Goal: Task Accomplishment & Management: Use online tool/utility

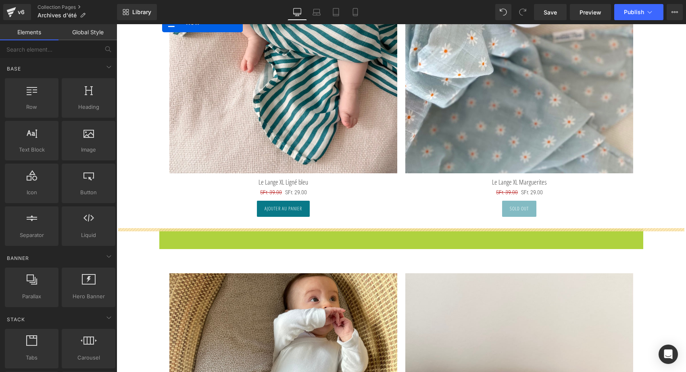
scroll to position [570, 0]
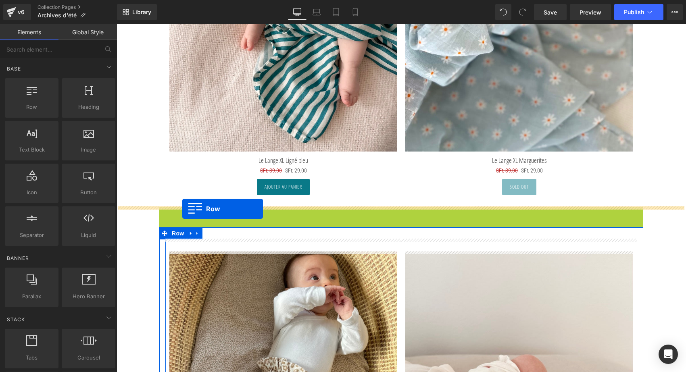
drag, startPoint x: 163, startPoint y: 161, endPoint x: 182, endPoint y: 209, distance: 51.3
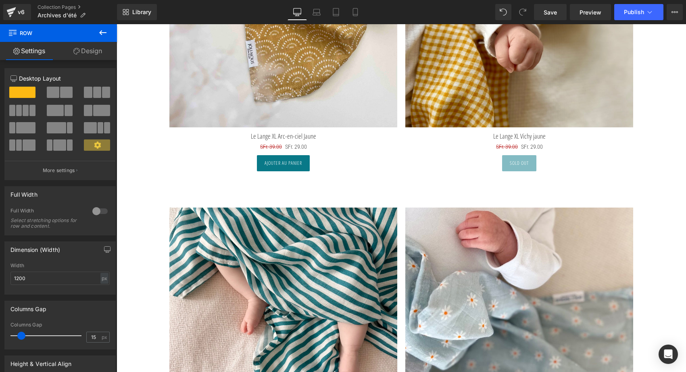
scroll to position [340, 0]
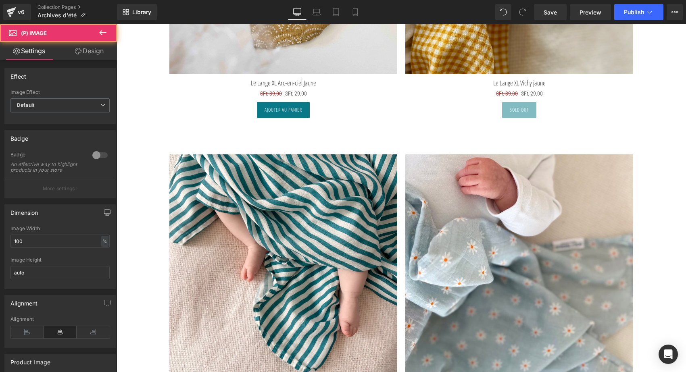
click at [222, 175] on img at bounding box center [283, 268] width 228 height 228
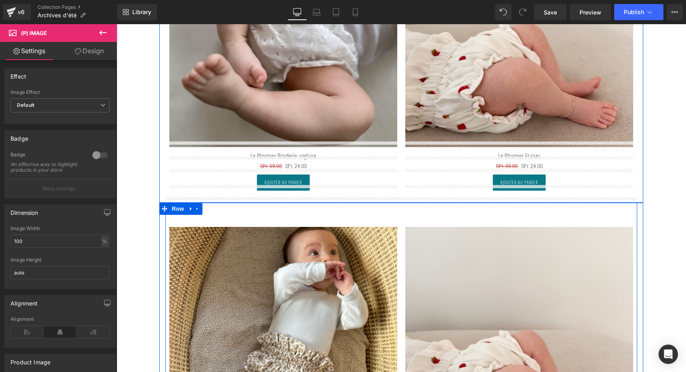
scroll to position [601, 0]
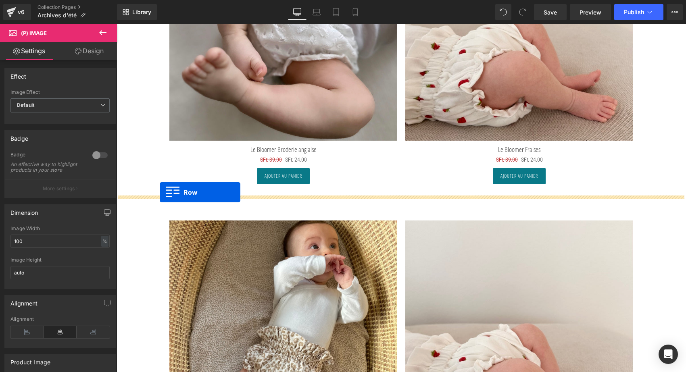
drag, startPoint x: 169, startPoint y: 134, endPoint x: 160, endPoint y: 192, distance: 58.8
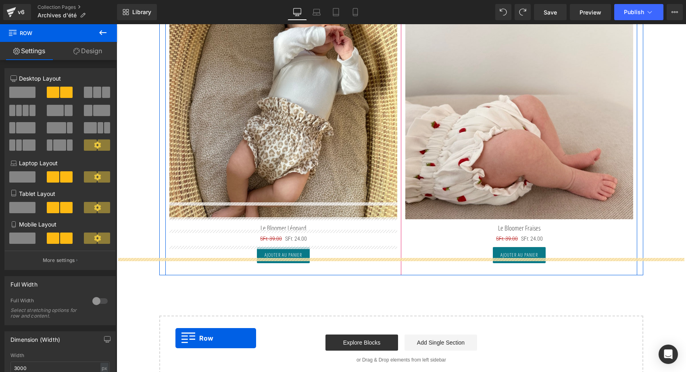
scroll to position [879, 0]
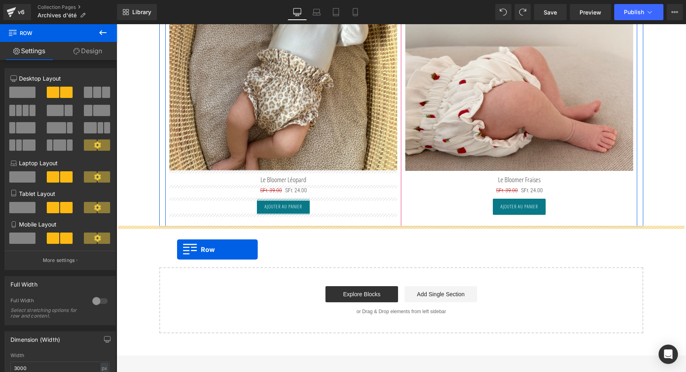
drag, startPoint x: 167, startPoint y: 60, endPoint x: 177, endPoint y: 249, distance: 190.1
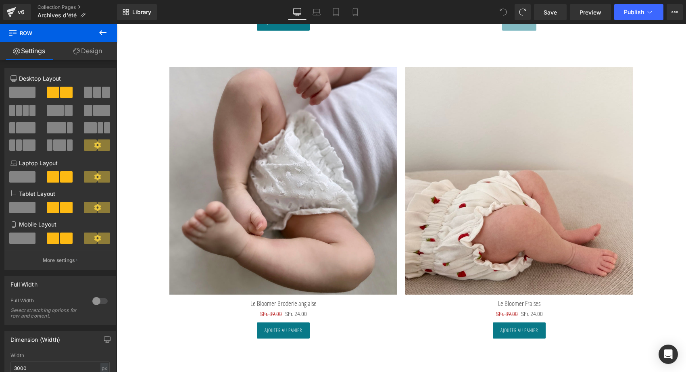
scroll to position [728, 0]
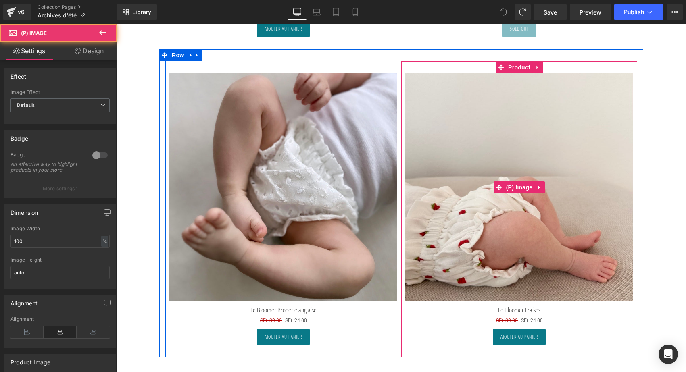
click at [536, 150] on img at bounding box center [519, 187] width 228 height 228
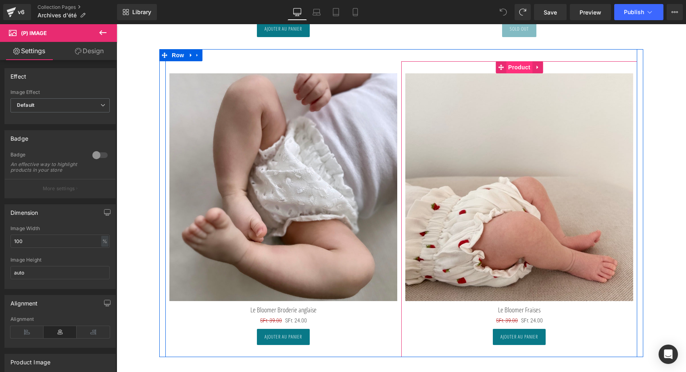
click at [518, 67] on span "Product" at bounding box center [519, 67] width 26 height 12
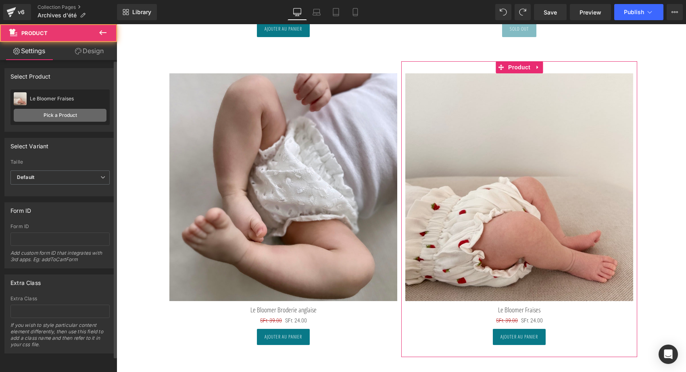
click at [67, 118] on link "Pick a Product" at bounding box center [60, 115] width 93 height 13
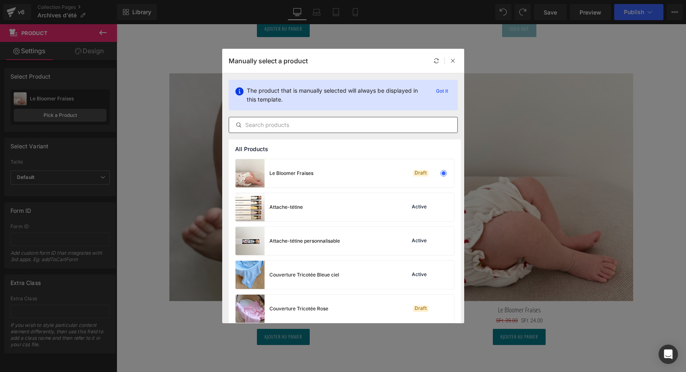
click at [261, 118] on div at bounding box center [343, 125] width 229 height 16
click at [337, 299] on div "Couverture Tricotée Rose Draft" at bounding box center [344, 309] width 218 height 28
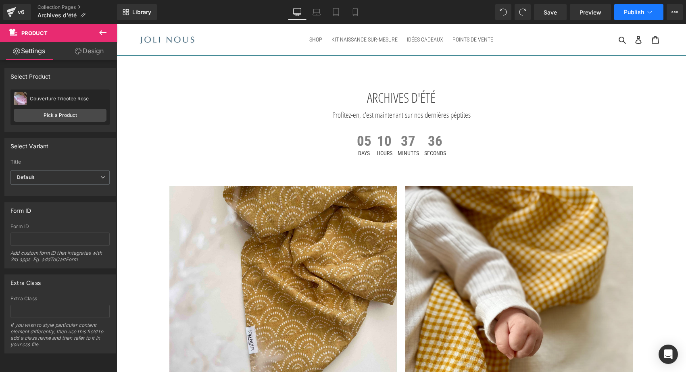
click at [630, 12] on span "Publish" at bounding box center [634, 12] width 20 height 6
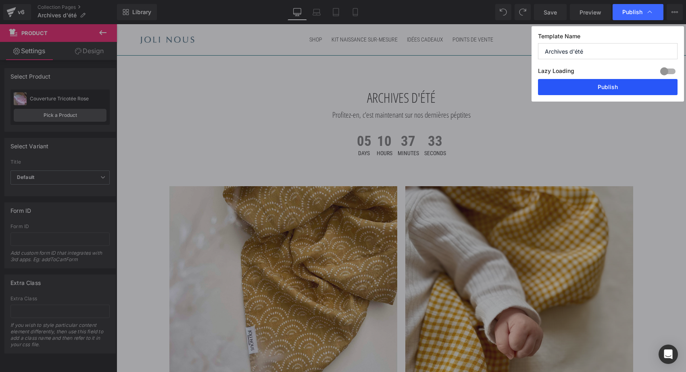
click at [603, 90] on button "Publish" at bounding box center [607, 87] width 139 height 16
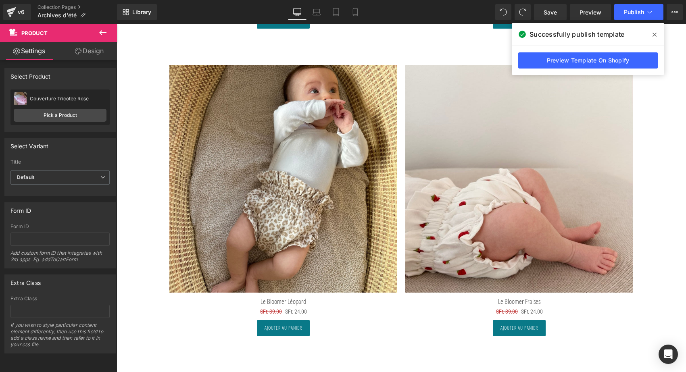
scroll to position [892, 0]
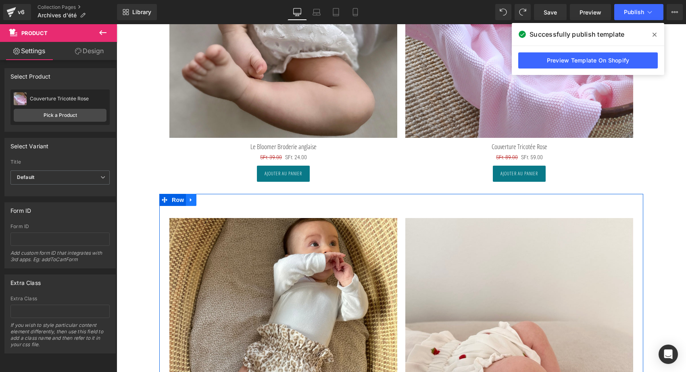
click at [191, 198] on icon at bounding box center [191, 200] width 6 height 6
click at [204, 197] on link at bounding box center [201, 200] width 10 height 12
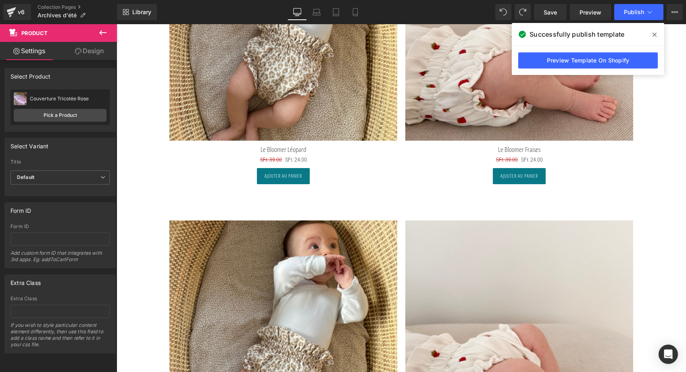
scroll to position [957, 0]
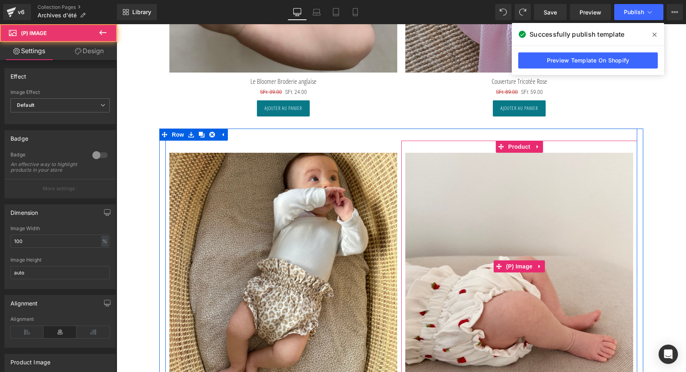
click at [515, 240] on img at bounding box center [519, 267] width 228 height 228
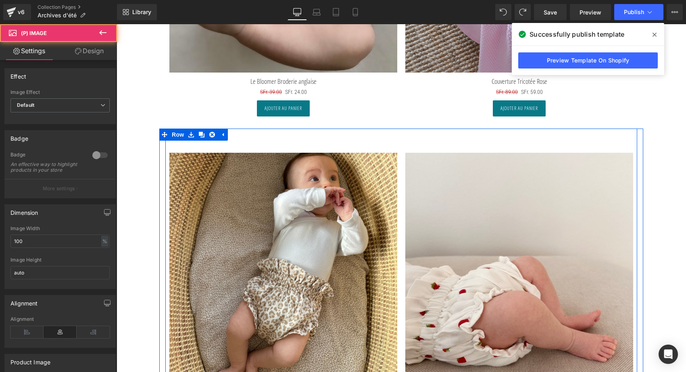
click at [513, 146] on span "Product" at bounding box center [519, 147] width 21 height 10
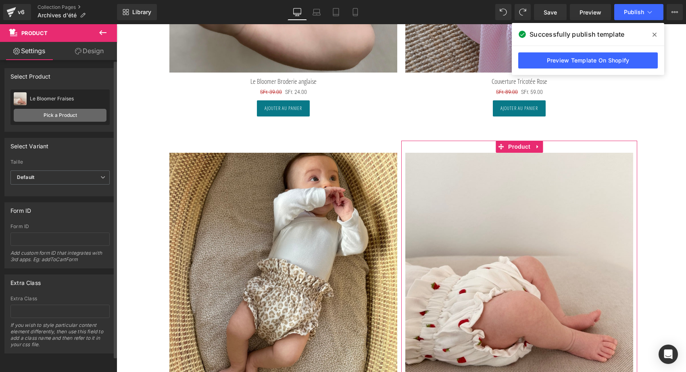
click at [70, 111] on link "Pick a Product" at bounding box center [60, 115] width 93 height 13
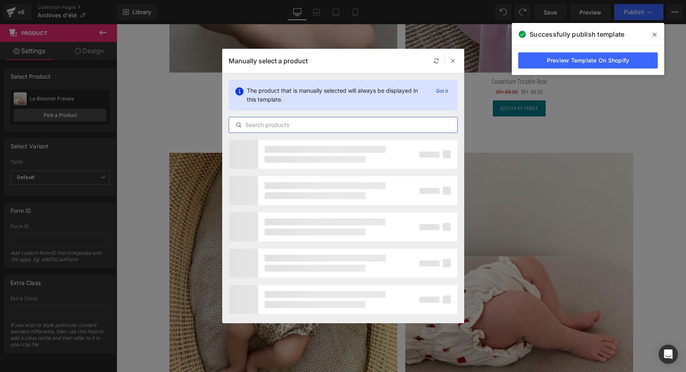
click at [251, 127] on input "text" at bounding box center [343, 125] width 228 height 10
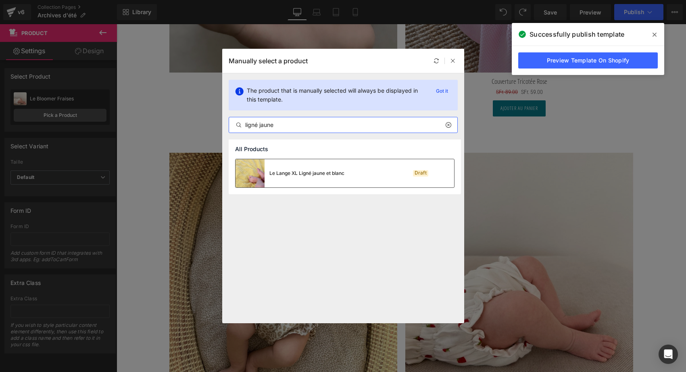
type input "ligné jaune"
click at [336, 177] on div "Le Lange XL Ligné jaune et blanc" at bounding box center [289, 173] width 109 height 28
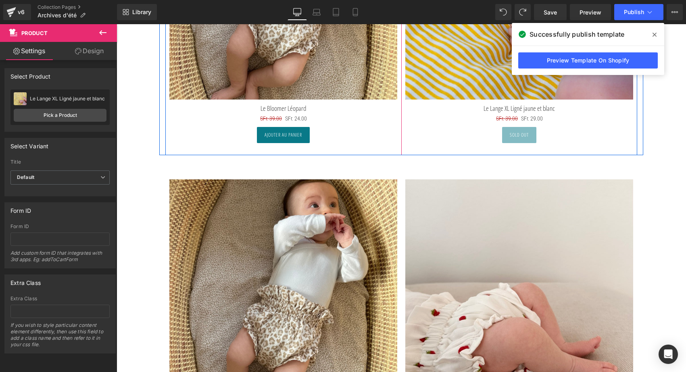
scroll to position [1244, 0]
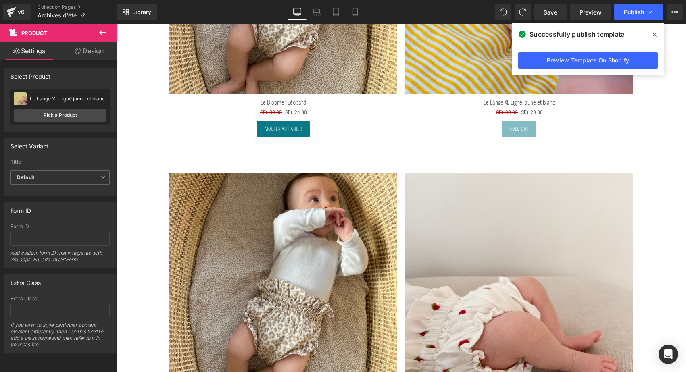
click at [279, 245] on img at bounding box center [283, 287] width 228 height 228
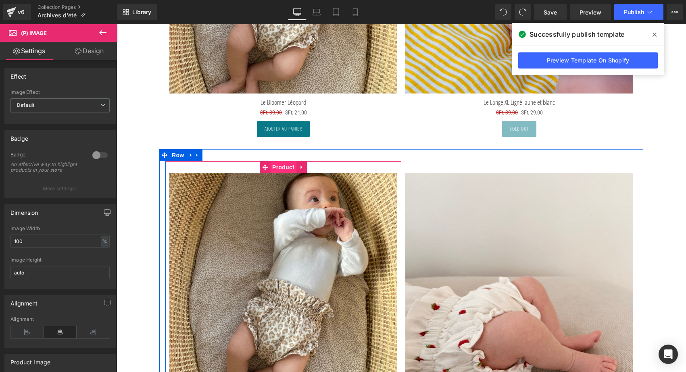
click at [285, 165] on span "Product" at bounding box center [283, 167] width 26 height 12
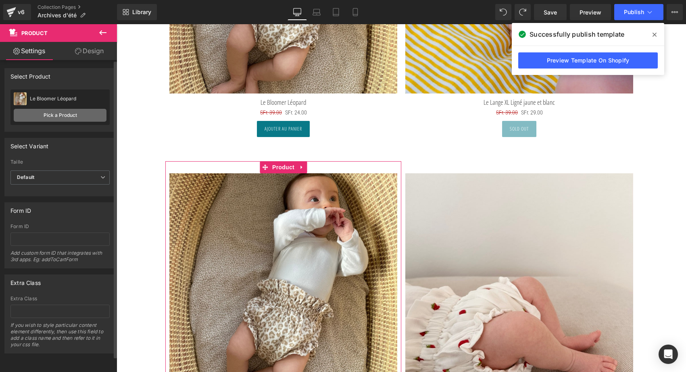
click at [64, 114] on link "Pick a Product" at bounding box center [60, 115] width 93 height 13
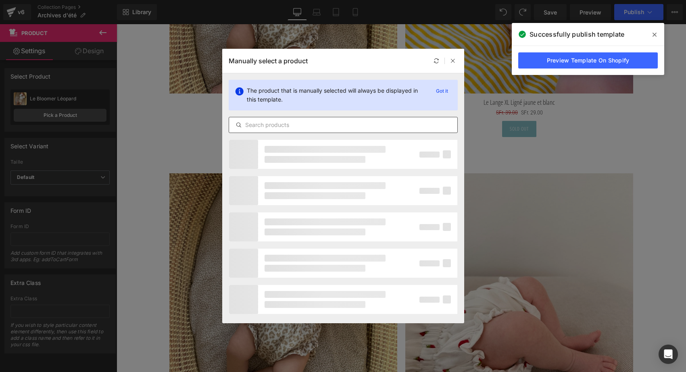
click at [289, 130] on div at bounding box center [343, 125] width 229 height 16
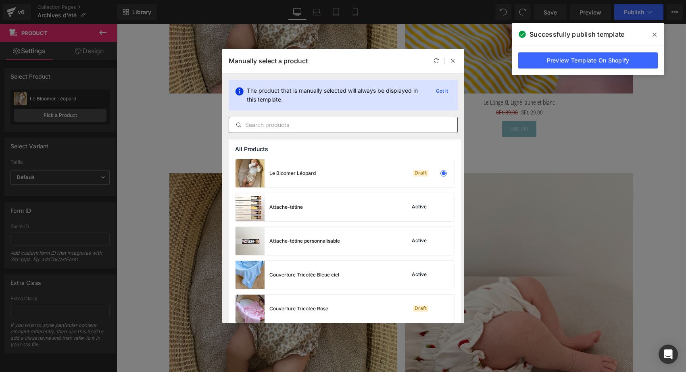
click at [283, 123] on input "text" at bounding box center [343, 125] width 228 height 10
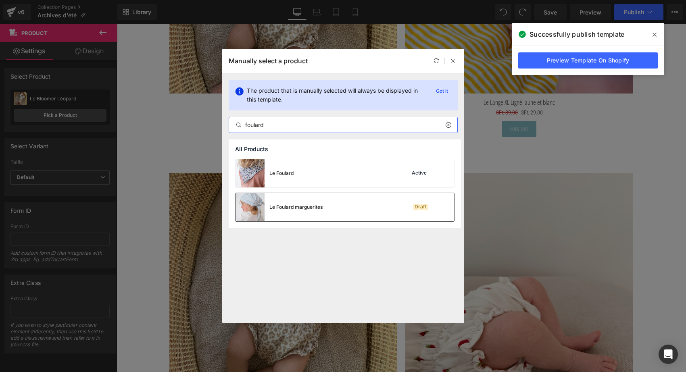
type input "foulard"
click at [322, 204] on div "Le Foulard marguerites Draft" at bounding box center [344, 207] width 218 height 28
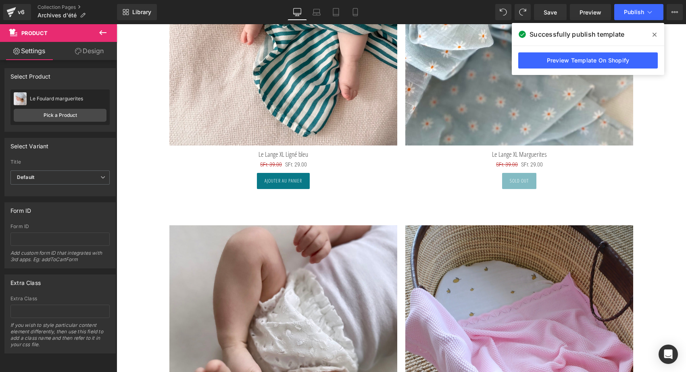
scroll to position [582, 0]
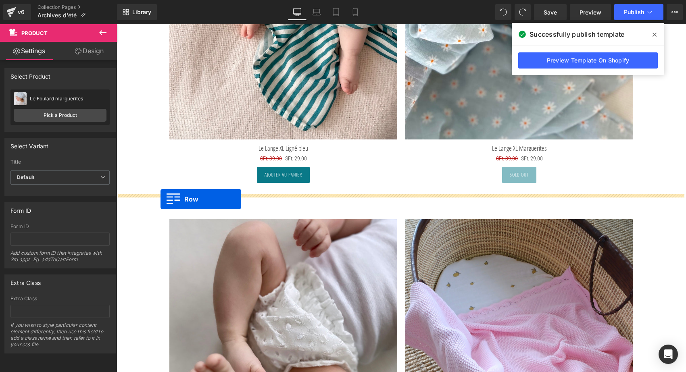
drag, startPoint x: 163, startPoint y: 126, endPoint x: 160, endPoint y: 199, distance: 73.0
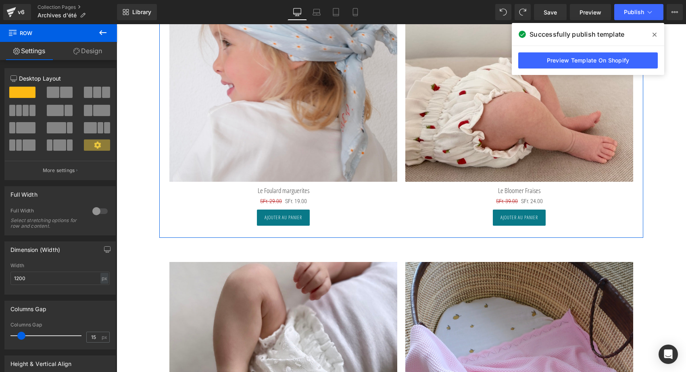
scroll to position [856, 0]
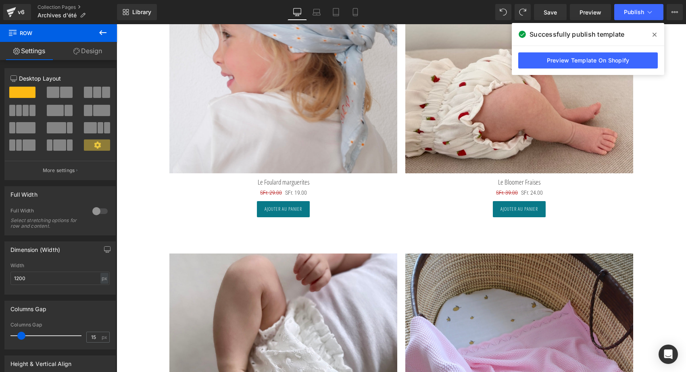
click at [127, 231] on div "ARCHIVES D'ÉTÉ Heading Profitez-en, c'est maintenant sur nos dernières péptites…" at bounding box center [400, 86] width 569 height 1729
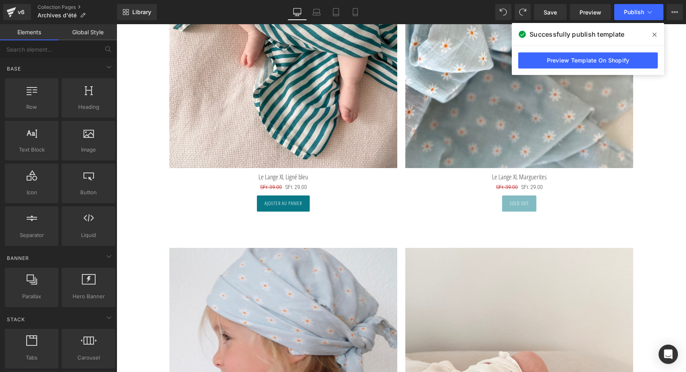
scroll to position [545, 0]
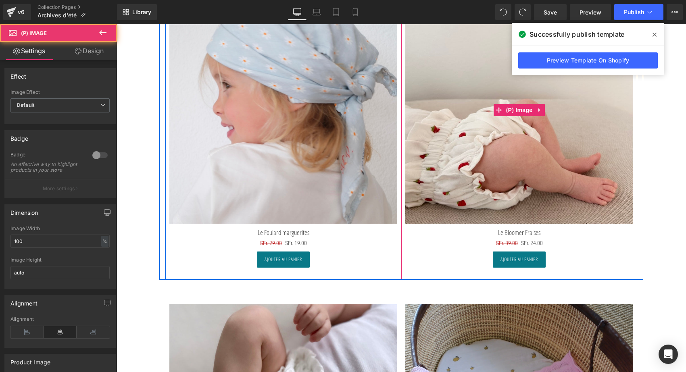
click at [495, 146] on img at bounding box center [519, 110] width 228 height 228
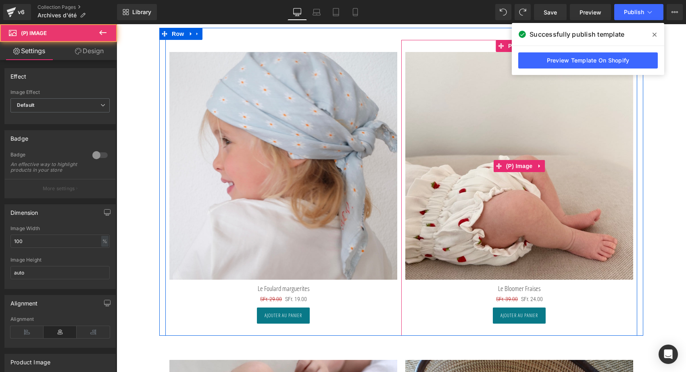
scroll to position [685, 0]
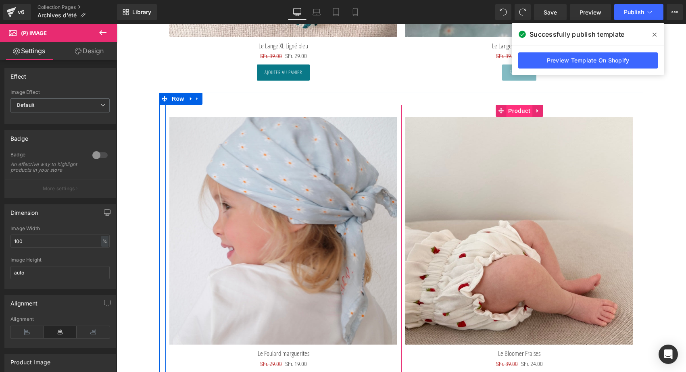
click at [517, 113] on span "Product" at bounding box center [519, 111] width 26 height 12
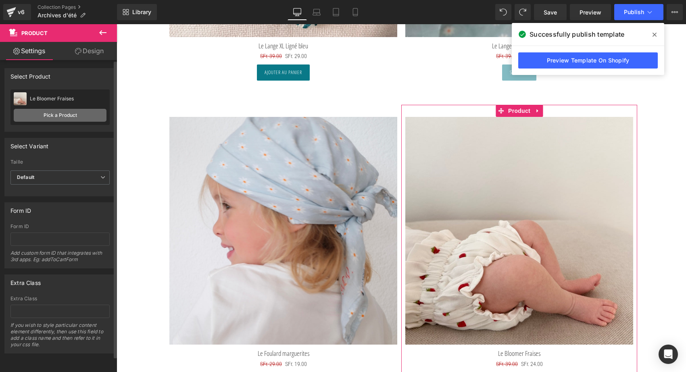
click at [68, 116] on link "Pick a Product" at bounding box center [60, 115] width 93 height 13
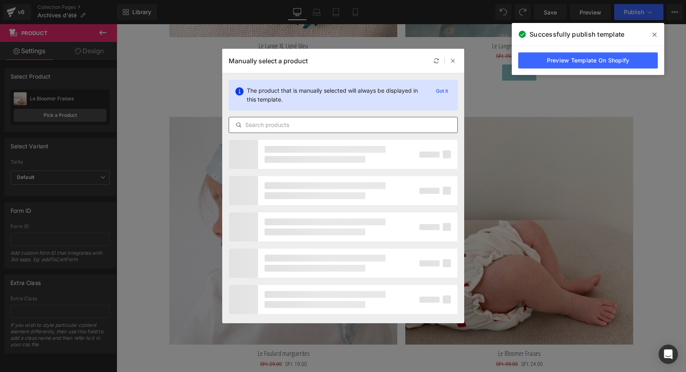
click at [257, 129] on input "text" at bounding box center [343, 125] width 228 height 10
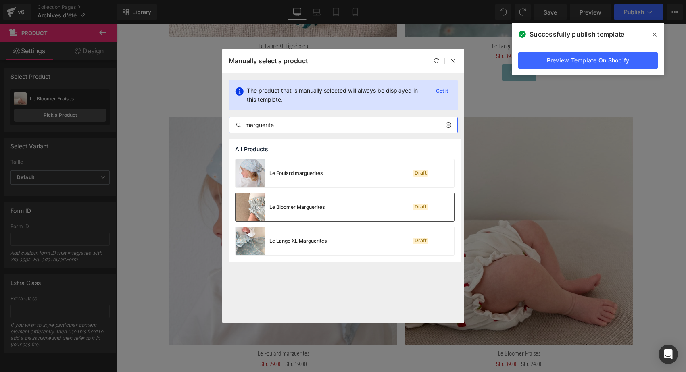
type input "marguerite"
click at [291, 201] on div "Le Bloomer Marguerites" at bounding box center [279, 207] width 89 height 28
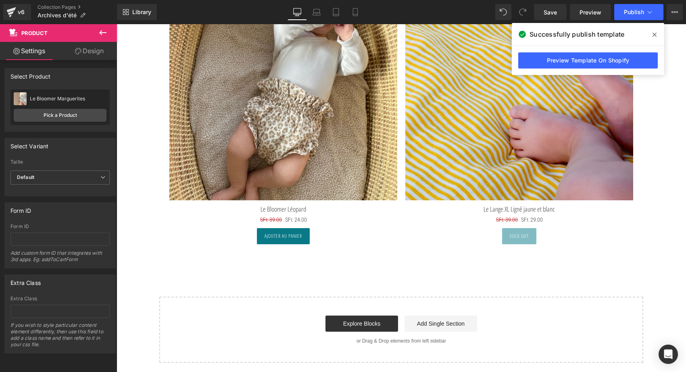
scroll to position [1357, 0]
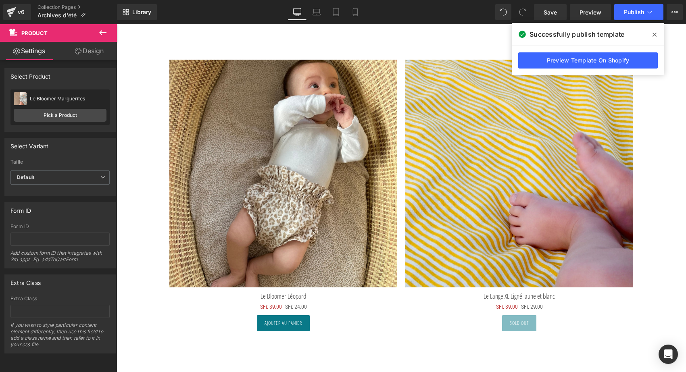
click at [583, 195] on img at bounding box center [519, 174] width 228 height 228
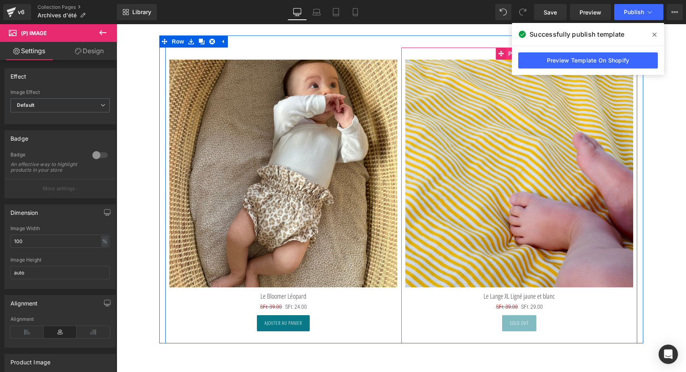
click at [507, 51] on span "Product" at bounding box center [519, 54] width 26 height 12
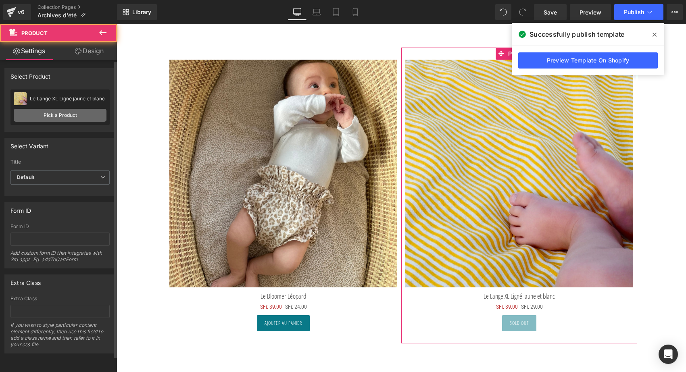
click at [67, 118] on link "Pick a Product" at bounding box center [60, 115] width 93 height 13
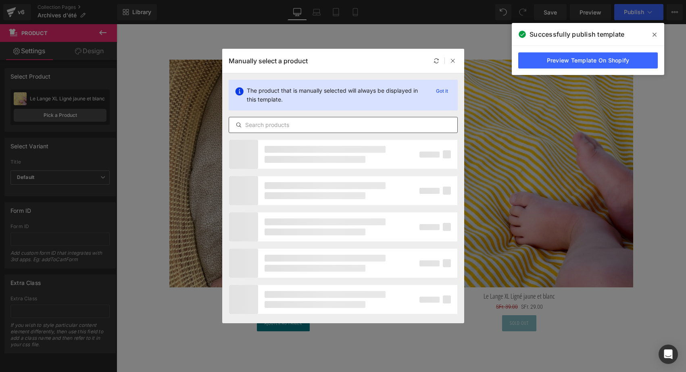
click at [257, 131] on div at bounding box center [343, 125] width 229 height 16
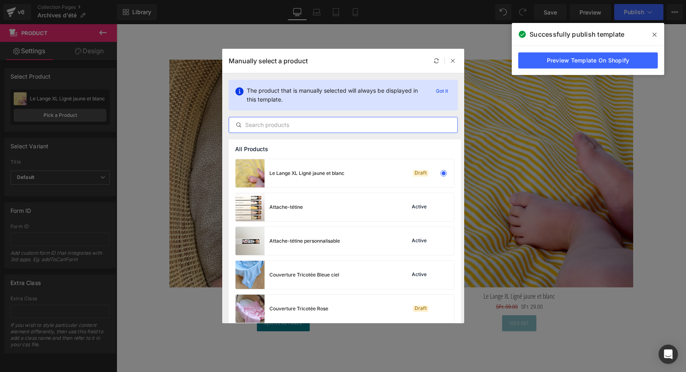
click at [257, 124] on input "text" at bounding box center [343, 125] width 228 height 10
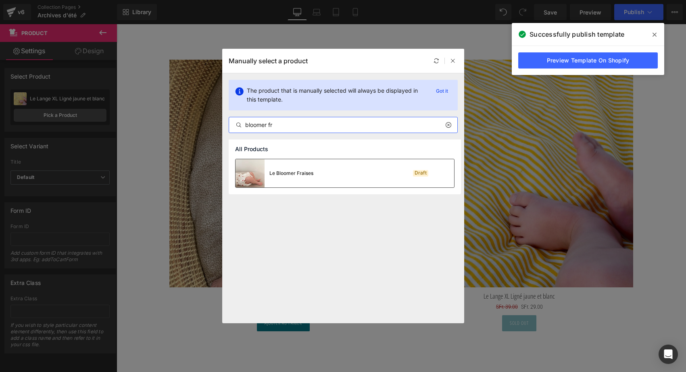
type input "bloomer fr"
click at [259, 173] on img at bounding box center [249, 173] width 29 height 28
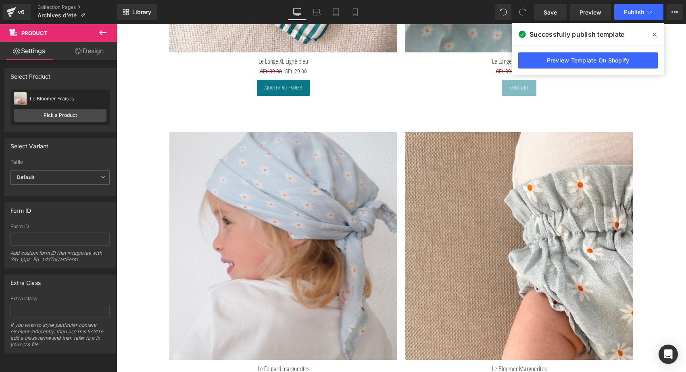
scroll to position [657, 0]
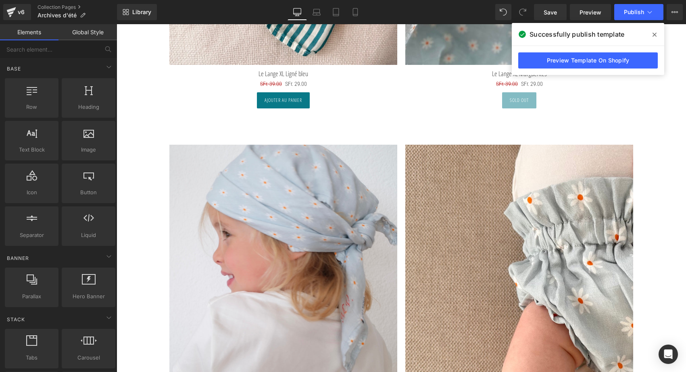
click at [154, 166] on div "ARCHIVES D'ÉTÉ Heading Profitez-en, c'est maintenant sur nos dernières péptites…" at bounding box center [400, 285] width 569 height 1729
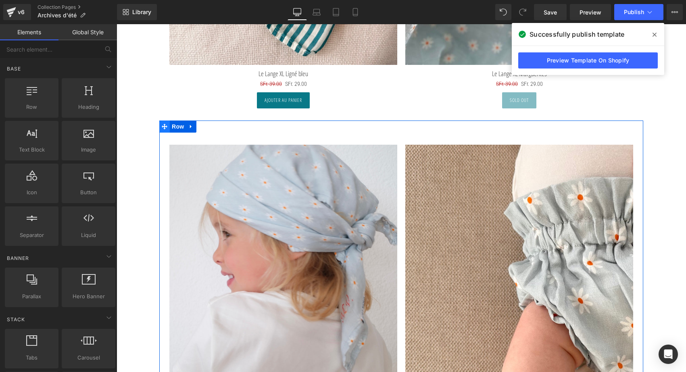
click at [162, 127] on icon at bounding box center [165, 127] width 6 height 6
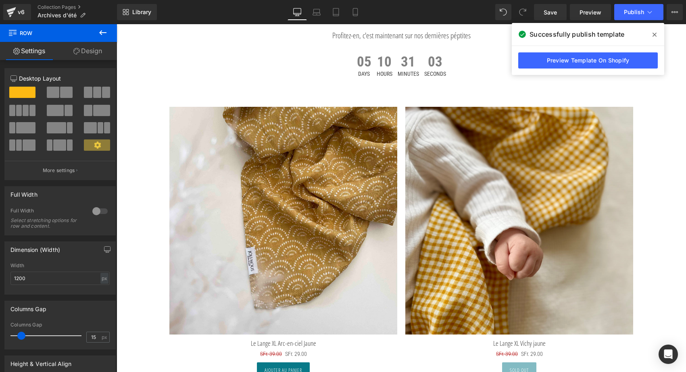
scroll to position [24, 0]
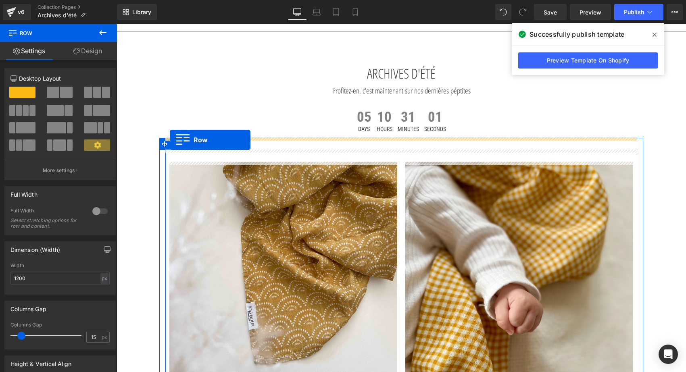
drag, startPoint x: 160, startPoint y: 184, endPoint x: 170, endPoint y: 140, distance: 45.4
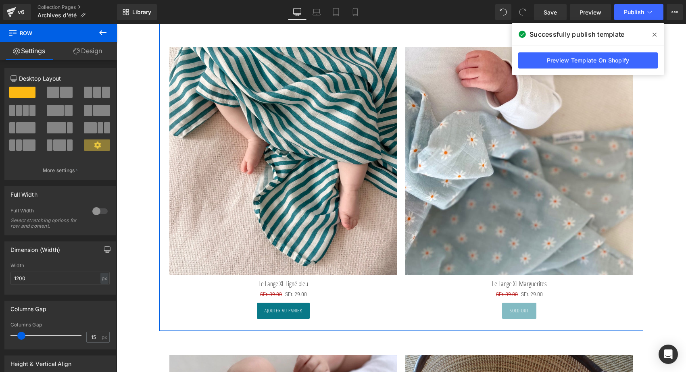
scroll to position [660, 0]
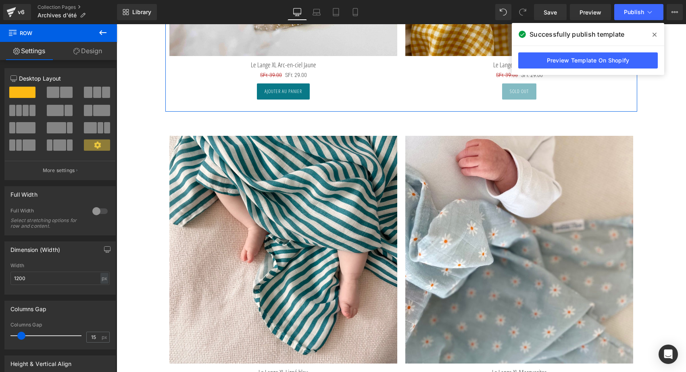
click at [150, 133] on div "ARCHIVES D'ÉTÉ Heading Profitez-en, c'est maintenant sur nos dernières péptites…" at bounding box center [400, 279] width 569 height 1723
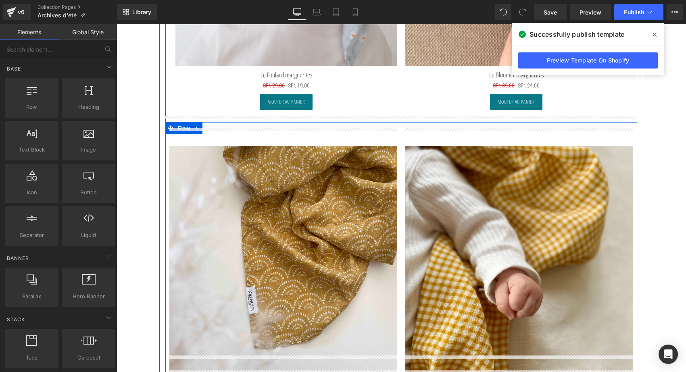
scroll to position [335, 0]
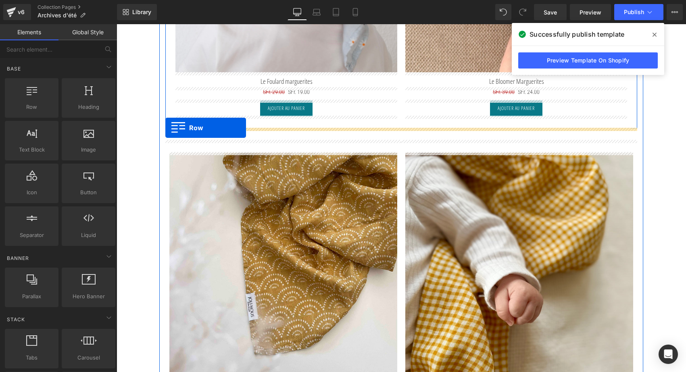
drag, startPoint x: 168, startPoint y: 117, endPoint x: 165, endPoint y: 128, distance: 10.9
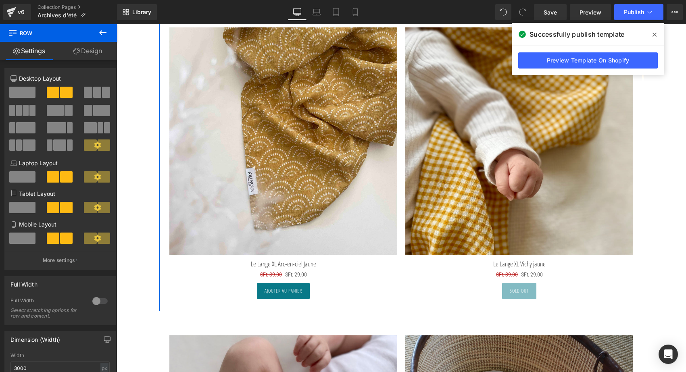
scroll to position [675, 0]
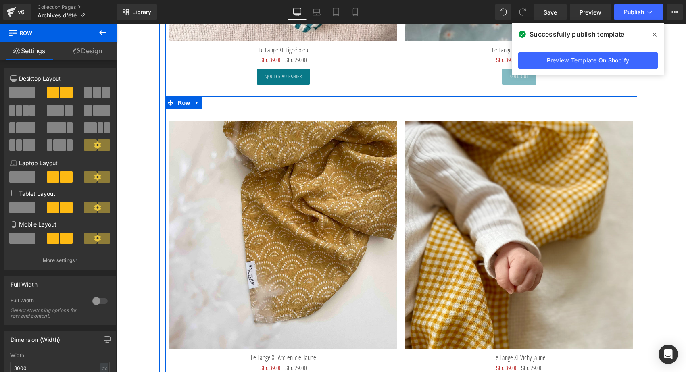
click at [277, 103] on div "Sale Off (P) Image Le Lange XL Arc-en-ciel Jaune (P) Title SFr. 39.00 SFr. 29.0…" at bounding box center [401, 251] width 472 height 308
click at [200, 101] on link at bounding box center [197, 103] width 10 height 12
click at [203, 102] on link at bounding box center [207, 103] width 10 height 12
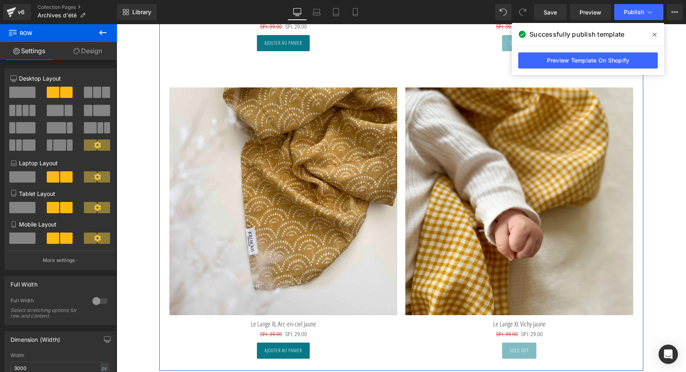
scroll to position [1022, 0]
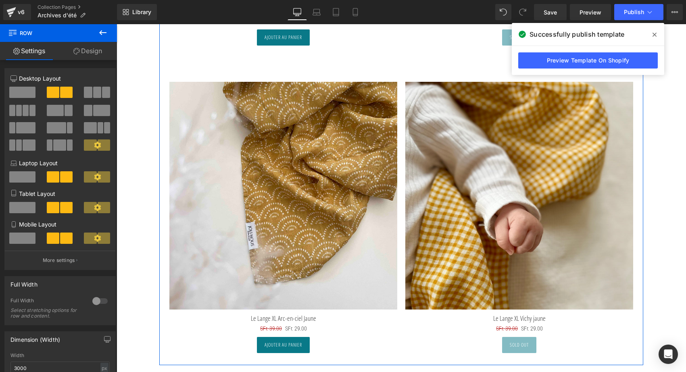
click at [299, 183] on img at bounding box center [283, 196] width 228 height 228
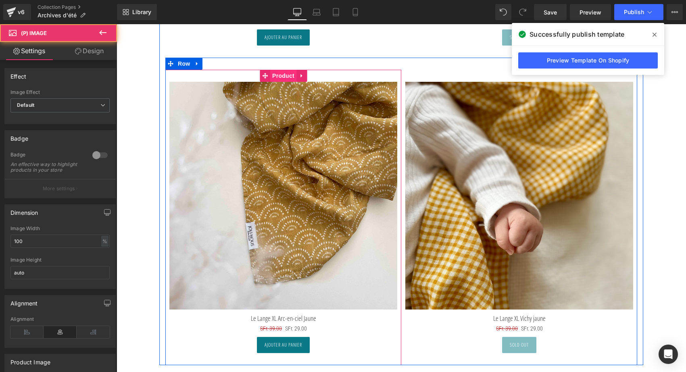
click at [285, 73] on span "Product" at bounding box center [283, 76] width 26 height 12
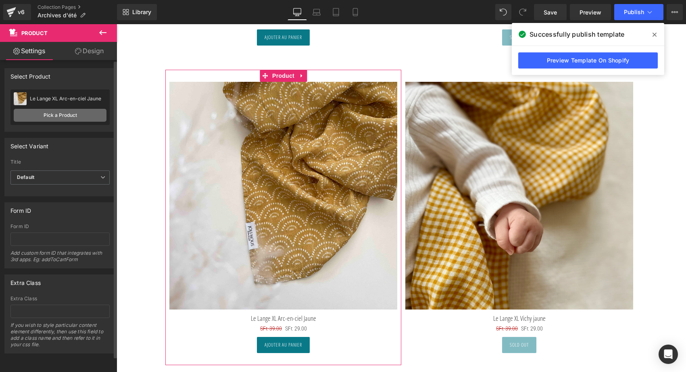
click at [81, 113] on link "Pick a Product" at bounding box center [60, 115] width 93 height 13
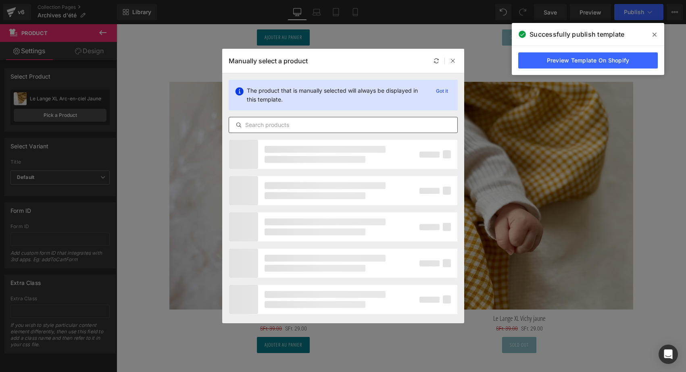
click at [245, 132] on div at bounding box center [343, 125] width 229 height 16
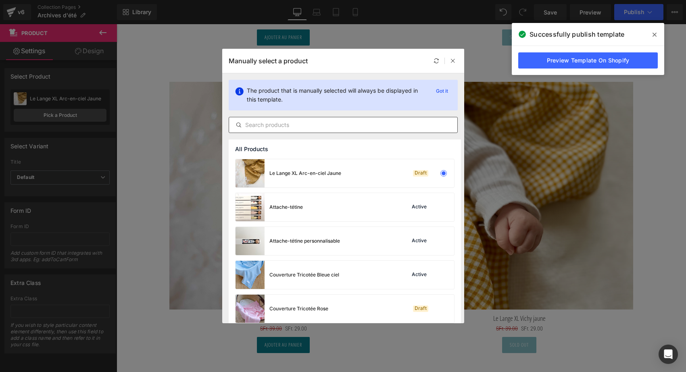
click at [249, 127] on input "text" at bounding box center [343, 125] width 228 height 10
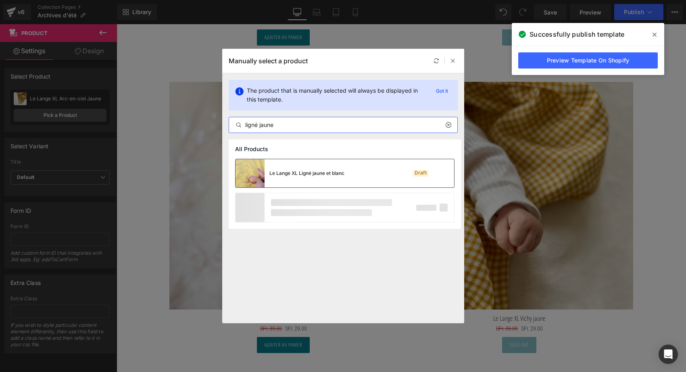
type input "ligné jaune"
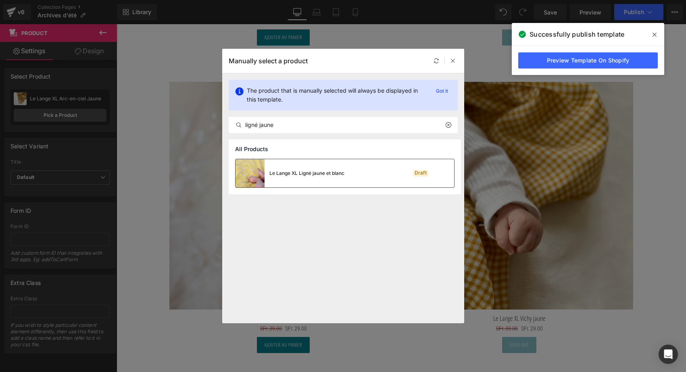
click at [291, 177] on div "Le Lange XL Ligné jaune et blanc" at bounding box center [289, 173] width 109 height 28
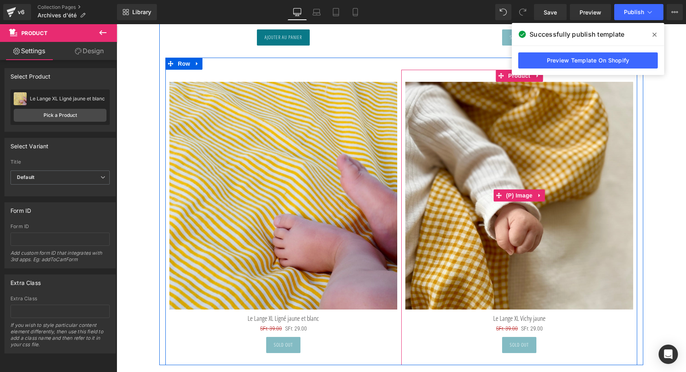
click at [535, 154] on img at bounding box center [519, 196] width 228 height 228
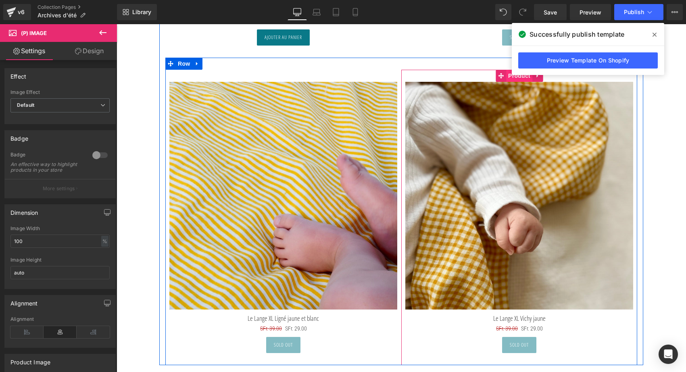
click at [528, 79] on span "Product" at bounding box center [519, 76] width 26 height 12
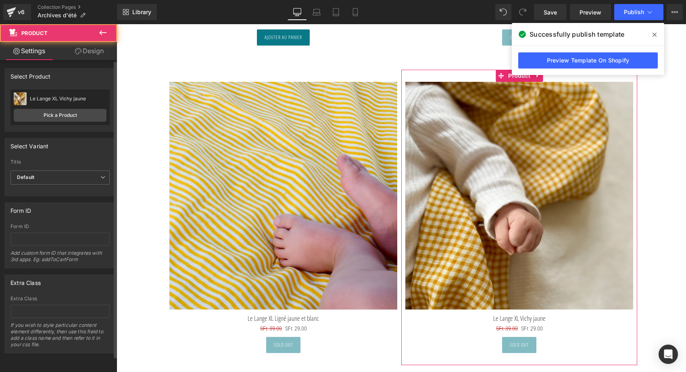
click at [86, 122] on div "Le Lange XL Vichy jaune Le Lange XL Vichy jaune Pick a Product" at bounding box center [59, 106] width 99 height 35
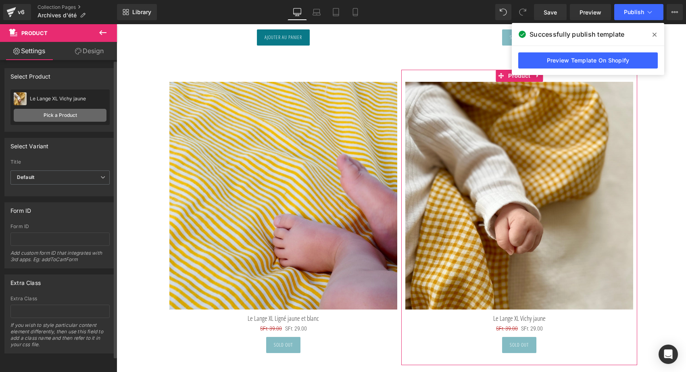
click at [83, 118] on link "Pick a Product" at bounding box center [60, 115] width 93 height 13
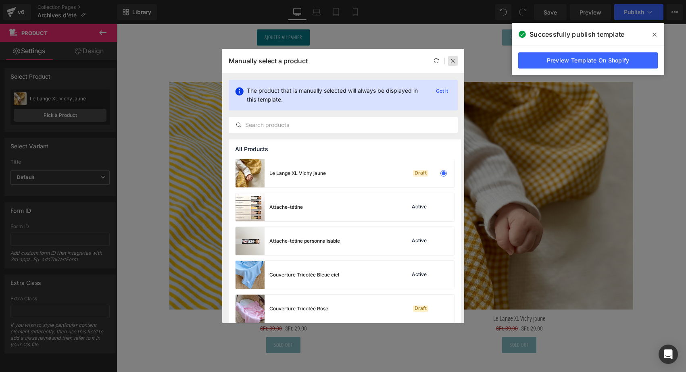
click at [454, 59] on icon at bounding box center [453, 61] width 6 height 6
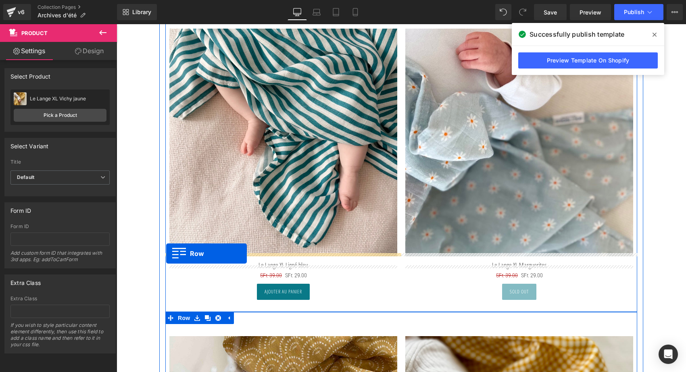
scroll to position [593, 0]
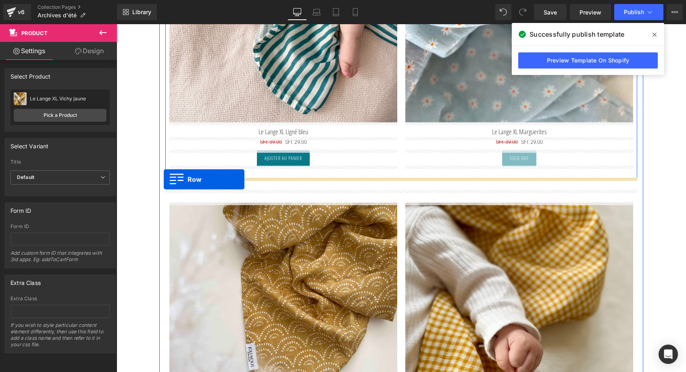
drag, startPoint x: 163, startPoint y: 87, endPoint x: 164, endPoint y: 179, distance: 92.3
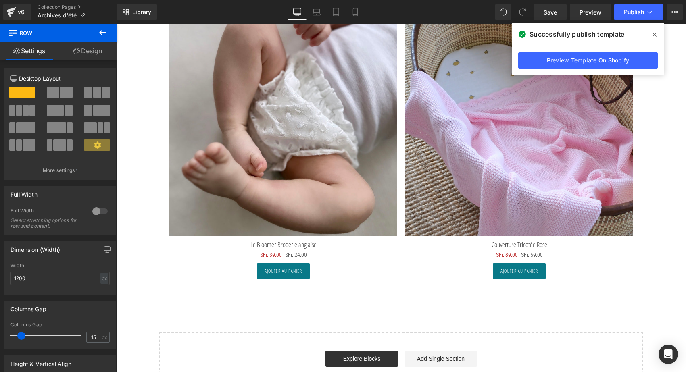
scroll to position [1705, 0]
click at [98, 37] on button at bounding box center [103, 33] width 28 height 18
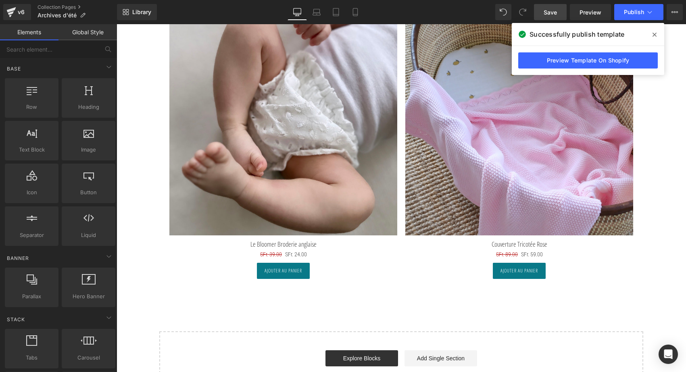
click at [540, 11] on link "Save" at bounding box center [550, 12] width 33 height 16
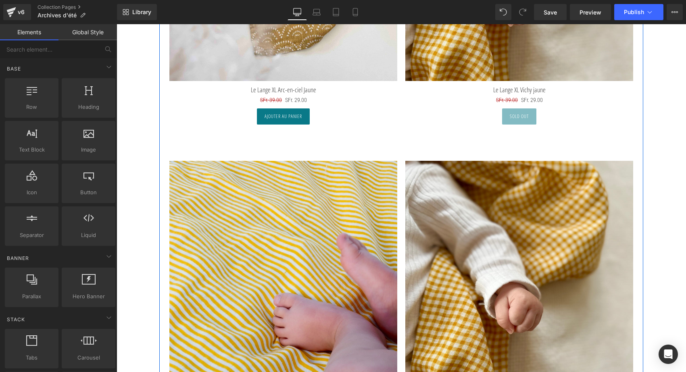
scroll to position [1384, 0]
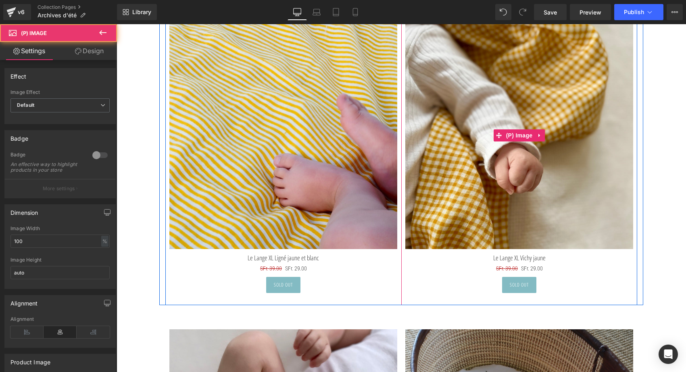
click at [525, 107] on img at bounding box center [519, 135] width 228 height 228
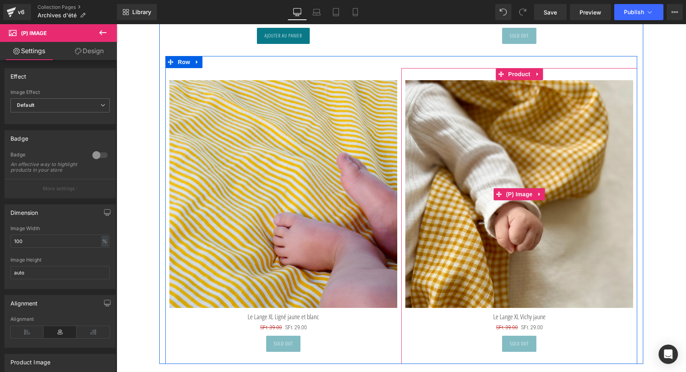
scroll to position [1244, 0]
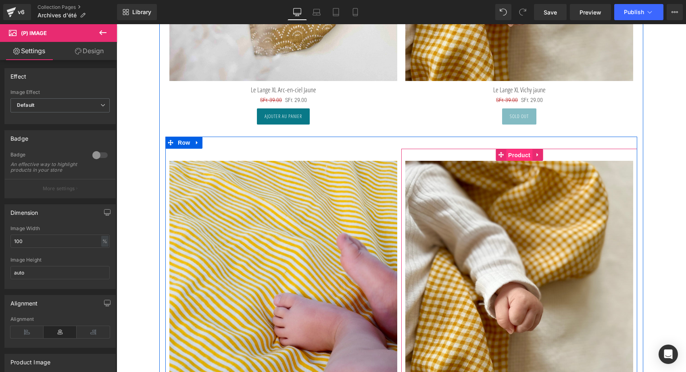
click at [515, 156] on span "Product" at bounding box center [519, 155] width 26 height 12
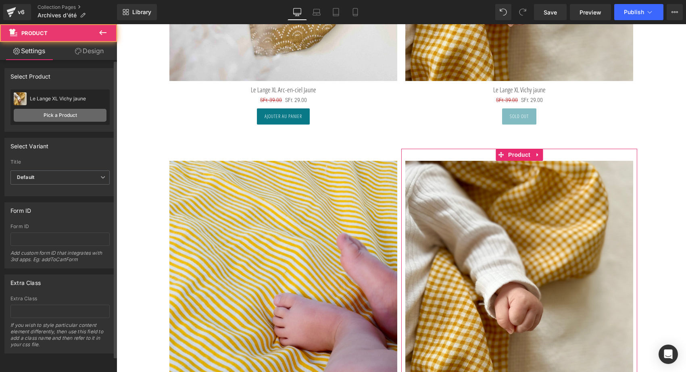
click at [66, 114] on link "Pick a Product" at bounding box center [60, 115] width 93 height 13
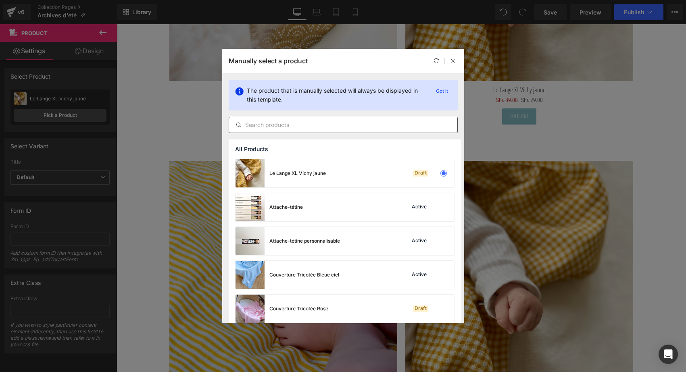
click at [291, 124] on input "text" at bounding box center [343, 125] width 228 height 10
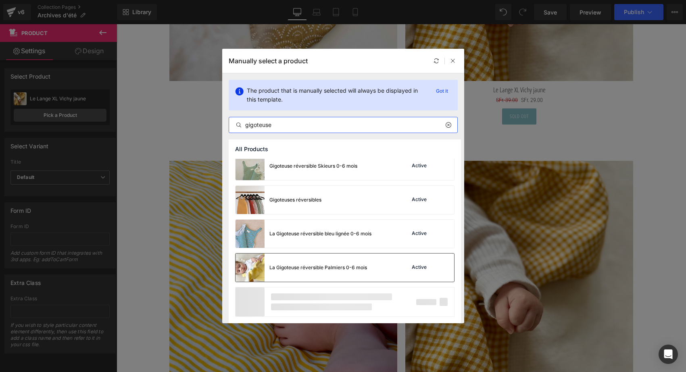
scroll to position [40, 0]
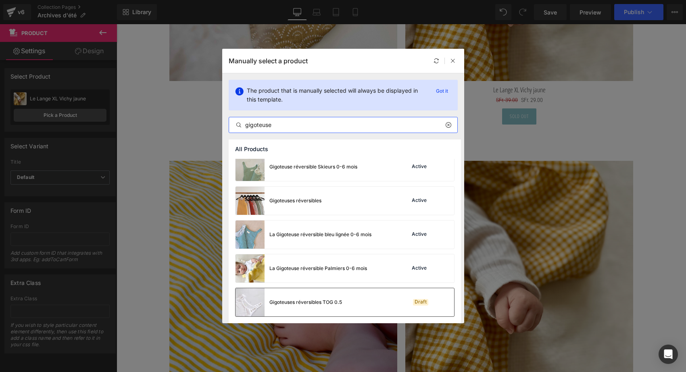
type input "gigoteuse"
click at [338, 301] on div "Gigoteuses réversibles TOG 0.5" at bounding box center [305, 302] width 73 height 7
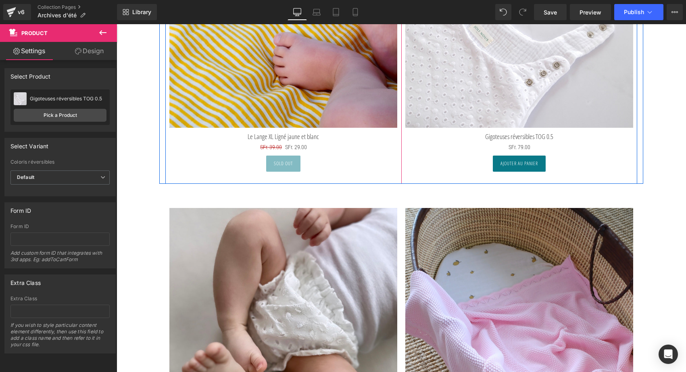
scroll to position [1354, 0]
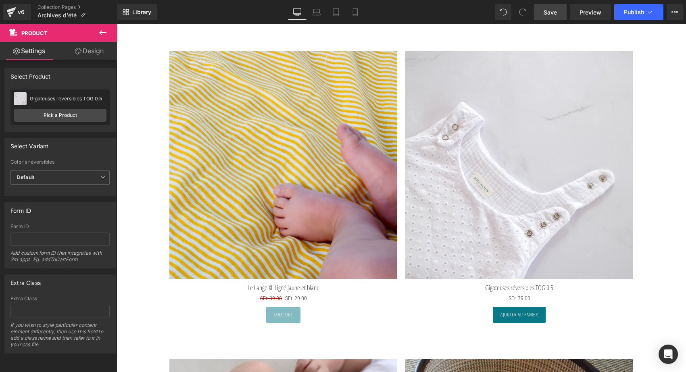
click at [549, 12] on span "Save" at bounding box center [549, 12] width 13 height 8
click at [23, 12] on div "v6" at bounding box center [21, 12] width 10 height 10
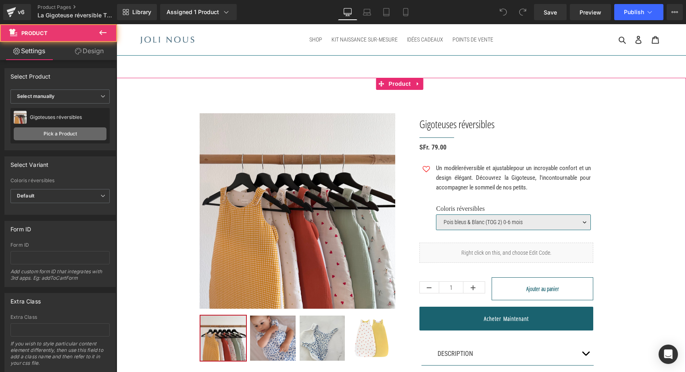
click at [75, 131] on link "Pick a Product" at bounding box center [60, 133] width 93 height 13
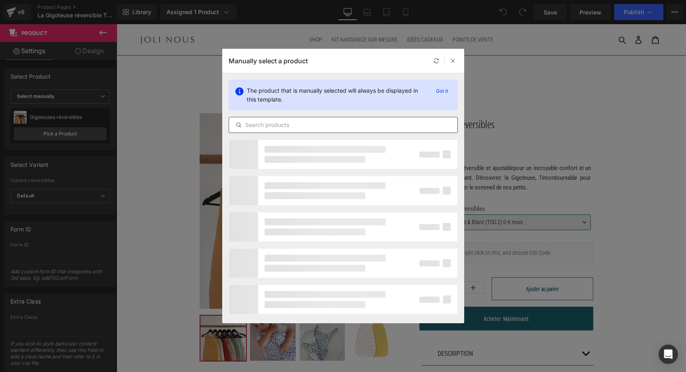
click at [306, 125] on input "text" at bounding box center [343, 125] width 228 height 10
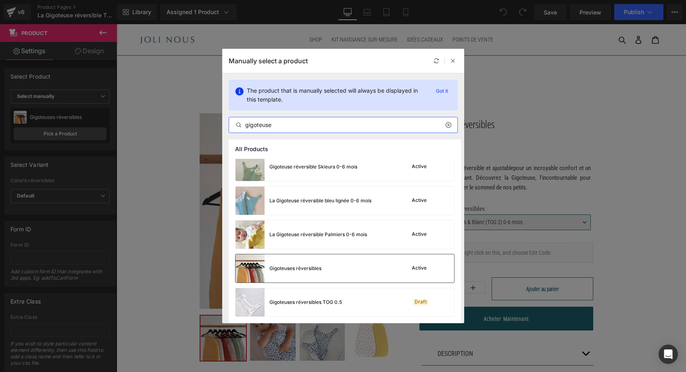
scroll to position [40, 0]
type input "gigoteuse"
click at [293, 296] on div "Gigoteuses réversibles TOG 0.5" at bounding box center [288, 302] width 106 height 28
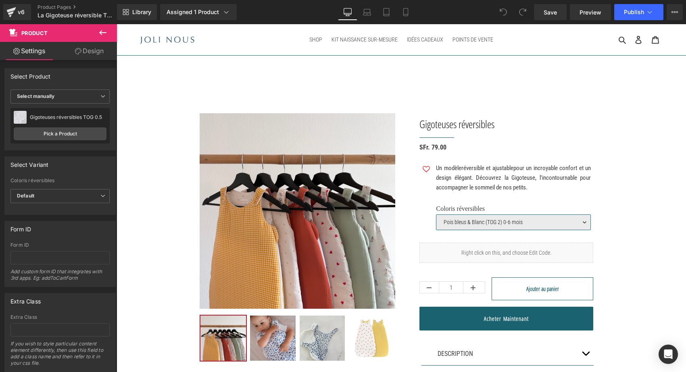
select select "Broderie anglaise & Blanc (TOG 0.5) 6-24 mois"
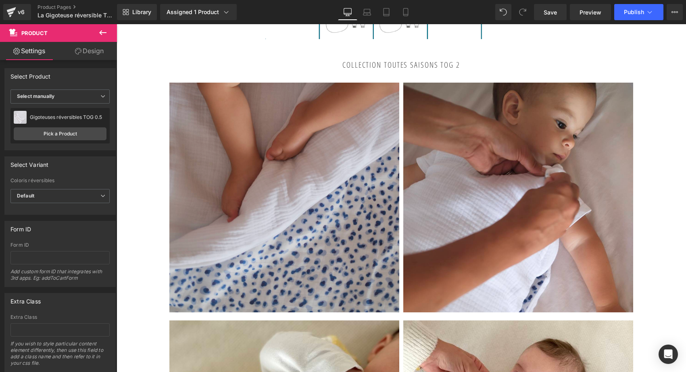
scroll to position [946, 0]
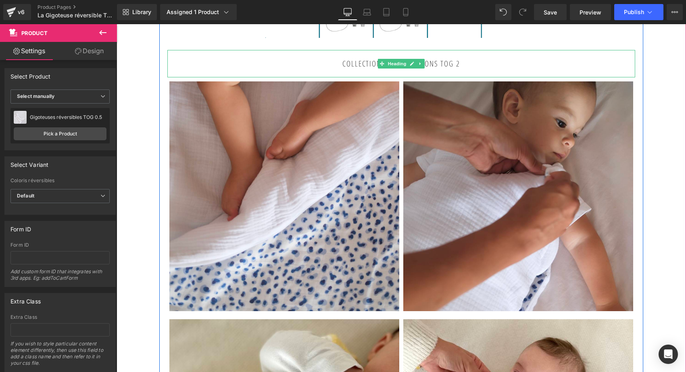
click at [425, 69] on strong "Collection toutes saisons TOG 2" at bounding box center [401, 63] width 118 height 10
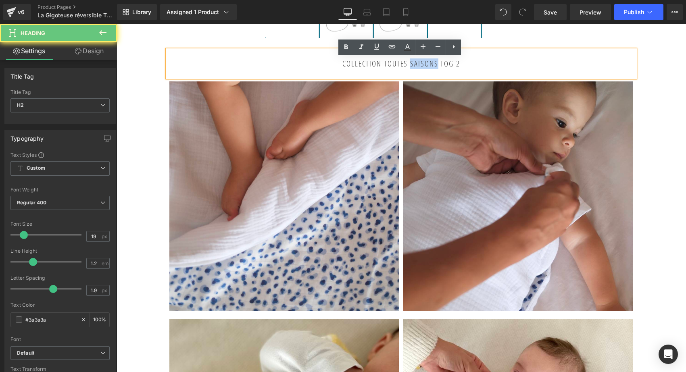
click at [425, 69] on strong "Collection toutes saisons TOG 2" at bounding box center [401, 63] width 118 height 10
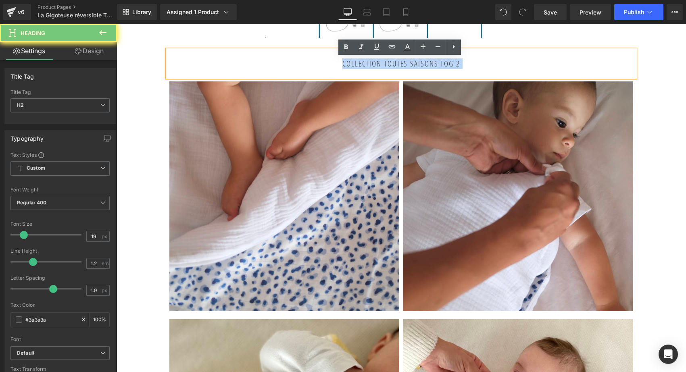
click at [425, 69] on strong "Collection toutes saisons TOG 2" at bounding box center [401, 63] width 118 height 10
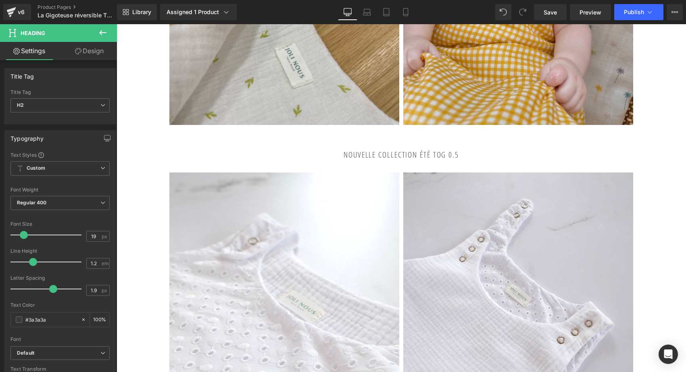
scroll to position [2324, 0]
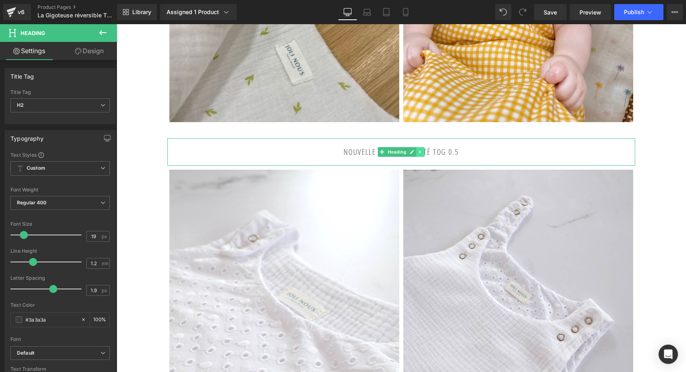
click at [418, 154] on icon at bounding box center [420, 152] width 4 height 5
click at [422, 154] on icon at bounding box center [424, 152] width 4 height 4
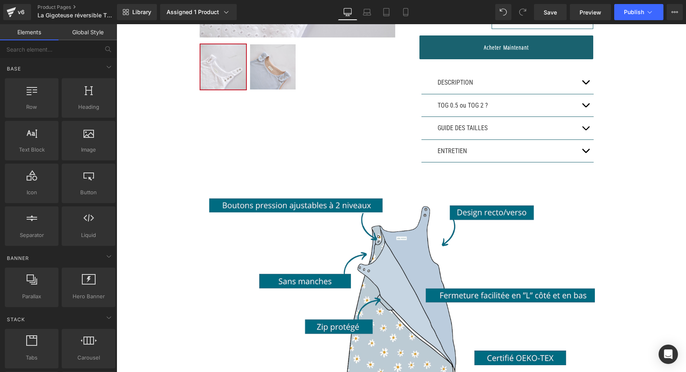
scroll to position [265, 0]
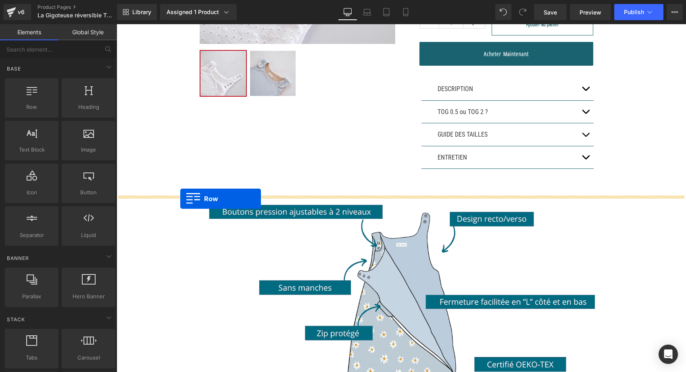
drag, startPoint x: 170, startPoint y: 143, endPoint x: 180, endPoint y: 199, distance: 56.5
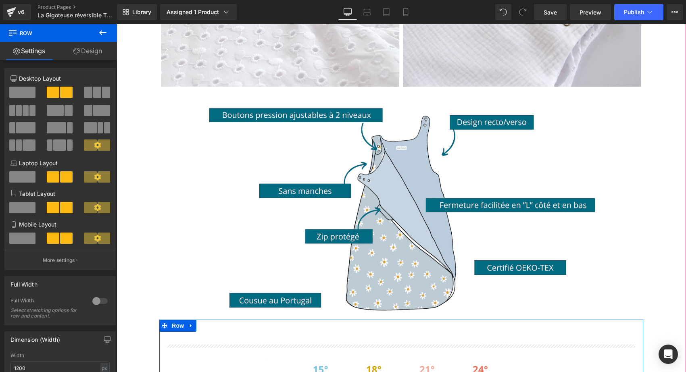
scroll to position [517, 0]
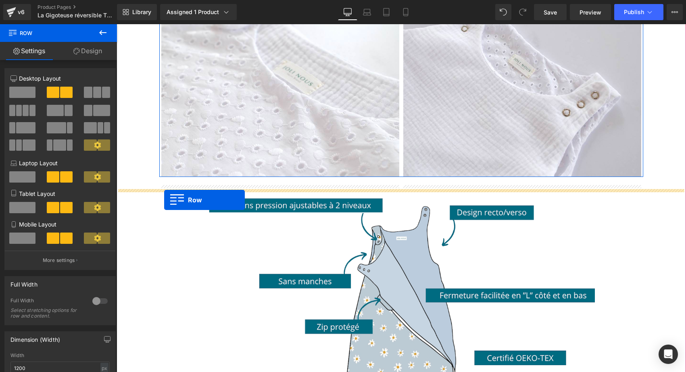
drag, startPoint x: 171, startPoint y: 133, endPoint x: 164, endPoint y: 200, distance: 67.3
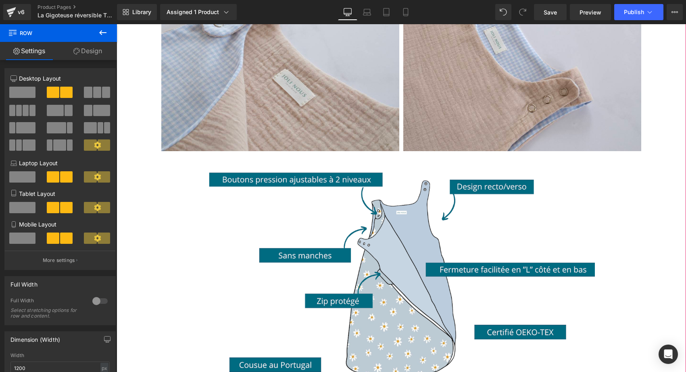
scroll to position [791, 0]
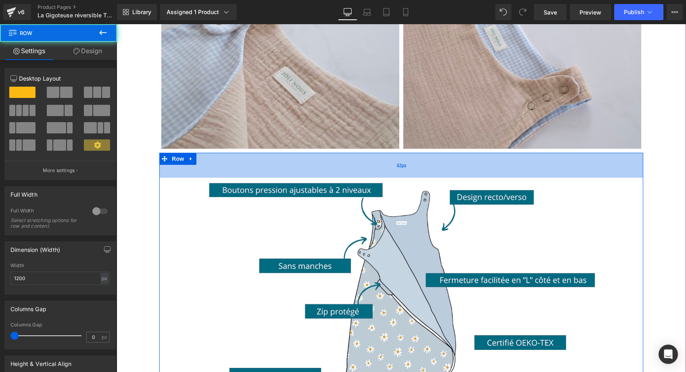
drag, startPoint x: 304, startPoint y: 161, endPoint x: 304, endPoint y: 175, distance: 13.3
click at [304, 175] on div "62px" at bounding box center [401, 165] width 484 height 25
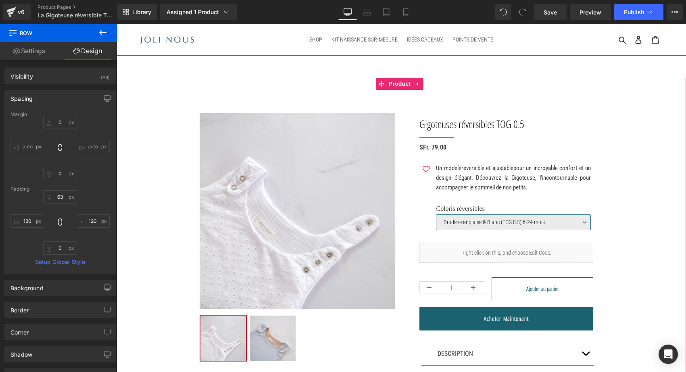
scroll to position [0, 0]
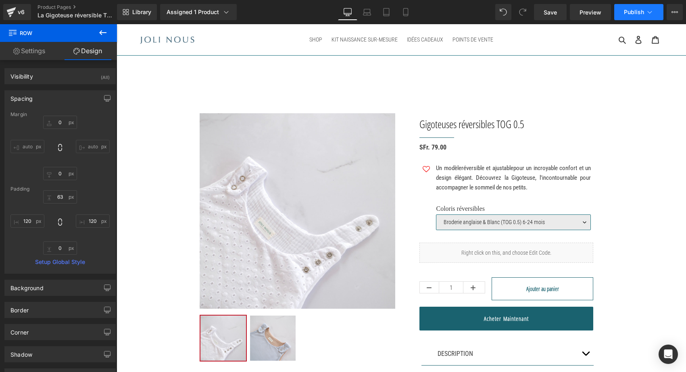
click at [628, 10] on span "Publish" at bounding box center [634, 12] width 20 height 6
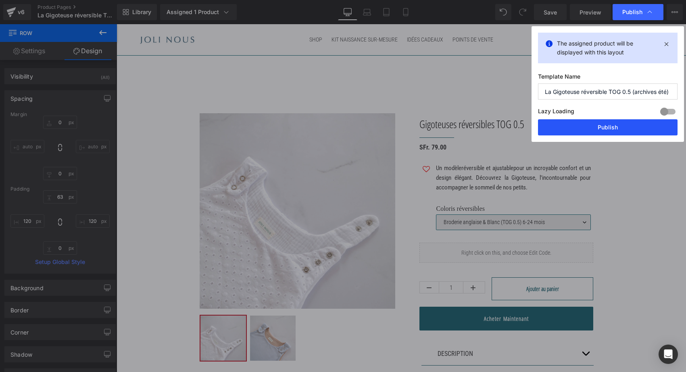
click at [584, 125] on button "Publish" at bounding box center [607, 127] width 139 height 16
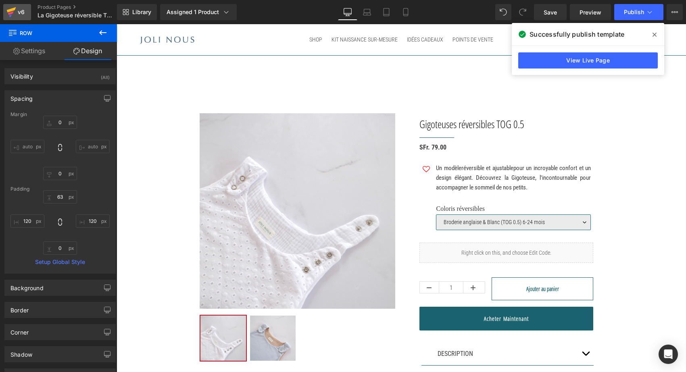
click at [22, 11] on div "v6" at bounding box center [21, 12] width 10 height 10
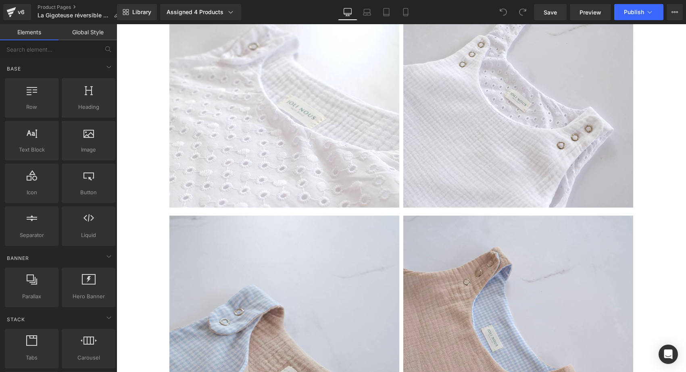
scroll to position [2281, 0]
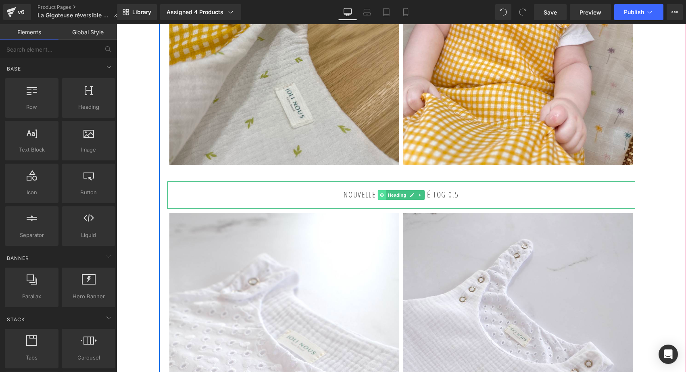
click at [378, 200] on span at bounding box center [382, 195] width 8 height 10
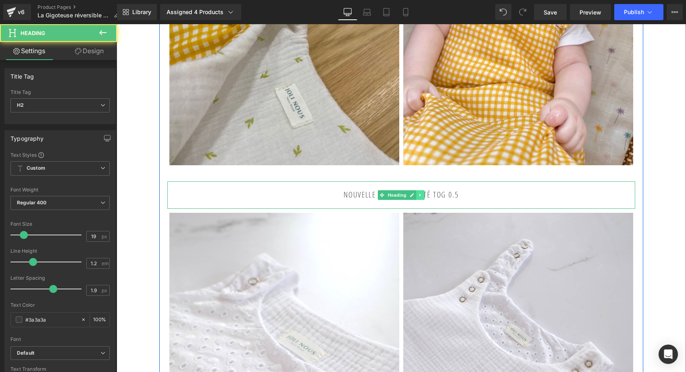
click at [419, 197] on icon at bounding box center [420, 195] width 4 height 5
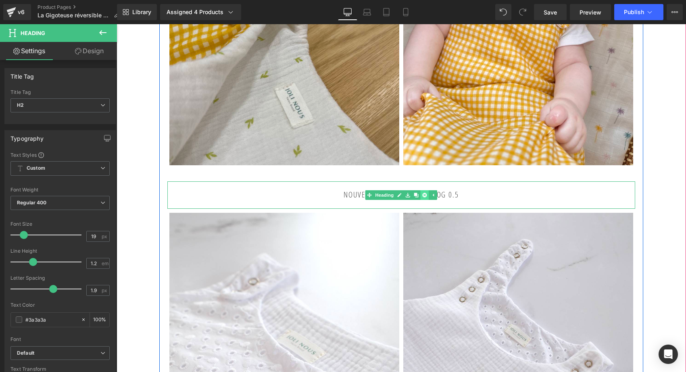
click at [425, 200] on link at bounding box center [424, 195] width 8 height 10
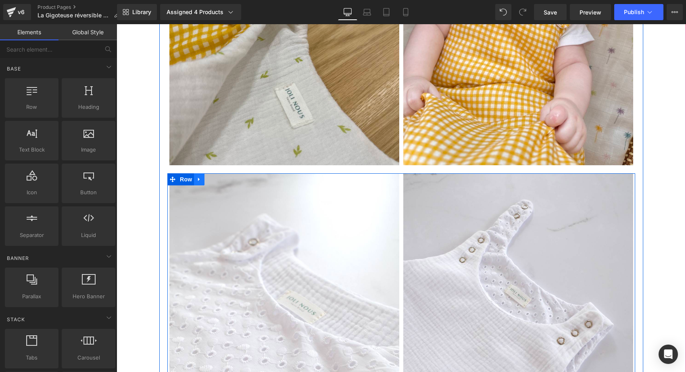
click at [199, 183] on link at bounding box center [199, 179] width 10 height 12
click at [217, 182] on icon at bounding box center [220, 180] width 6 height 6
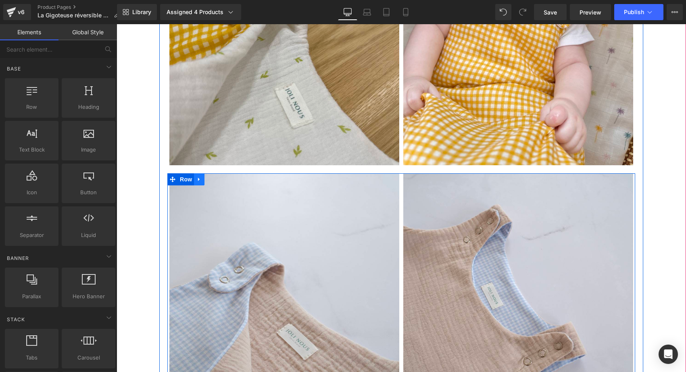
click at [199, 182] on icon at bounding box center [199, 179] width 6 height 6
click at [217, 182] on icon at bounding box center [220, 180] width 6 height 6
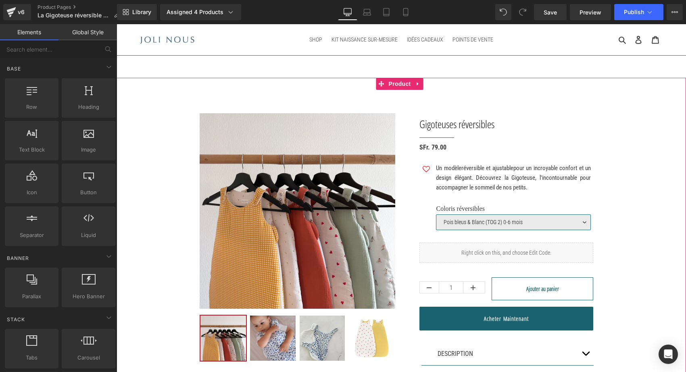
scroll to position [0, 0]
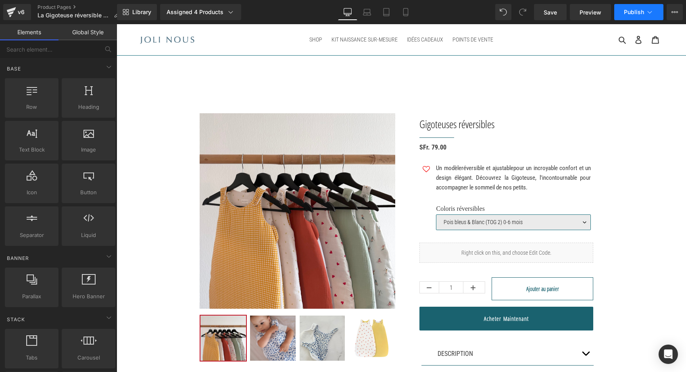
click at [630, 11] on span "Publish" at bounding box center [634, 12] width 20 height 6
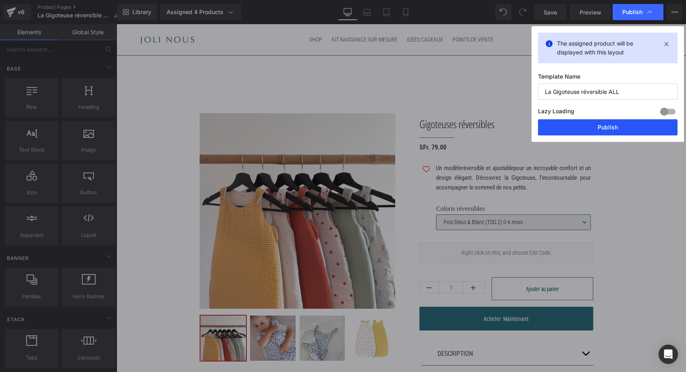
click at [582, 127] on button "Publish" at bounding box center [607, 127] width 139 height 16
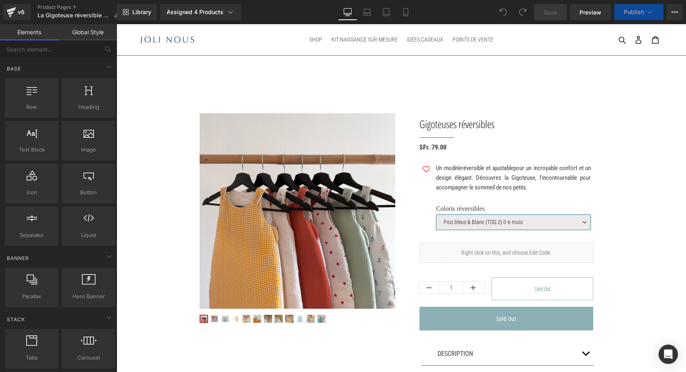
select select "Pois bleus & Blanc (TOG 2) 0-6 mois"
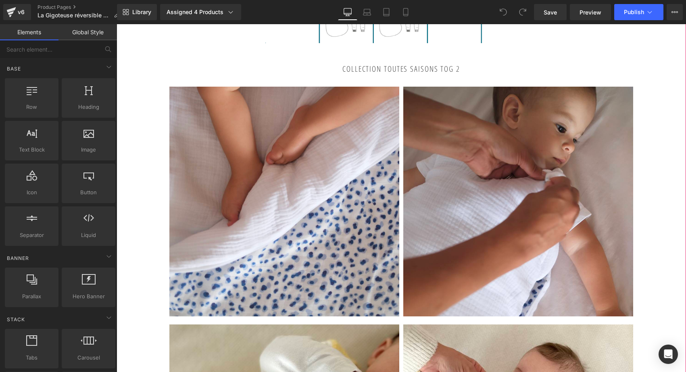
scroll to position [851, 0]
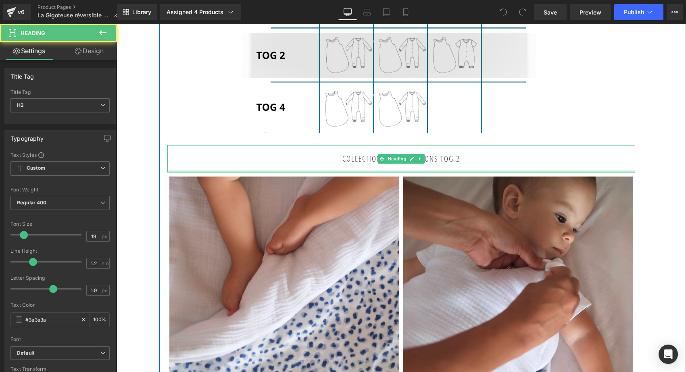
click at [248, 173] on div at bounding box center [401, 171] width 468 height 2
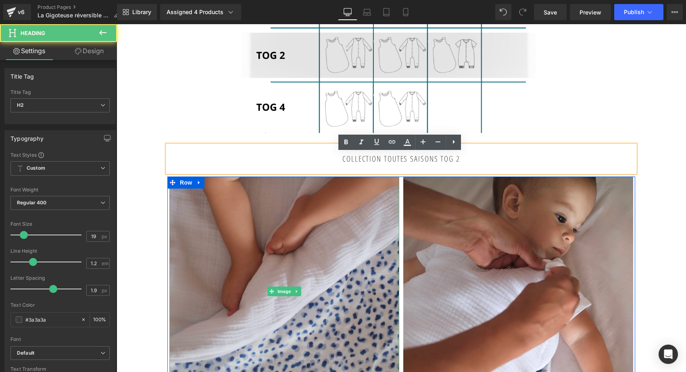
click at [232, 202] on img at bounding box center [284, 292] width 230 height 230
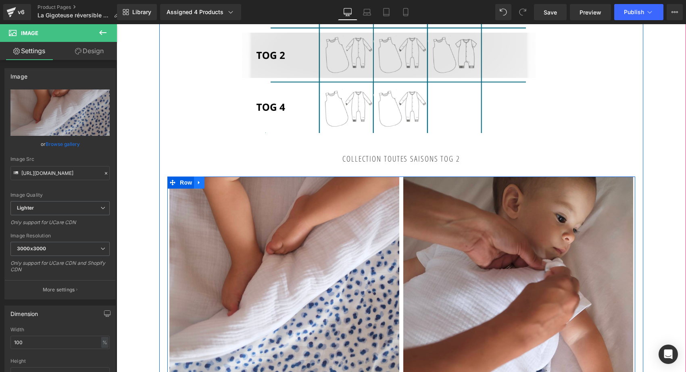
click at [198, 186] on icon at bounding box center [199, 183] width 6 height 6
click at [204, 188] on link at bounding box center [209, 183] width 10 height 12
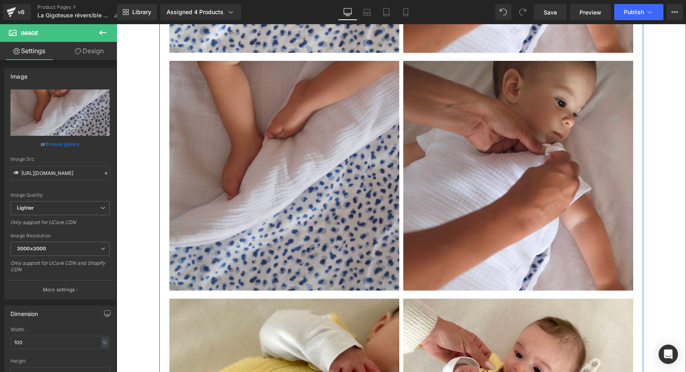
scroll to position [928, 0]
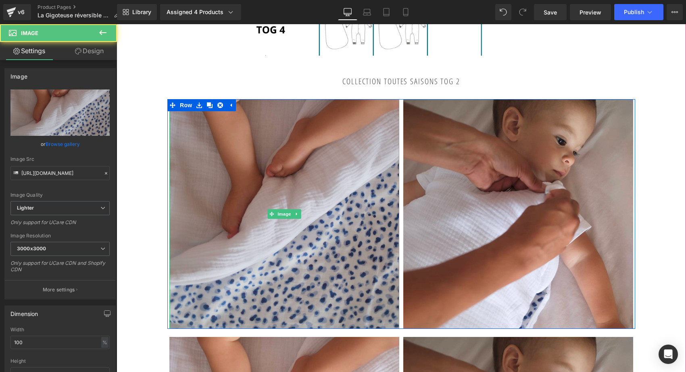
click at [293, 181] on img at bounding box center [284, 214] width 230 height 230
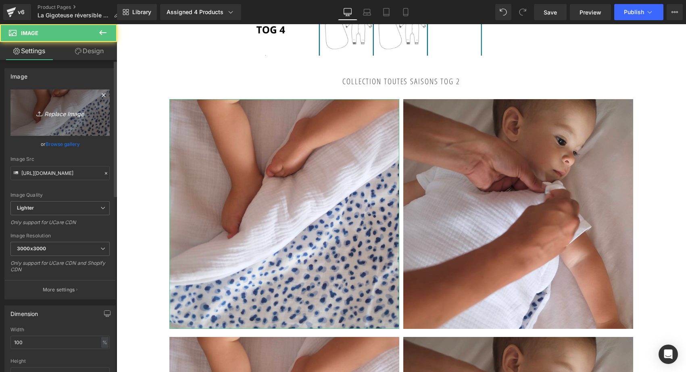
click at [80, 118] on link "Replace Image" at bounding box center [59, 112] width 99 height 46
type input "C:\fakepath\gigoteuse-réversible-tog2-ligné-vieux-rose-blanc-oeko-tex-gots-co…"
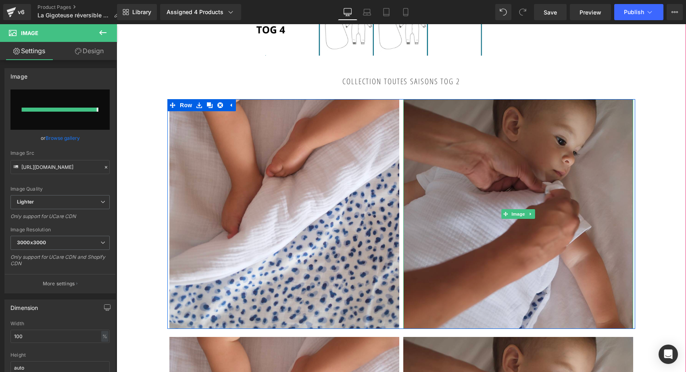
type input "https://ucarecdn.com/452247b8-a4d1-45a0-b4f0-77580a2efa59/-/format/auto/-/previ…"
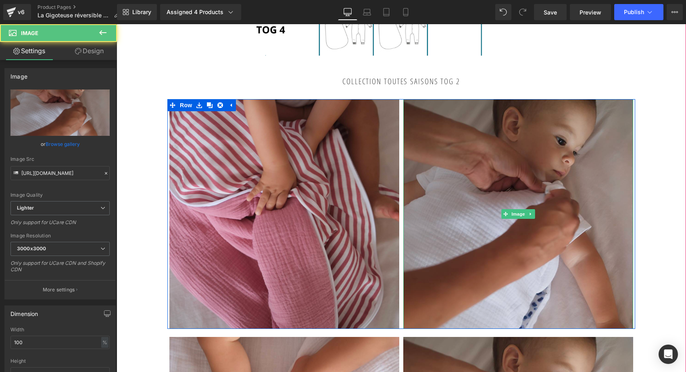
click at [555, 192] on img at bounding box center [518, 214] width 230 height 230
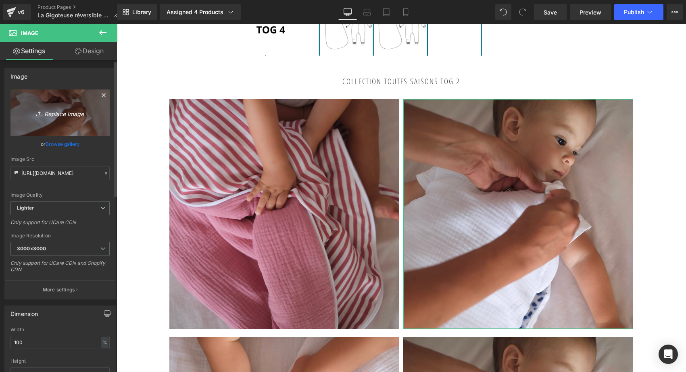
click at [65, 106] on link "Replace Image" at bounding box center [59, 112] width 99 height 46
type input "C:\fakepath\gigoteuse-réversible-tog2-ligné-vieux-rose-blanc-oeko-tex-gots-co…"
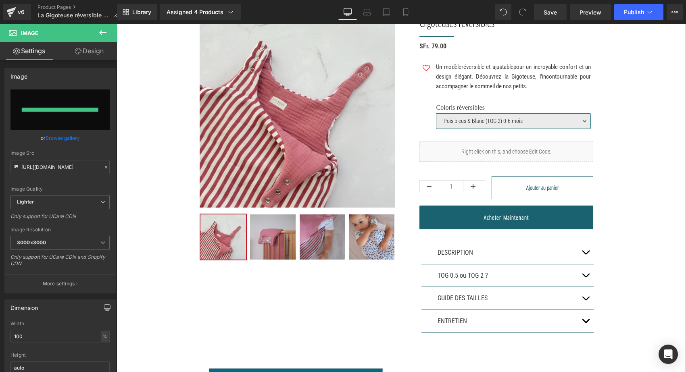
type input "https://ucarecdn.com/233946f0-9b1c-4f30-aafd-db00aa62d0db/-/format/auto/-/previ…"
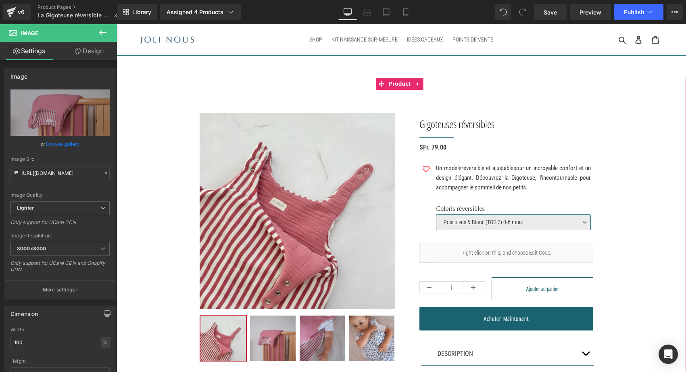
scroll to position [0, 0]
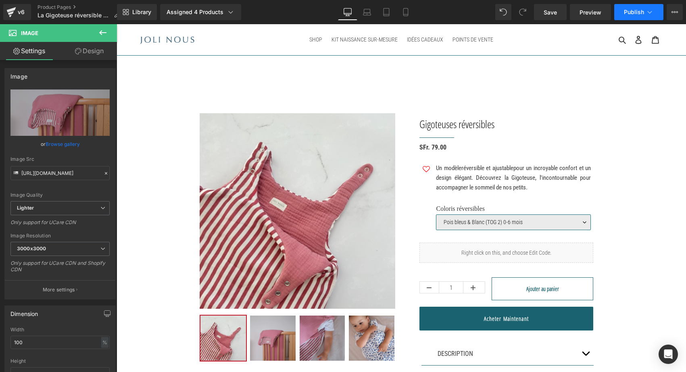
click at [642, 9] on span "Publish" at bounding box center [634, 12] width 20 height 6
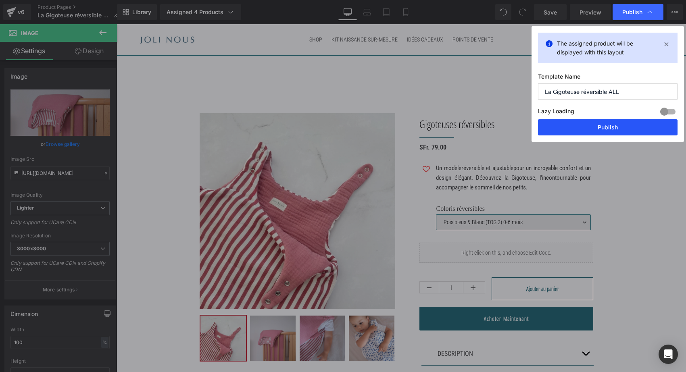
click at [601, 126] on button "Publish" at bounding box center [607, 127] width 139 height 16
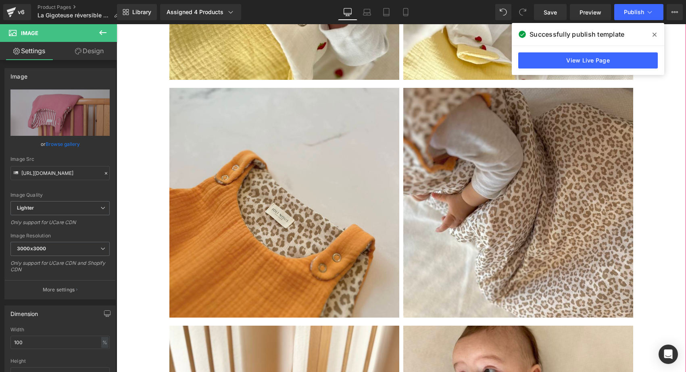
scroll to position [1963, 0]
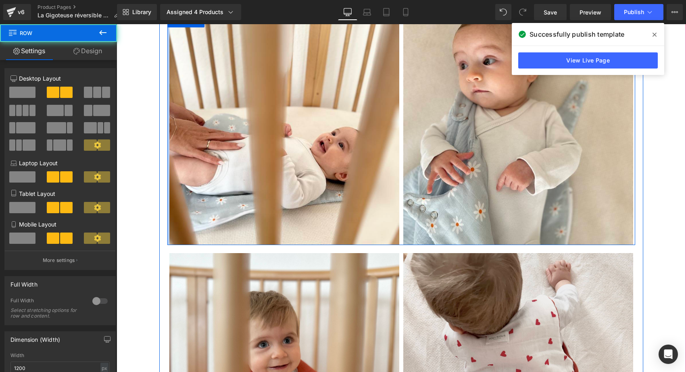
click at [167, 162] on div at bounding box center [168, 130] width 2 height 230
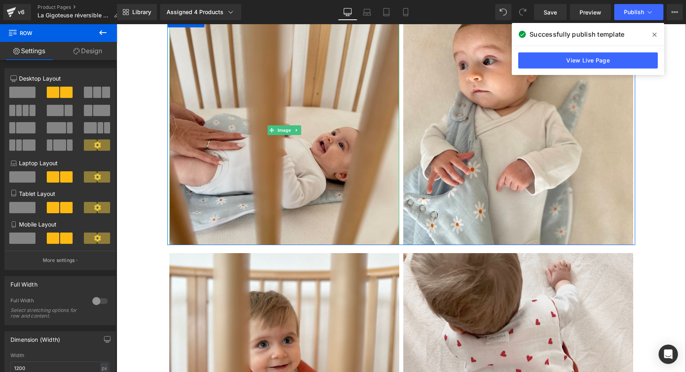
scroll to position [1921, 0]
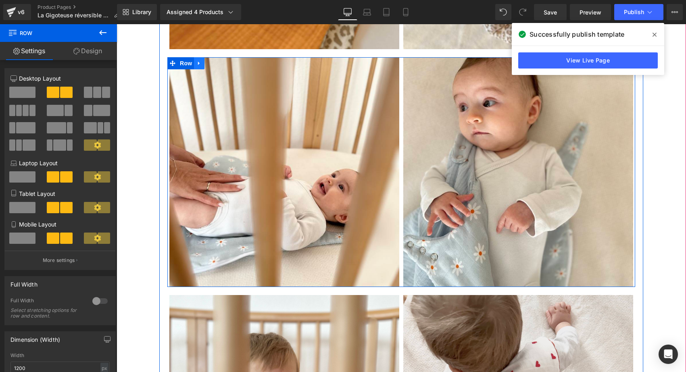
click at [199, 67] on icon at bounding box center [199, 63] width 6 height 6
click at [219, 66] on icon at bounding box center [220, 63] width 6 height 6
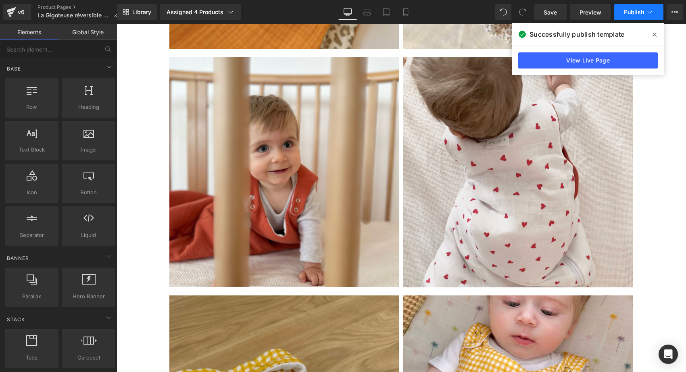
click at [634, 8] on button "Publish" at bounding box center [638, 12] width 49 height 16
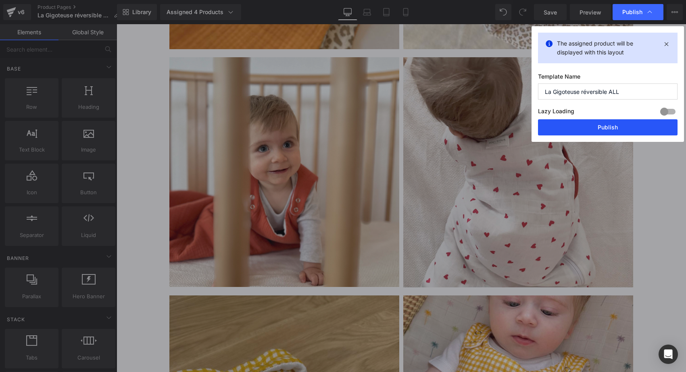
click at [608, 120] on button "Publish" at bounding box center [607, 127] width 139 height 16
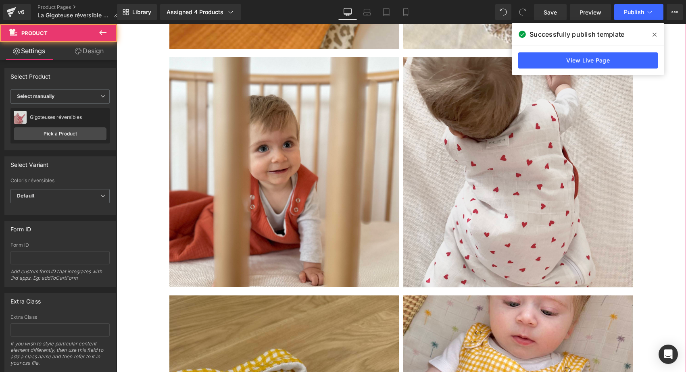
drag, startPoint x: 142, startPoint y: 166, endPoint x: 334, endPoint y: 44, distance: 226.9
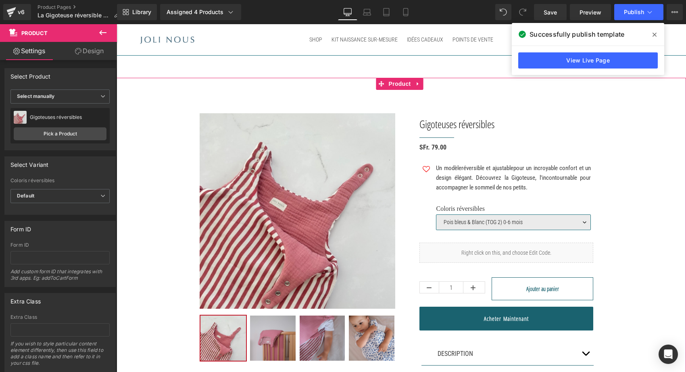
scroll to position [0, 0]
click at [56, 6] on link "Product Pages" at bounding box center [81, 7] width 88 height 6
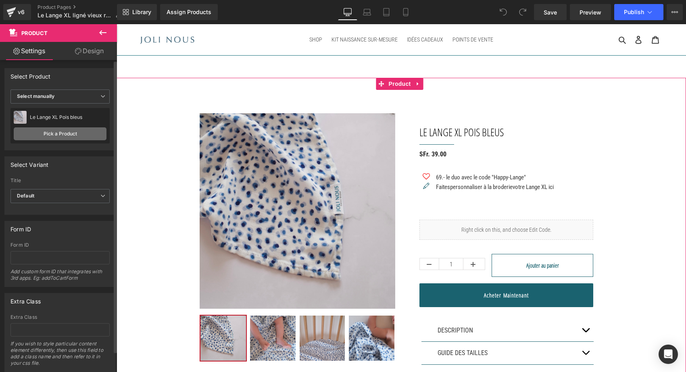
click at [64, 136] on link "Pick a Product" at bounding box center [60, 133] width 93 height 13
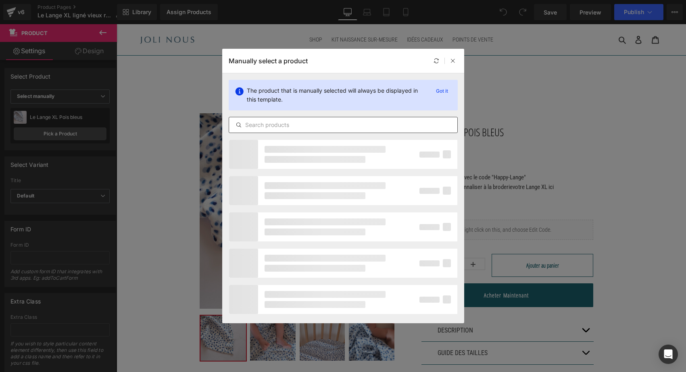
click at [261, 128] on input "text" at bounding box center [343, 125] width 228 height 10
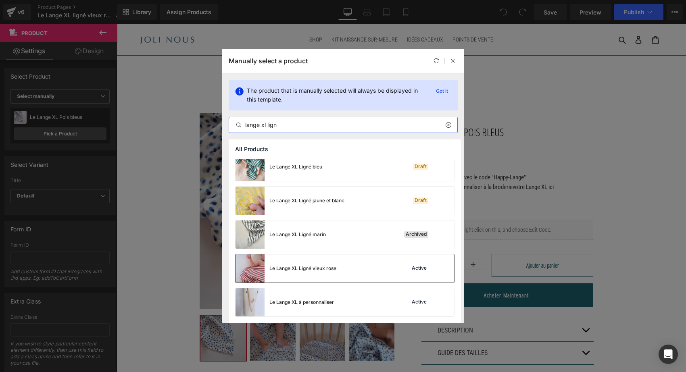
scroll to position [6, 0]
type input "lange xl lign"
click at [279, 264] on div "Le Lange XL Ligné vieux rose" at bounding box center [285, 268] width 101 height 28
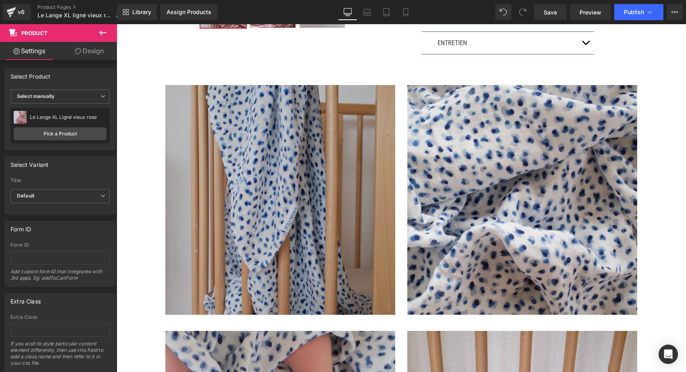
scroll to position [317, 0]
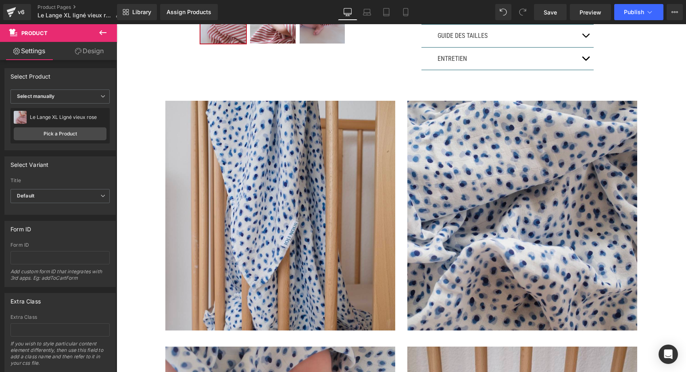
click at [104, 32] on icon at bounding box center [102, 32] width 7 height 5
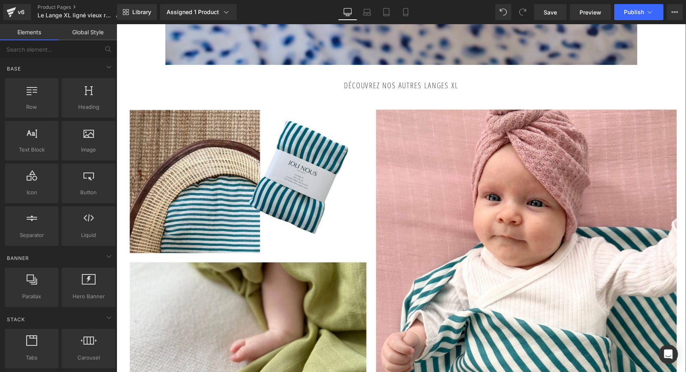
scroll to position [1167, 0]
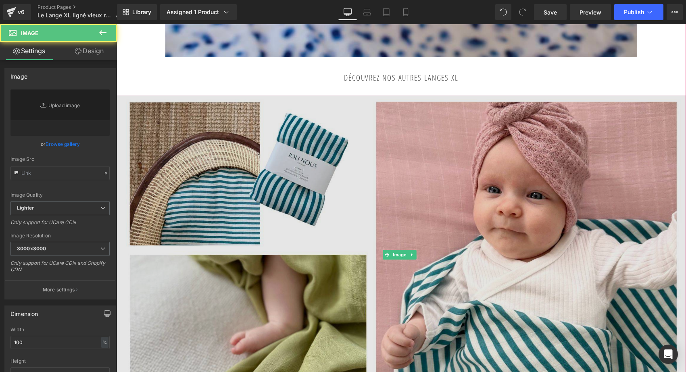
click at [151, 100] on img at bounding box center [400, 255] width 569 height 320
type input "https://ucarecdn.com/7fd0fbd5-17c5-4424-8518-7ad21f3f4e05/-/format/auto/-/previ…"
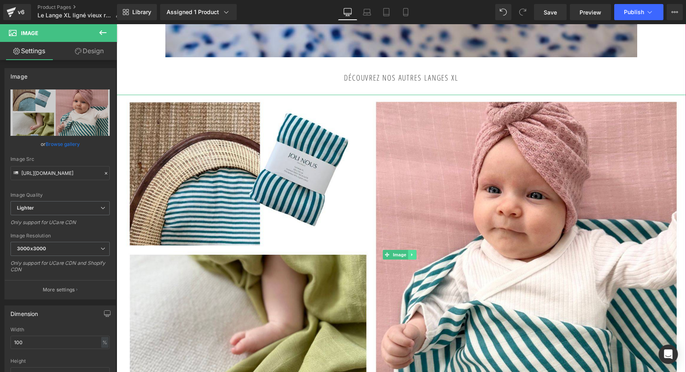
click at [412, 254] on icon at bounding box center [412, 254] width 4 height 5
click at [418, 252] on icon at bounding box center [416, 254] width 4 height 4
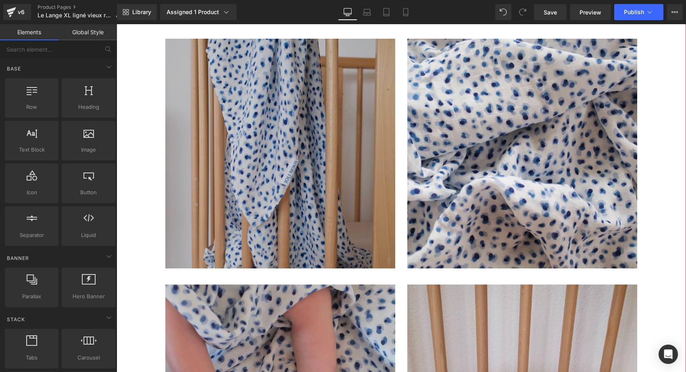
scroll to position [356, 0]
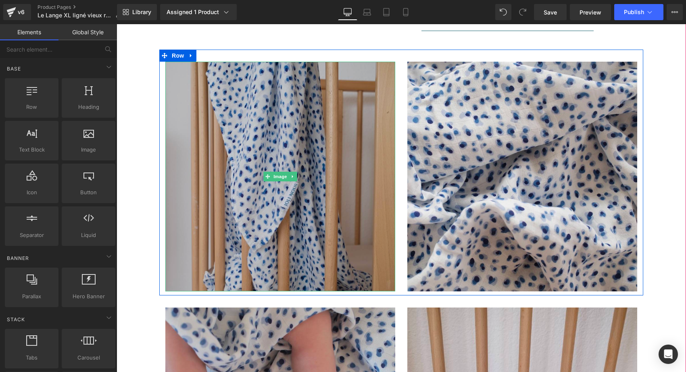
click at [273, 127] on img at bounding box center [280, 177] width 230 height 230
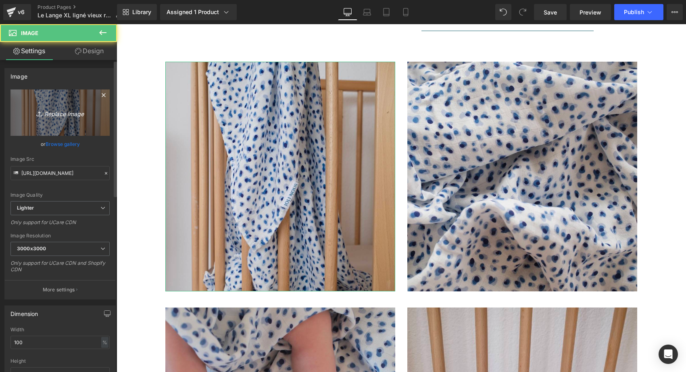
click at [61, 111] on icon "Replace Image" at bounding box center [60, 113] width 64 height 10
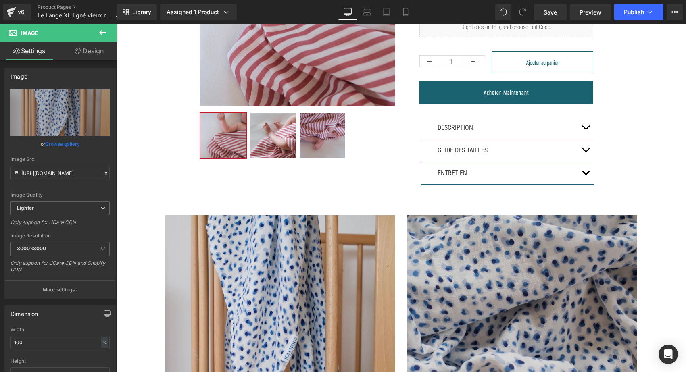
scroll to position [223, 0]
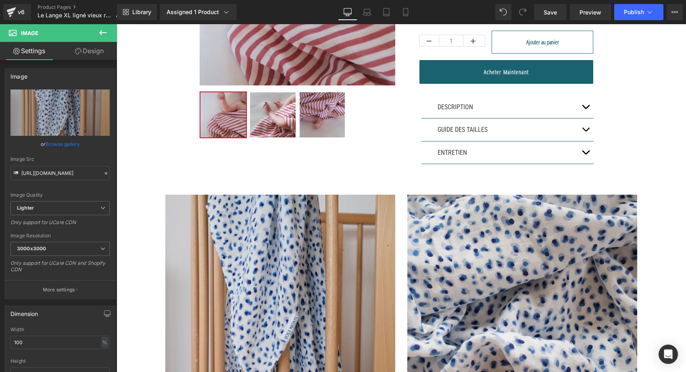
click at [103, 26] on button at bounding box center [103, 33] width 28 height 18
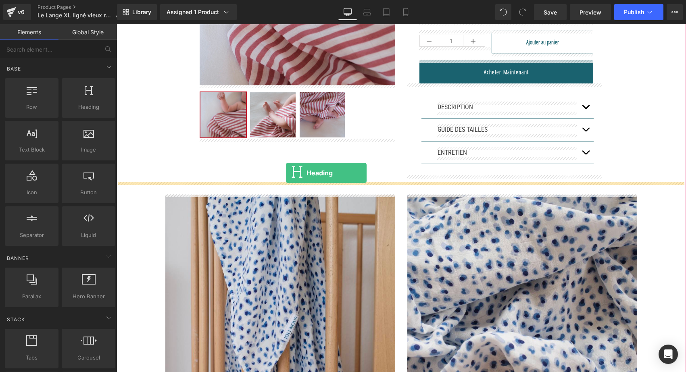
drag, startPoint x: 190, startPoint y: 125, endPoint x: 286, endPoint y: 173, distance: 107.4
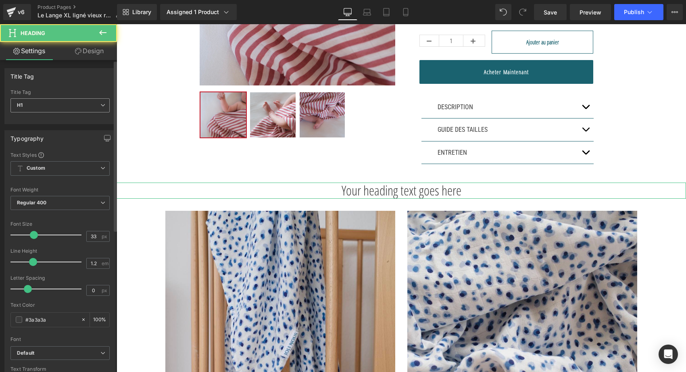
click at [80, 101] on span "H1" at bounding box center [59, 105] width 99 height 14
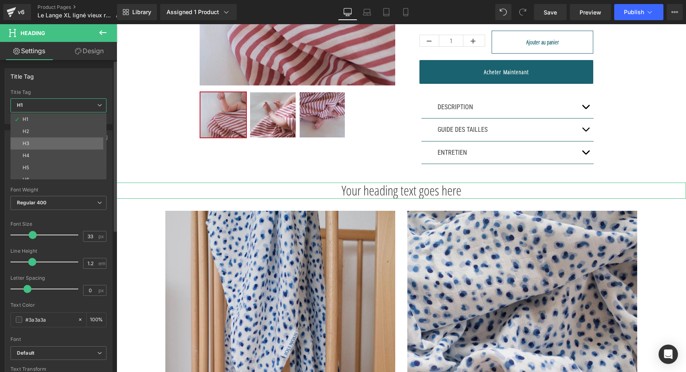
click at [46, 141] on li "H3" at bounding box center [60, 143] width 100 height 12
type input "25"
type input "100"
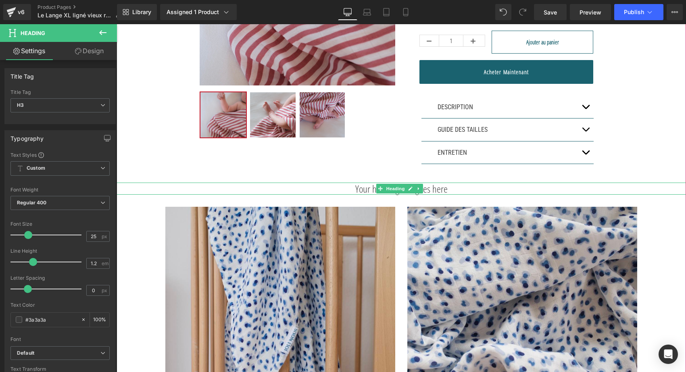
click at [360, 189] on h3 "Your heading text goes here" at bounding box center [400, 189] width 569 height 12
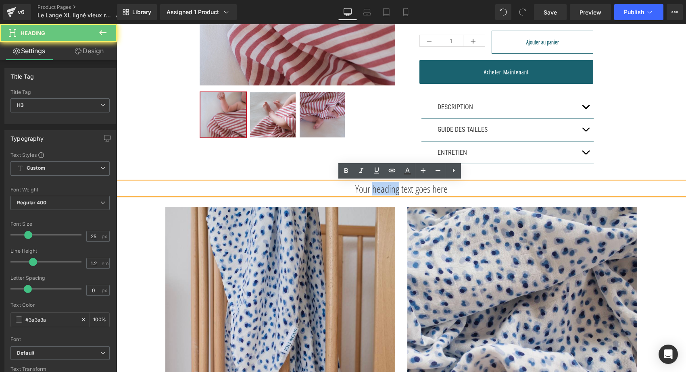
click at [360, 189] on h3 "Your heading text goes here" at bounding box center [400, 189] width 569 height 12
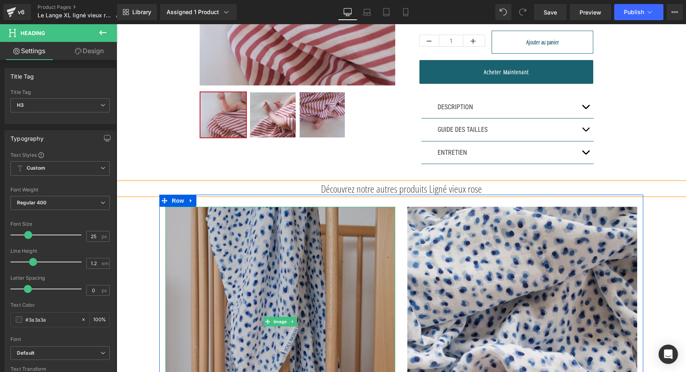
click at [234, 264] on img at bounding box center [280, 322] width 230 height 230
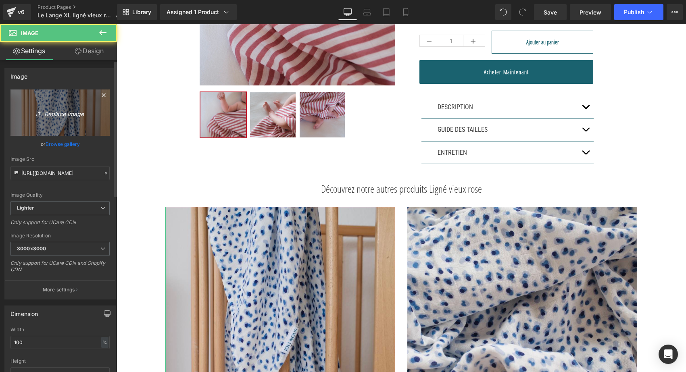
click at [70, 119] on link "Replace Image" at bounding box center [59, 112] width 99 height 46
type input "C:\fakepath\attache-tétine-ligné-rose-2-joli-nous-doux-fabriqué-[GEOGRAPHIC_…"
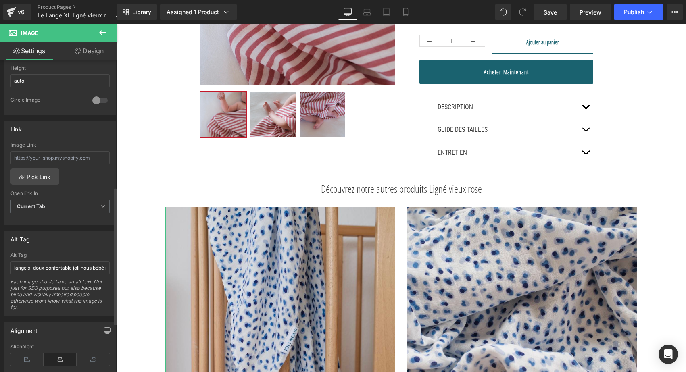
scroll to position [290, 0]
type input "https://ucarecdn.com/13820bad-fe45-4434-bce2-acb82114fe5a/-/format/auto/-/previ…"
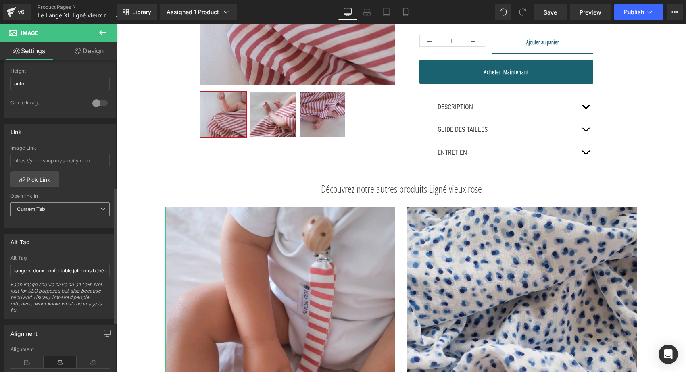
click at [44, 210] on b "Current Tab" at bounding box center [31, 209] width 29 height 6
click at [36, 238] on li "New Tab" at bounding box center [58, 235] width 96 height 12
click at [48, 158] on input "text" at bounding box center [59, 160] width 99 height 13
click at [39, 180] on link "Pick Link" at bounding box center [34, 179] width 49 height 16
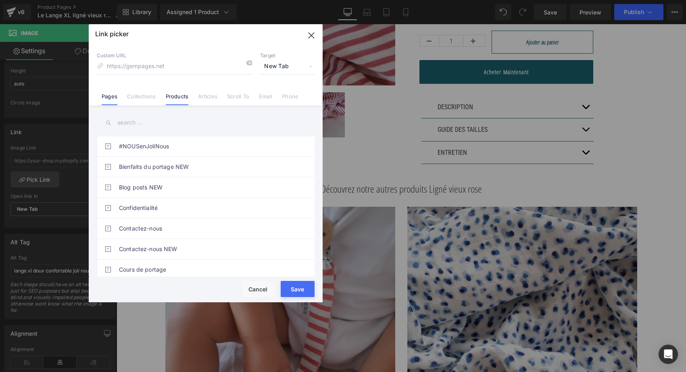
click at [183, 96] on link "Products" at bounding box center [177, 99] width 23 height 12
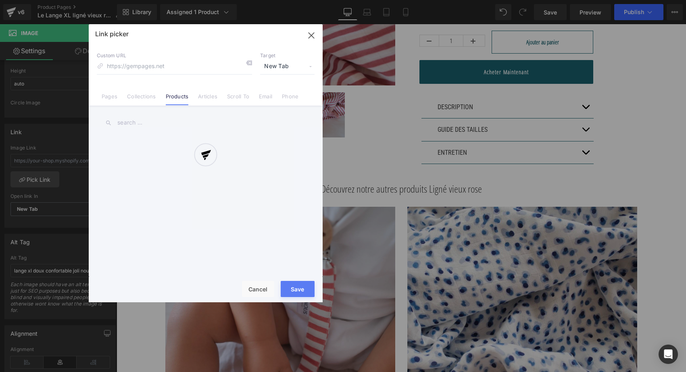
click at [132, 64] on div at bounding box center [206, 163] width 234 height 278
click at [123, 120] on div at bounding box center [206, 163] width 234 height 278
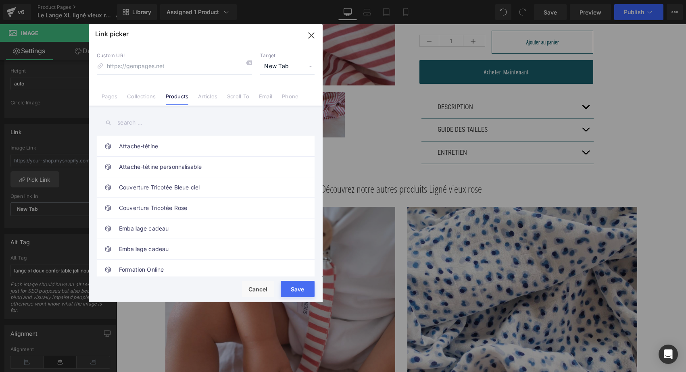
click at [123, 120] on input "text" at bounding box center [206, 123] width 218 height 18
click at [128, 145] on link "Attache-tétine" at bounding box center [207, 146] width 177 height 20
type input "/products/attache-tetine-doudou"
click at [306, 286] on button "Save" at bounding box center [298, 289] width 34 height 16
type input "/products/attache-tetine-doudou"
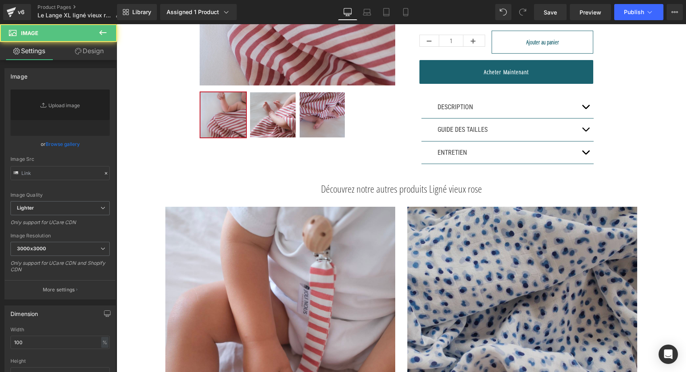
type input "https://ucarecdn.com/498568be-6d5a-4c8e-b19d-bdec8646c13e/-/format/auto/-/previ…"
click at [474, 265] on img at bounding box center [522, 322] width 230 height 230
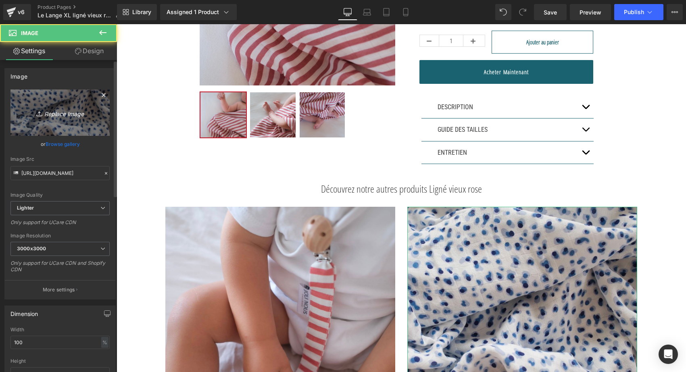
click at [71, 114] on icon "Replace Image" at bounding box center [60, 113] width 64 height 10
type input "C:\fakepath\gigoteuse-réversible-tog2-ligné-vieux-rose-blanc-oeko-tex-gots-co…"
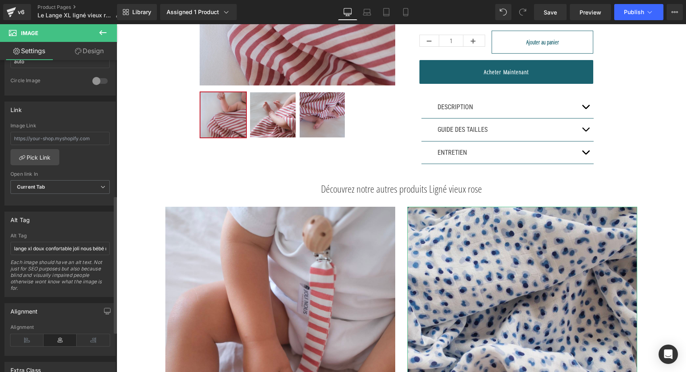
scroll to position [314, 0]
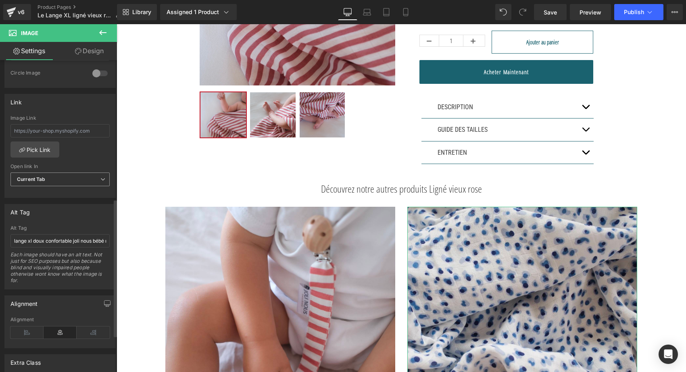
click at [45, 175] on span "Current Tab" at bounding box center [59, 180] width 99 height 14
click at [37, 203] on div "New Tab" at bounding box center [33, 206] width 21 height 6
click at [80, 127] on input "text" at bounding box center [59, 130] width 99 height 13
click at [31, 152] on link "Pick Link" at bounding box center [34, 149] width 49 height 16
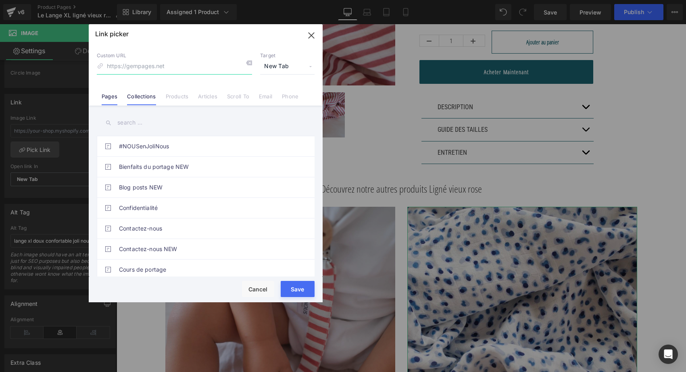
type input "https://ucarecdn.com/6e2e4f65-45f7-4747-8053-7a0d520a90b3/-/format/auto/-/previ…"
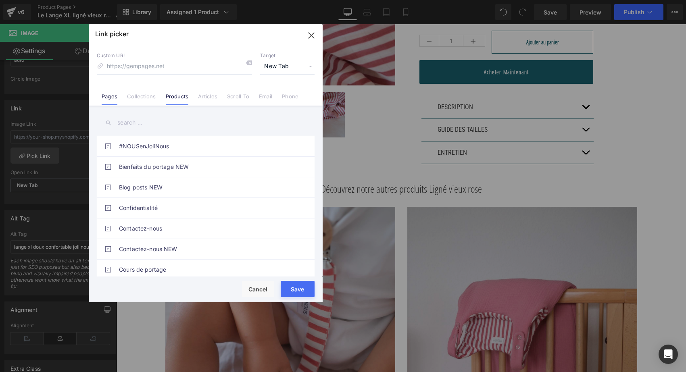
click at [178, 94] on link "Products" at bounding box center [177, 99] width 23 height 12
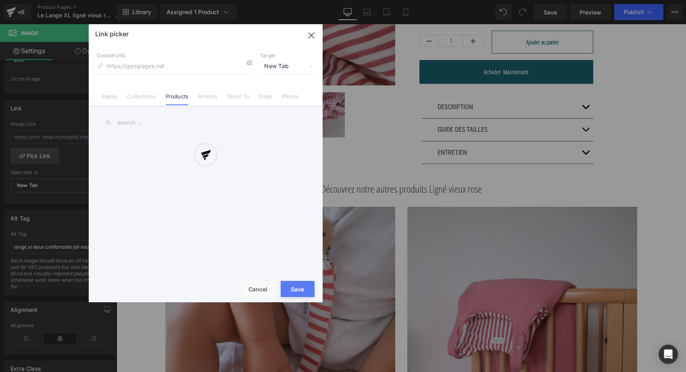
click at [147, 117] on div at bounding box center [206, 163] width 234 height 278
click at [125, 120] on div at bounding box center [206, 163] width 234 height 278
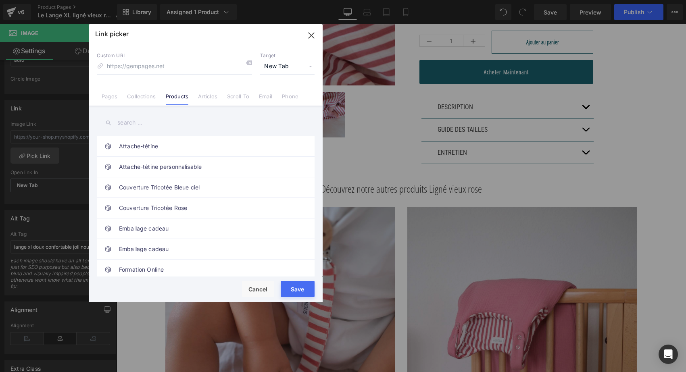
click at [123, 122] on input "text" at bounding box center [206, 123] width 218 height 18
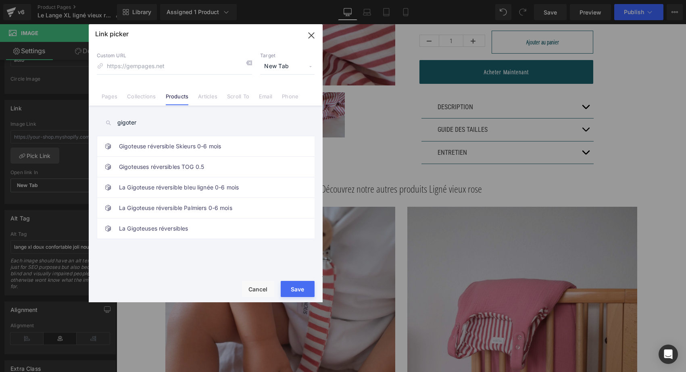
type input "gigoter"
drag, startPoint x: 123, startPoint y: 122, endPoint x: 161, endPoint y: 228, distance: 112.8
click at [161, 228] on link "La Gigoteuses réversibles" at bounding box center [207, 228] width 177 height 20
type input "/products/gigoteuse-reversible-ajustable"
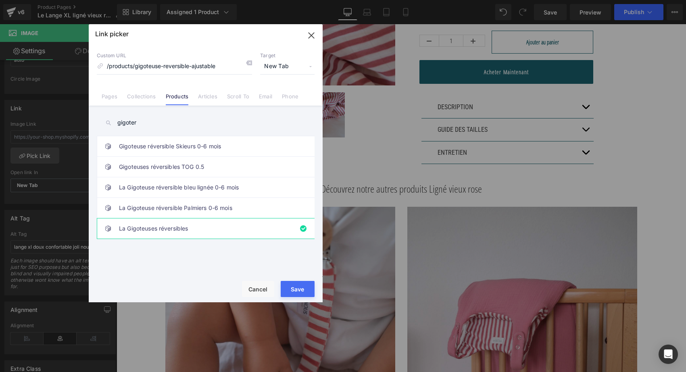
click at [305, 295] on button "Save" at bounding box center [298, 289] width 34 height 16
type input "/products/gigoteuse-reversible-ajustable"
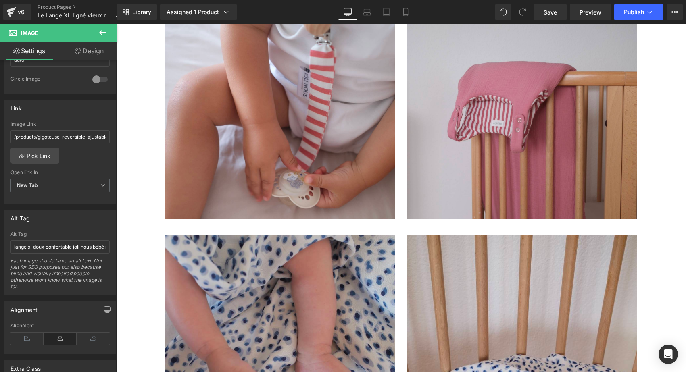
scroll to position [580, 0]
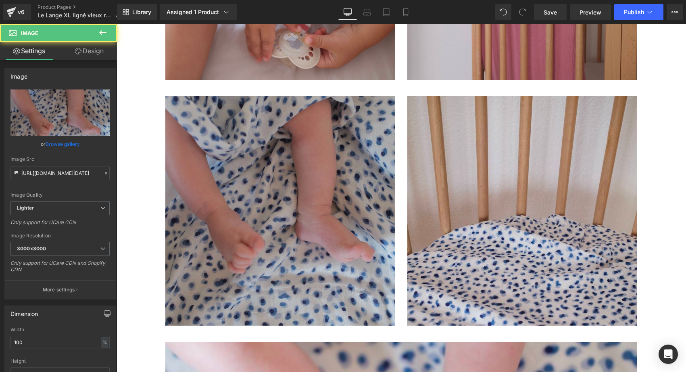
click at [330, 135] on img at bounding box center [280, 211] width 230 height 230
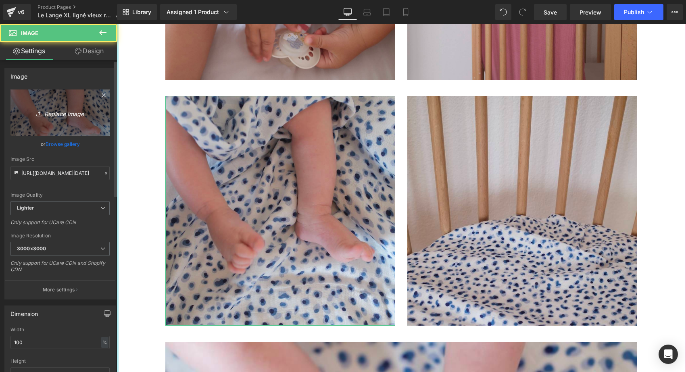
click at [61, 114] on icon "Replace Image" at bounding box center [60, 113] width 64 height 10
type input "C:\fakepath\AA-packshot-2-gigoteuse-réversible-tog2-ligné-vieux-rose-blanc-oe…"
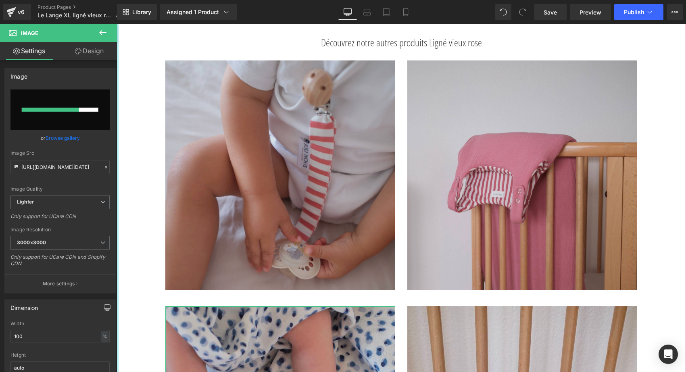
scroll to position [369, 0]
type input "https://ucarecdn.com/15d8e1a4-c67e-47ba-a05f-9726a6255ca4/-/format/auto/-/previ…"
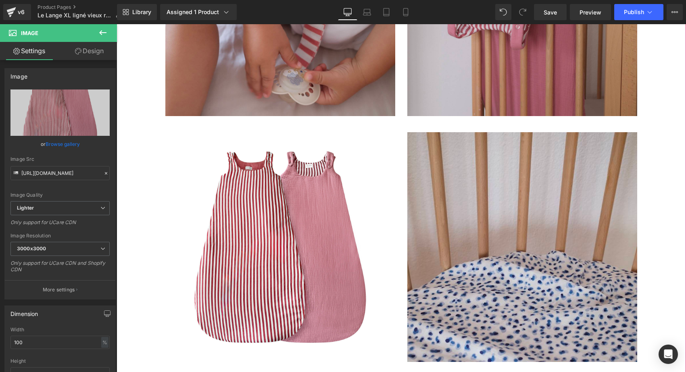
scroll to position [547, 0]
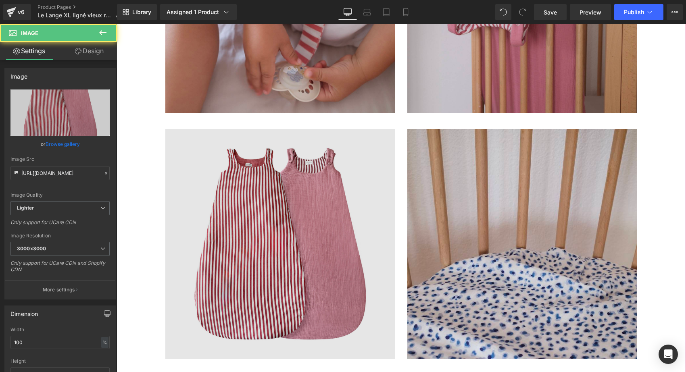
click at [250, 229] on img at bounding box center [280, 244] width 230 height 230
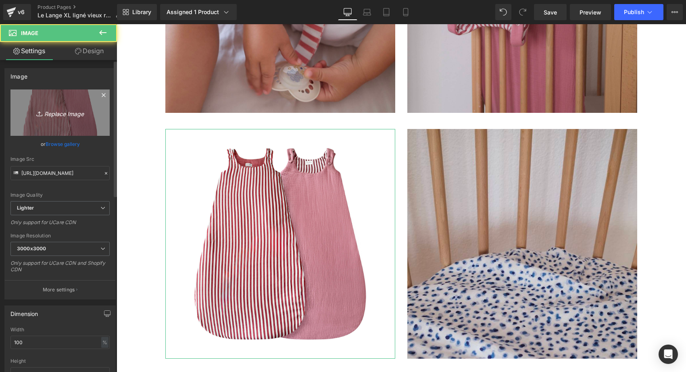
click at [91, 130] on link "Replace Image" at bounding box center [59, 112] width 99 height 46
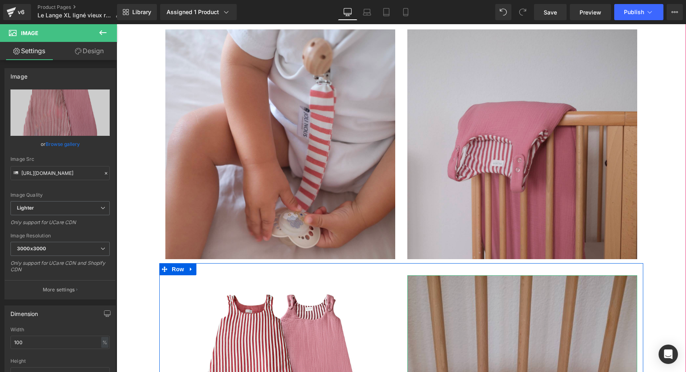
scroll to position [315, 0]
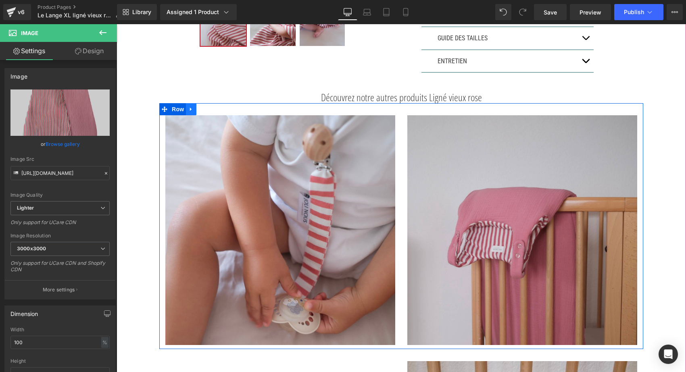
click at [192, 108] on icon at bounding box center [191, 109] width 6 height 6
click at [199, 108] on icon at bounding box center [202, 109] width 6 height 6
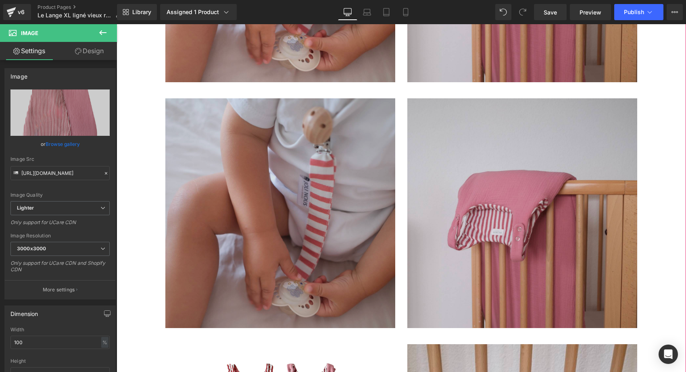
scroll to position [607, 0]
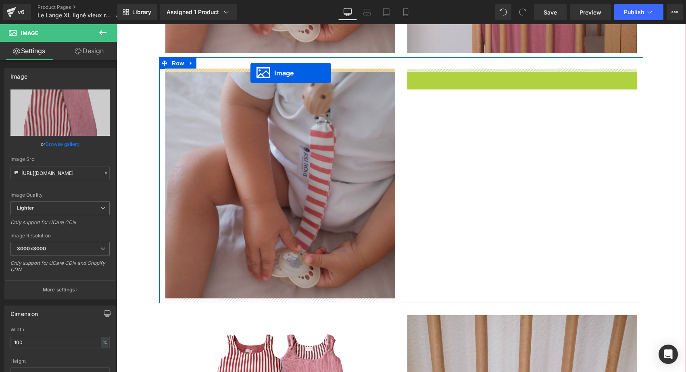
drag, startPoint x: 507, startPoint y: 180, endPoint x: 250, endPoint y: 73, distance: 278.6
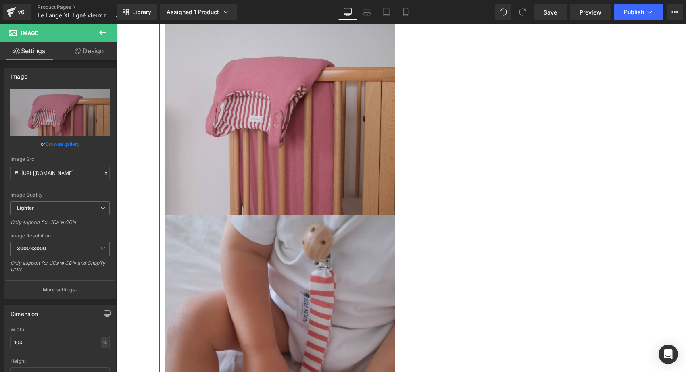
scroll to position [717, 0]
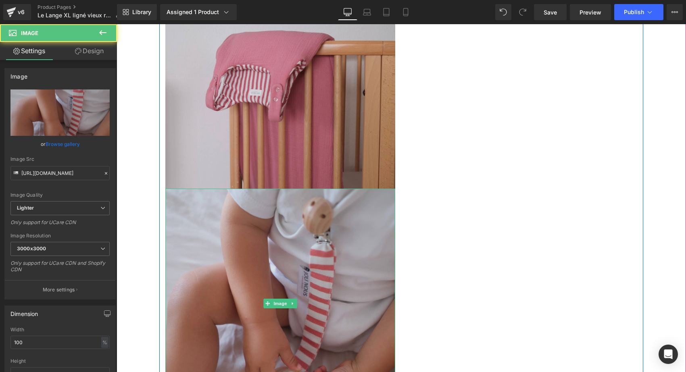
click at [256, 299] on img at bounding box center [280, 304] width 230 height 230
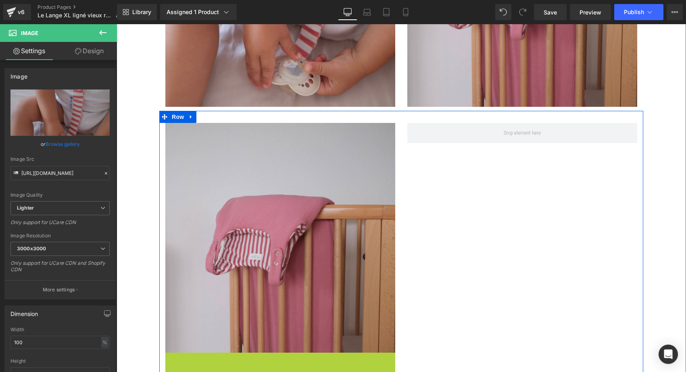
scroll to position [508, 0]
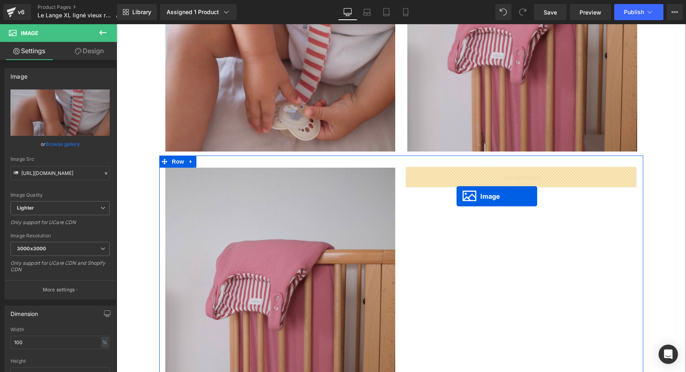
drag, startPoint x: 266, startPoint y: 301, endPoint x: 457, endPoint y: 195, distance: 218.0
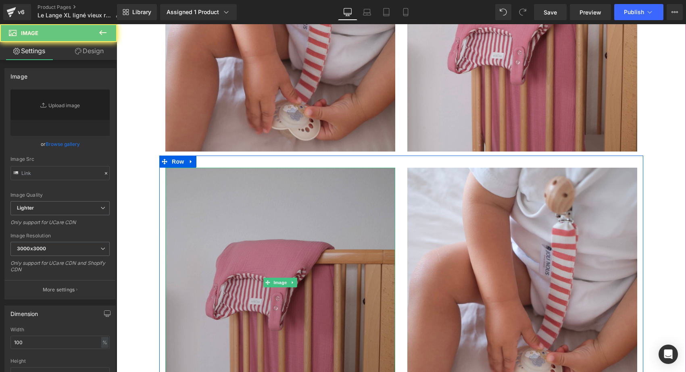
type input "https://ucarecdn.com/6e2e4f65-45f7-4747-8053-7a0d520a90b3/-/format/auto/-/previ…"
click at [251, 259] on img at bounding box center [280, 283] width 230 height 230
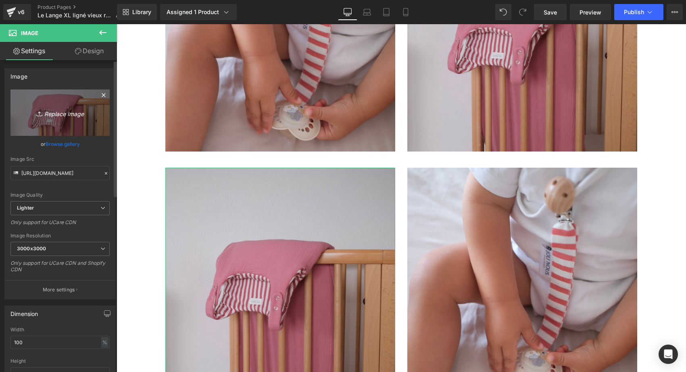
click at [83, 126] on link "Replace Image" at bounding box center [59, 112] width 99 height 46
type input "C:\fakepath\gigoteuse-réversible-tog2-ligné-vieux-rose-blanc-oeko-tex-gots-co…"
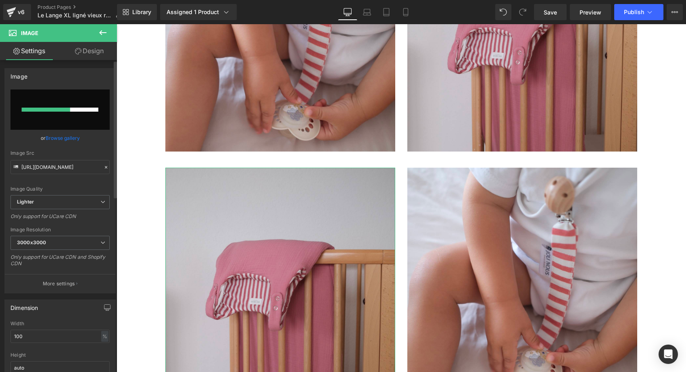
scroll to position [0, 0]
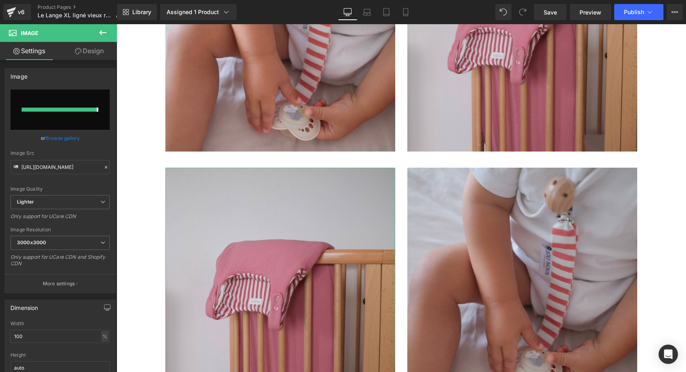
type input "https://ucarecdn.com/67bc09d1-be31-4a43-a27e-d2d11658d2fd/-/format/auto/-/previ…"
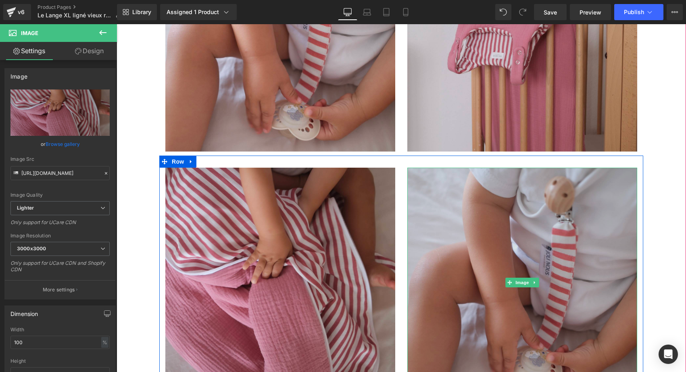
click at [517, 233] on img at bounding box center [522, 283] width 230 height 230
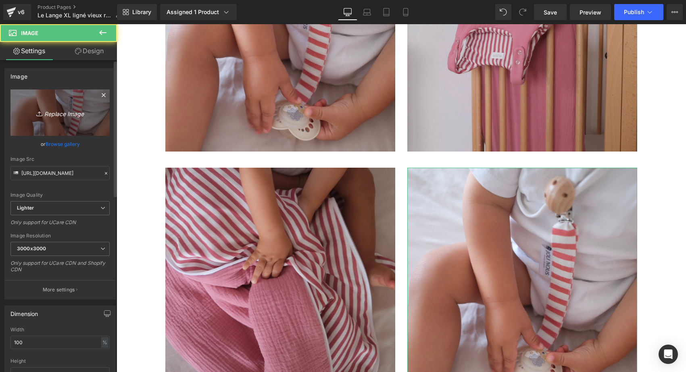
click at [75, 118] on link "Replace Image" at bounding box center [59, 112] width 99 height 46
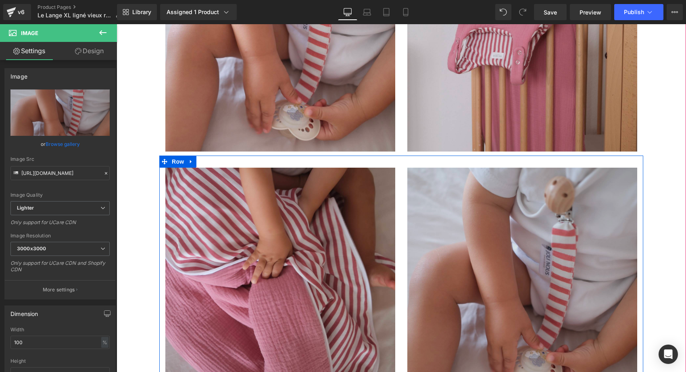
click at [472, 216] on img at bounding box center [522, 283] width 230 height 230
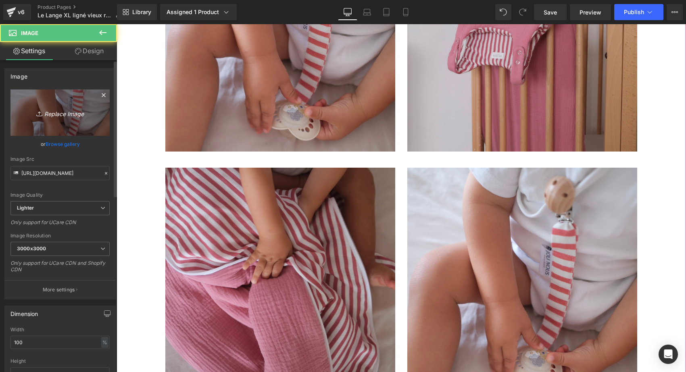
click at [82, 106] on link "Replace Image" at bounding box center [59, 112] width 99 height 46
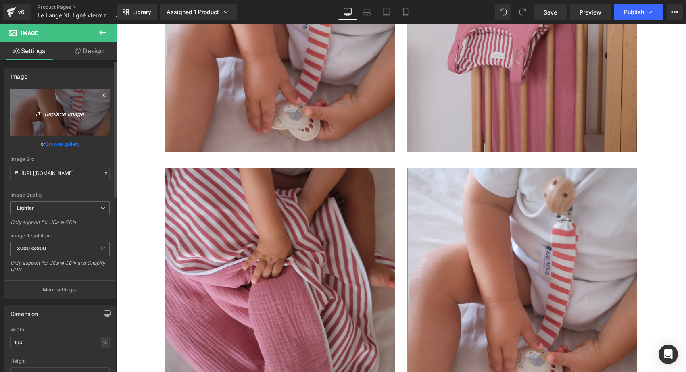
type input "C:\fakepath\lange-xl-ligné-vieux-rose-joli-nous-doux-confortable-cocoon-élég…"
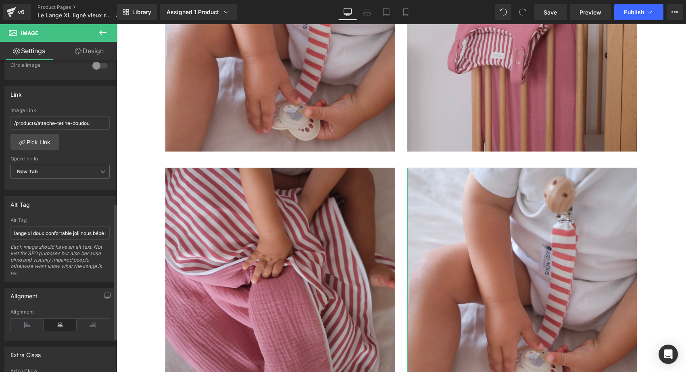
scroll to position [327, 0]
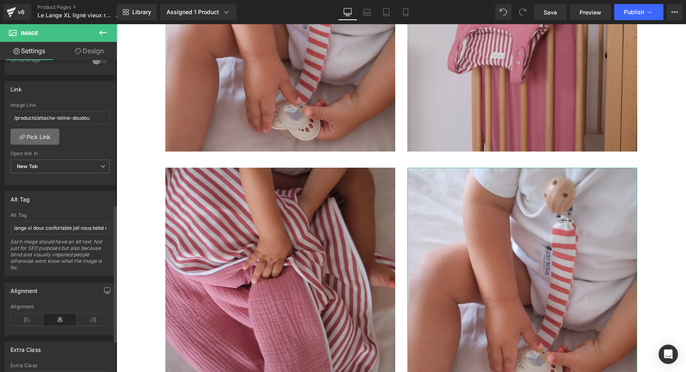
click at [46, 131] on link "Pick Link" at bounding box center [34, 137] width 49 height 16
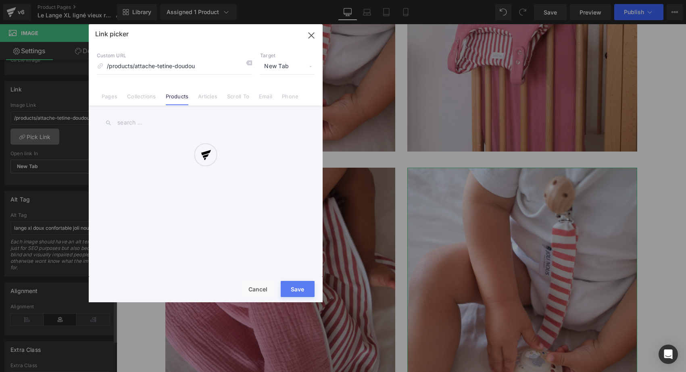
type input "https://ucarecdn.com/c447d55f-d791-45b7-9629-105ad0c3be73/-/format/auto/-/previ…"
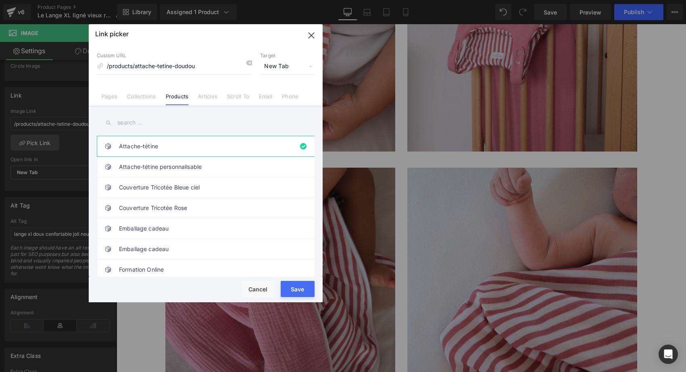
click at [138, 118] on input "text" at bounding box center [206, 123] width 218 height 18
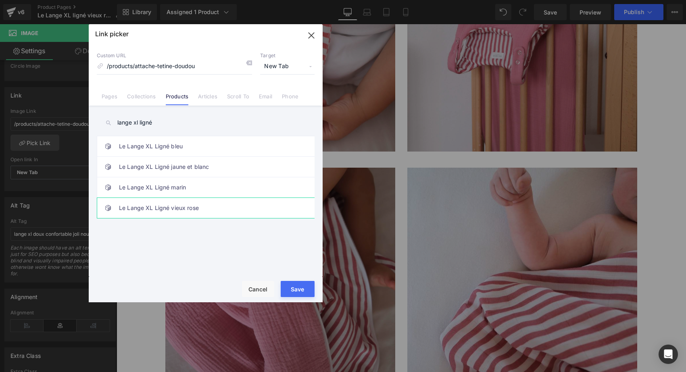
type input "lange xl ligné"
click at [158, 211] on link "Le Lange XL Ligné vieux rose" at bounding box center [207, 208] width 177 height 20
type input "/products/le-lange-xl-ligne-vieux-rose"
click at [292, 289] on button "Save" at bounding box center [298, 289] width 34 height 16
type input "/products/le-lange-xl-ligne-vieux-rose"
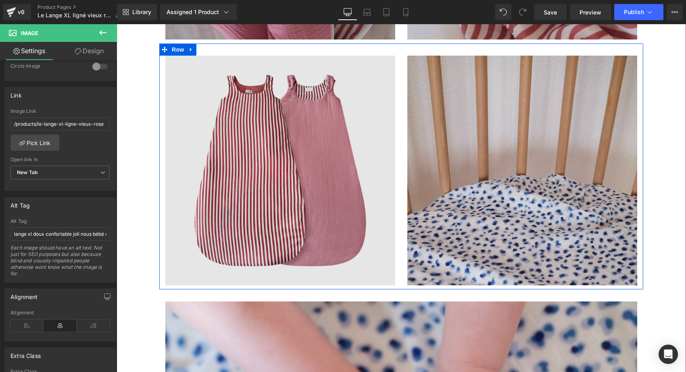
scroll to position [825, 0]
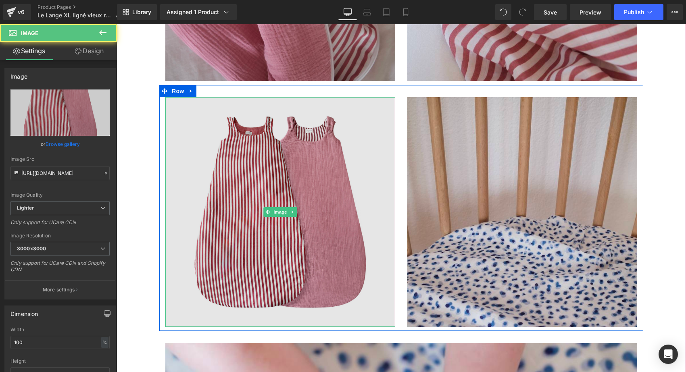
click at [340, 170] on img at bounding box center [280, 212] width 230 height 230
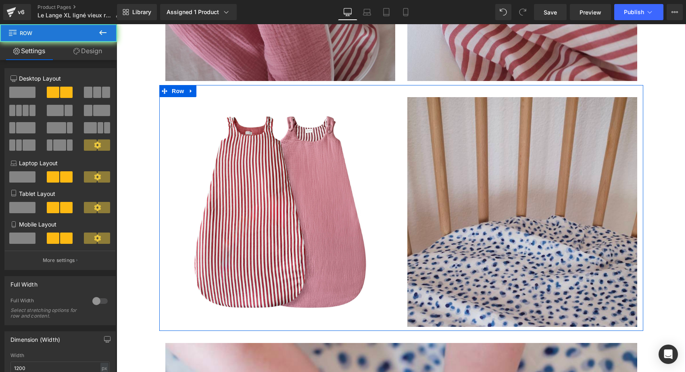
click at [195, 93] on div "Image Image Row" at bounding box center [401, 208] width 484 height 246
click at [191, 91] on icon at bounding box center [191, 91] width 6 height 6
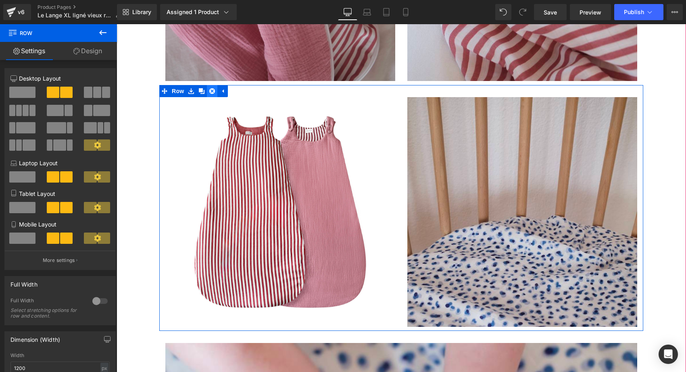
click at [214, 93] on link at bounding box center [212, 91] width 10 height 12
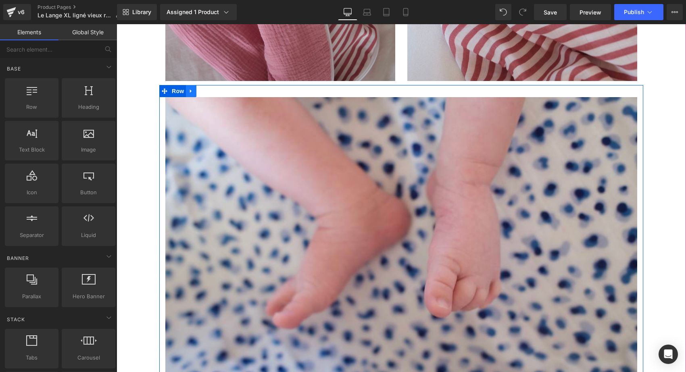
click at [191, 91] on icon at bounding box center [191, 91] width 6 height 6
click at [207, 91] on link at bounding box center [212, 91] width 10 height 12
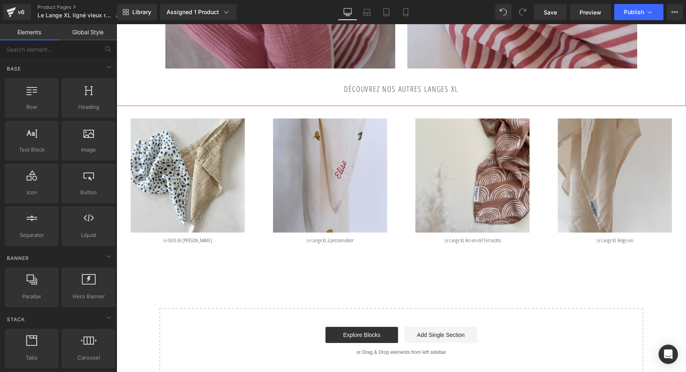
scroll to position [850, 0]
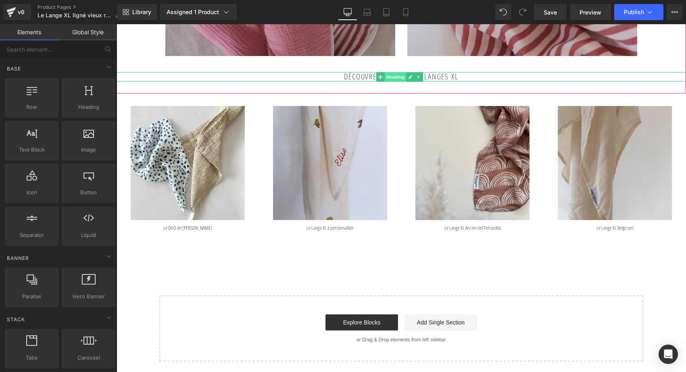
click at [397, 75] on span "Heading" at bounding box center [396, 77] width 22 height 10
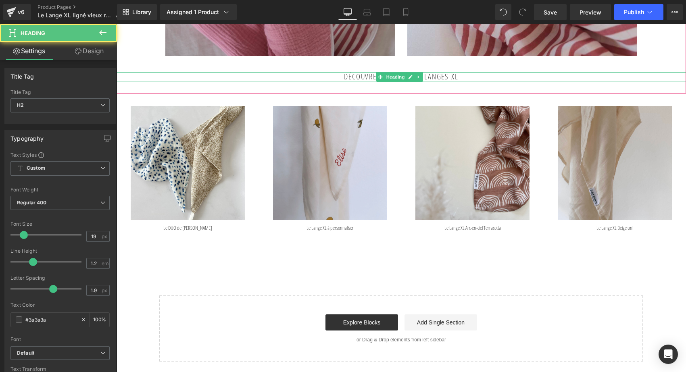
click at [345, 77] on h2 "Découvrez nos autres Langes XL" at bounding box center [400, 76] width 569 height 9
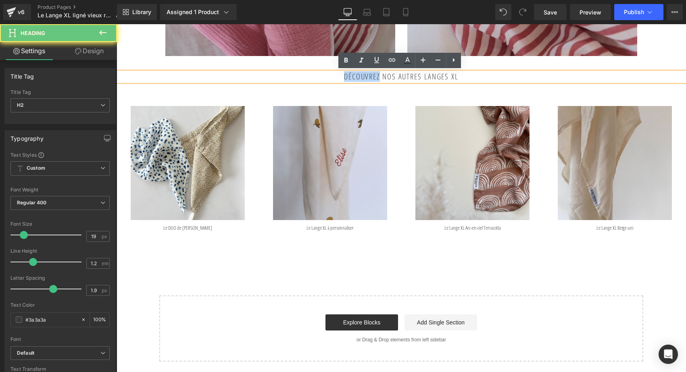
click at [345, 77] on h2 "Découvrez nos autres Langes XL" at bounding box center [400, 76] width 569 height 9
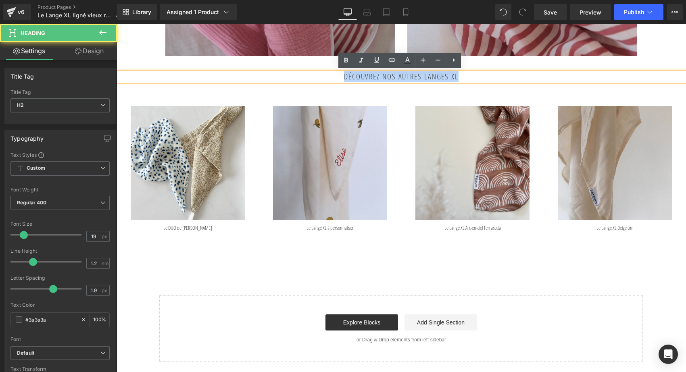
click at [345, 77] on h2 "Découvrez nos autres Langes XL" at bounding box center [400, 76] width 569 height 9
copy h2 "Découvrez nos autres Langes XL"
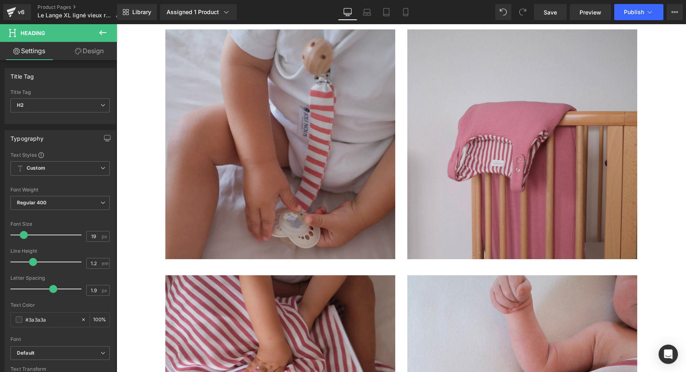
scroll to position [370, 0]
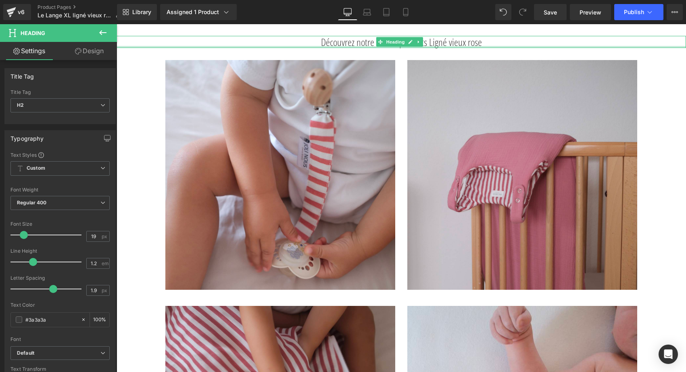
click at [346, 46] on div at bounding box center [400, 47] width 569 height 2
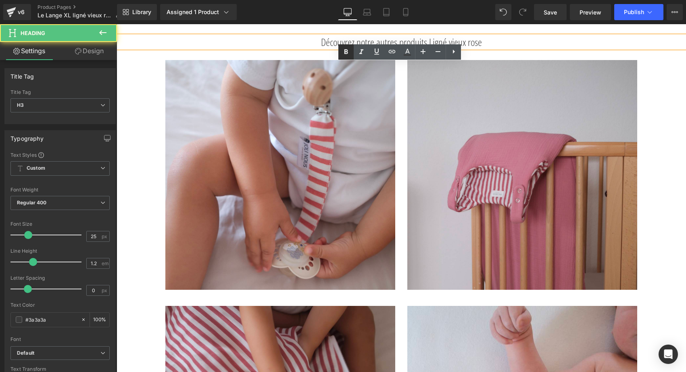
click at [346, 43] on h3 "Découvrez notre autres produits Ligné vieux rose" at bounding box center [400, 42] width 569 height 12
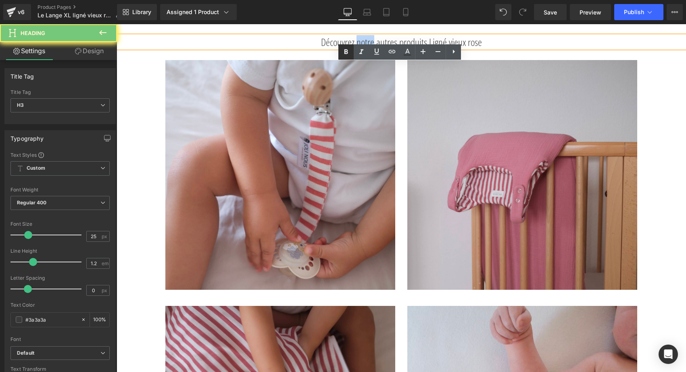
click at [346, 43] on h3 "Découvrez notre autres produits Ligné vieux rose" at bounding box center [400, 42] width 569 height 12
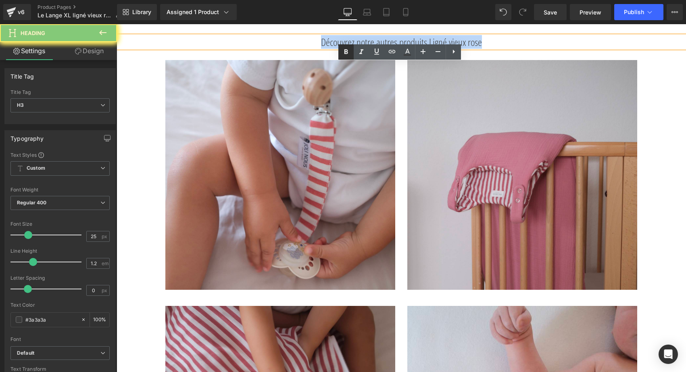
click at [346, 43] on h3 "Découvrez notre autres produits Ligné vieux rose" at bounding box center [400, 42] width 569 height 12
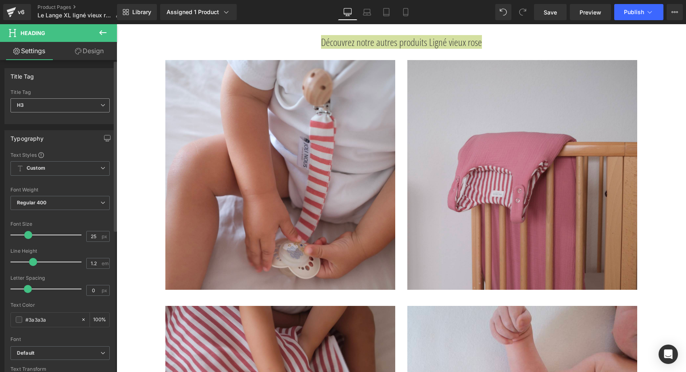
click at [85, 104] on span "H3" at bounding box center [59, 105] width 99 height 14
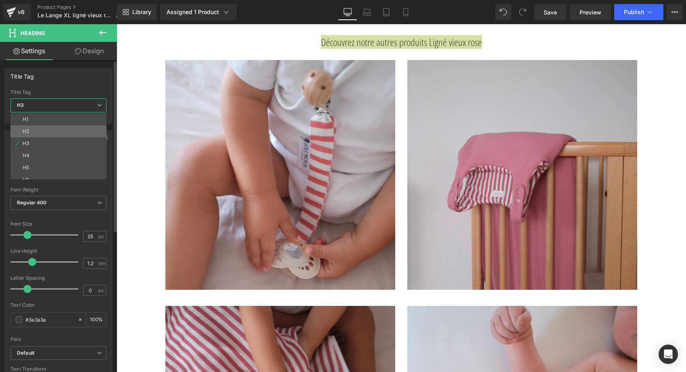
click at [54, 129] on li "H2" at bounding box center [60, 131] width 100 height 12
type input "19"
type input "1.9"
type input "100"
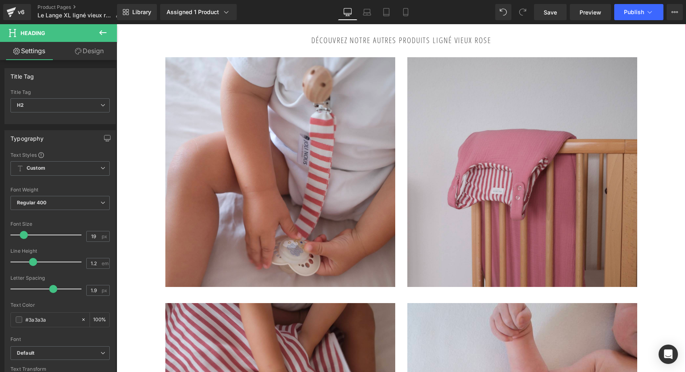
click at [667, 83] on div "Sale Off (P) Image" at bounding box center [400, 139] width 569 height 863
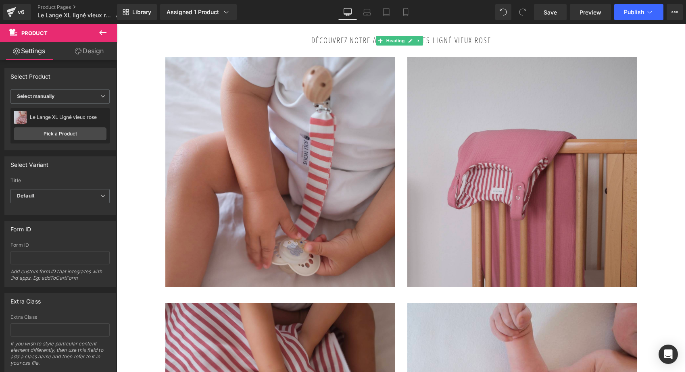
click at [446, 39] on h2 "Découvrez notre autres produits Ligné vieux rose" at bounding box center [400, 40] width 569 height 9
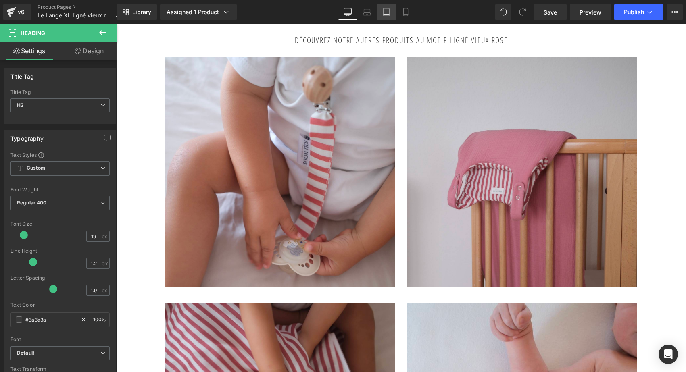
click at [388, 13] on icon at bounding box center [386, 12] width 8 height 8
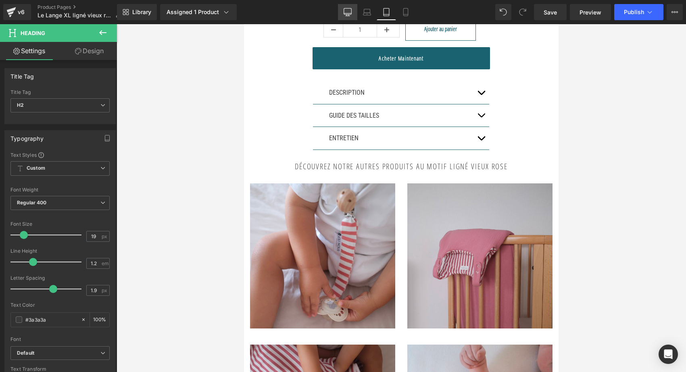
click at [349, 16] on link "Desktop" at bounding box center [347, 12] width 19 height 16
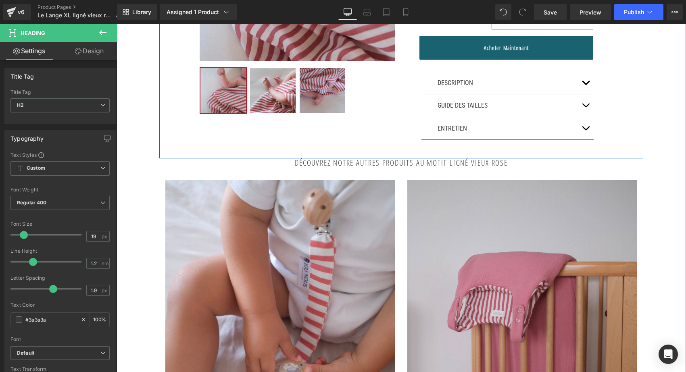
click at [371, 20] on div "Library Assigned 1 Product Product Preview Le Lange XL Ligné vieux rose Manage …" at bounding box center [401, 12] width 569 height 24
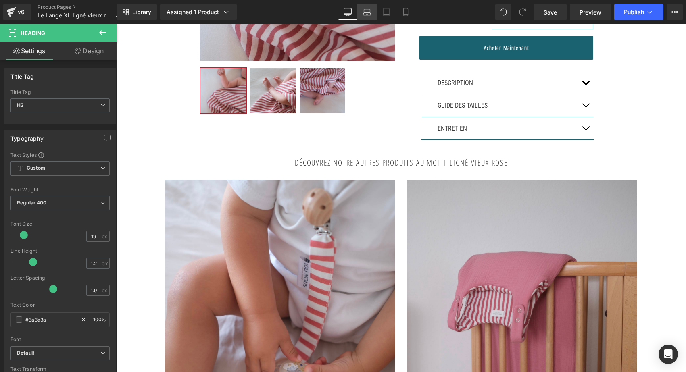
click at [369, 15] on icon at bounding box center [367, 14] width 8 height 2
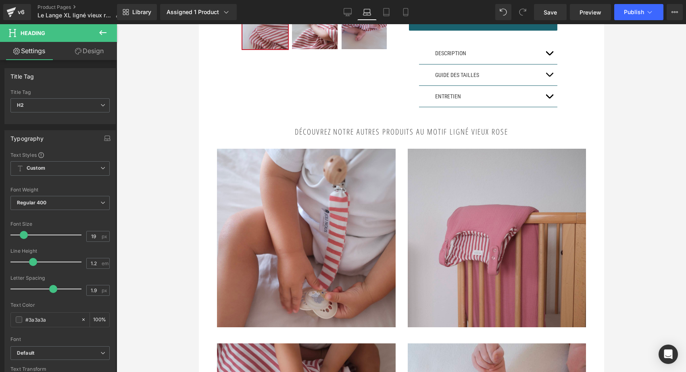
scroll to position [242, 0]
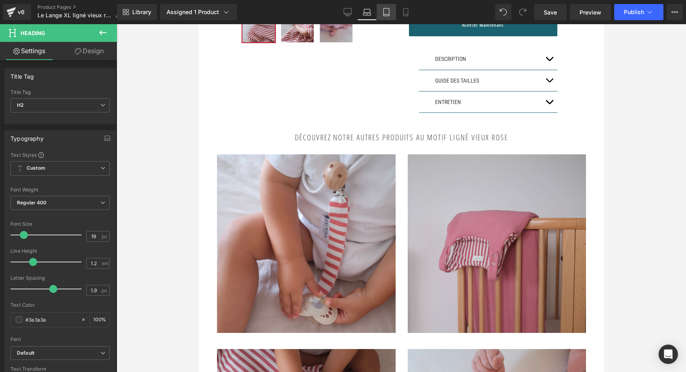
click at [382, 13] on icon at bounding box center [386, 12] width 8 height 8
type input "100"
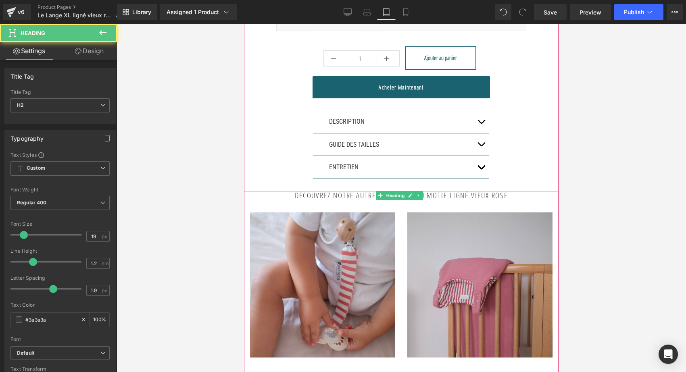
click at [284, 191] on h2 "Découvrez notre autres produits au motif Ligné vieux rose" at bounding box center [401, 195] width 314 height 9
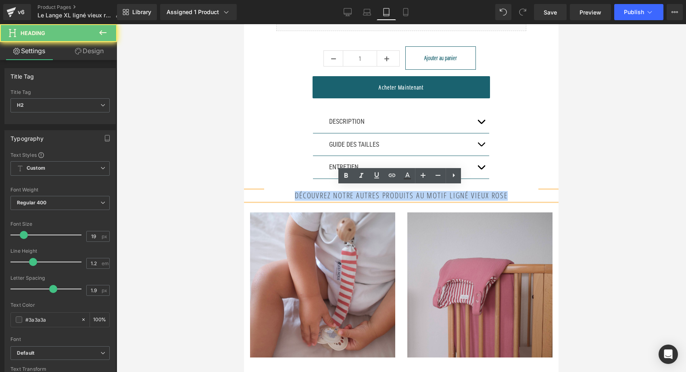
click at [284, 191] on h2 "Découvrez notre autres produits au motif Ligné vieux rose" at bounding box center [401, 195] width 314 height 9
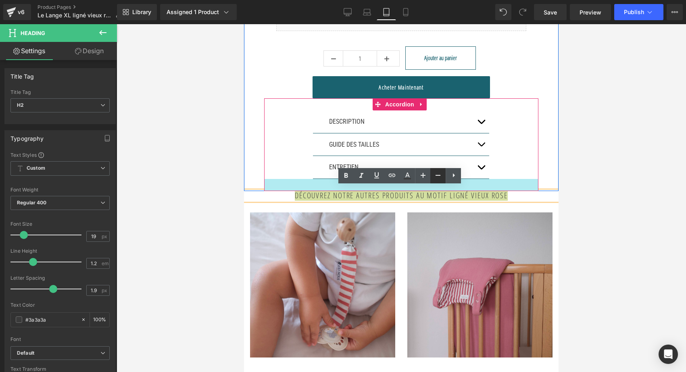
click at [432, 172] on link at bounding box center [437, 175] width 15 height 15
type input "17"
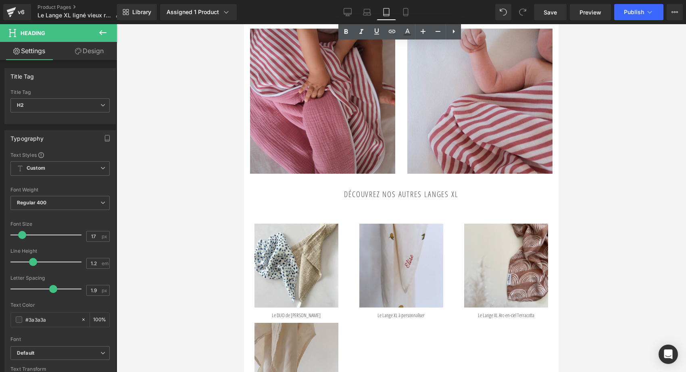
scroll to position [889, 0]
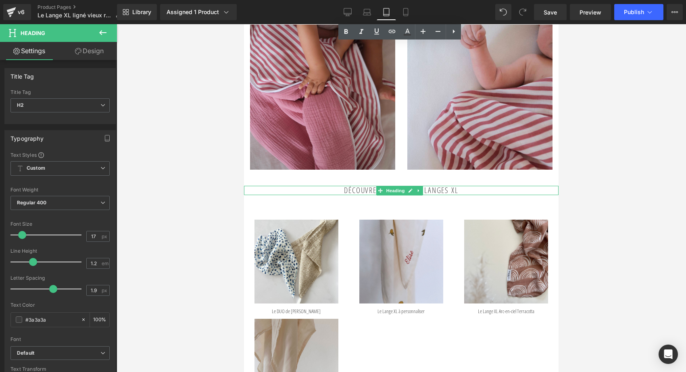
click at [424, 186] on h2 "Découvrez nos autres Langes XL" at bounding box center [401, 190] width 314 height 9
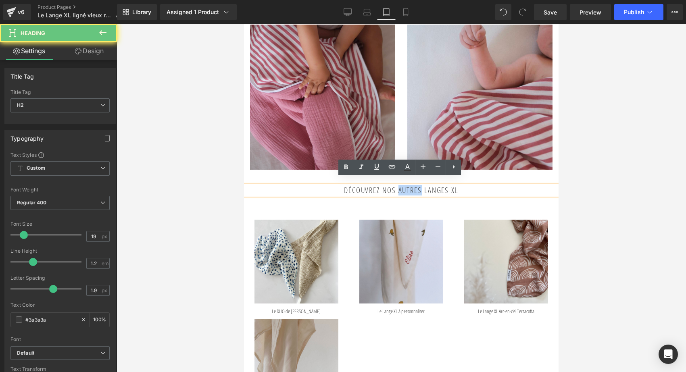
click at [424, 186] on h2 "Découvrez nos autres Langes XL" at bounding box center [401, 190] width 314 height 9
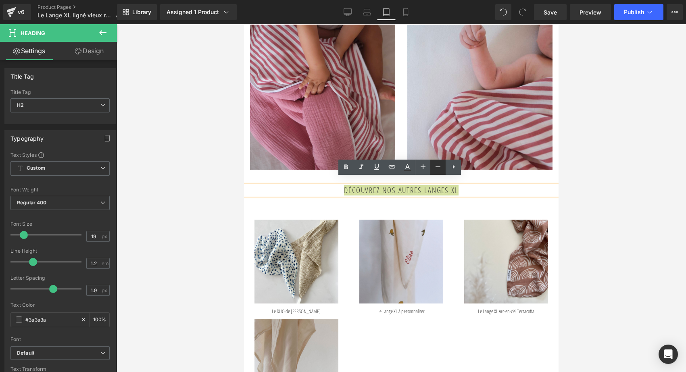
click at [434, 169] on icon at bounding box center [438, 167] width 10 height 10
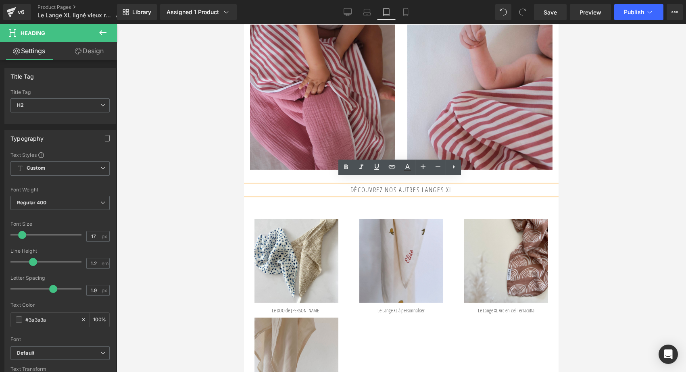
click at [405, 186] on h2 "Découvrez nos autres Langes XL" at bounding box center [401, 190] width 314 height 8
click at [345, 13] on icon at bounding box center [347, 12] width 8 height 8
type input "19"
type input "100"
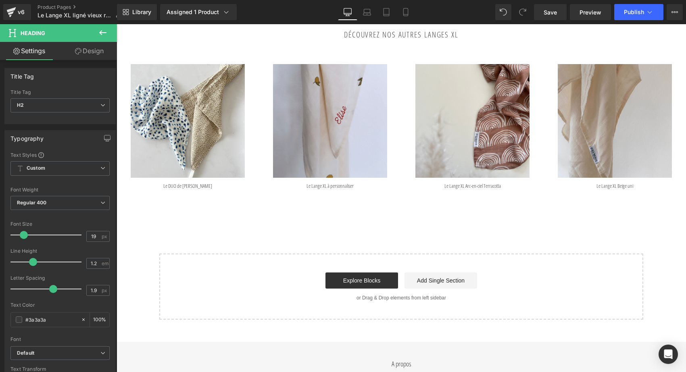
scroll to position [740, 0]
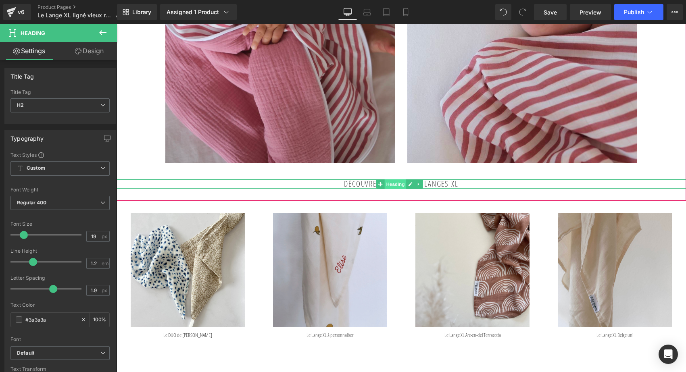
click at [390, 182] on span "Heading" at bounding box center [396, 184] width 22 height 10
click at [359, 184] on h2 "Découvrez nos autres Langes XL" at bounding box center [400, 183] width 569 height 9
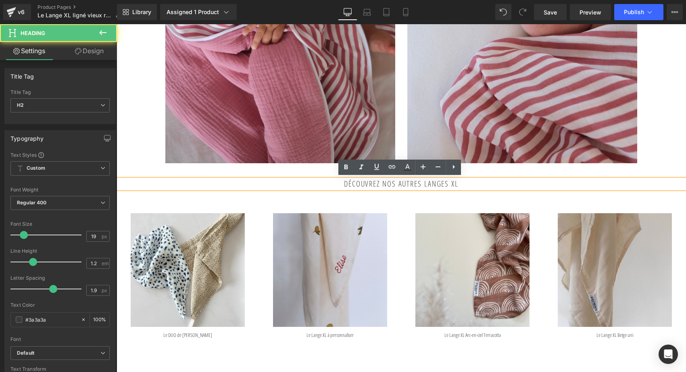
click at [390, 181] on h2 "Découvrez nos autres Langes XL" at bounding box center [400, 183] width 569 height 9
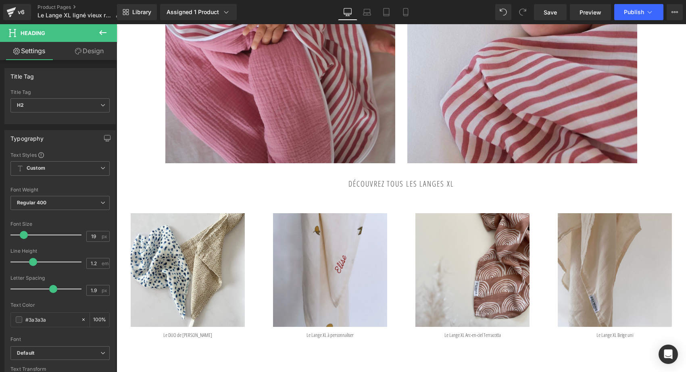
click at [387, 20] on div "Library Assigned 1 Product Product Preview Le Lange XL Ligné vieux rose Manage …" at bounding box center [401, 12] width 569 height 24
click at [386, 13] on icon at bounding box center [386, 12] width 8 height 8
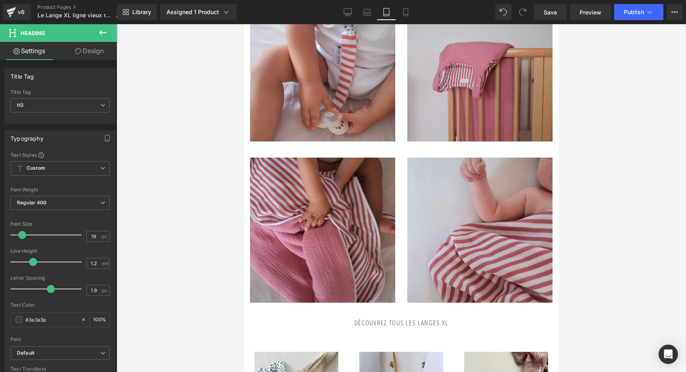
type input "17"
type input "1.7"
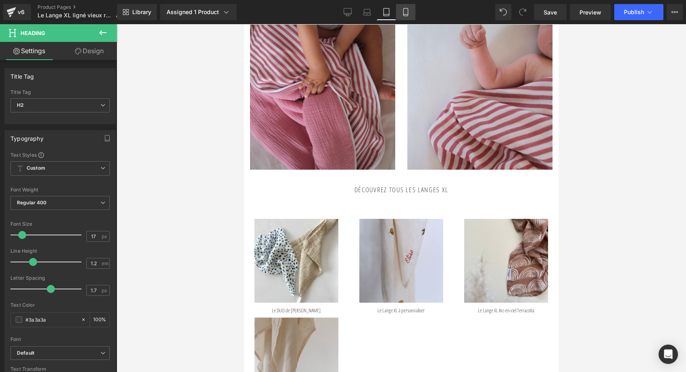
click at [411, 13] on link "Mobile" at bounding box center [405, 12] width 19 height 16
type input "100"
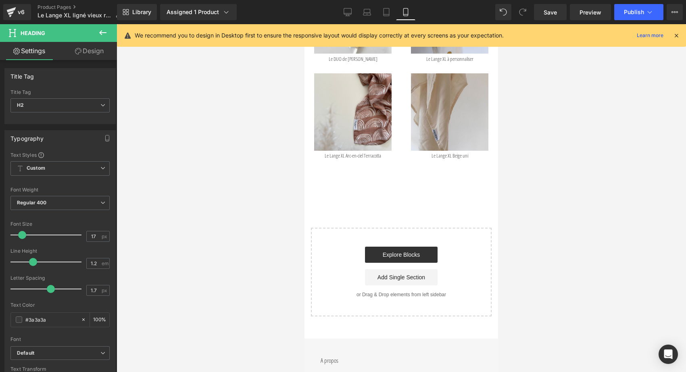
scroll to position [614, 0]
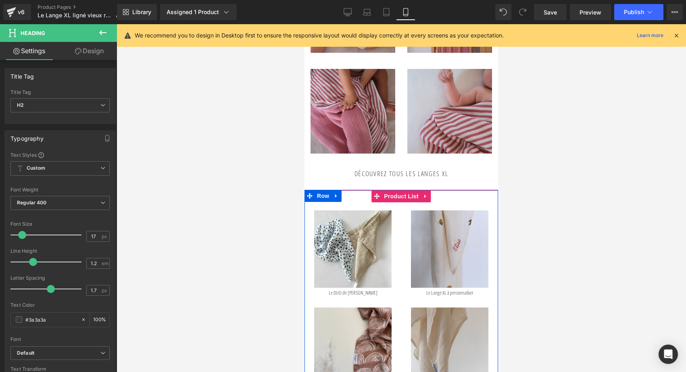
click at [362, 192] on div at bounding box center [400, 191] width 193 height 2
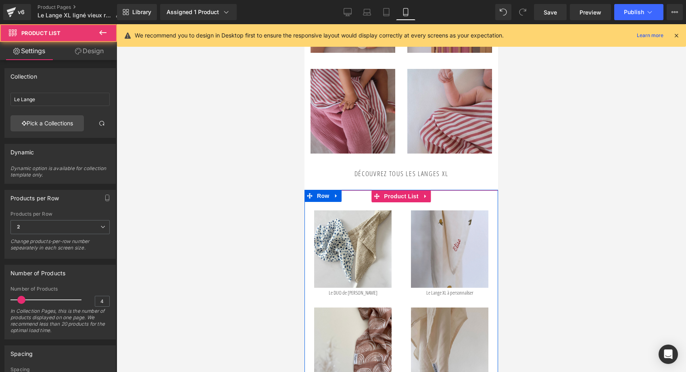
click at [362, 192] on div at bounding box center [400, 191] width 193 height 2
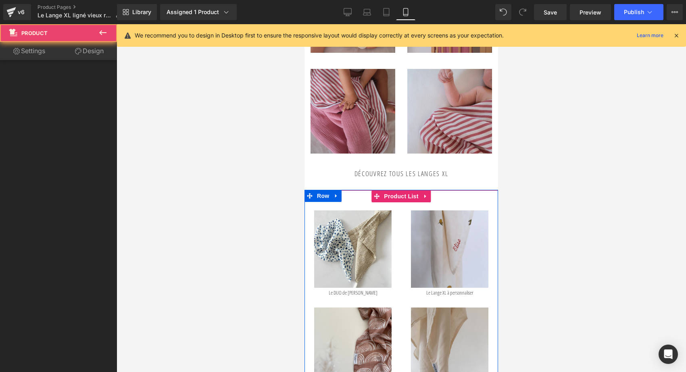
click at [356, 203] on div "Sale Off (P) Image Le DUO de Mini Lange (P) Title" at bounding box center [352, 250] width 97 height 97
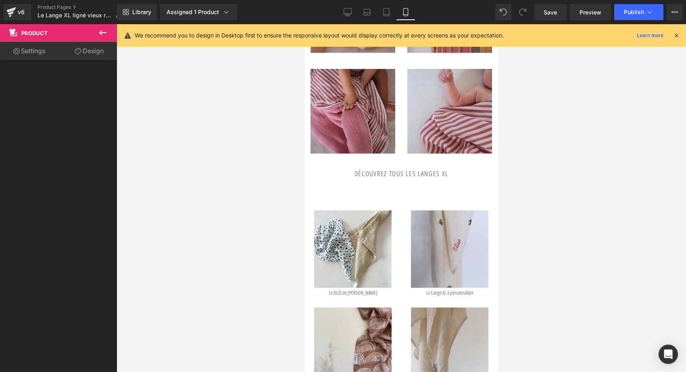
click at [84, 48] on link "Design" at bounding box center [89, 51] width 58 height 18
click at [97, 52] on link "Design" at bounding box center [89, 51] width 58 height 18
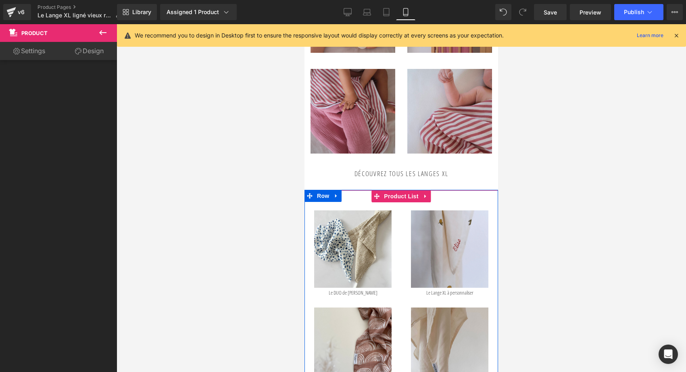
click at [355, 196] on div "Sale Off (P) Image Le DUO de Mini Lange (P) Title" at bounding box center [400, 295] width 193 height 210
click at [320, 197] on span "Row" at bounding box center [323, 196] width 16 height 12
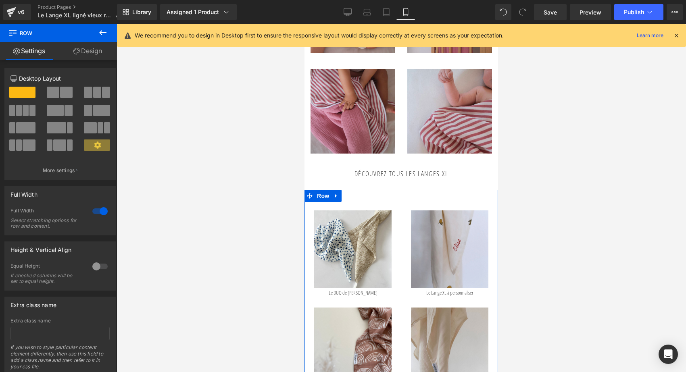
click at [101, 54] on link "Design" at bounding box center [87, 51] width 58 height 18
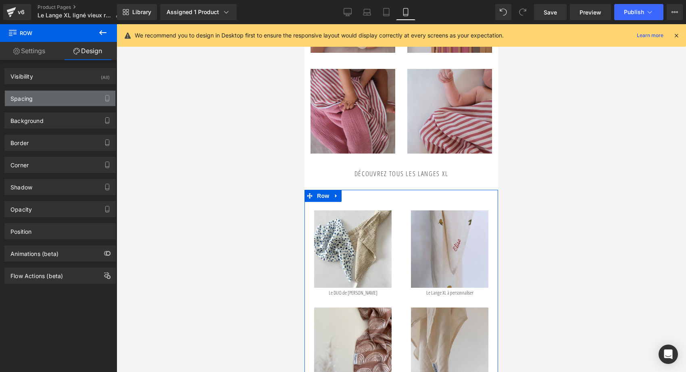
click at [44, 99] on div "Spacing" at bounding box center [60, 98] width 110 height 15
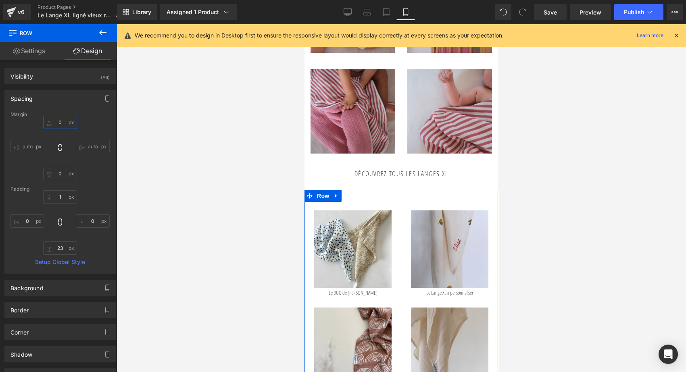
click at [55, 126] on input "0" at bounding box center [60, 122] width 34 height 13
click at [56, 120] on input "0" at bounding box center [60, 122] width 34 height 13
type input "-20"
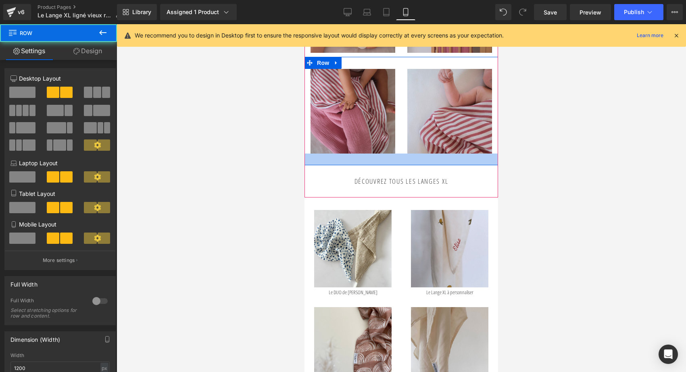
drag, startPoint x: 388, startPoint y: 155, endPoint x: 387, endPoint y: 162, distance: 7.7
click at [387, 162] on div at bounding box center [400, 160] width 193 height 12
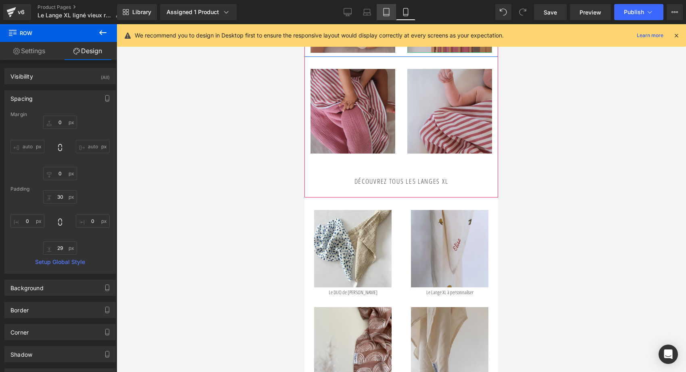
drag, startPoint x: 385, startPoint y: 12, endPoint x: 175, endPoint y: 21, distance: 209.8
click at [385, 12] on icon at bounding box center [386, 12] width 8 height 8
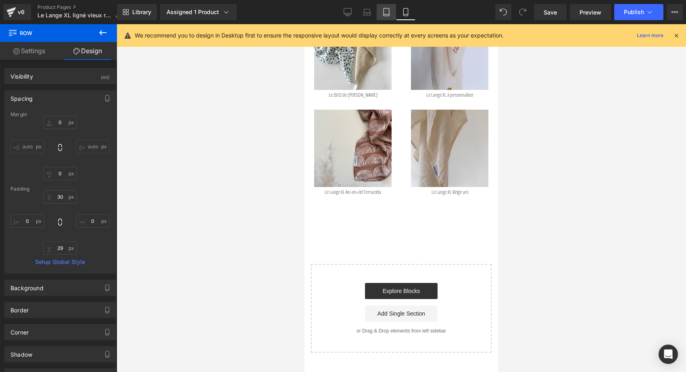
type input "0"
type input "30"
type input "0"
type input "10"
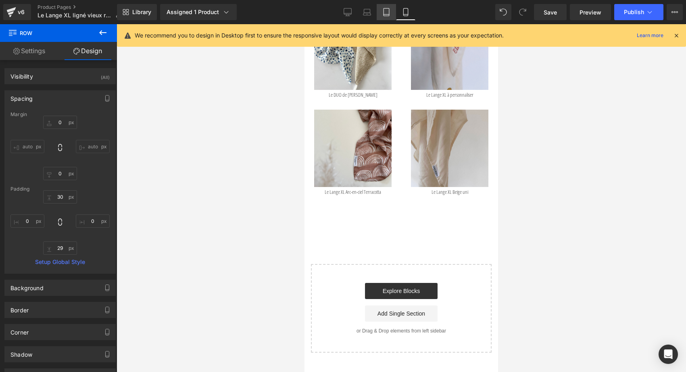
type input "0"
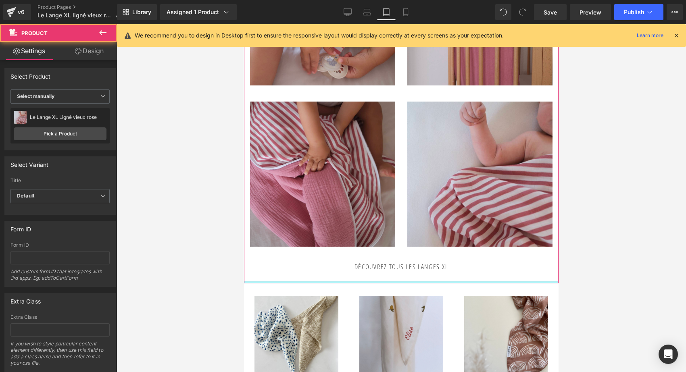
click at [364, 281] on div at bounding box center [401, 282] width 314 height 2
drag, startPoint x: 364, startPoint y: 274, endPoint x: 364, endPoint y: 264, distance: 9.7
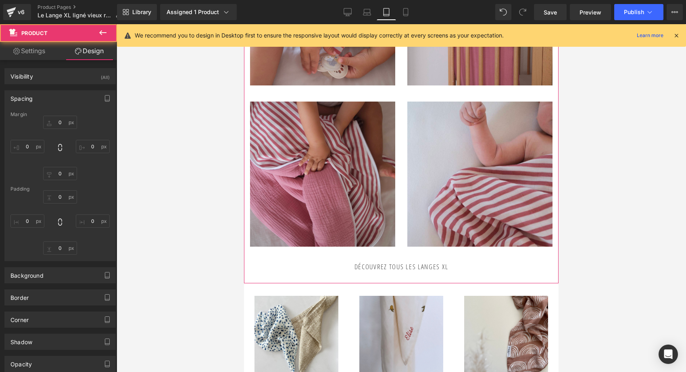
type input "0"
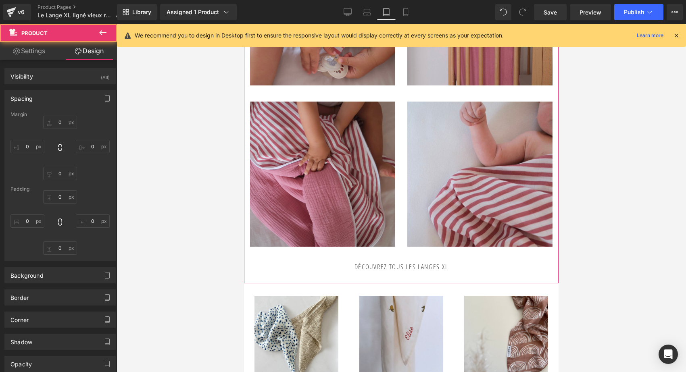
type input "0"
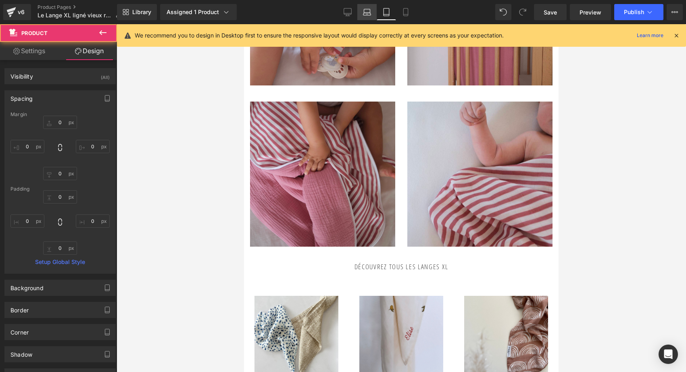
click at [368, 16] on icon at bounding box center [367, 12] width 8 height 8
type input "0"
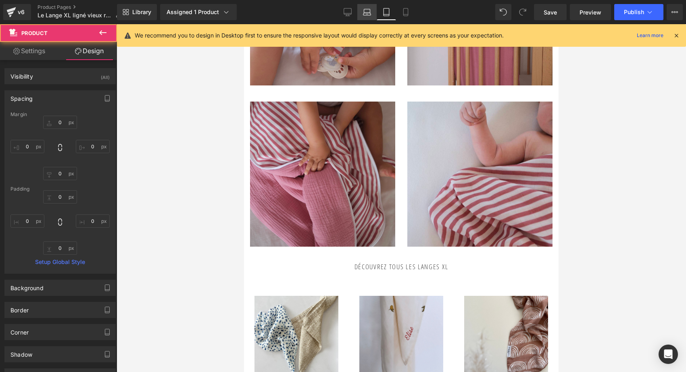
type input "0"
type input "30"
type input "0"
type input "30"
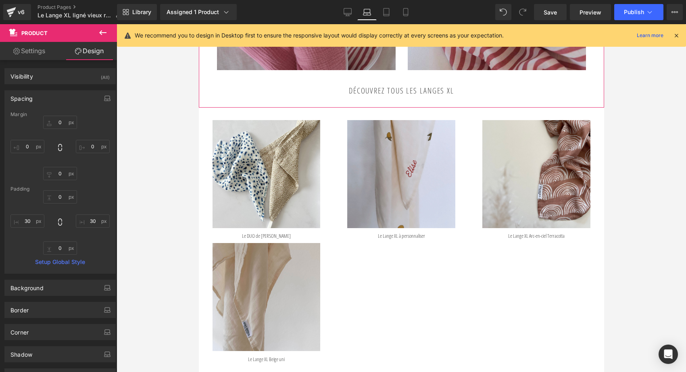
scroll to position [714, 0]
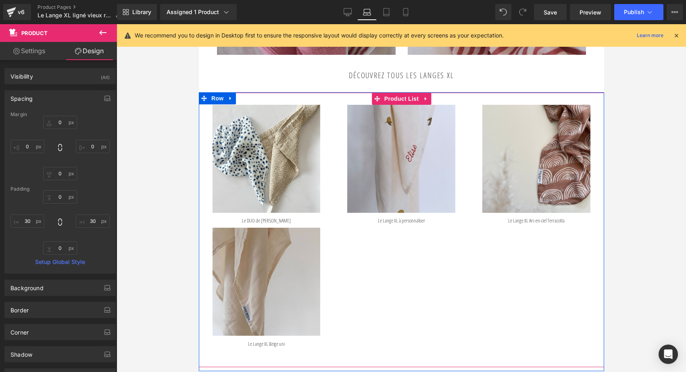
click at [318, 122] on div "Sale Off (P) Image Le DUO de Mini Lange (P) Title" at bounding box center [400, 224] width 405 height 262
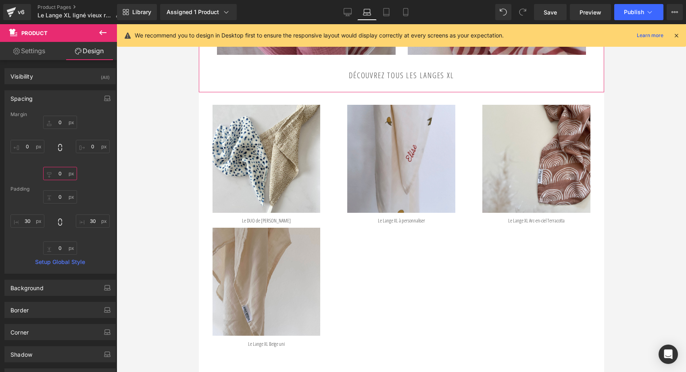
click at [56, 170] on input "0" at bounding box center [60, 173] width 34 height 13
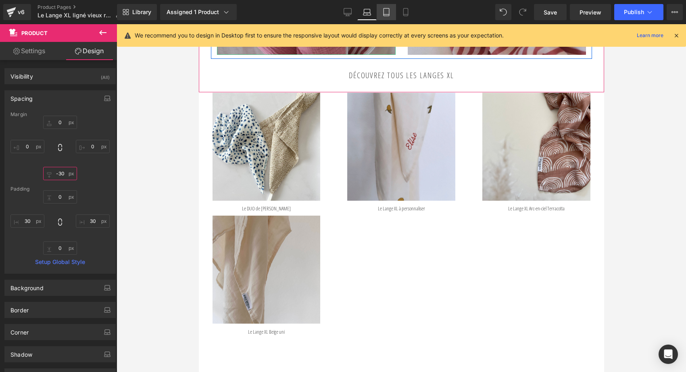
type input "-30"
drag, startPoint x: 385, startPoint y: 18, endPoint x: 24, endPoint y: 21, distance: 361.1
click at [385, 18] on link "Tablet" at bounding box center [385, 12] width 19 height 16
type input "0"
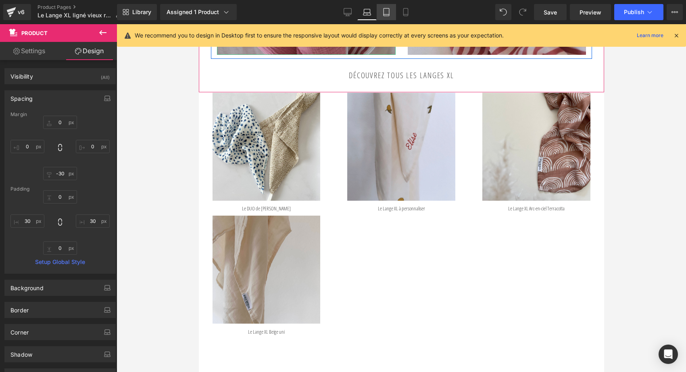
type input "0"
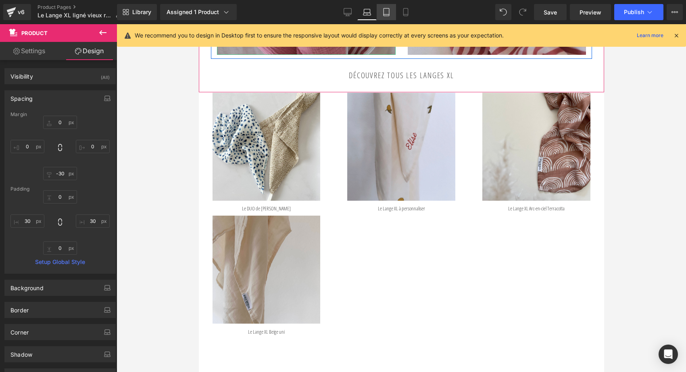
type input "0"
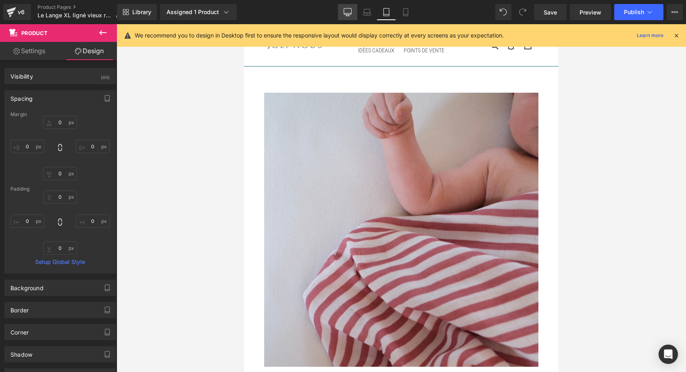
click at [346, 6] on link "Desktop" at bounding box center [347, 12] width 19 height 16
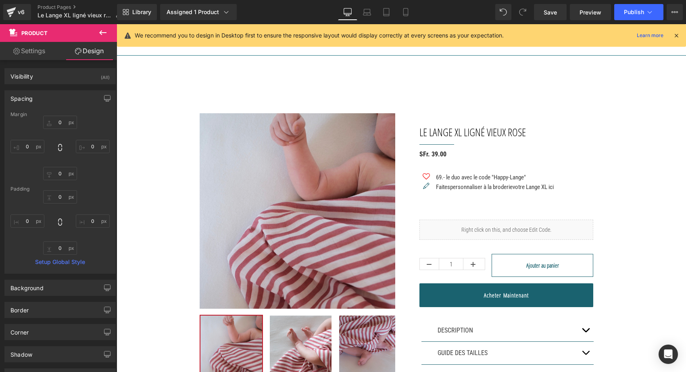
type input "0"
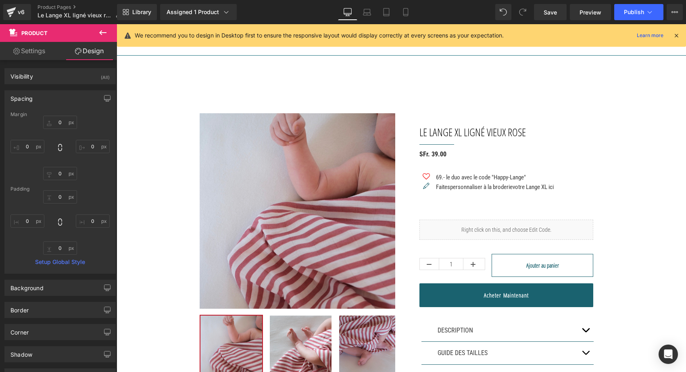
type input "0"
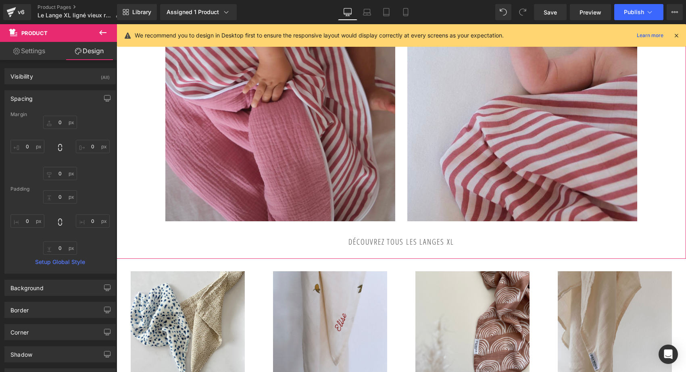
scroll to position [682, 0]
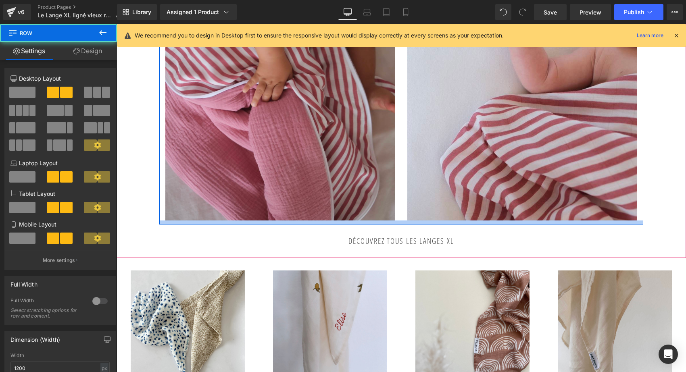
click at [389, 221] on div at bounding box center [401, 222] width 484 height 4
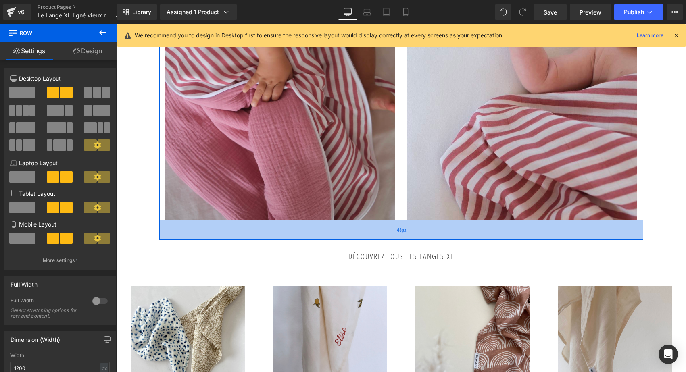
drag, startPoint x: 389, startPoint y: 221, endPoint x: 386, endPoint y: 236, distance: 15.7
click at [386, 236] on div "48px" at bounding box center [401, 229] width 484 height 19
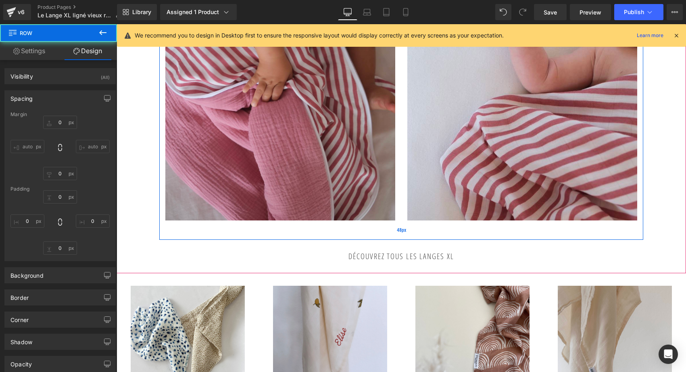
type input "0"
type input "30"
type input "0"
type input "48"
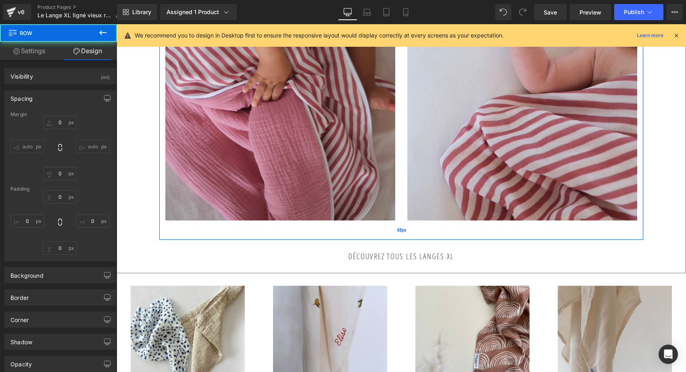
type input "0"
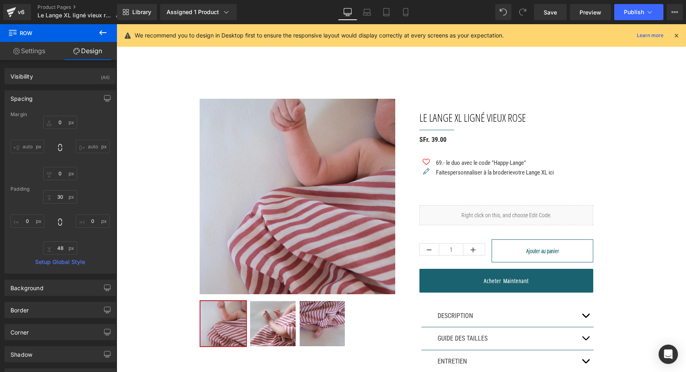
scroll to position [0, 0]
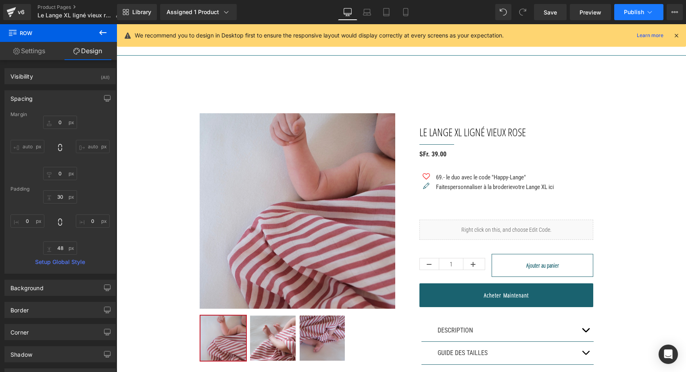
click at [630, 9] on span "Publish" at bounding box center [634, 12] width 20 height 6
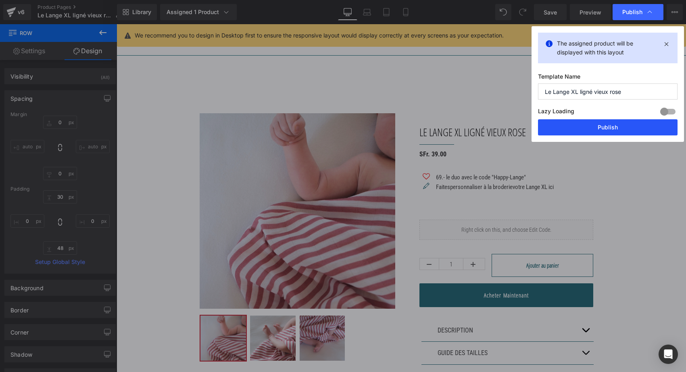
click at [596, 127] on button "Publish" at bounding box center [607, 127] width 139 height 16
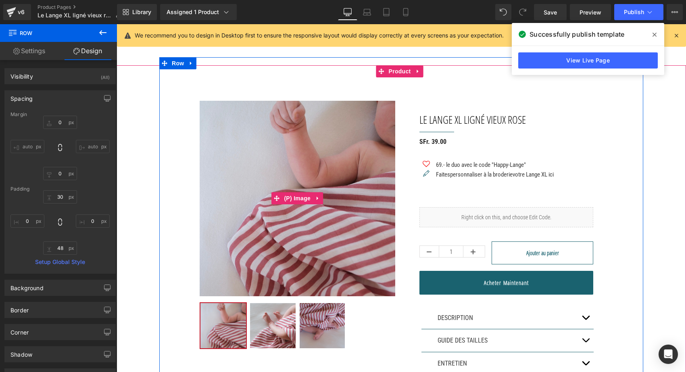
scroll to position [35, 0]
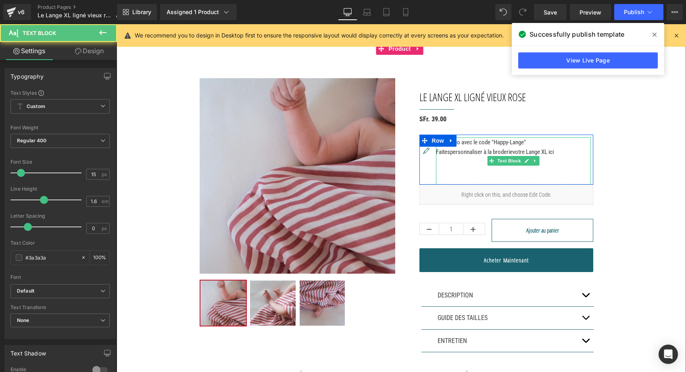
click at [574, 159] on p "Faites personnaliser à la broderie votre Lange XL ici" at bounding box center [513, 161] width 155 height 29
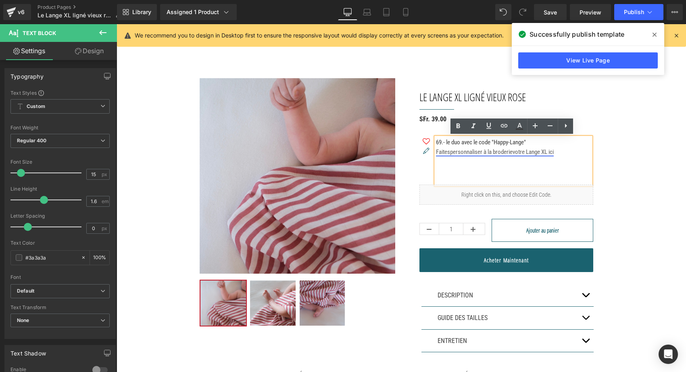
drag, startPoint x: 579, startPoint y: 150, endPoint x: 435, endPoint y: 149, distance: 143.9
click at [436, 149] on p "Faites personnaliser à la broderie votre Lange XL ici" at bounding box center [513, 161] width 155 height 29
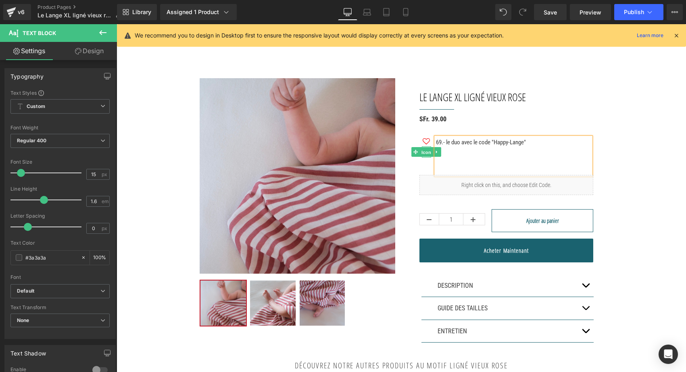
click at [425, 150] on span "Icon" at bounding box center [426, 152] width 13 height 10
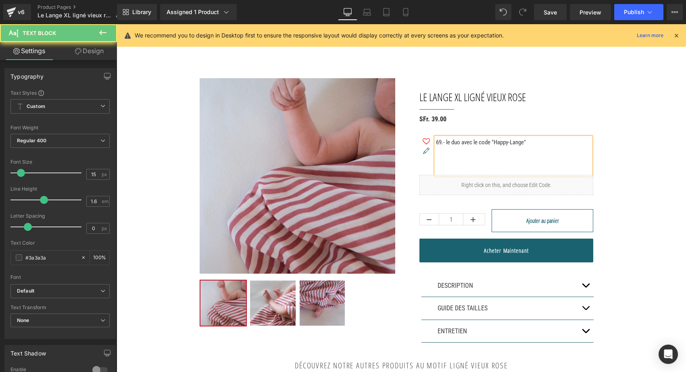
click at [436, 151] on p at bounding box center [513, 156] width 155 height 19
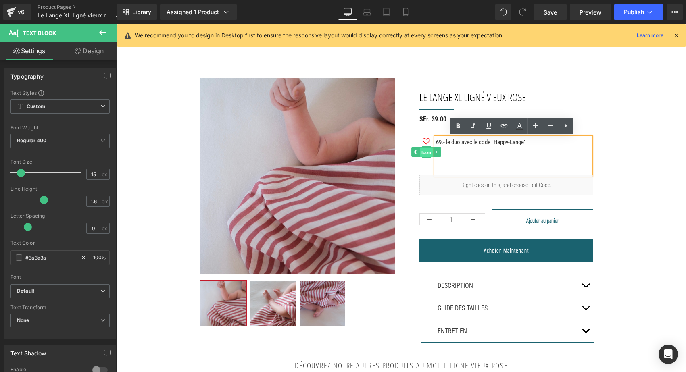
click at [427, 148] on span "Icon" at bounding box center [426, 152] width 13 height 10
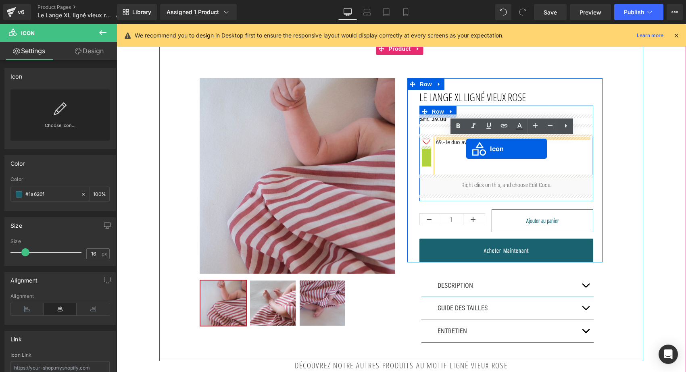
drag, startPoint x: 414, startPoint y: 149, endPoint x: 466, endPoint y: 148, distance: 52.0
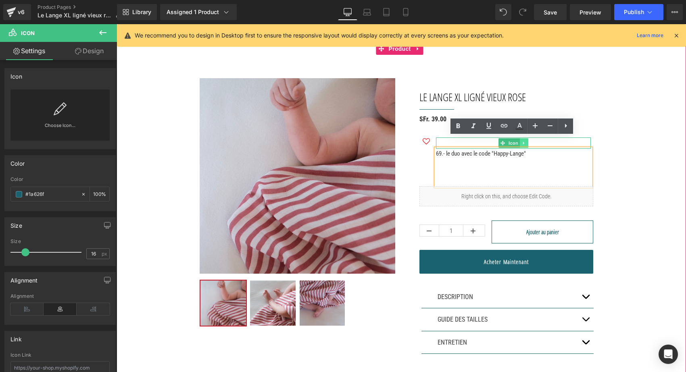
click at [524, 141] on icon at bounding box center [524, 143] width 4 height 5
click at [526, 141] on icon at bounding box center [528, 143] width 4 height 4
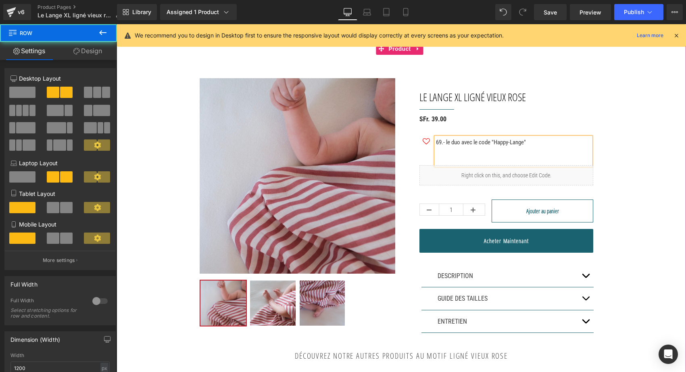
click at [619, 168] on div "Sale Off (P) Image ‹ › (P) Image List Le Lange XL Ligné vieux rose (P) Title Se…" at bounding box center [401, 193] width 484 height 317
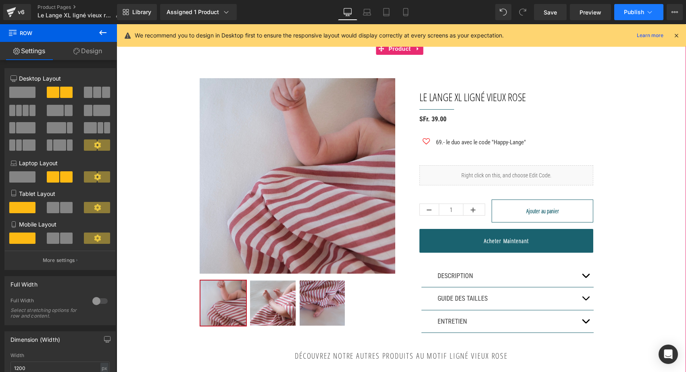
click at [631, 17] on button "Publish" at bounding box center [638, 12] width 49 height 16
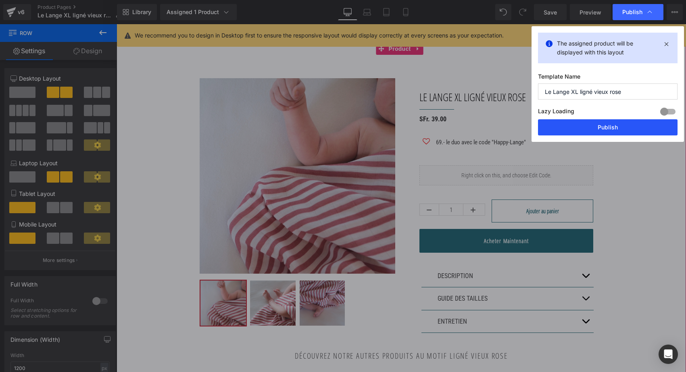
click at [590, 128] on button "Publish" at bounding box center [607, 127] width 139 height 16
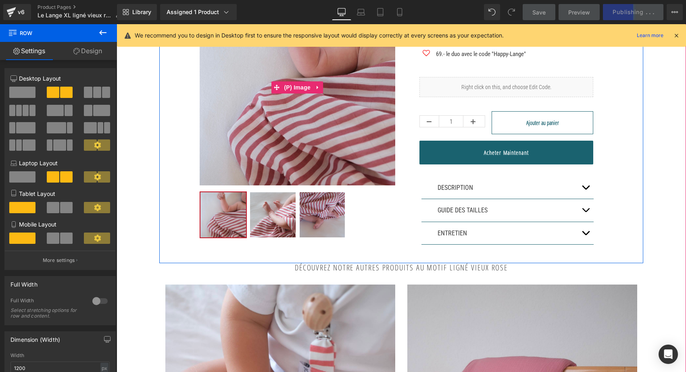
scroll to position [152, 0]
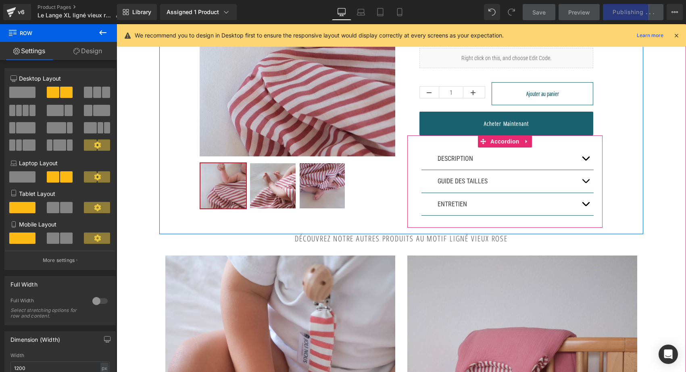
click at [580, 179] on button "button" at bounding box center [585, 181] width 16 height 23
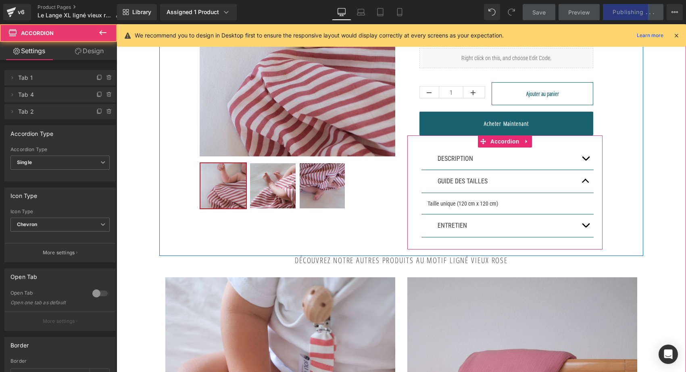
click at [584, 229] on button "button" at bounding box center [585, 225] width 16 height 23
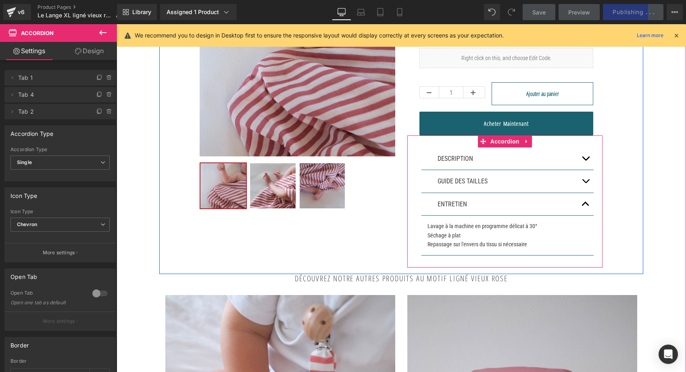
click at [584, 157] on button "button" at bounding box center [585, 159] width 16 height 23
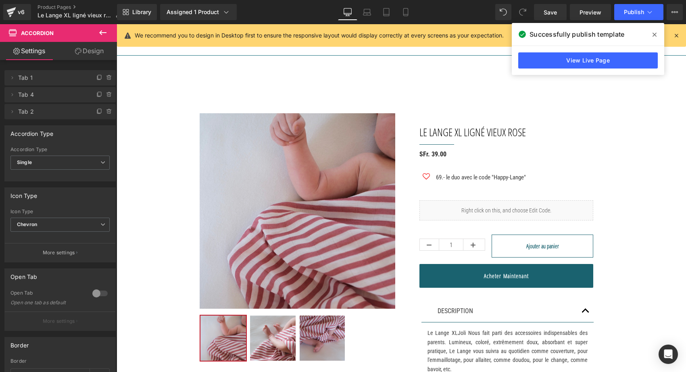
scroll to position [0, 0]
click at [46, 6] on link "Product Pages" at bounding box center [82, 7] width 90 height 6
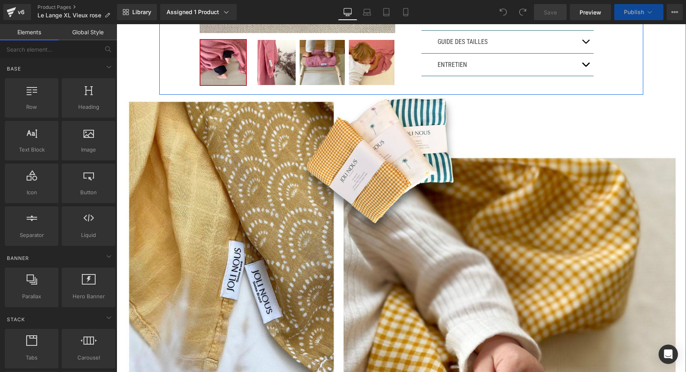
scroll to position [269, 0]
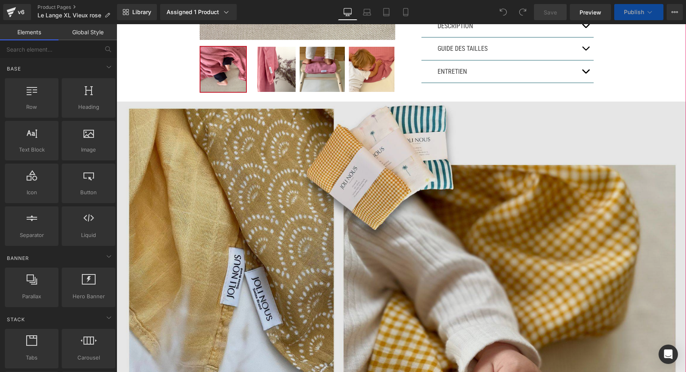
click at [392, 144] on img at bounding box center [400, 262] width 569 height 320
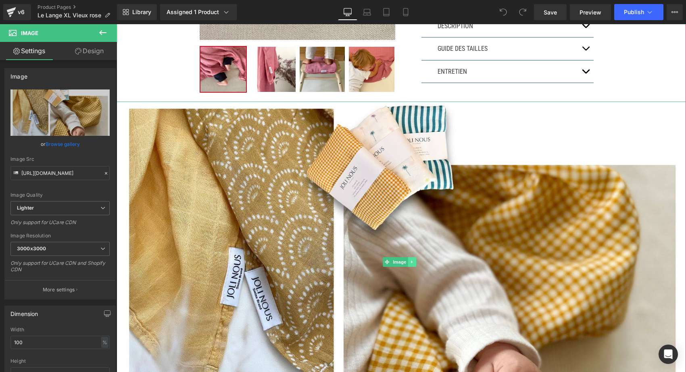
click at [412, 260] on icon at bounding box center [412, 262] width 4 height 5
click at [414, 258] on link at bounding box center [416, 262] width 8 height 10
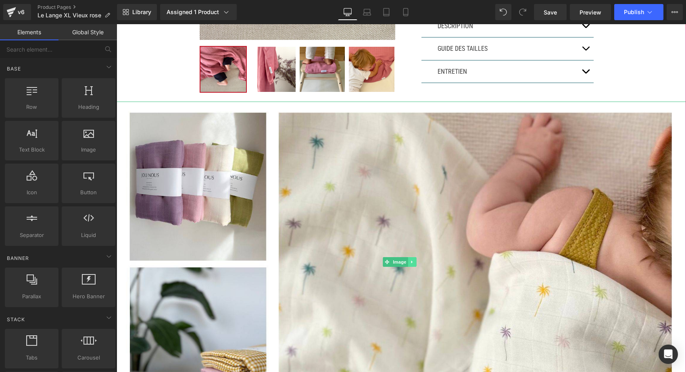
click at [414, 261] on icon at bounding box center [412, 262] width 4 height 5
click at [414, 260] on icon at bounding box center [416, 262] width 4 height 4
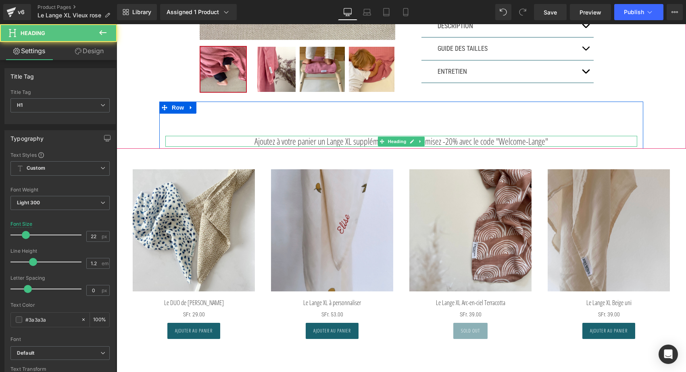
click at [275, 141] on strong "Ajoutez à votre panier un Lange XL supplémentaire et économisez -20% avec le co…" at bounding box center [400, 141] width 293 height 12
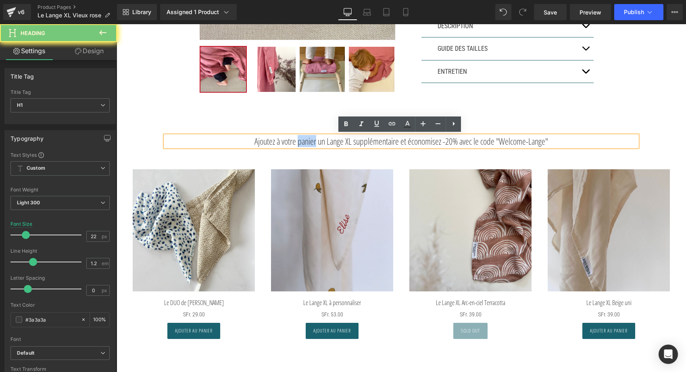
click at [275, 141] on strong "Ajoutez à votre panier un Lange XL supplémentaire et économisez -20% avec le co…" at bounding box center [400, 141] width 293 height 12
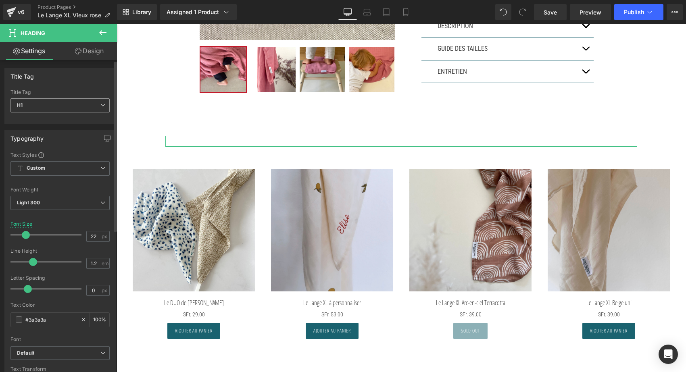
click at [47, 109] on span "H1" at bounding box center [59, 105] width 99 height 14
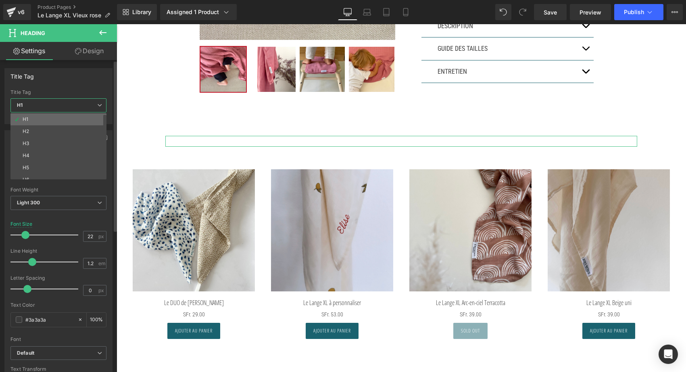
click at [42, 125] on li "H1" at bounding box center [60, 119] width 100 height 12
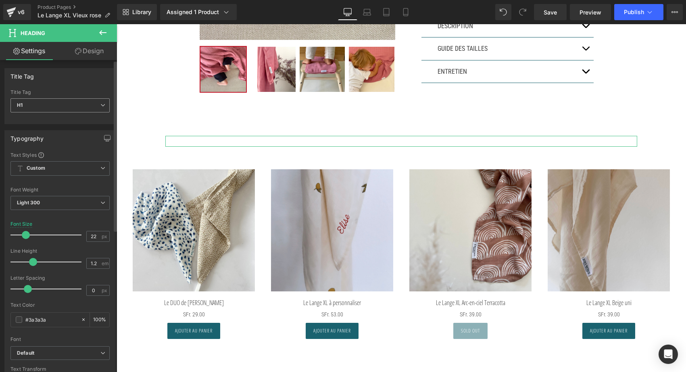
click at [42, 98] on span "H1" at bounding box center [59, 105] width 99 height 14
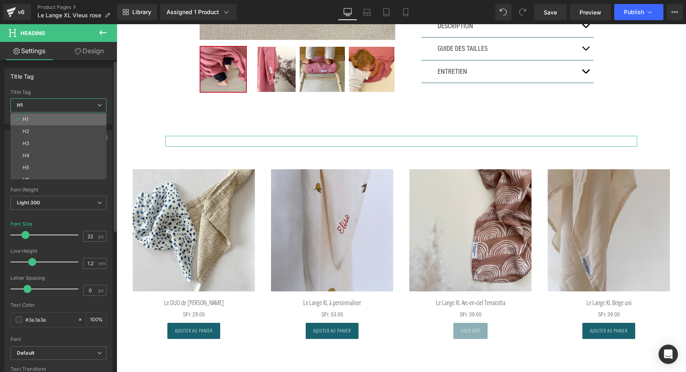
click at [35, 124] on li "H1" at bounding box center [60, 119] width 100 height 12
type input "100"
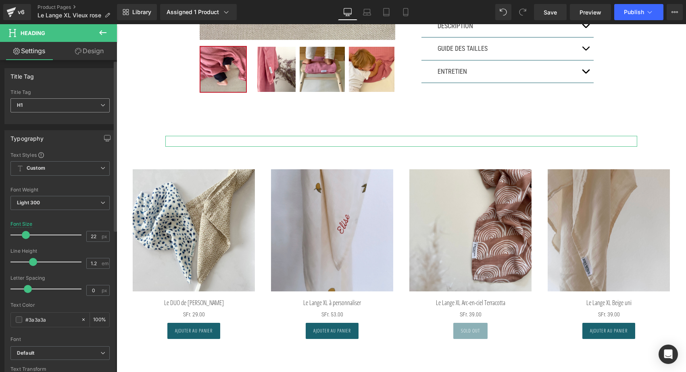
click at [37, 100] on span "H1" at bounding box center [59, 105] width 99 height 14
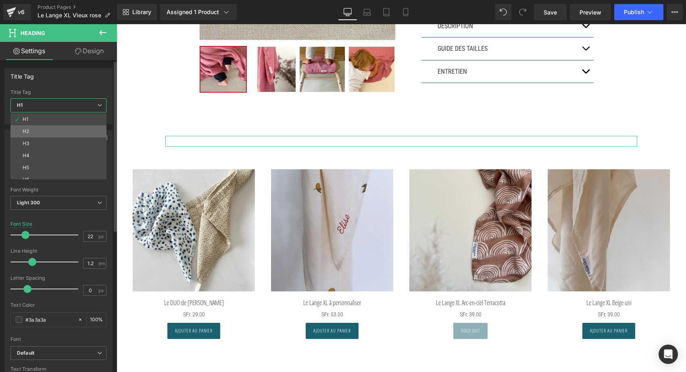
click at [31, 129] on li "H2" at bounding box center [60, 131] width 100 height 12
type input "19"
type input "1.9"
type input "100"
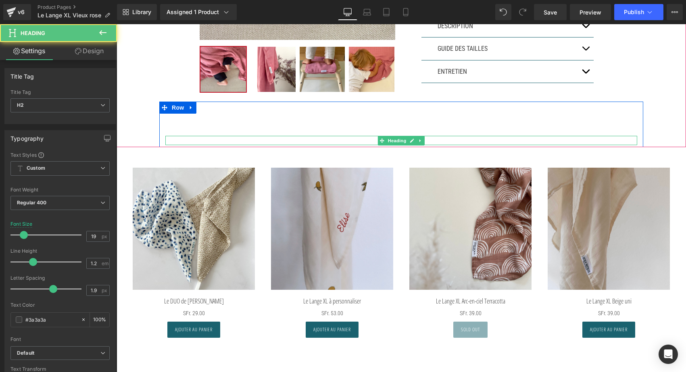
click at [280, 139] on h2 at bounding box center [401, 140] width 472 height 9
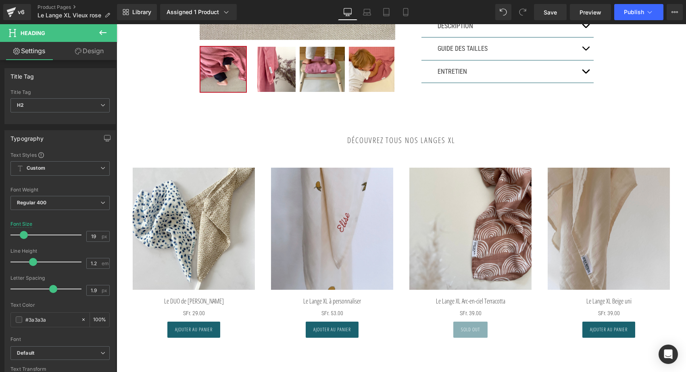
click at [102, 28] on icon at bounding box center [103, 33] width 10 height 10
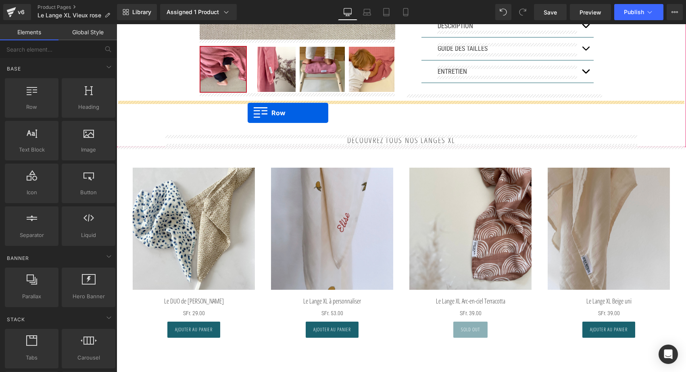
drag, startPoint x: 152, startPoint y: 124, endPoint x: 247, endPoint y: 113, distance: 96.2
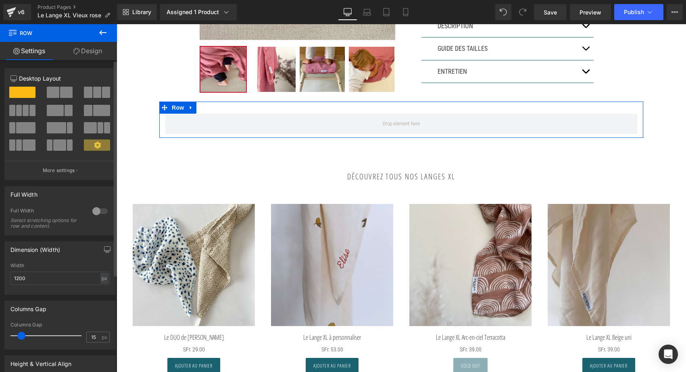
click at [60, 93] on span at bounding box center [66, 92] width 12 height 11
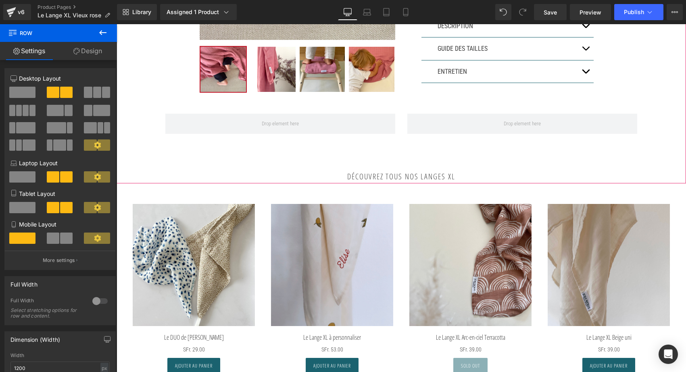
click at [105, 37] on button at bounding box center [103, 33] width 28 height 18
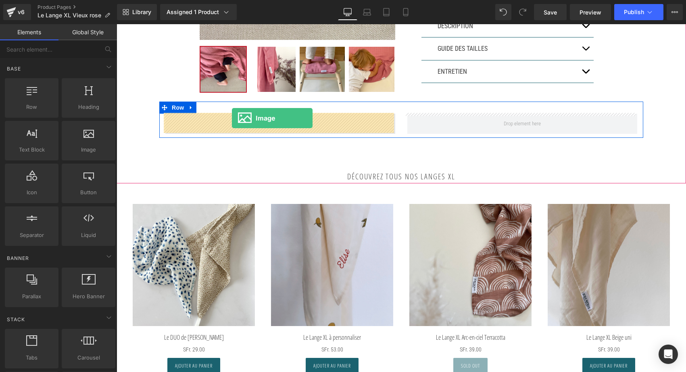
drag, startPoint x: 213, startPoint y: 152, endPoint x: 232, endPoint y: 118, distance: 38.6
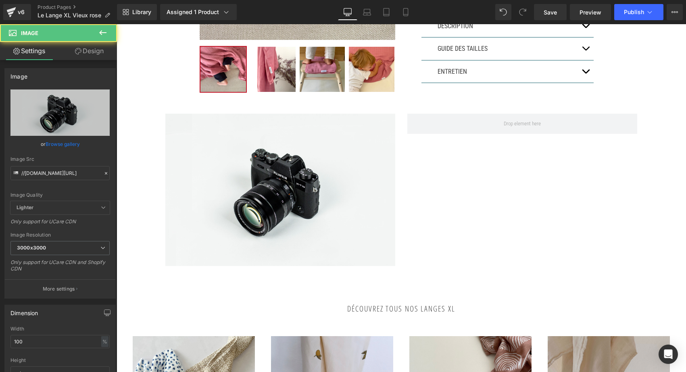
click at [101, 29] on icon at bounding box center [103, 33] width 10 height 10
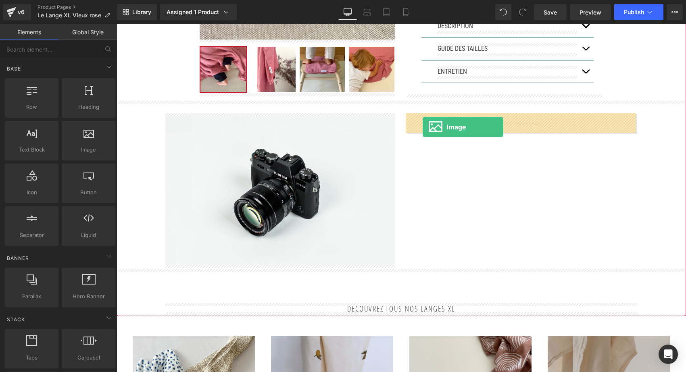
drag, startPoint x: 200, startPoint y: 171, endPoint x: 424, endPoint y: 127, distance: 227.6
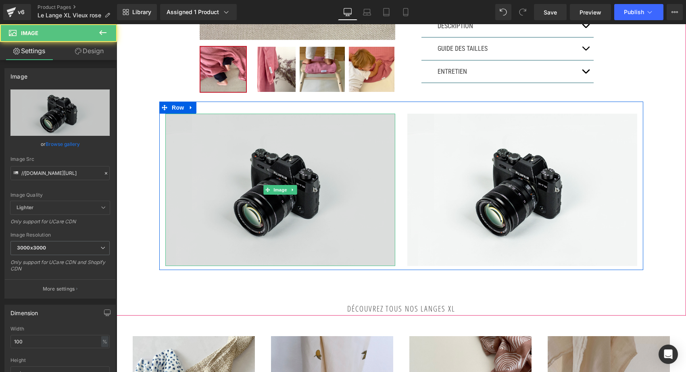
click at [290, 152] on img at bounding box center [280, 190] width 230 height 152
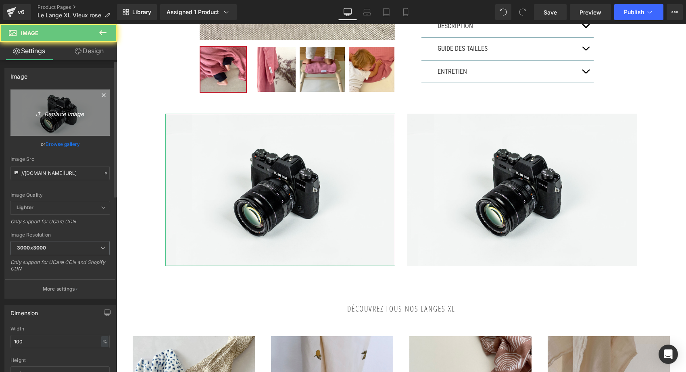
click at [83, 105] on link "Replace Image" at bounding box center [59, 112] width 99 height 46
type input "C:\fakepath\lange-xl-ligné-vieux-rose-joli-nous-doux-confortable-cocoon-élég…"
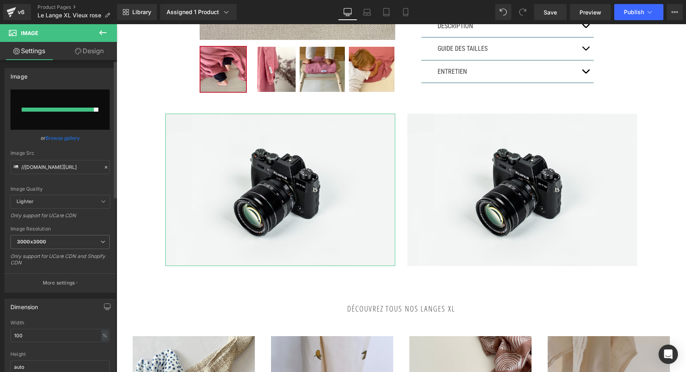
type input "https://ucarecdn.com/0f50bb11-2a61-481a-8247-5f738610bc82/-/format/auto/-/previ…"
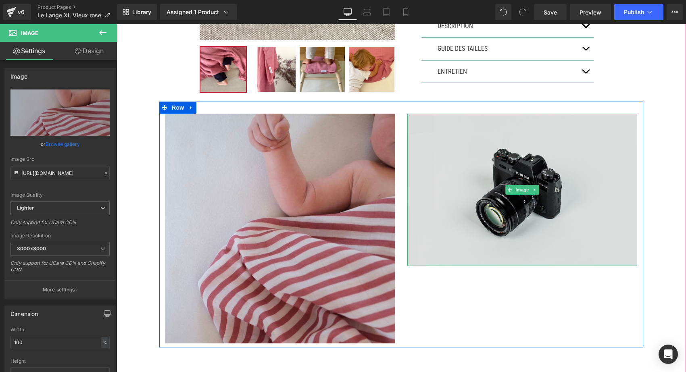
click at [473, 130] on img at bounding box center [522, 190] width 230 height 152
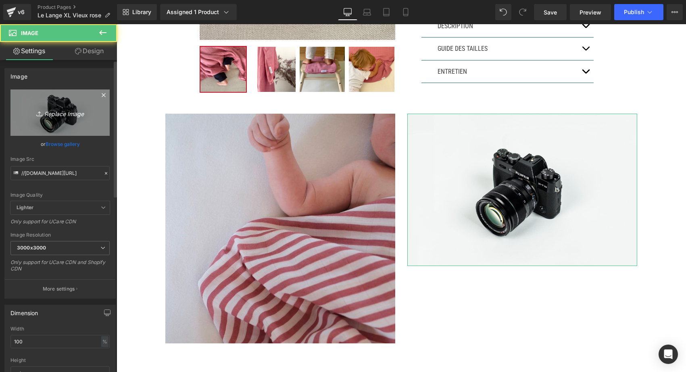
click at [63, 116] on icon "Replace Image" at bounding box center [60, 113] width 64 height 10
type input "C:\fakepath\lange-xl-ligné-vieux-rose-joli-nous-doux-confortable-cocoon-élég…"
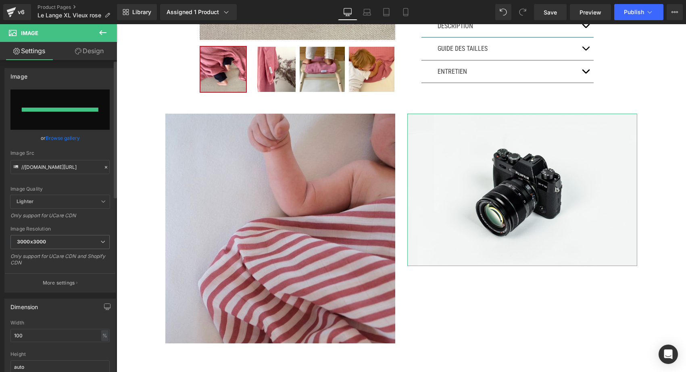
type input "https://ucarecdn.com/dc897e70-da22-451f-9bc8-03a910b512d1/-/format/auto/-/previ…"
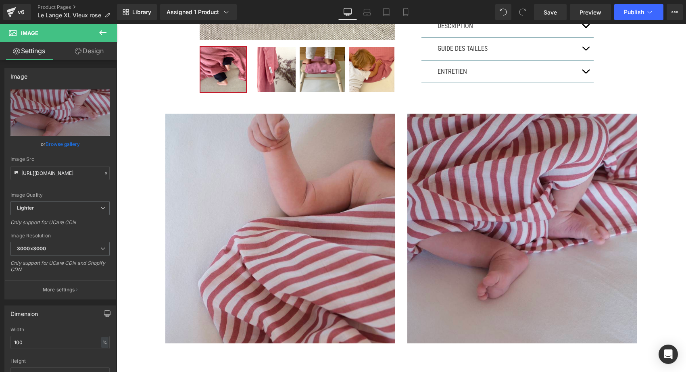
click at [99, 30] on icon at bounding box center [103, 33] width 10 height 10
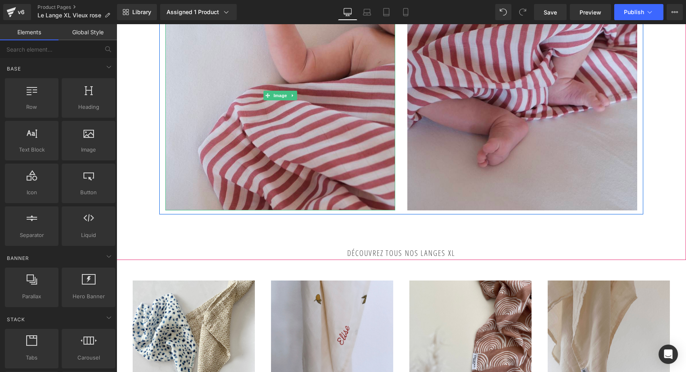
scroll to position [439, 0]
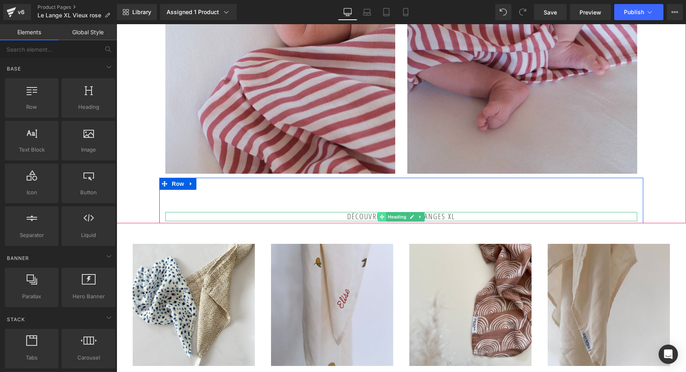
click at [382, 216] on icon at bounding box center [382, 216] width 4 height 4
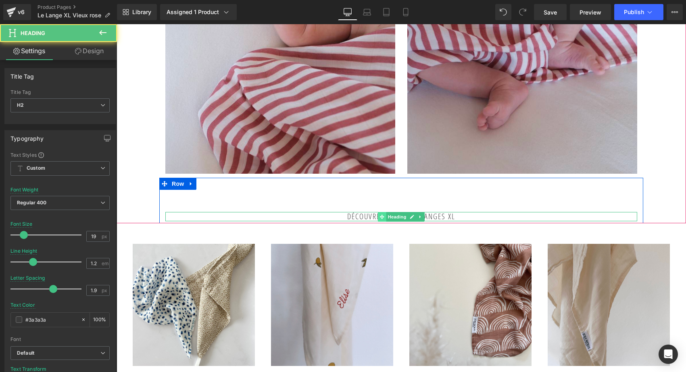
click at [382, 216] on icon at bounding box center [382, 216] width 4 height 4
click at [348, 219] on div at bounding box center [401, 220] width 472 height 2
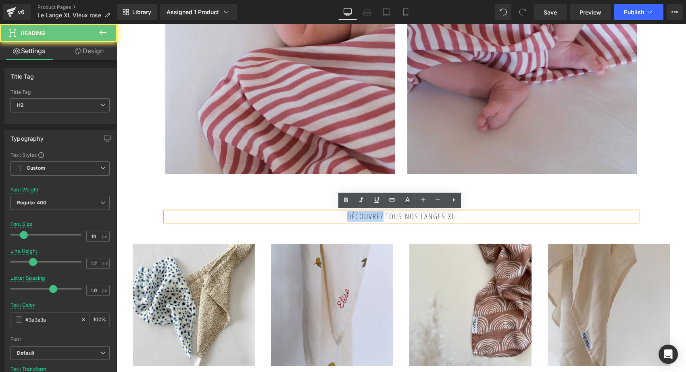
click at [348, 219] on h2 "Découvrez tous nos langes xl" at bounding box center [401, 216] width 472 height 9
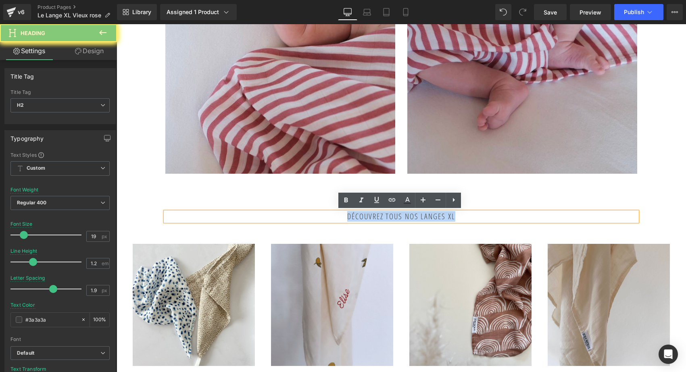
click at [348, 219] on h2 "Découvrez tous nos langes xl" at bounding box center [401, 216] width 472 height 9
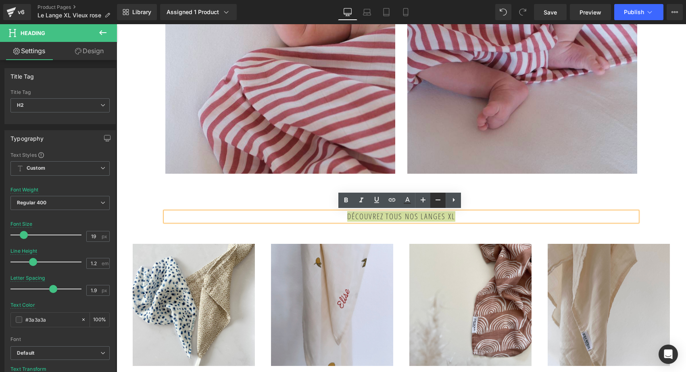
click at [437, 198] on icon at bounding box center [438, 200] width 10 height 10
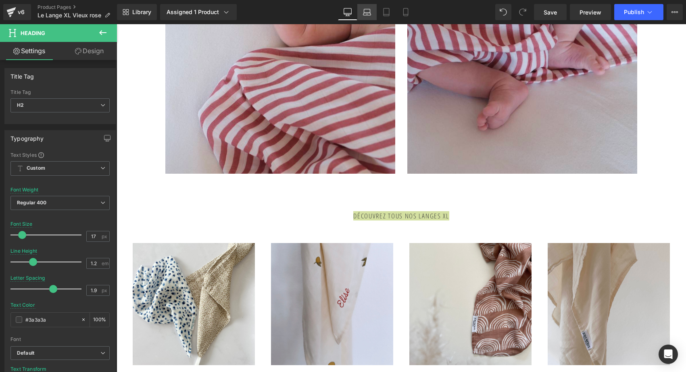
click at [366, 7] on link "Laptop" at bounding box center [366, 12] width 19 height 16
type input "19"
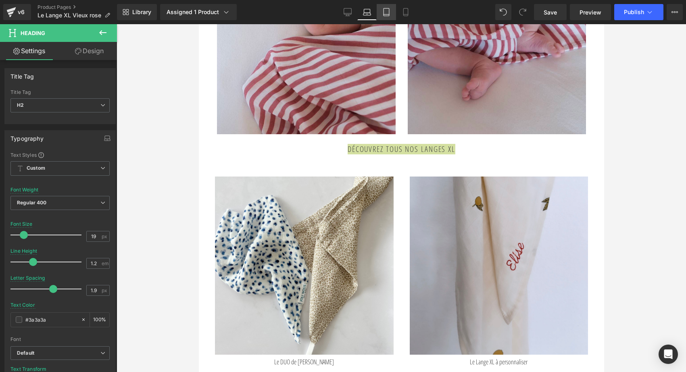
click at [385, 10] on icon at bounding box center [386, 12] width 8 height 8
type input "100"
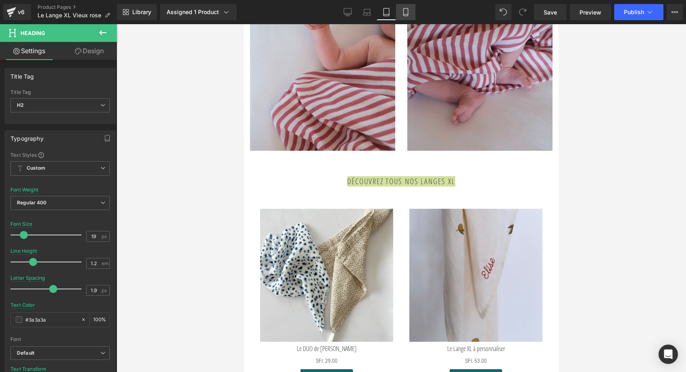
click at [407, 12] on icon at bounding box center [405, 12] width 8 height 8
type input "17"
type input "1.7"
type input "100"
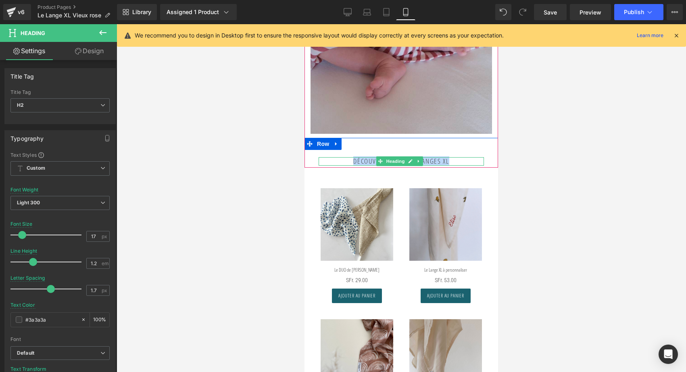
click at [450, 157] on h2 "Découvrez tous nos langes xl" at bounding box center [400, 161] width 165 height 8
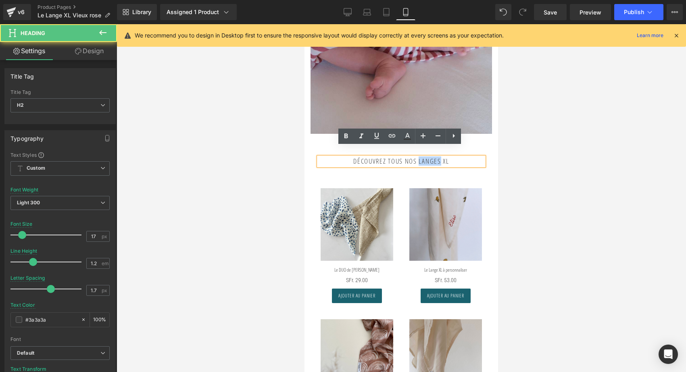
click at [450, 157] on h2 "Découvrez tous nos langes xl" at bounding box center [400, 161] width 165 height 8
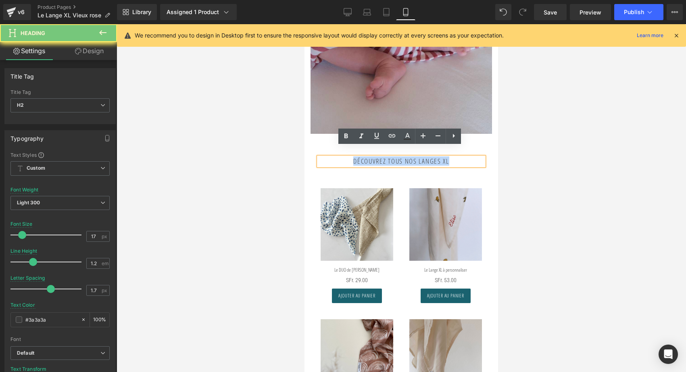
click at [450, 157] on h2 "Découvrez tous nos langes xl" at bounding box center [400, 161] width 165 height 8
click at [436, 137] on icon at bounding box center [438, 136] width 10 height 10
type input "15"
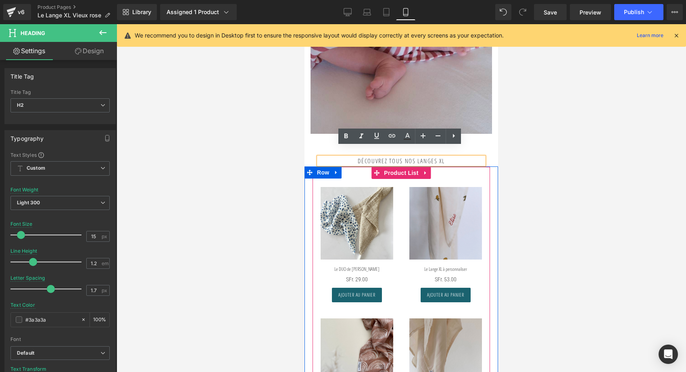
click at [430, 167] on div "Sale Off (P) Image Le DUO de Mini Lange (P) Title SFr. 0 SFr. 29.00 (P) Price A…" at bounding box center [400, 306] width 177 height 279
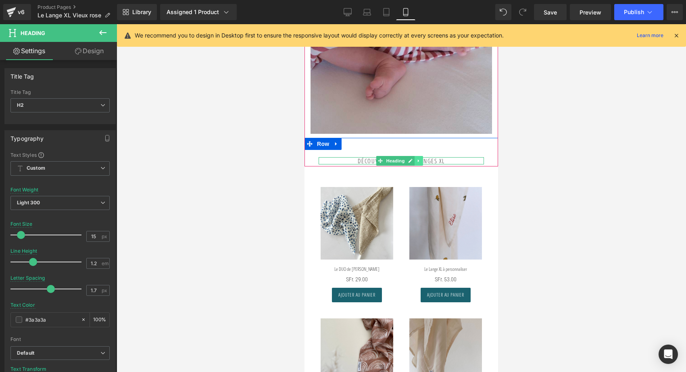
click at [420, 156] on link at bounding box center [418, 161] width 8 height 10
click at [413, 159] on icon at bounding box center [414, 161] width 4 height 4
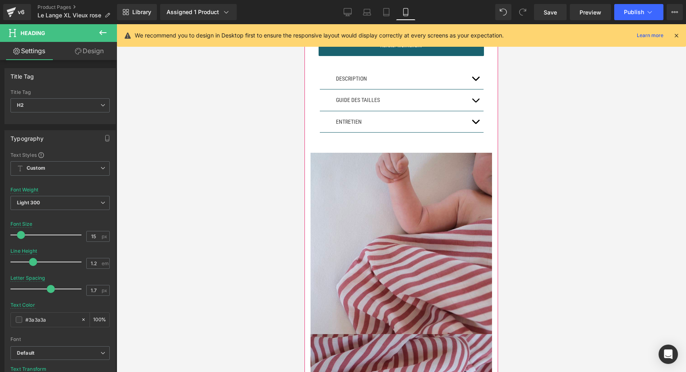
scroll to position [351, 0]
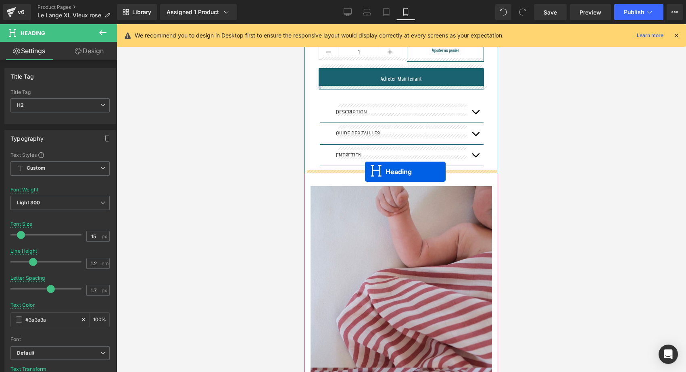
drag, startPoint x: 378, startPoint y: 158, endPoint x: 365, endPoint y: 172, distance: 19.1
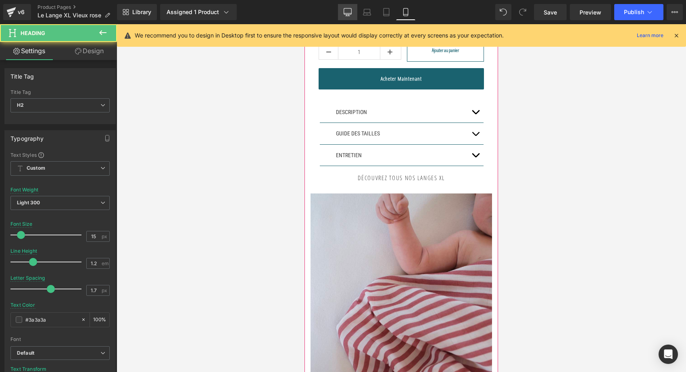
click at [344, 13] on icon at bounding box center [347, 12] width 8 height 8
type input "17"
type input "100"
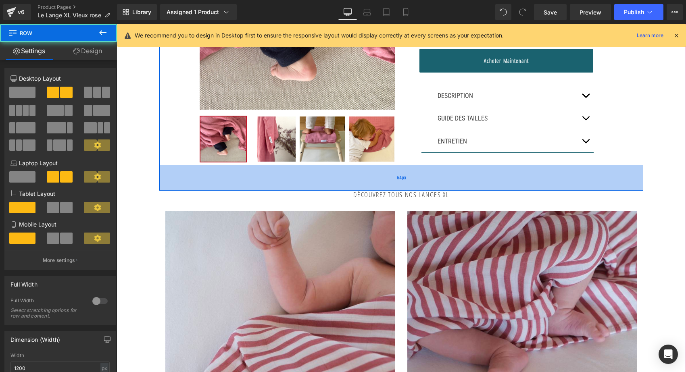
drag, startPoint x: 374, startPoint y: 168, endPoint x: 373, endPoint y: 193, distance: 25.0
click at [373, 191] on div "64px" at bounding box center [401, 178] width 484 height 26
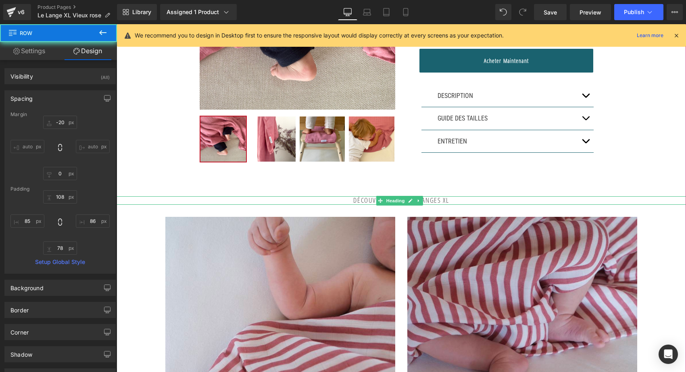
click at [367, 199] on h2 "Découvrez tous nos langes xl" at bounding box center [400, 200] width 569 height 8
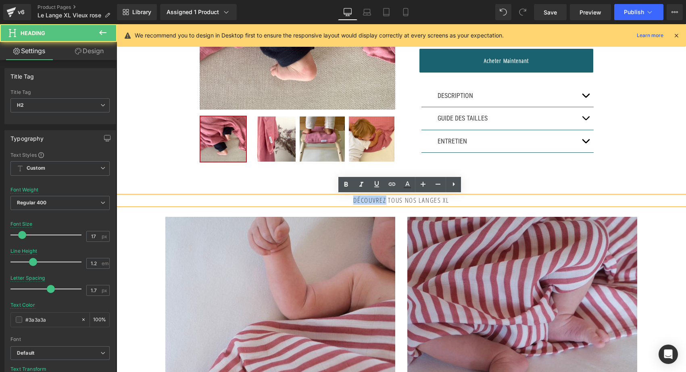
click at [367, 199] on h2 "Découvrez tous nos langes xl" at bounding box center [400, 200] width 569 height 8
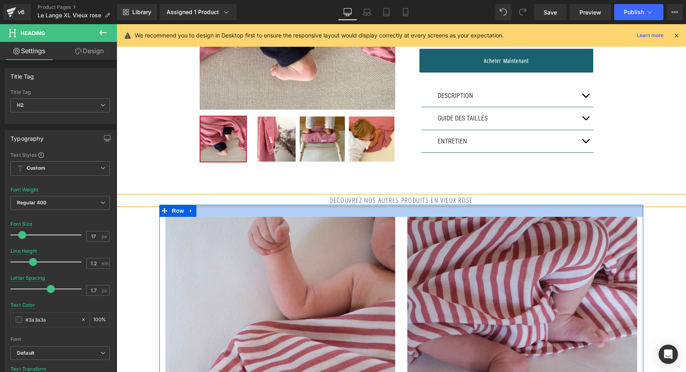
click at [531, 214] on div at bounding box center [401, 211] width 484 height 12
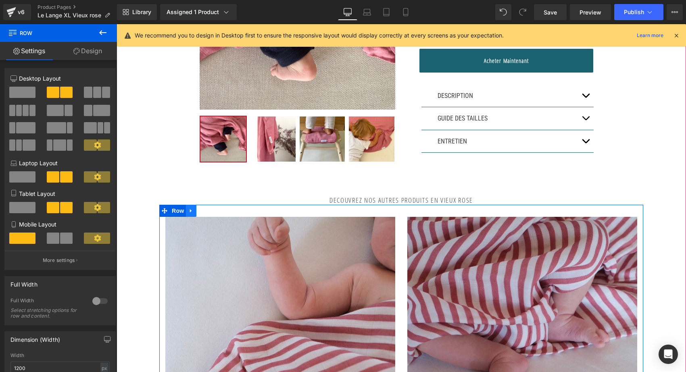
click at [189, 211] on icon at bounding box center [191, 211] width 6 height 6
click at [204, 209] on link at bounding box center [201, 211] width 10 height 12
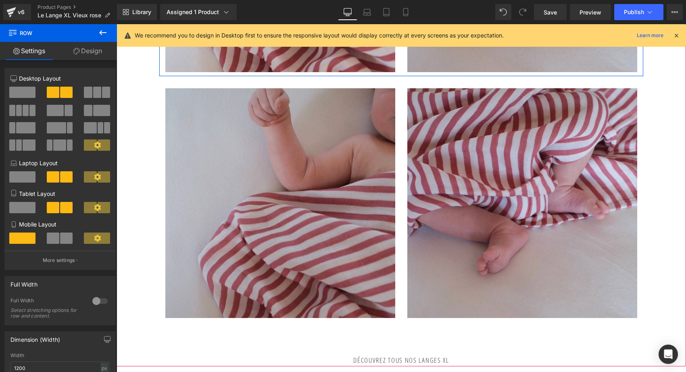
scroll to position [592, 0]
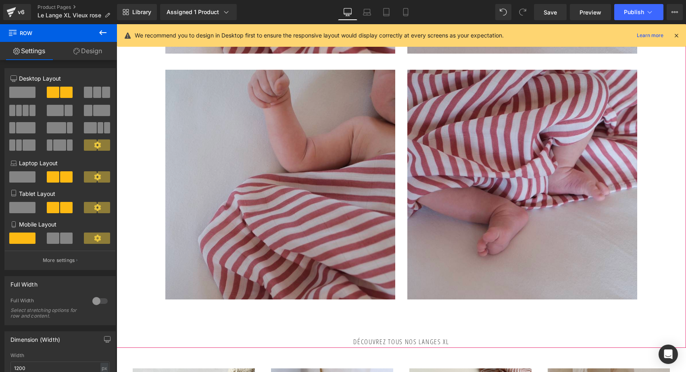
click at [271, 159] on img at bounding box center [280, 185] width 230 height 230
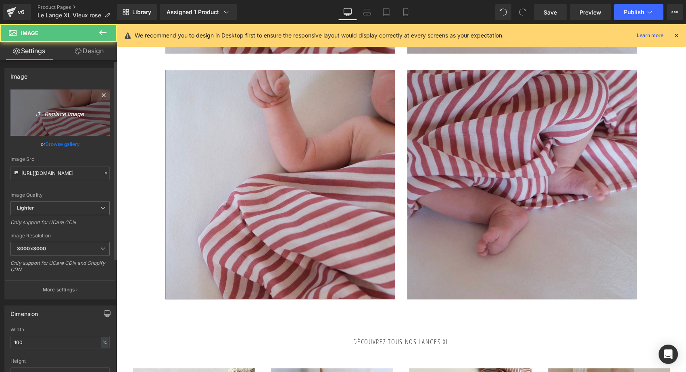
click at [59, 102] on link "Replace Image" at bounding box center [59, 112] width 99 height 46
type input "C:\fakepath\attache-tétine-ligné-rose-2-joli-nous-doux-fabriqué-portugal-exc…"
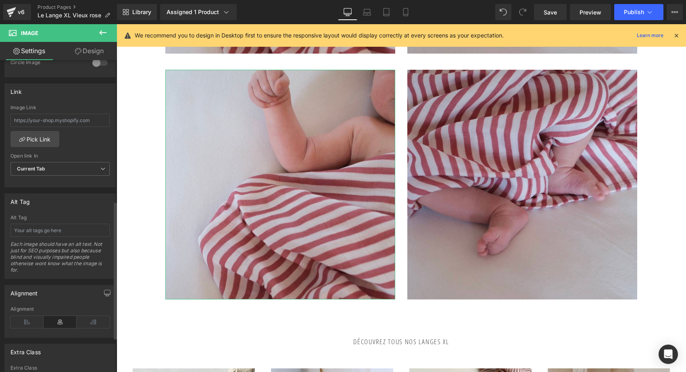
scroll to position [325, 0]
click at [60, 118] on input "text" at bounding box center [59, 119] width 99 height 13
type input "https://ucarecdn.com/fc484a68-362f-4cc8-a5db-5382dbc5fe40/-/format/auto/-/previ…"
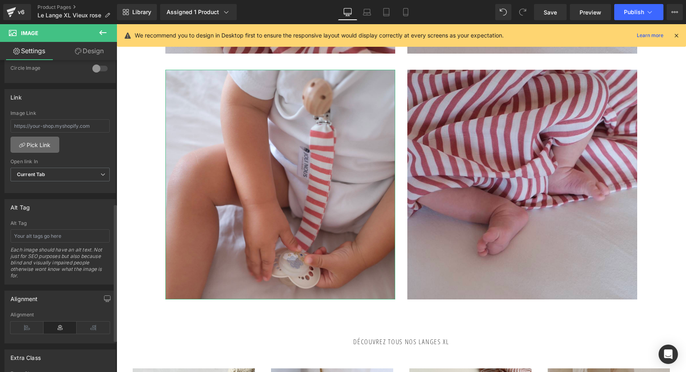
click at [37, 143] on link "Pick Link" at bounding box center [34, 145] width 49 height 16
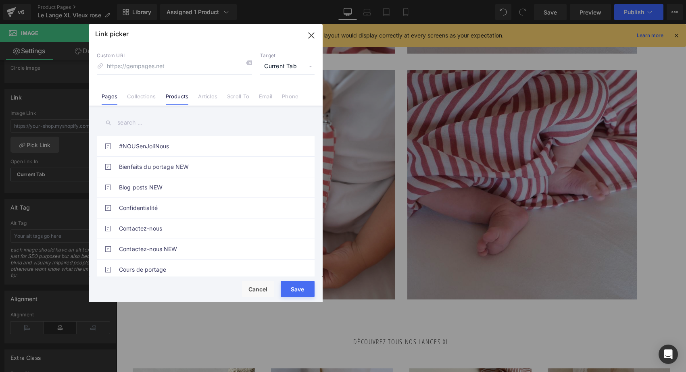
click at [177, 97] on link "Products" at bounding box center [177, 99] width 23 height 12
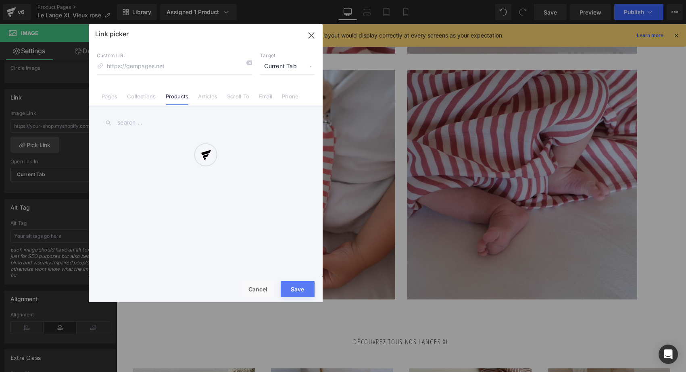
click at [143, 128] on div at bounding box center [206, 163] width 234 height 278
click at [140, 126] on div at bounding box center [206, 163] width 234 height 278
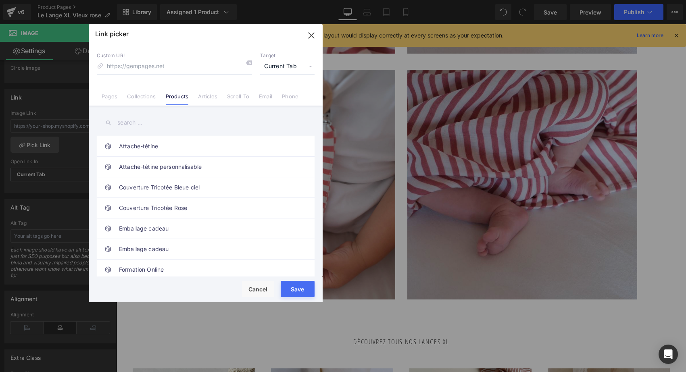
click at [134, 124] on input "text" at bounding box center [206, 123] width 218 height 18
type input "V"
type input "A"
click at [144, 147] on link "Attache-tétine" at bounding box center [207, 146] width 177 height 20
type input "/products/attache-tetine-doudou"
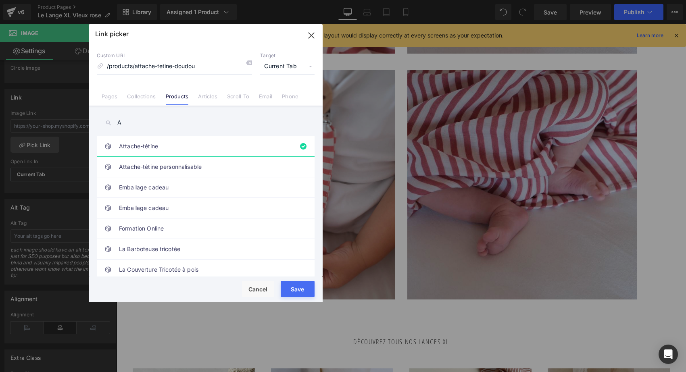
click at [303, 289] on button "Save" at bounding box center [298, 289] width 34 height 16
type input "/products/attache-tetine-doudou"
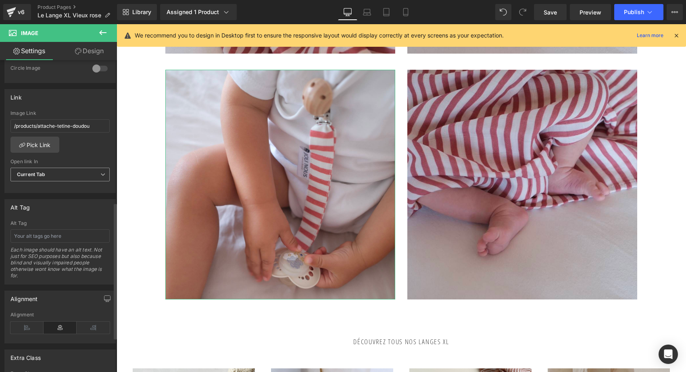
click at [78, 171] on span "Current Tab" at bounding box center [59, 175] width 99 height 14
click at [65, 199] on li "New Tab" at bounding box center [58, 201] width 96 height 12
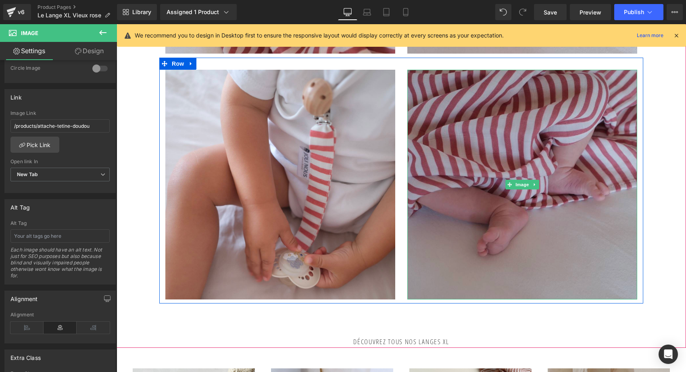
click at [472, 147] on img at bounding box center [522, 185] width 230 height 230
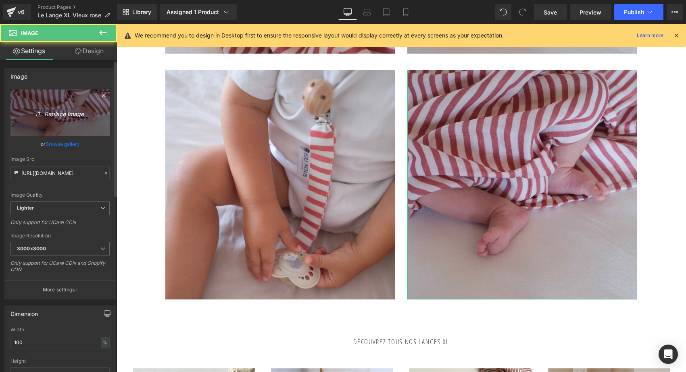
click at [53, 123] on link "Replace Image" at bounding box center [59, 112] width 99 height 46
type input "C:\fakepath\gigoteuse-réversible-tog2-ligné-vieux-rose-blanc-oeko-tex-gots-co…"
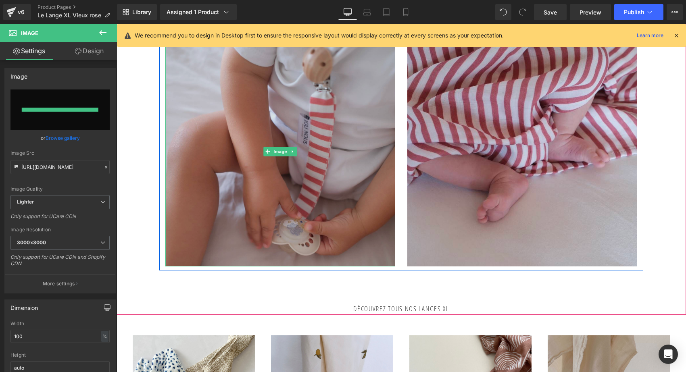
type input "https://ucarecdn.com/e3c1fd05-066d-4361-a2c7-9b10efcab1c9/-/format/auto/-/previ…"
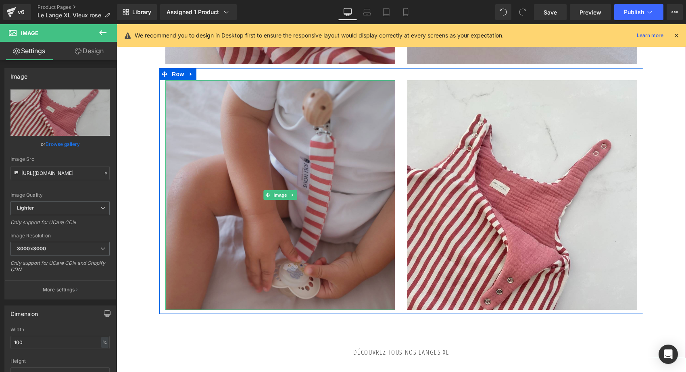
scroll to position [565, 0]
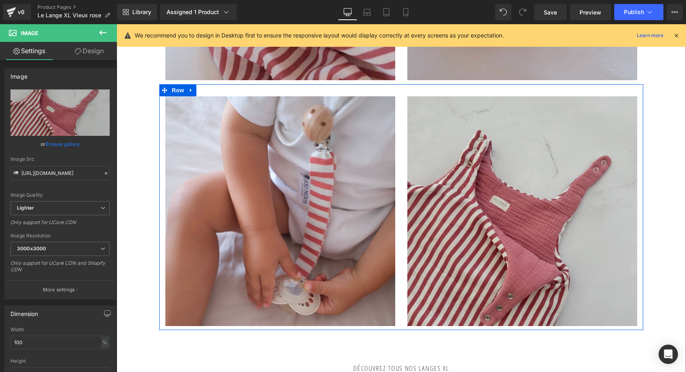
click at [476, 157] on img at bounding box center [522, 211] width 230 height 230
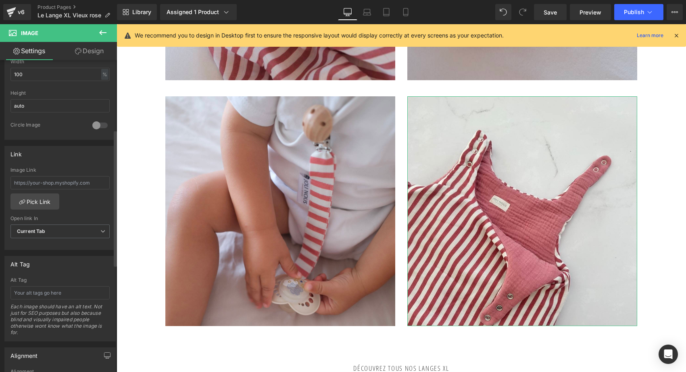
scroll to position [286, 0]
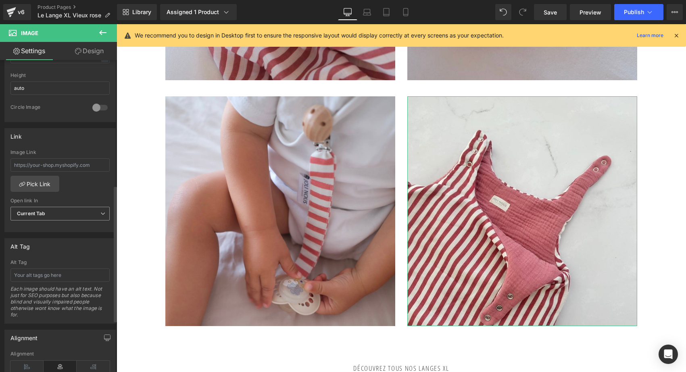
click at [100, 209] on span "Current Tab" at bounding box center [59, 214] width 99 height 14
click at [73, 241] on li "New Tab" at bounding box center [58, 240] width 96 height 12
click at [47, 180] on link "Pick Link" at bounding box center [34, 184] width 49 height 16
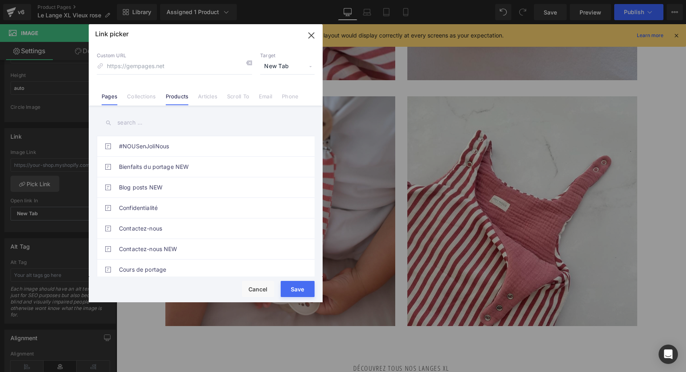
click at [176, 94] on link "Products" at bounding box center [177, 99] width 23 height 12
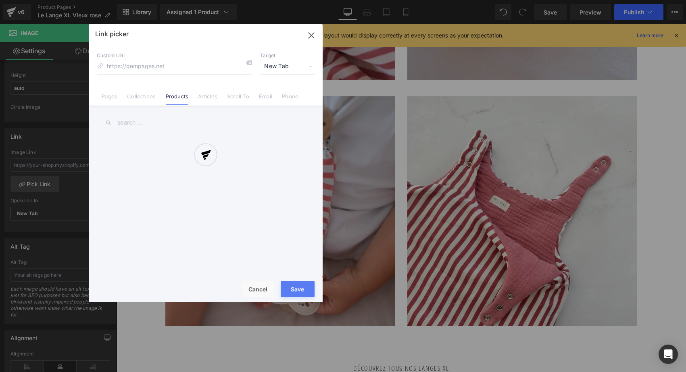
click at [148, 121] on div at bounding box center [206, 163] width 234 height 278
click at [136, 126] on div at bounding box center [206, 163] width 234 height 278
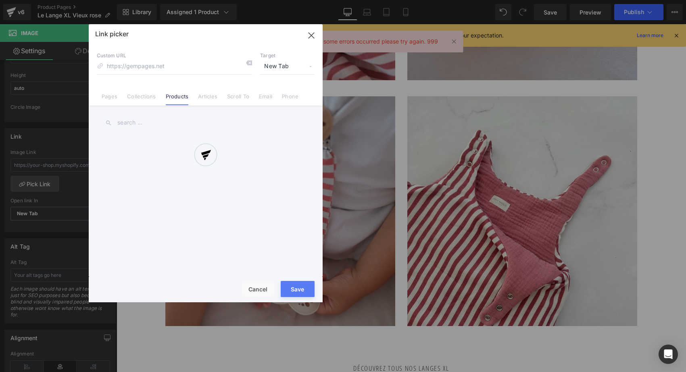
click at [130, 122] on div at bounding box center [206, 163] width 234 height 278
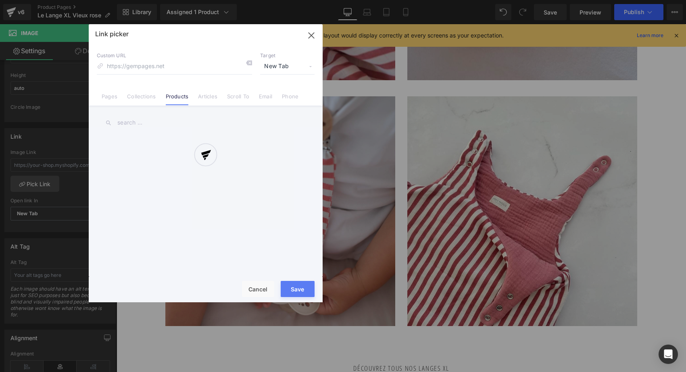
click at [144, 123] on div at bounding box center [206, 163] width 234 height 278
click at [251, 63] on div at bounding box center [206, 163] width 234 height 278
click at [258, 286] on div at bounding box center [206, 163] width 234 height 278
click at [254, 289] on div at bounding box center [206, 163] width 234 height 278
click at [310, 40] on div at bounding box center [206, 163] width 234 height 278
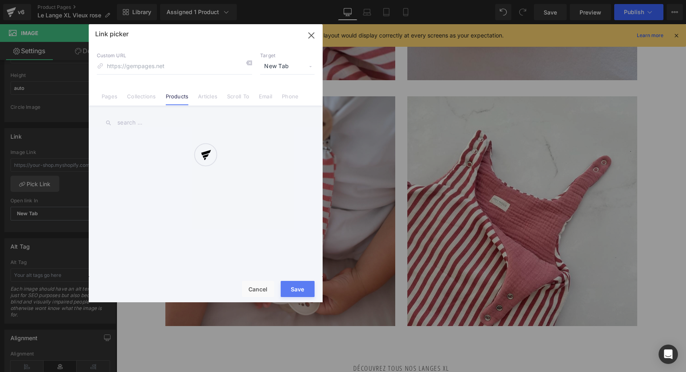
click at [309, 35] on div at bounding box center [206, 163] width 234 height 278
click at [263, 279] on div at bounding box center [206, 163] width 234 height 278
click at [257, 289] on div at bounding box center [206, 163] width 234 height 278
click at [252, 289] on div at bounding box center [206, 163] width 234 height 278
click at [310, 36] on div at bounding box center [206, 163] width 234 height 278
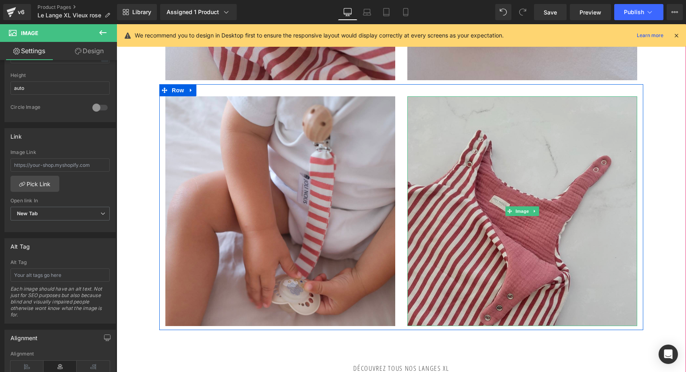
click at [531, 170] on img at bounding box center [522, 211] width 230 height 230
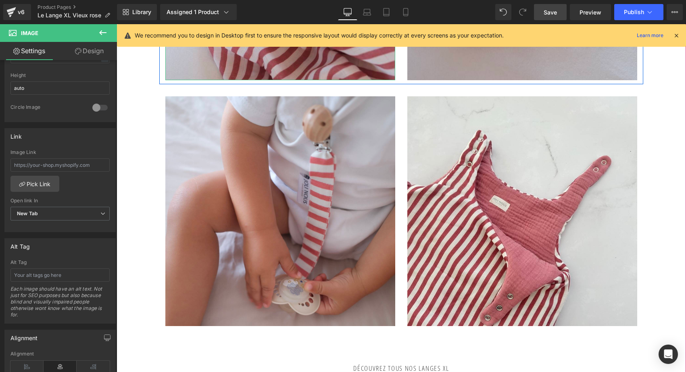
click at [550, 7] on link "Save" at bounding box center [550, 12] width 33 height 16
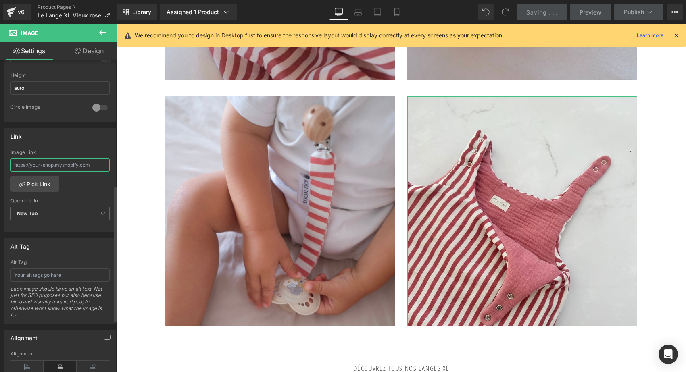
click at [73, 161] on input "text" at bounding box center [59, 164] width 99 height 13
click at [40, 185] on link "Pick Link" at bounding box center [34, 184] width 49 height 16
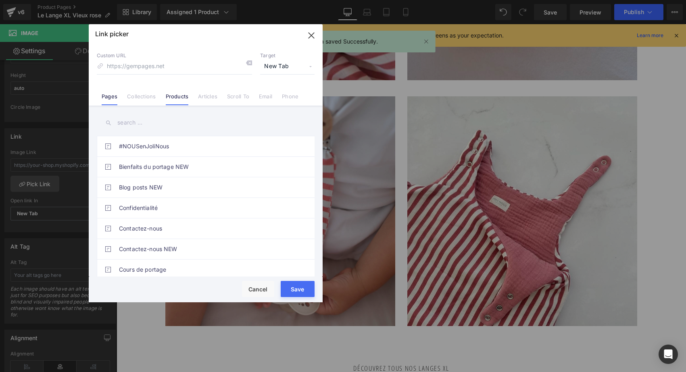
click at [181, 94] on link "Products" at bounding box center [177, 99] width 23 height 12
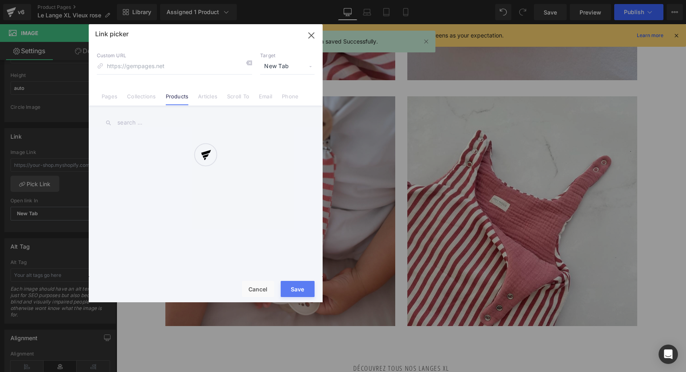
click at [143, 119] on div at bounding box center [206, 163] width 234 height 278
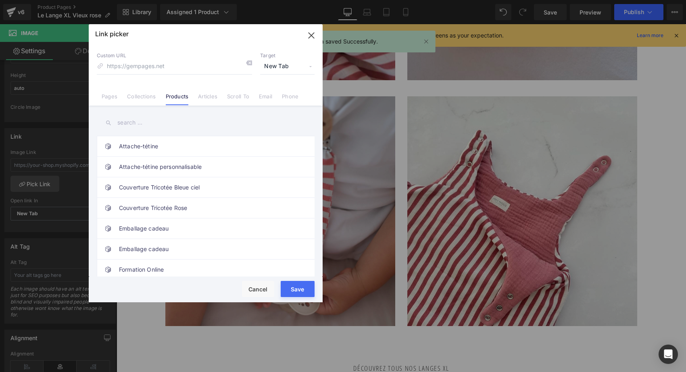
click at [134, 122] on input "text" at bounding box center [206, 123] width 218 height 18
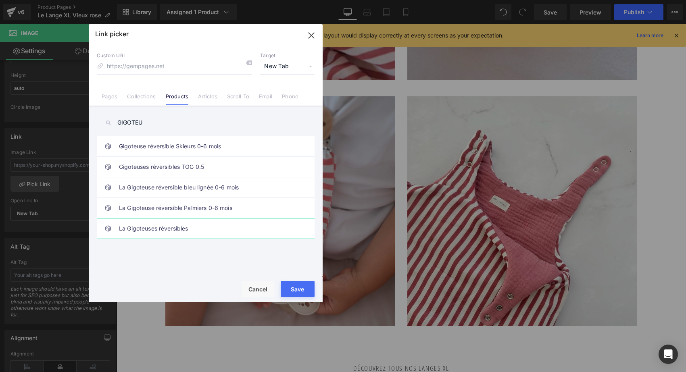
type input "GIGOTEU"
click at [160, 229] on link "La Gigoteuses réversibles" at bounding box center [207, 228] width 177 height 20
type input "/products/gigoteuse-reversible-ajustable"
click at [293, 288] on button "Save" at bounding box center [298, 289] width 34 height 16
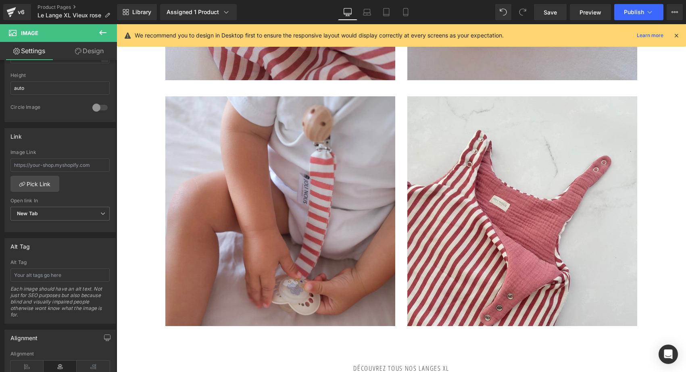
type input "/products/gigoteuse-reversible-ajustable"
click at [629, 15] on span "Publish" at bounding box center [634, 12] width 20 height 6
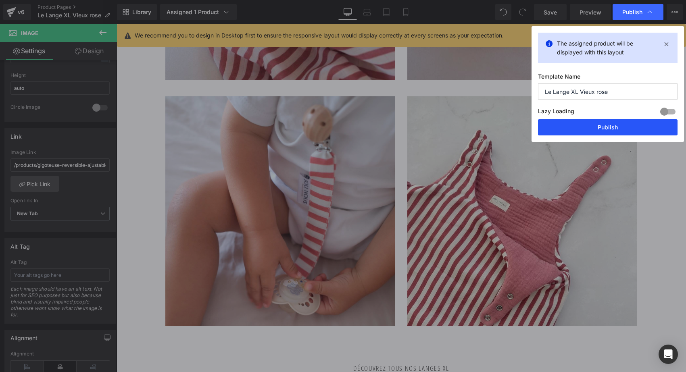
click at [586, 127] on button "Publish" at bounding box center [607, 127] width 139 height 16
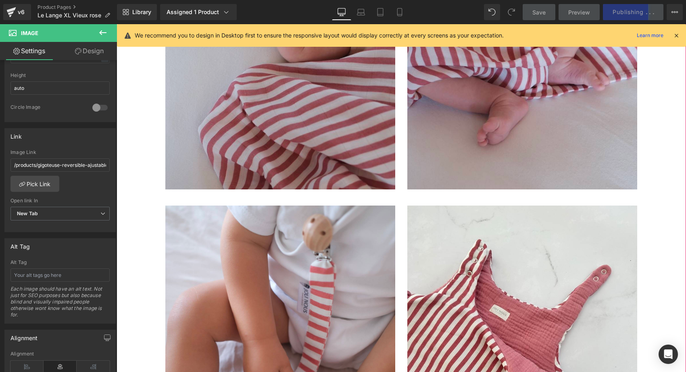
scroll to position [368, 0]
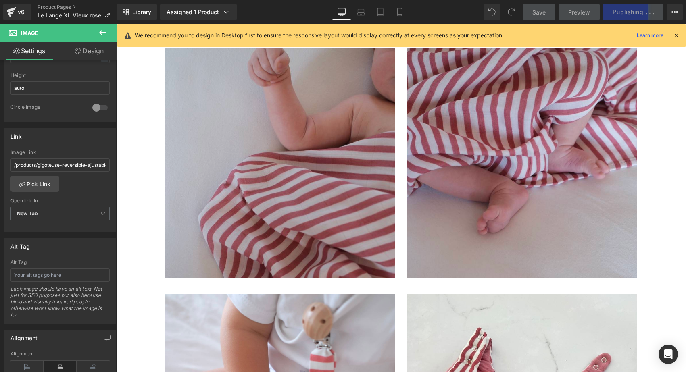
click at [303, 163] on img at bounding box center [280, 163] width 230 height 230
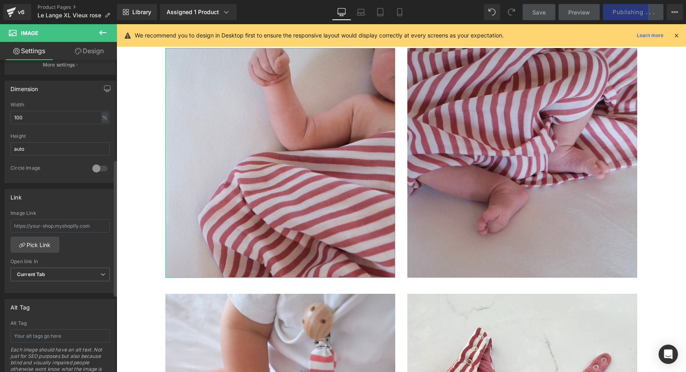
scroll to position [227, 0]
click at [43, 243] on link "Pick Link" at bounding box center [34, 243] width 49 height 16
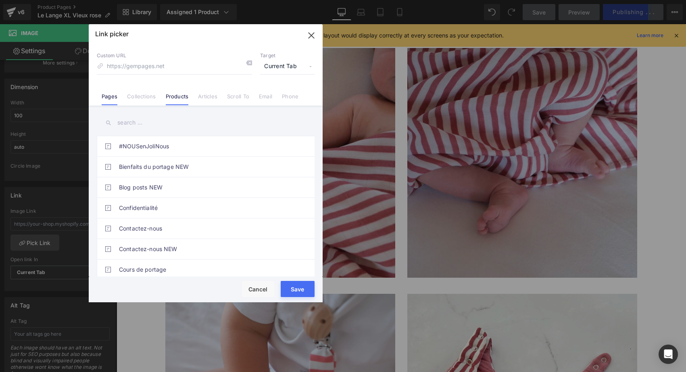
click at [181, 96] on link "Products" at bounding box center [177, 99] width 23 height 12
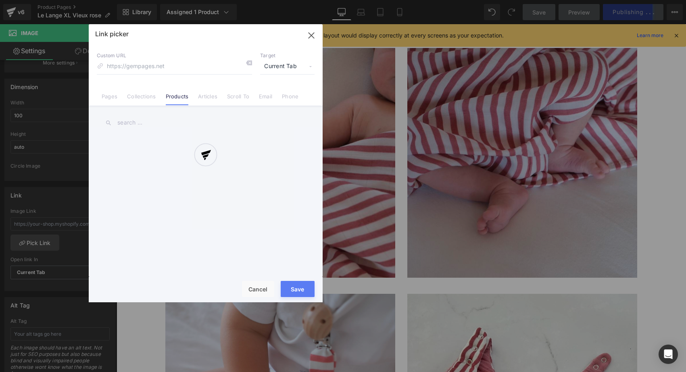
click at [153, 122] on div at bounding box center [206, 163] width 234 height 278
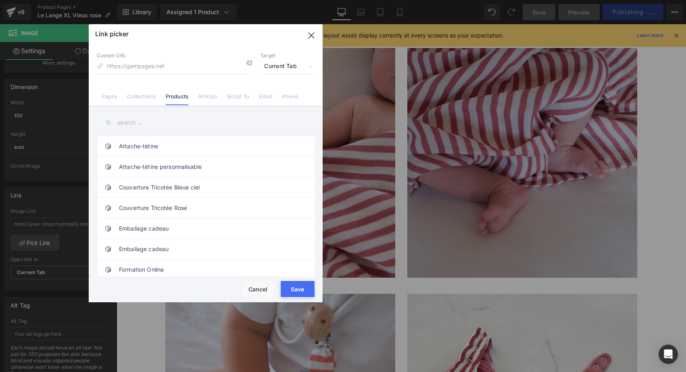
click at [141, 125] on input "text" at bounding box center [206, 123] width 218 height 18
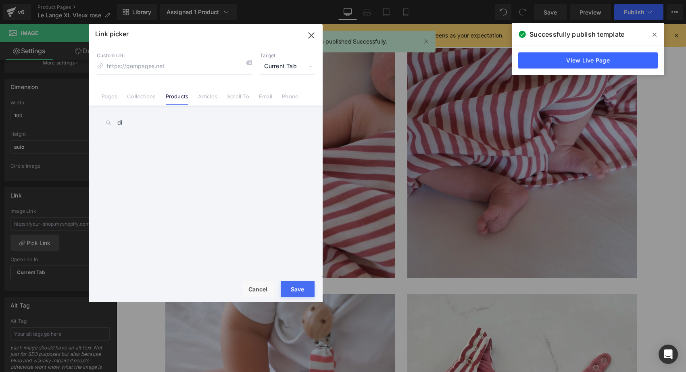
type input "d"
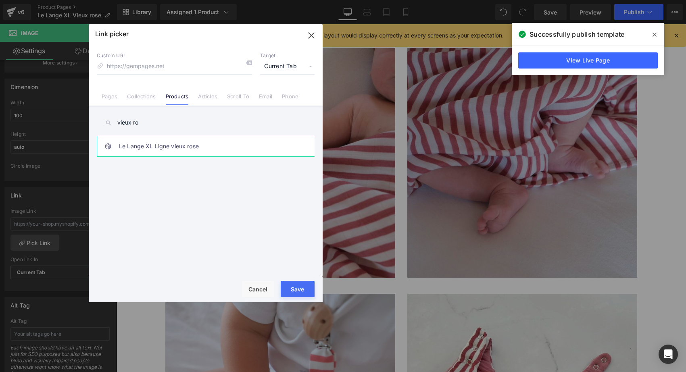
type input "vieux ro"
click at [171, 142] on link "Le Lange XL Ligné vieux rose" at bounding box center [207, 146] width 177 height 20
type input "/products/le-lange-xl-ligne-vieux-rose"
click at [301, 293] on button "Save" at bounding box center [298, 289] width 34 height 16
type input "/products/le-lange-xl-ligne-vieux-rose"
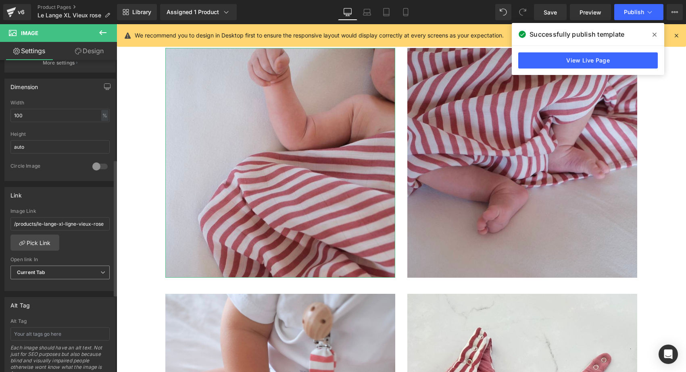
click at [78, 274] on span "Current Tab" at bounding box center [59, 273] width 99 height 14
click at [57, 295] on li "New Tab" at bounding box center [58, 299] width 96 height 12
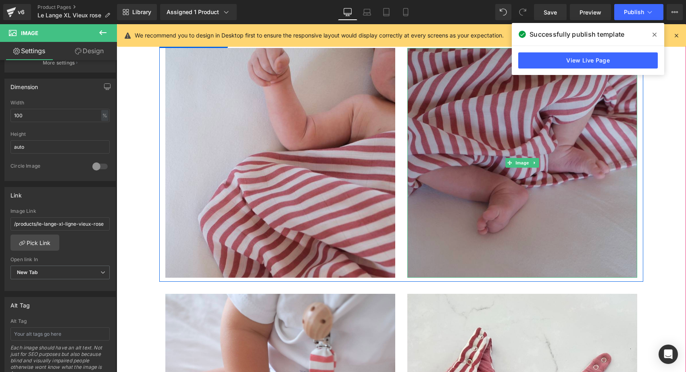
click at [435, 171] on img at bounding box center [522, 163] width 230 height 230
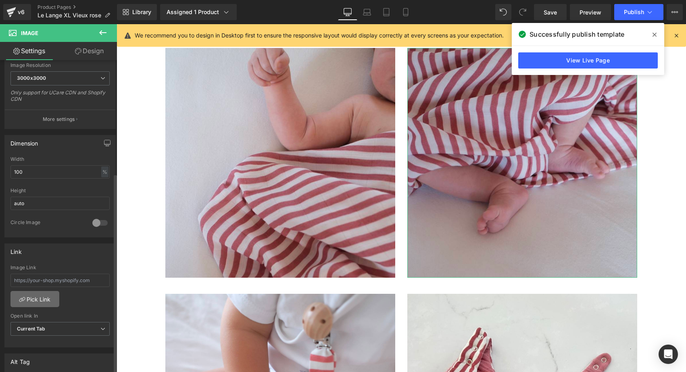
scroll to position [235, 0]
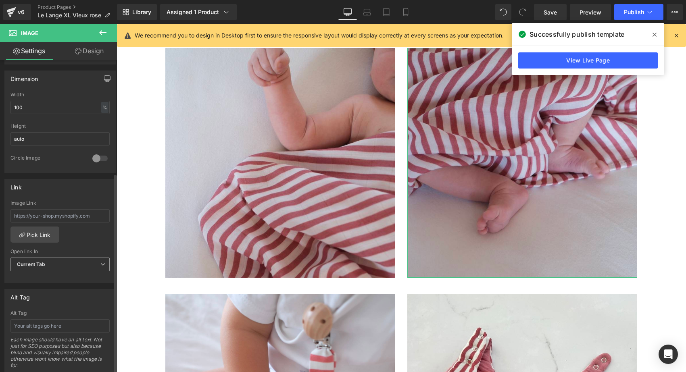
click at [33, 267] on span "Current Tab" at bounding box center [59, 265] width 99 height 14
click at [29, 288] on div "New Tab" at bounding box center [33, 291] width 21 height 6
click at [58, 215] on input "text" at bounding box center [59, 215] width 99 height 13
click at [37, 235] on link "Pick Link" at bounding box center [34, 235] width 49 height 16
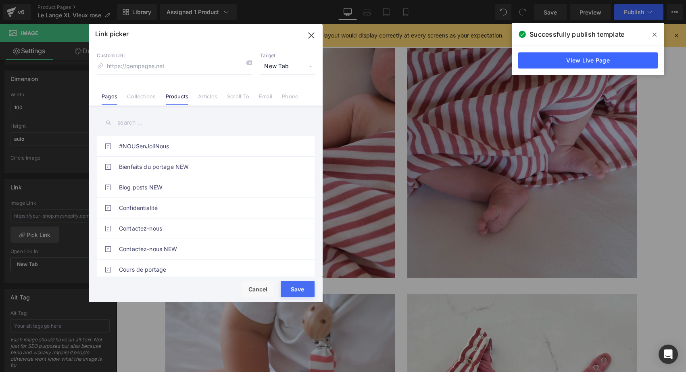
click at [181, 98] on link "Products" at bounding box center [177, 99] width 23 height 12
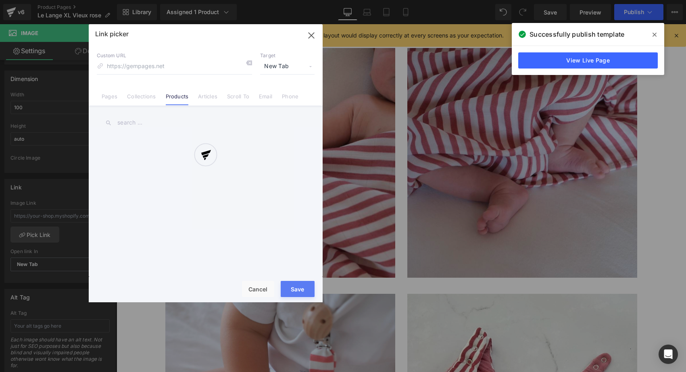
click at [146, 123] on div at bounding box center [206, 163] width 234 height 278
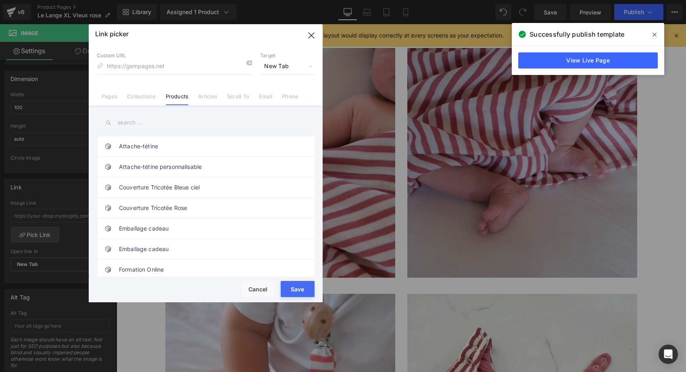
click at [139, 123] on input "text" at bounding box center [206, 123] width 218 height 18
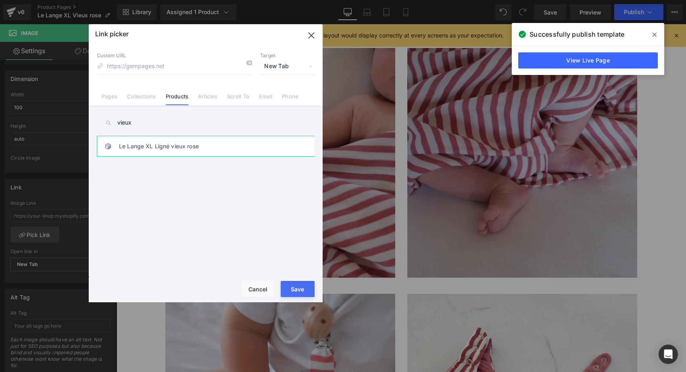
type input "vieux"
click at [170, 156] on link "Le Lange XL Ligné vieux rose" at bounding box center [207, 146] width 177 height 20
type input "/products/le-lange-xl-ligne-vieux-rose"
click at [299, 289] on button "Save" at bounding box center [298, 289] width 34 height 16
type input "/products/le-lange-xl-ligne-vieux-rose"
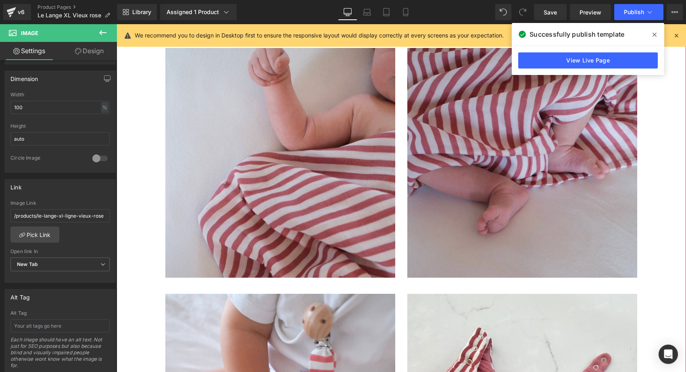
click at [652, 37] on span at bounding box center [654, 34] width 13 height 13
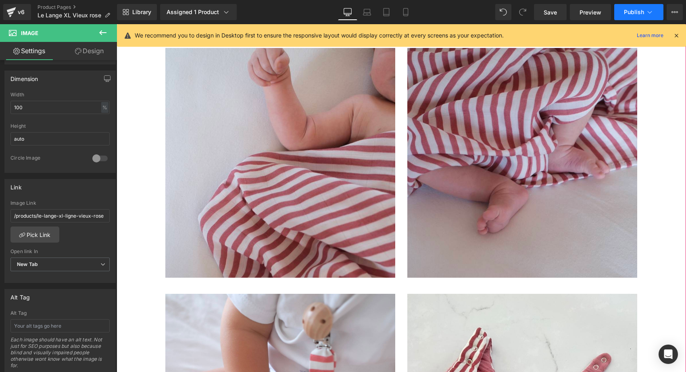
click at [635, 14] on span "Publish" at bounding box center [634, 12] width 20 height 6
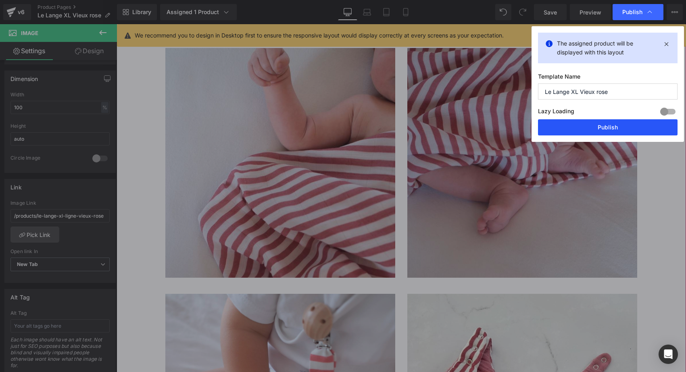
click at [598, 125] on button "Publish" at bounding box center [607, 127] width 139 height 16
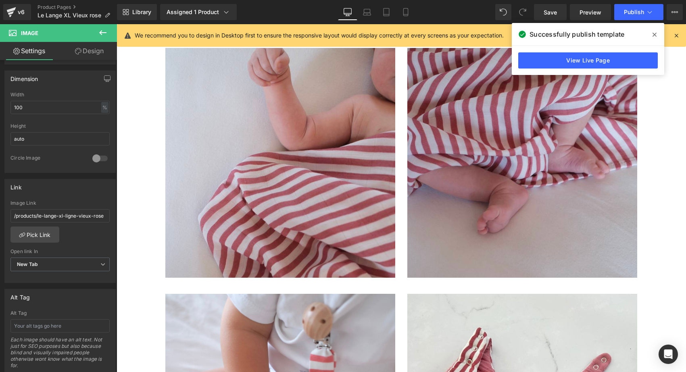
click at [654, 34] on icon at bounding box center [654, 35] width 4 height 4
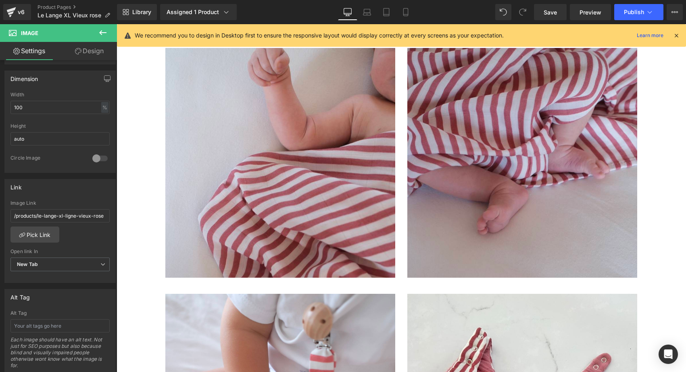
click at [680, 37] on div "We recommend you to design in Desktop first to ensure the responsive layout wou…" at bounding box center [401, 35] width 569 height 23
click at [678, 35] on icon at bounding box center [675, 35] width 7 height 7
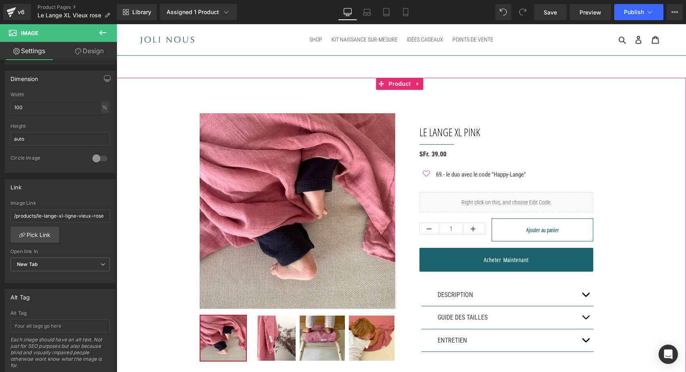
scroll to position [0, 0]
click at [54, 3] on div "v6 Product Pages Le Lange XL Vieux rose" at bounding box center [58, 12] width 117 height 24
click at [52, 7] on link "Product Pages" at bounding box center [76, 7] width 79 height 6
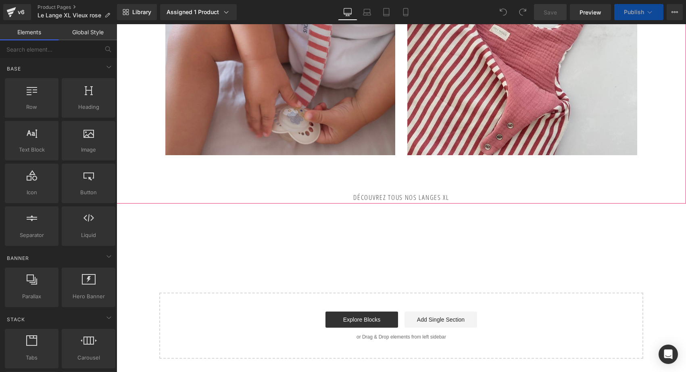
scroll to position [767, 0]
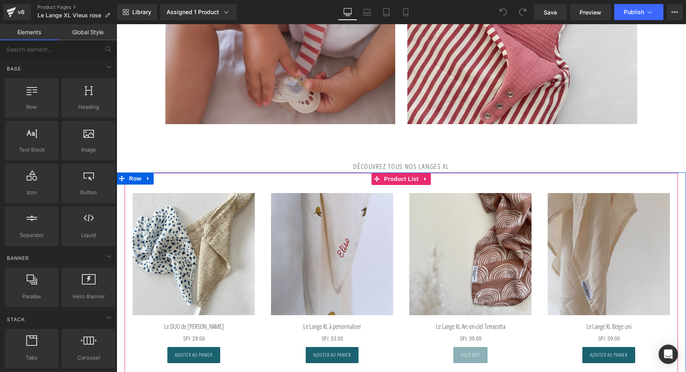
click at [323, 183] on div "Sale Off (P) Image Le DUO de Mini Lange (P) Title SFr. 0 SFr. 29.00 (P) Price A…" at bounding box center [401, 274] width 553 height 202
click at [398, 180] on span "Product List" at bounding box center [401, 179] width 38 height 12
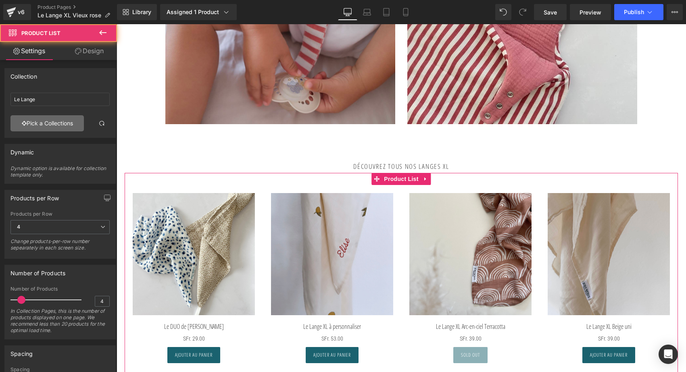
click at [55, 118] on link "Pick a Collections" at bounding box center [46, 123] width 73 height 16
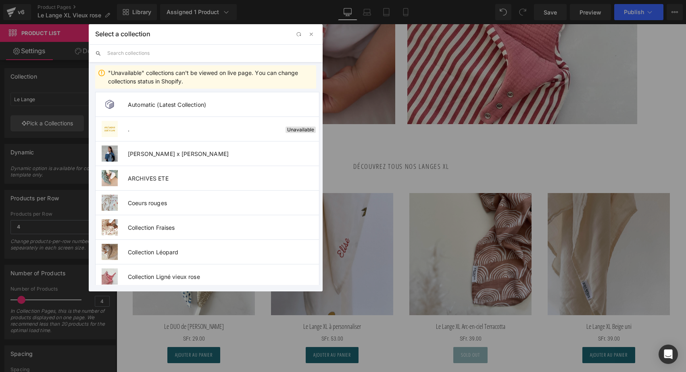
click at [137, 51] on input "text" at bounding box center [211, 53] width 209 height 18
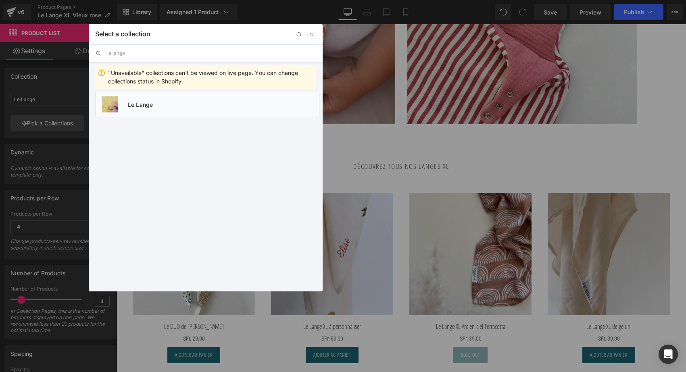
type input "le lange"
click at [143, 99] on li "Le Lange" at bounding box center [207, 104] width 224 height 25
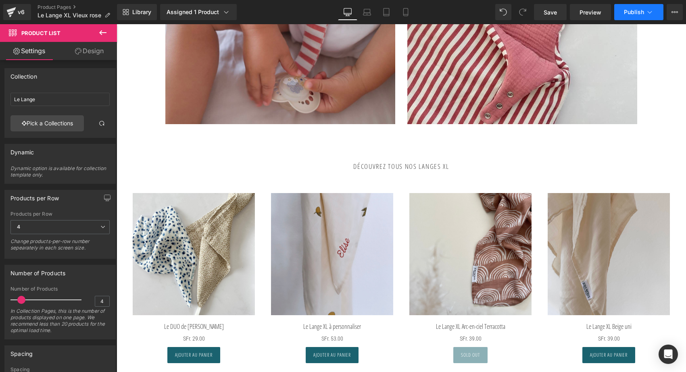
click at [638, 13] on span "Publish" at bounding box center [634, 12] width 20 height 6
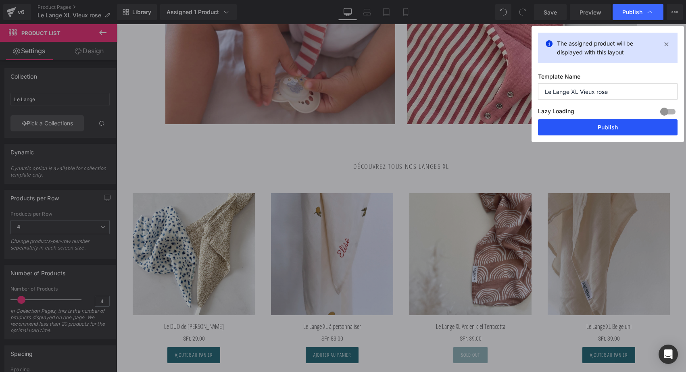
click at [592, 130] on button "Publish" at bounding box center [607, 127] width 139 height 16
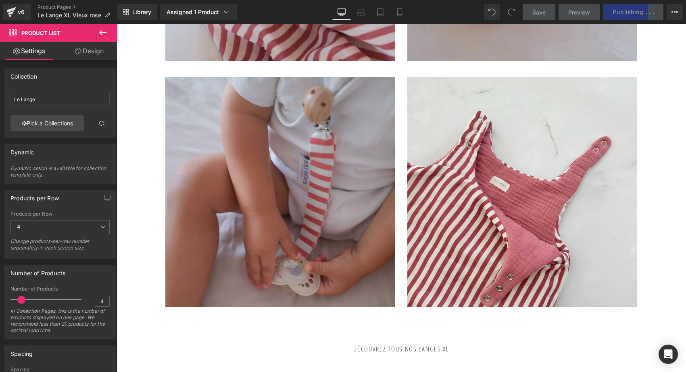
scroll to position [701, 0]
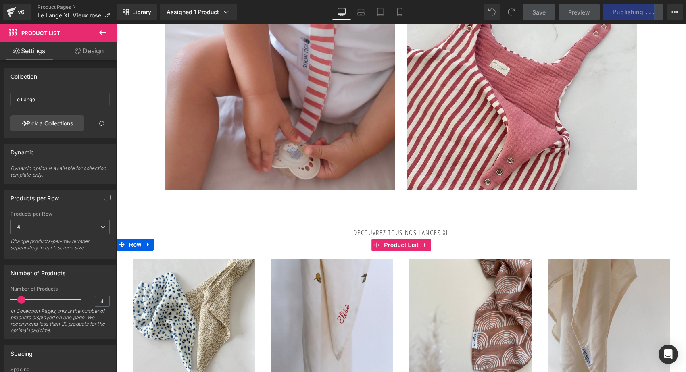
click at [328, 249] on div "Sale Off (P) Image Le DUO de Mini Lange (P) Title SFr. 0 SFr. 29.00 (P) Price A…" at bounding box center [401, 340] width 553 height 202
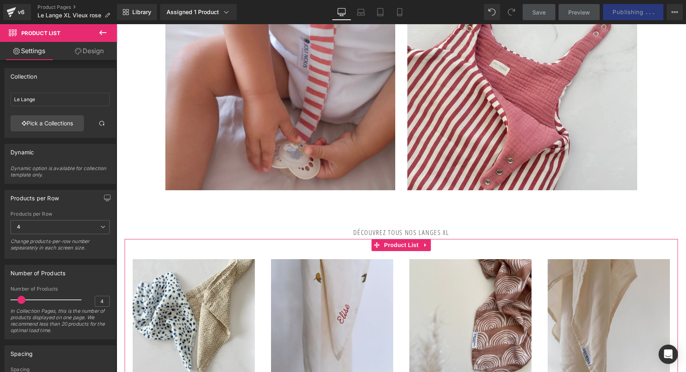
click at [91, 55] on link "Design" at bounding box center [89, 51] width 58 height 18
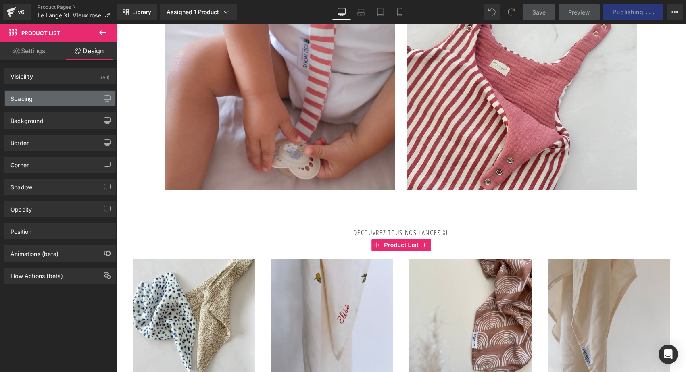
click at [44, 94] on div "Spacing" at bounding box center [60, 98] width 110 height 15
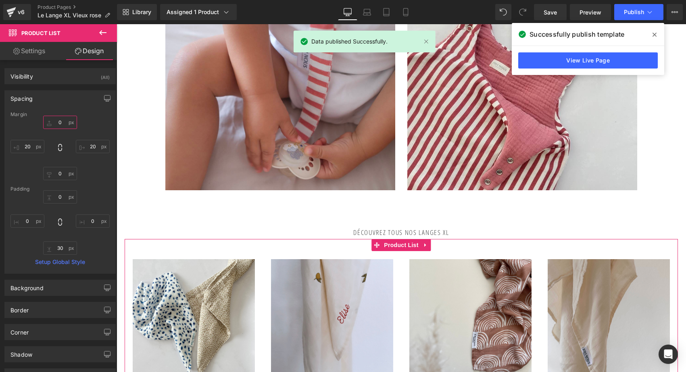
click at [55, 123] on input "0" at bounding box center [60, 122] width 34 height 13
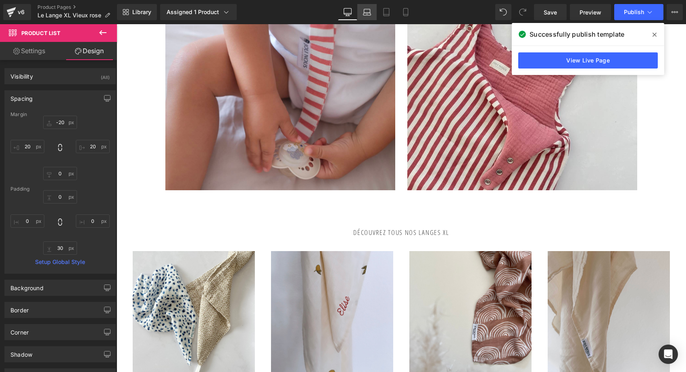
click at [360, 10] on link "Laptop" at bounding box center [366, 12] width 19 height 16
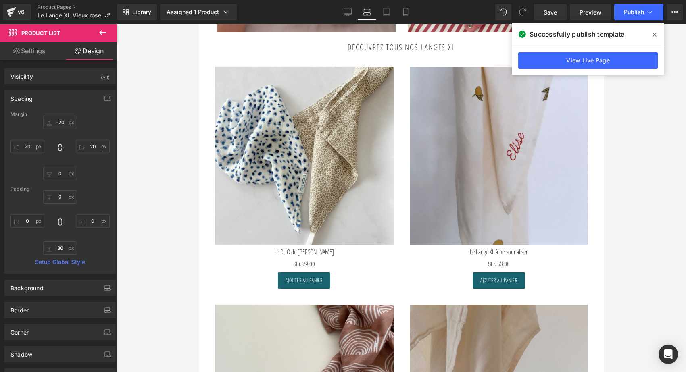
scroll to position [601, 0]
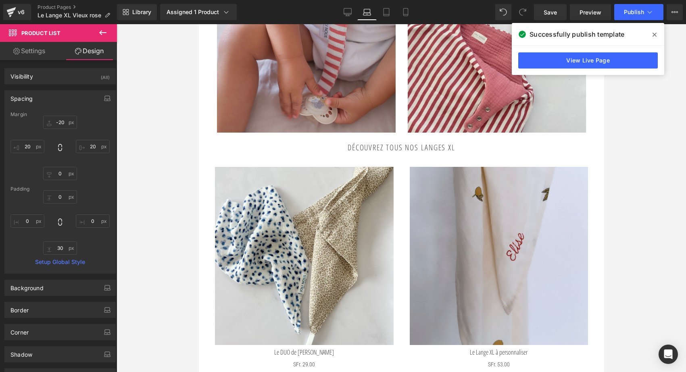
type input "-20"
type input "20"
type input "0"
type input "20"
type input "0"
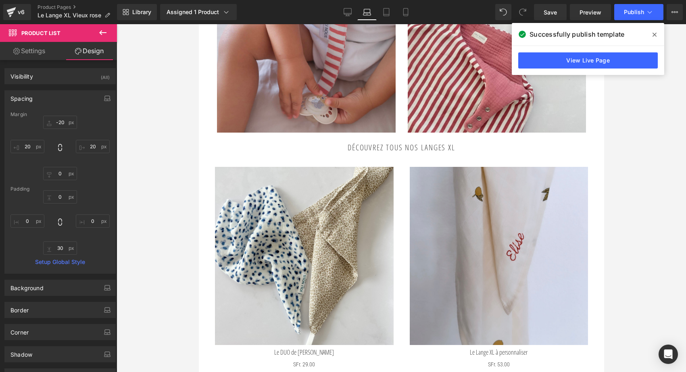
type input "0"
type input "30"
type input "0"
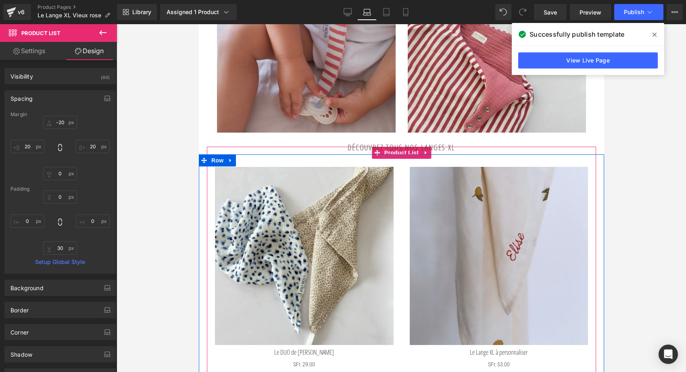
scroll to position [601, 0]
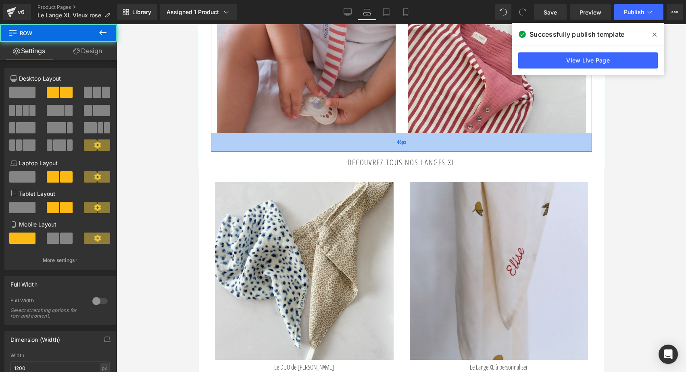
drag, startPoint x: 344, startPoint y: 131, endPoint x: 344, endPoint y: 146, distance: 14.5
click at [344, 146] on div "46px" at bounding box center [400, 142] width 381 height 19
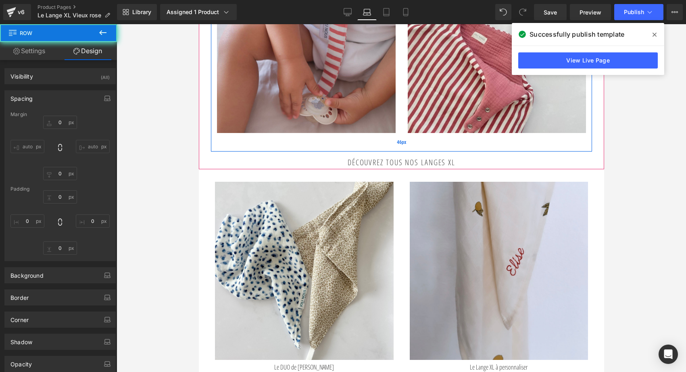
type input "0"
type input "30"
type input "0"
type input "46"
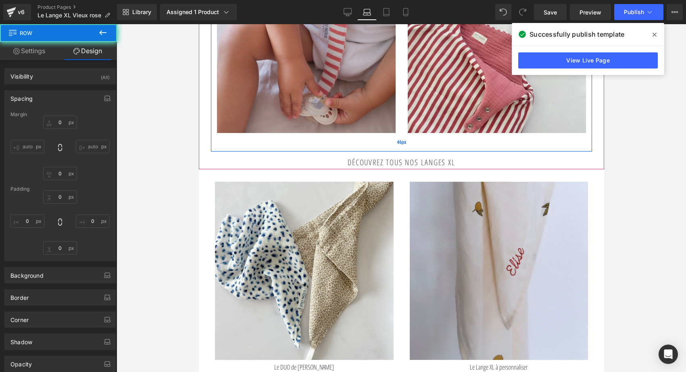
type input "0"
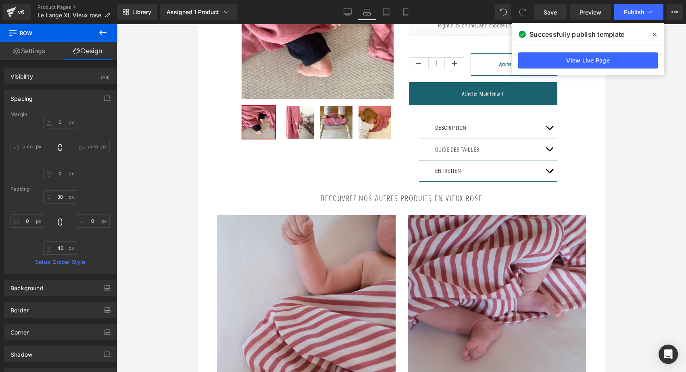
scroll to position [145, 0]
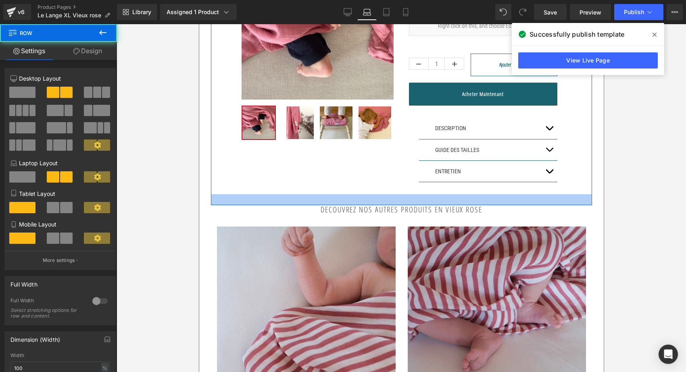
drag, startPoint x: 357, startPoint y: 191, endPoint x: 355, endPoint y: 202, distance: 10.5
click at [357, 202] on div at bounding box center [400, 199] width 381 height 11
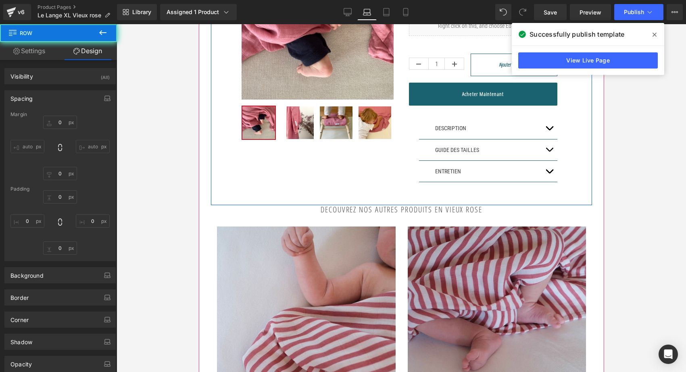
type input "-20"
type input "0"
type input "30"
type input "71"
type input "27"
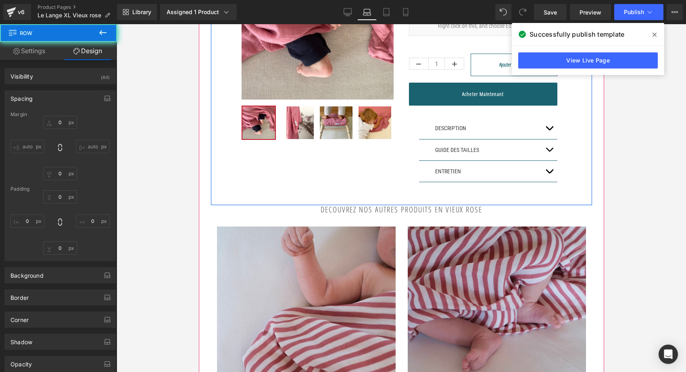
type input "61"
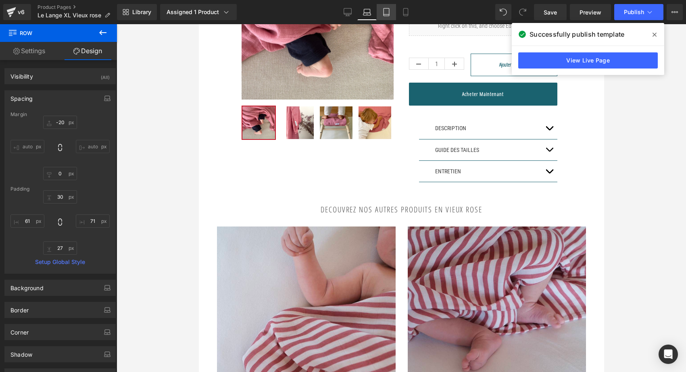
click at [387, 12] on icon at bounding box center [386, 12] width 8 height 8
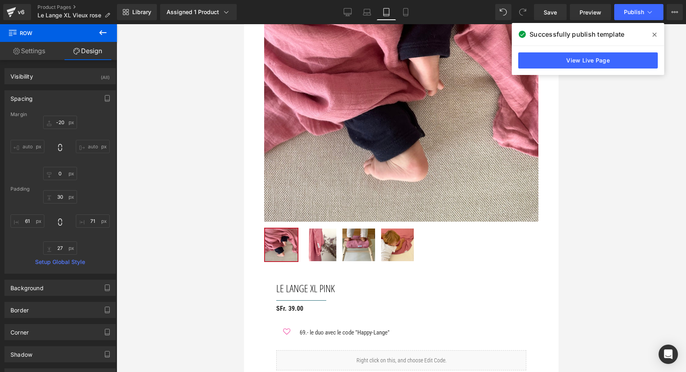
scroll to position [0, 0]
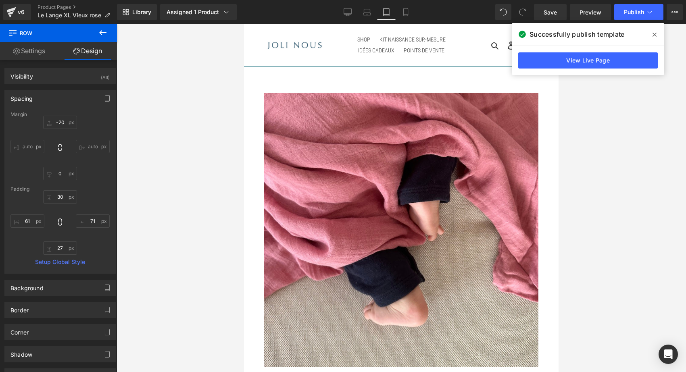
type input "-20"
type input "0"
type input "30"
type input "35"
type input "0"
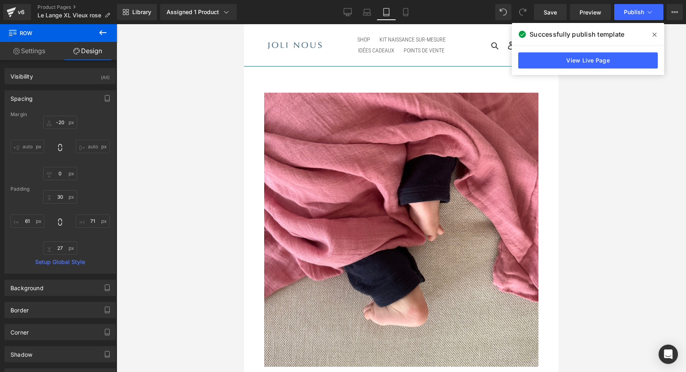
type input "35"
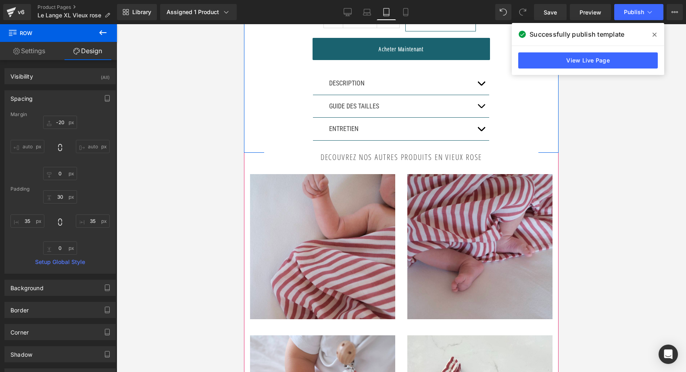
scroll to position [558, 0]
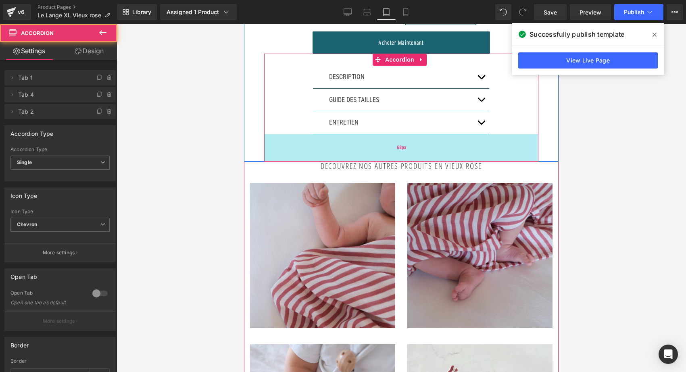
drag, startPoint x: 371, startPoint y: 139, endPoint x: 370, endPoint y: 156, distance: 16.5
click at [370, 156] on div "68px" at bounding box center [401, 147] width 274 height 27
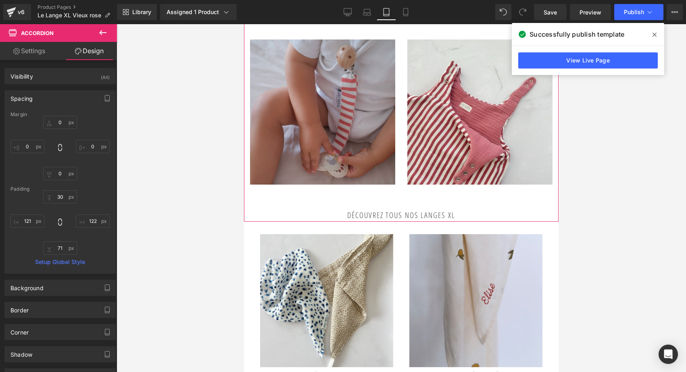
scroll to position [868, 0]
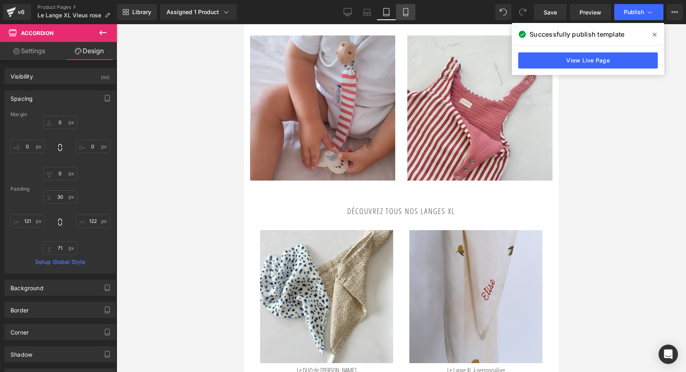
click at [404, 16] on icon at bounding box center [405, 12] width 4 height 8
type input "0"
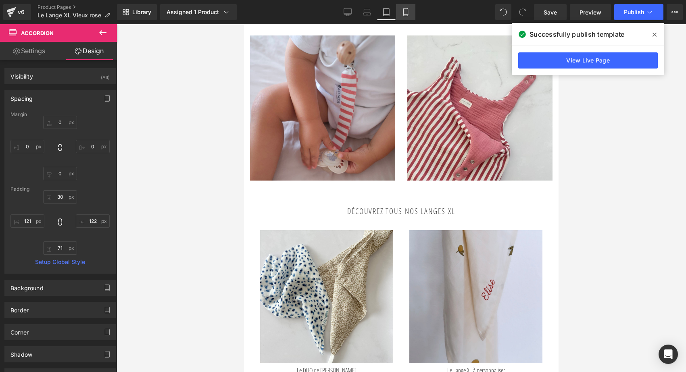
type input "30"
type input "11"
type input "20"
type input "13"
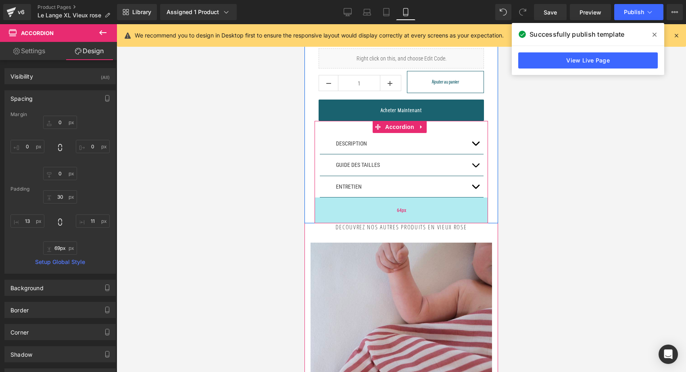
type input "70px"
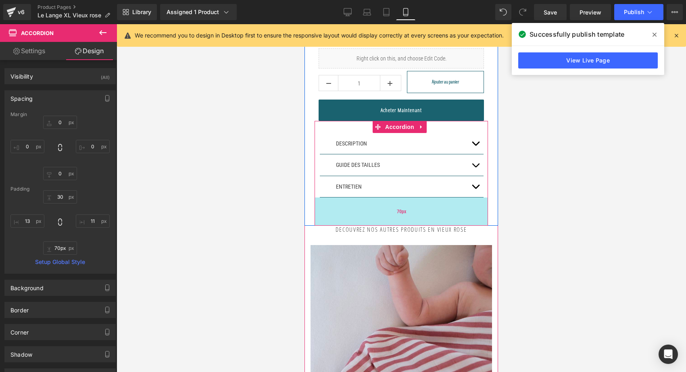
drag, startPoint x: 375, startPoint y: 197, endPoint x: 374, endPoint y: 217, distance: 20.2
click at [374, 217] on div "70px" at bounding box center [400, 211] width 173 height 28
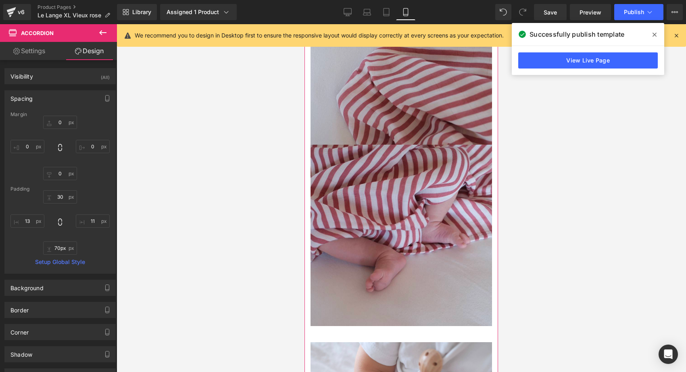
scroll to position [419, 0]
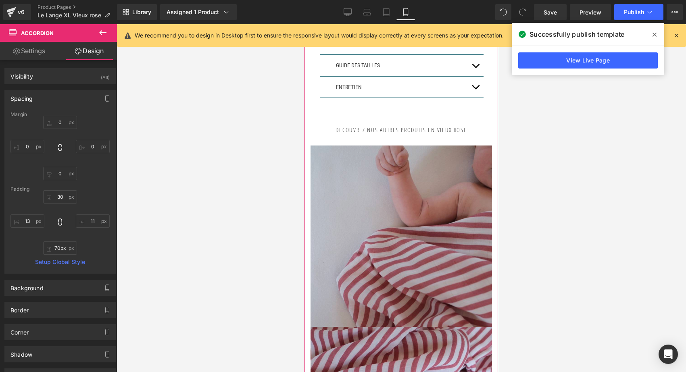
click at [386, 211] on img at bounding box center [400, 235] width 181 height 181
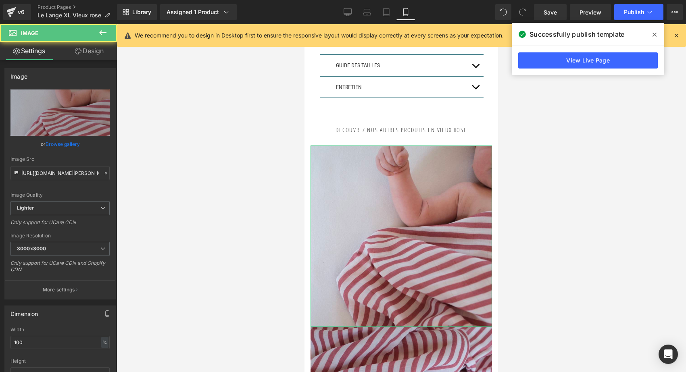
click at [86, 52] on link "Design" at bounding box center [89, 51] width 58 height 18
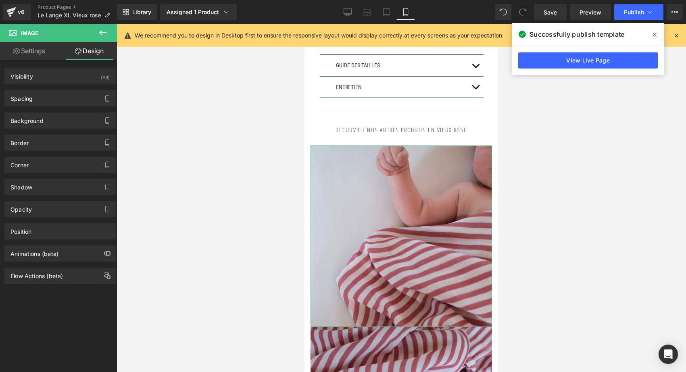
type input "0"
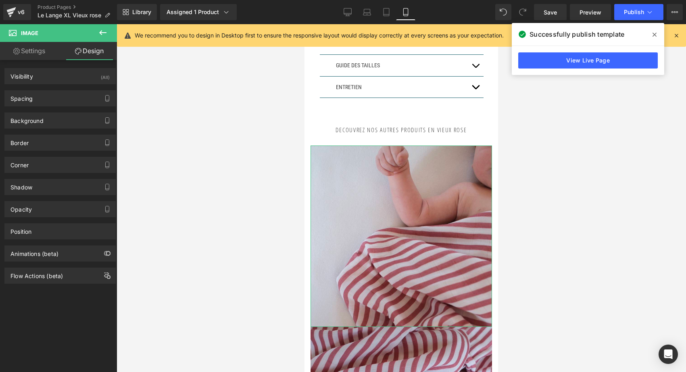
type input "0"
click at [39, 104] on div "Spacing" at bounding box center [60, 98] width 110 height 15
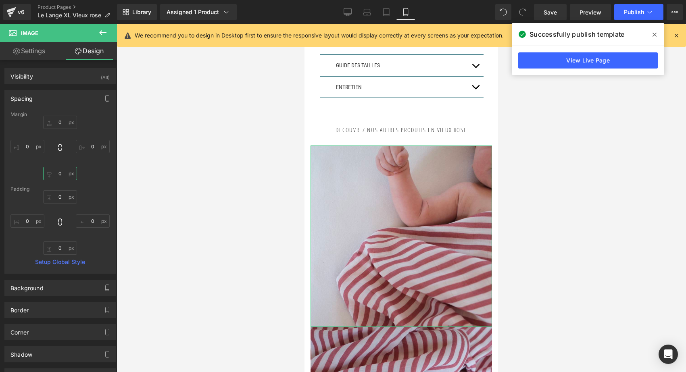
click at [56, 178] on input "0" at bounding box center [60, 173] width 34 height 13
click at [56, 170] on input "0" at bounding box center [60, 173] width 34 height 13
type input "30"
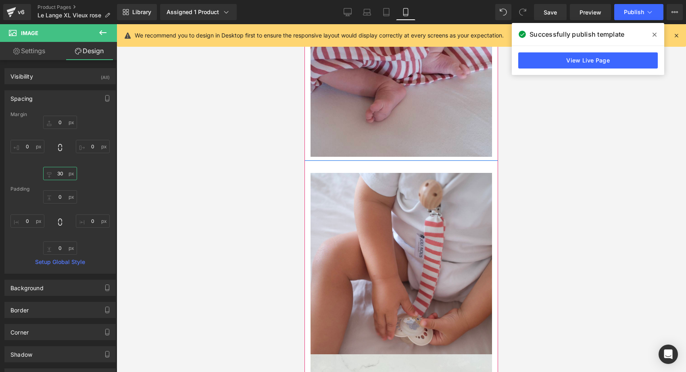
scroll to position [801, 0]
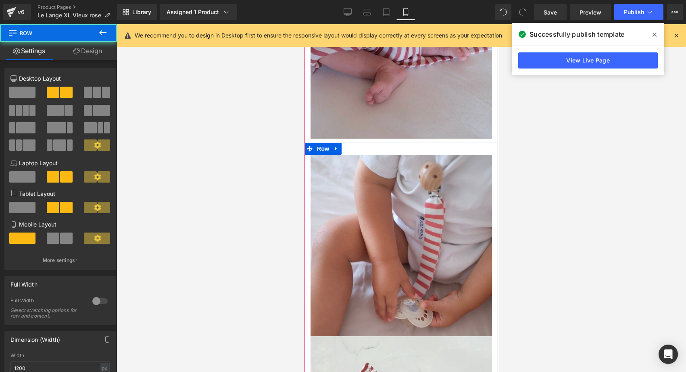
click at [373, 144] on div "Image Image Row 46px" at bounding box center [400, 332] width 193 height 379
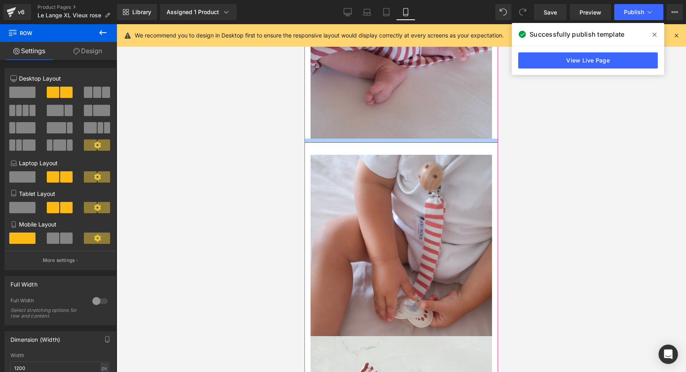
click at [373, 139] on div at bounding box center [400, 141] width 193 height 4
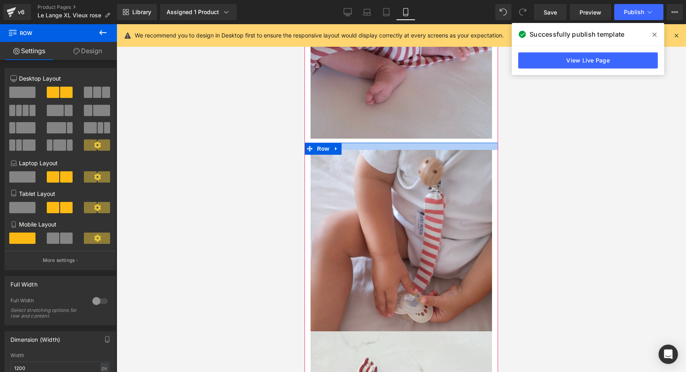
drag, startPoint x: 372, startPoint y: 145, endPoint x: 372, endPoint y: 140, distance: 4.4
click at [372, 143] on div at bounding box center [400, 146] width 193 height 7
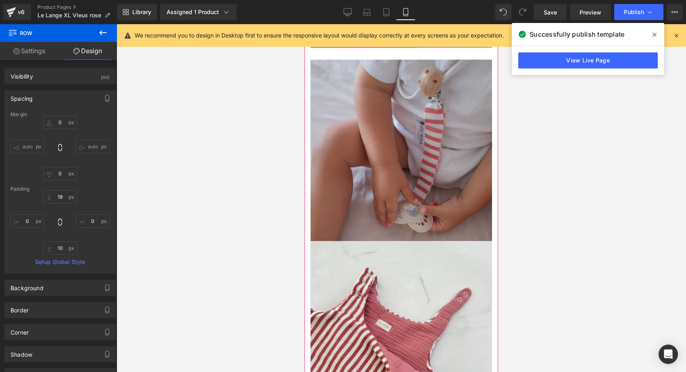
scroll to position [927, 0]
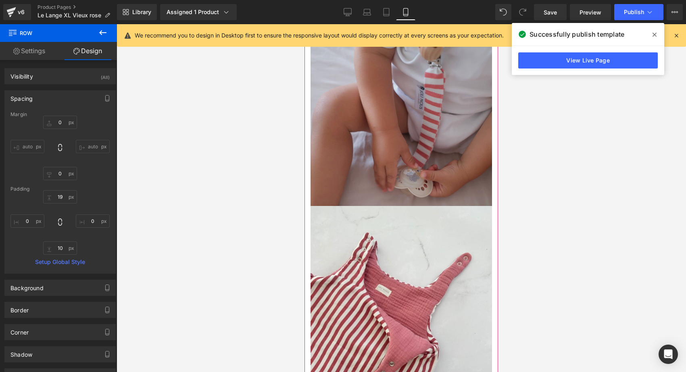
click at [376, 164] on img at bounding box center [400, 115] width 181 height 181
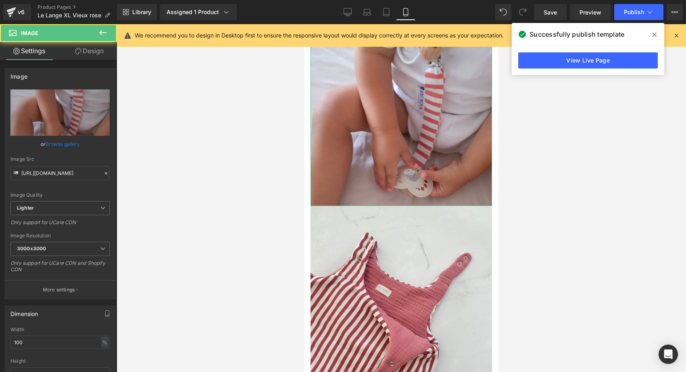
click at [96, 47] on link "Design" at bounding box center [89, 51] width 58 height 18
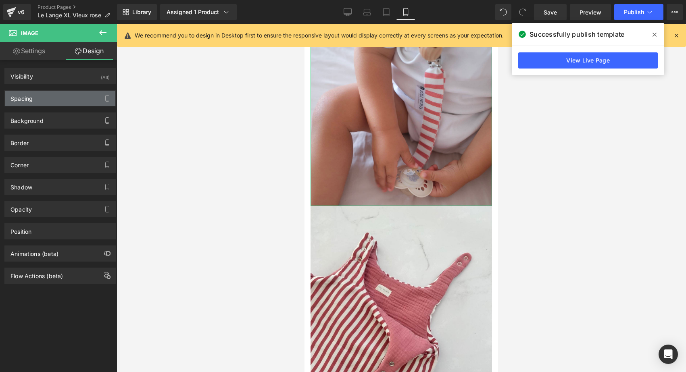
click at [33, 97] on div "Spacing" at bounding box center [21, 96] width 22 height 11
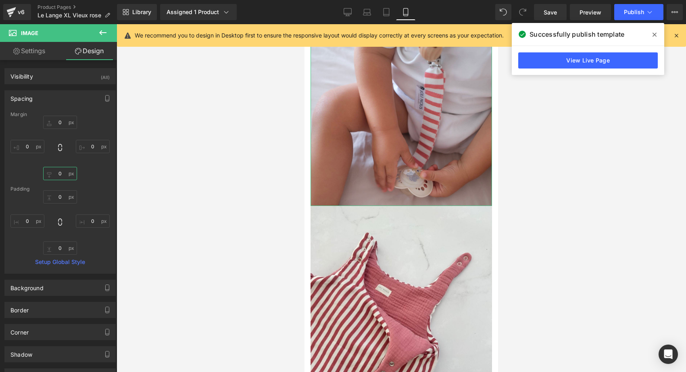
click at [56, 172] on input "0" at bounding box center [60, 173] width 34 height 13
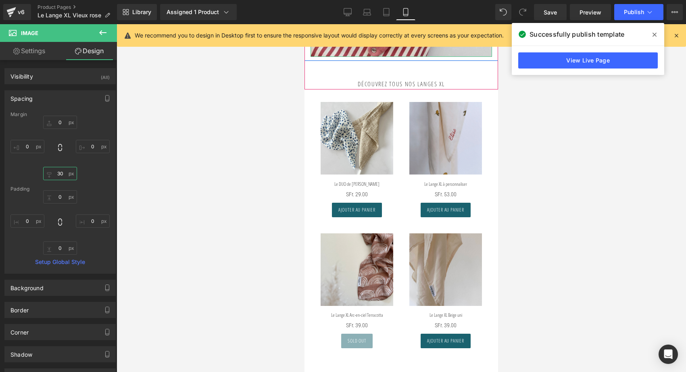
scroll to position [1270, 0]
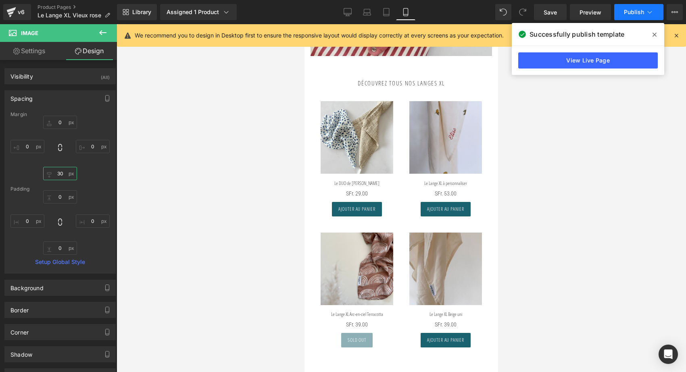
type input "30"
click at [634, 17] on button "Publish" at bounding box center [638, 12] width 49 height 16
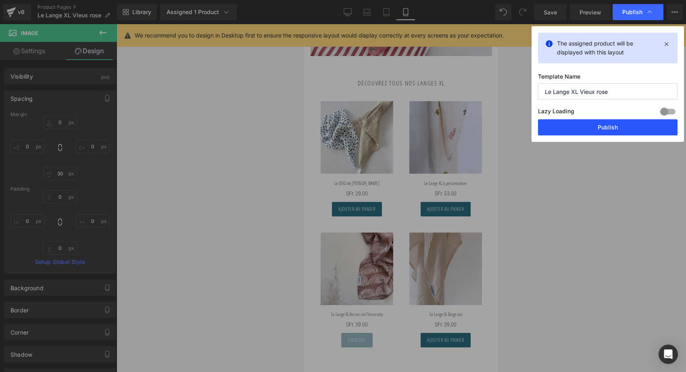
click at [609, 129] on button "Publish" at bounding box center [607, 127] width 139 height 16
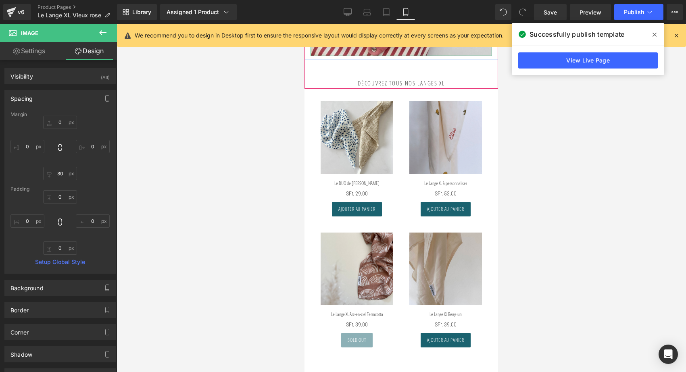
click at [350, 3] on div "Library Assigned 1 Product Product Preview Le Lange XL Pink Manage assigned pro…" at bounding box center [401, 12] width 569 height 24
click at [345, 15] on icon at bounding box center [347, 12] width 8 height 8
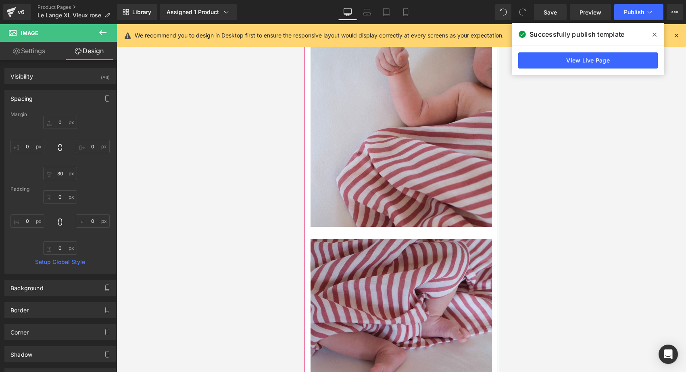
type input "0"
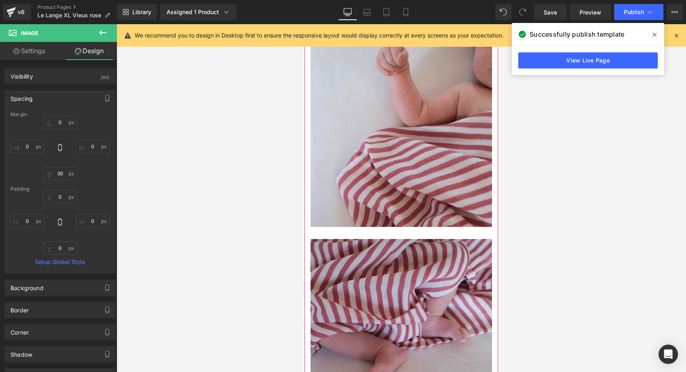
type input "0"
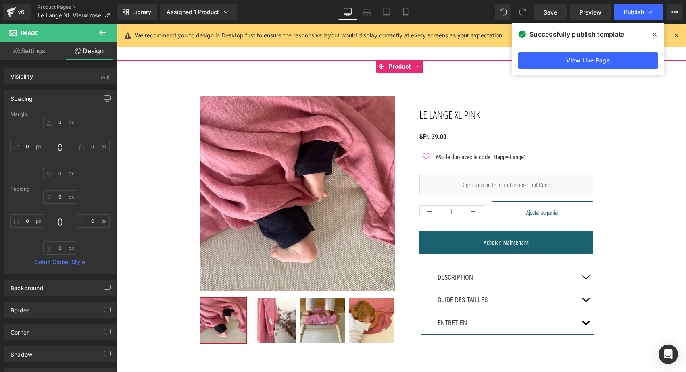
scroll to position [130, 0]
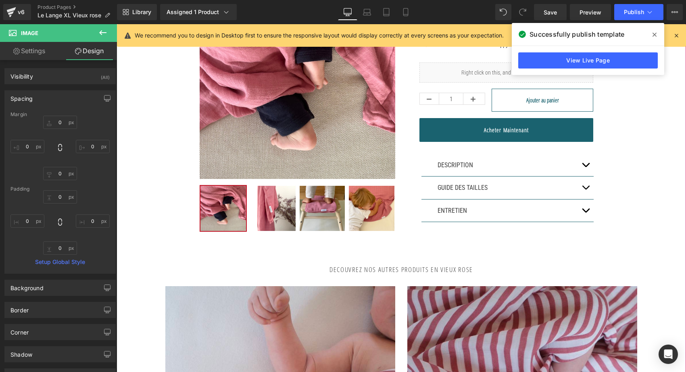
click at [581, 160] on button "button" at bounding box center [585, 165] width 16 height 23
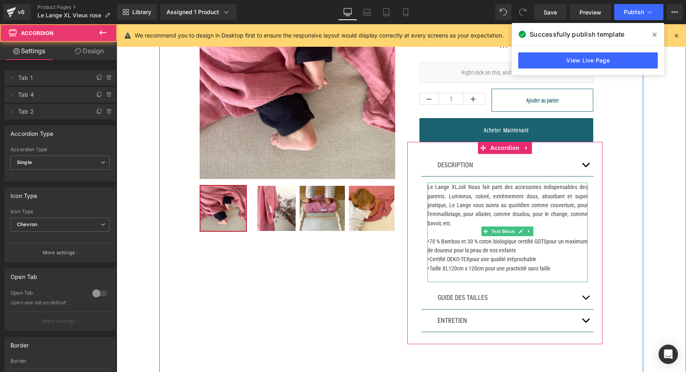
click at [476, 203] on p "Le Lange XL Joli Nous fait parti des accessoires indispensables des parents. Lu…" at bounding box center [507, 205] width 160 height 45
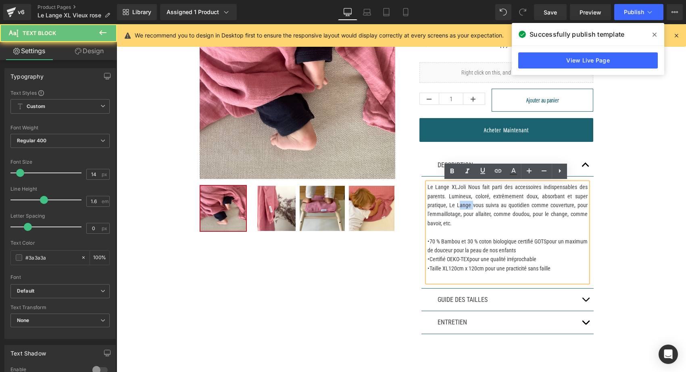
click at [476, 203] on p "Le Lange XL Joli Nous fait parti des accessoires indispensables des parents. Lu…" at bounding box center [507, 205] width 160 height 45
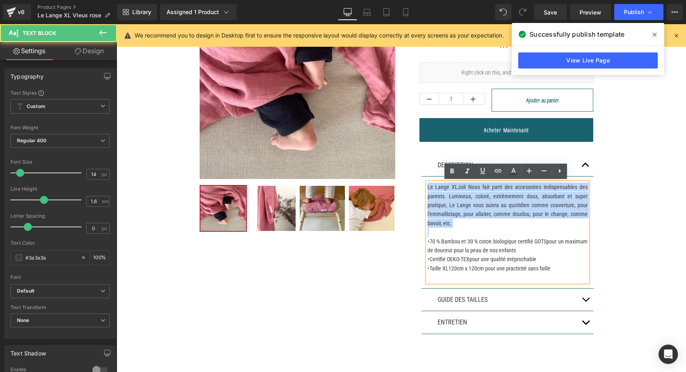
click at [476, 203] on p "Le Lange XL Joli Nous fait parti des accessoires indispensables des parents. Lu…" at bounding box center [507, 205] width 160 height 45
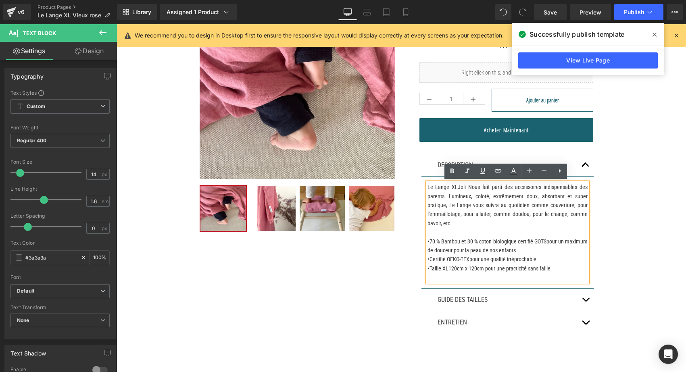
click at [219, 327] on div "Sale Off (P) Image" at bounding box center [401, 159] width 484 height 438
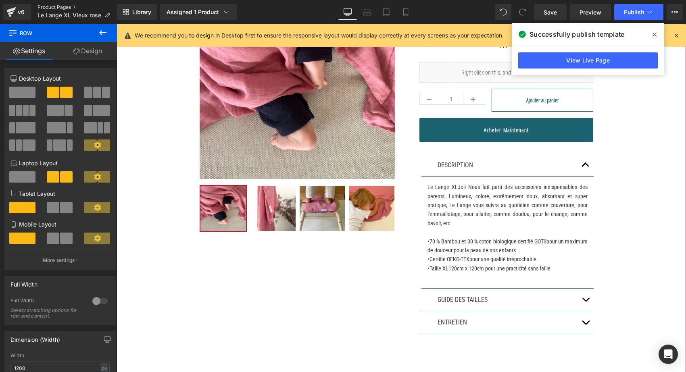
click at [43, 6] on link "Product Pages" at bounding box center [76, 7] width 79 height 6
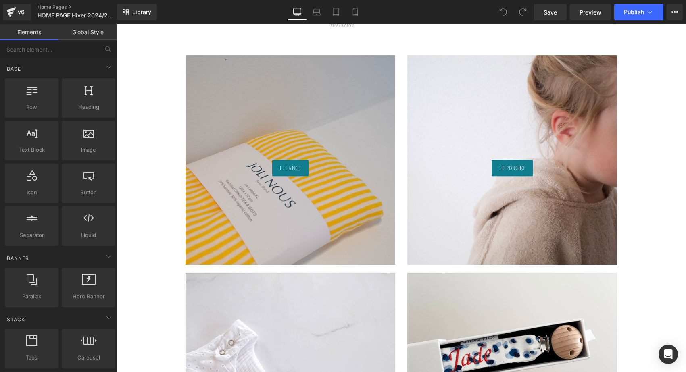
scroll to position [591, 0]
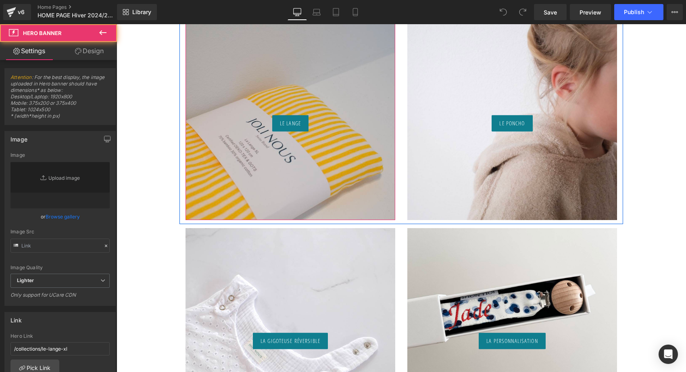
type input "[URL][DOMAIN_NAME][PERSON_NAME]"
click at [354, 131] on div "Le Lange Button" at bounding box center [290, 115] width 210 height 210
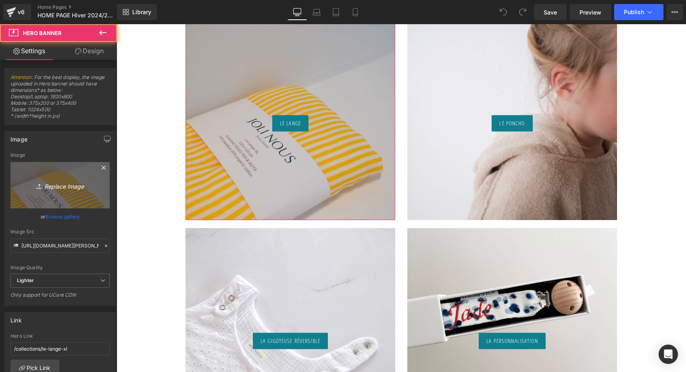
click at [38, 187] on icon at bounding box center [40, 186] width 8 height 8
type input "C:\fakepath\lange-xl-ligné-vieux-rose-joli-nous-doux-confortable-cocoon-élég…"
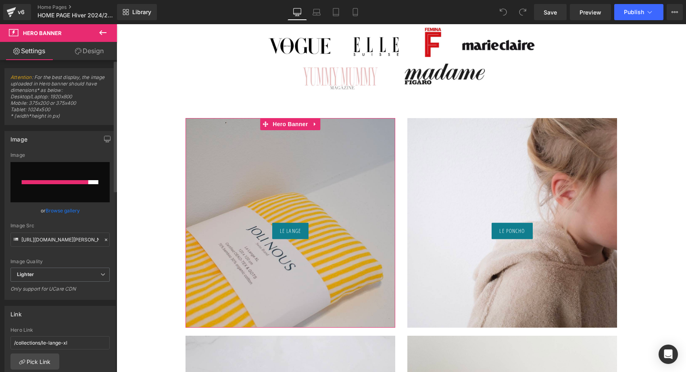
scroll to position [483, 0]
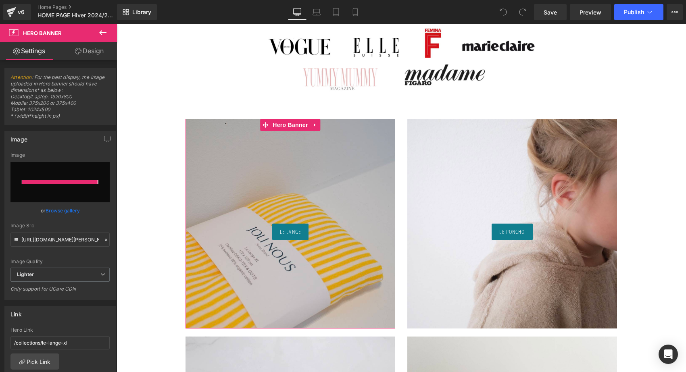
type input "[URL][DOMAIN_NAME][PERSON_NAME]"
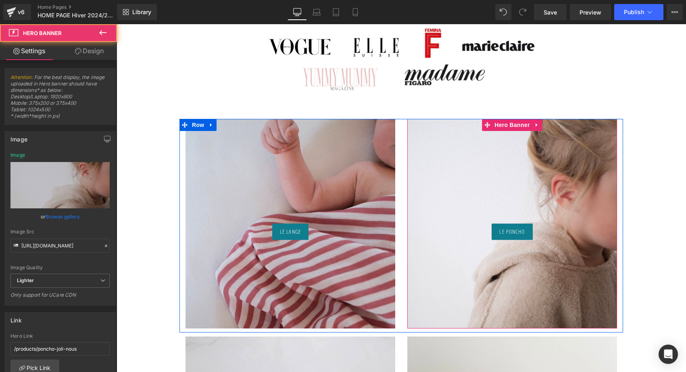
click at [516, 156] on div "Le Poncho Button" at bounding box center [512, 224] width 210 height 210
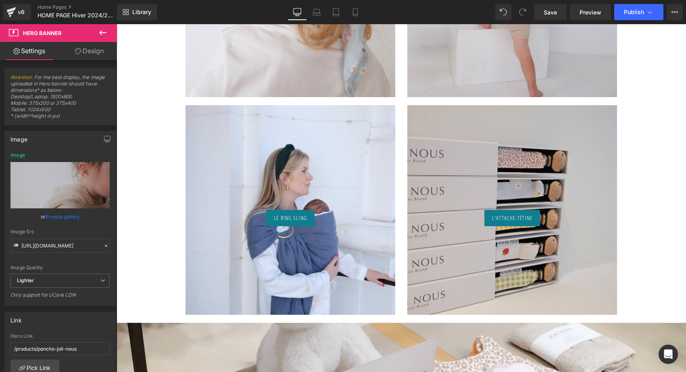
scroll to position [1150, 0]
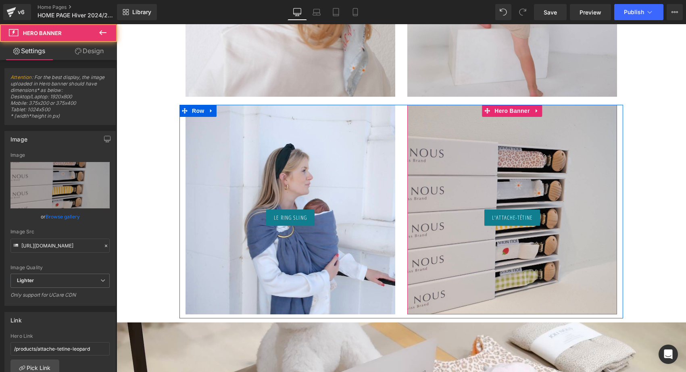
click at [507, 161] on div "L'attache-tétine Button" at bounding box center [512, 210] width 210 height 210
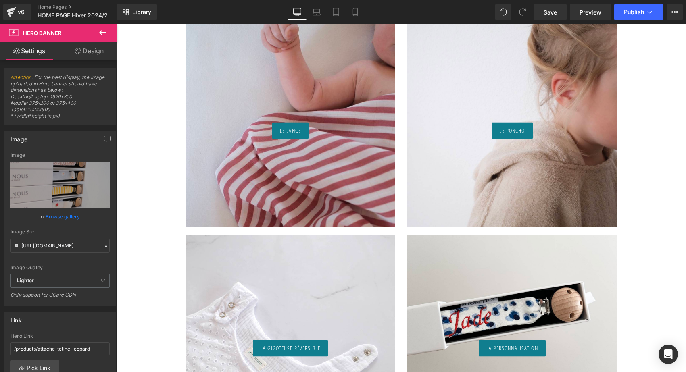
click at [540, 83] on div "Le Poncho Button" at bounding box center [512, 123] width 210 height 210
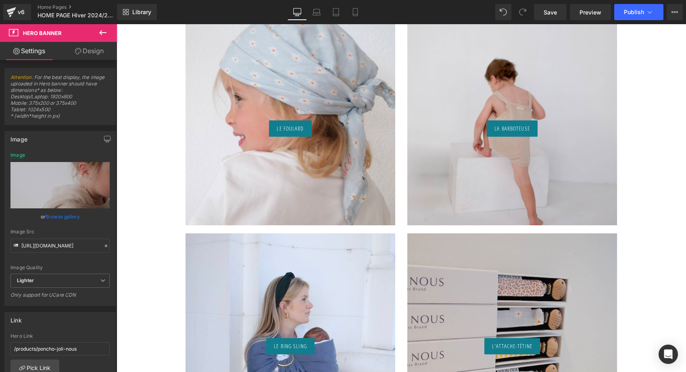
scroll to position [1022, 0]
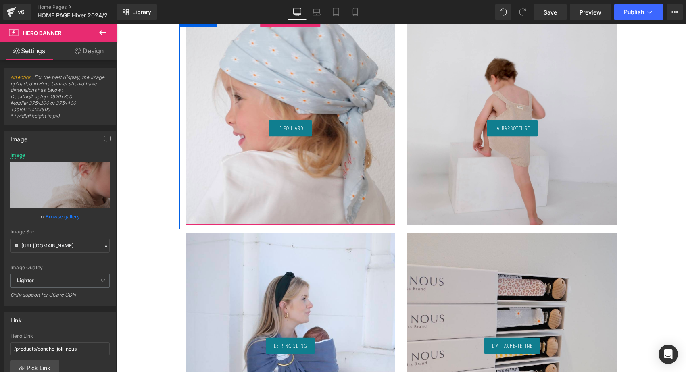
click at [320, 74] on div "Le foulard Button" at bounding box center [290, 120] width 210 height 210
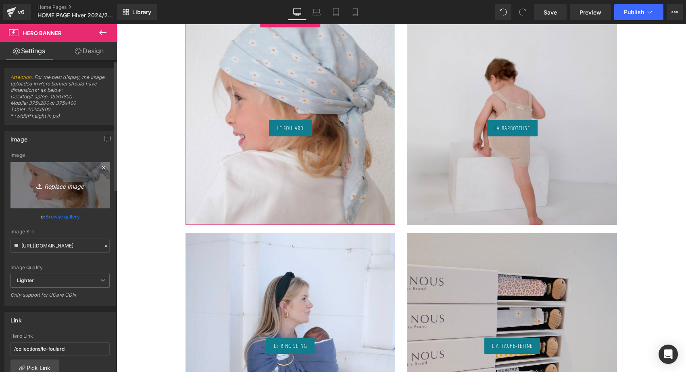
click at [66, 189] on icon "Replace Image" at bounding box center [60, 185] width 64 height 10
type input "C:\fakepath\le-foulard-joli-nous-pois-bleus4.jpg"
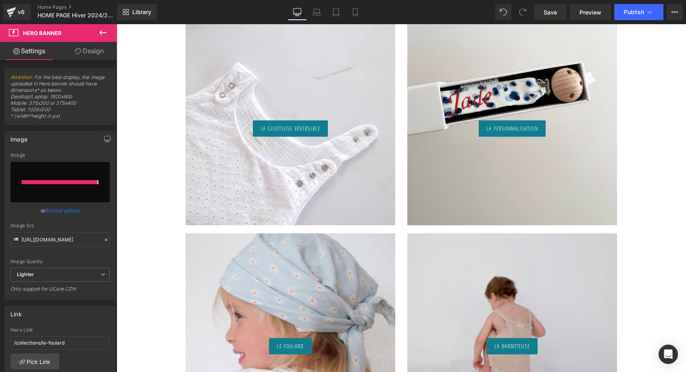
type input "[URL][DOMAIN_NAME]"
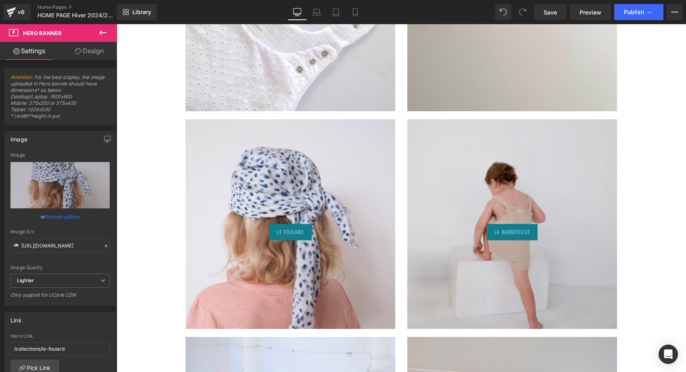
scroll to position [917, 0]
click at [642, 12] on span "Publish" at bounding box center [634, 12] width 20 height 6
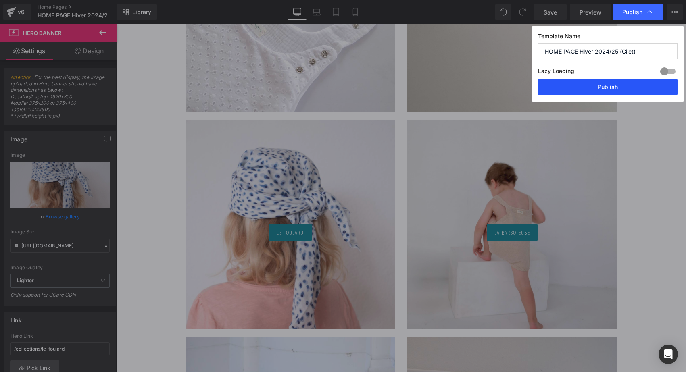
click at [622, 85] on button "Publish" at bounding box center [607, 87] width 139 height 16
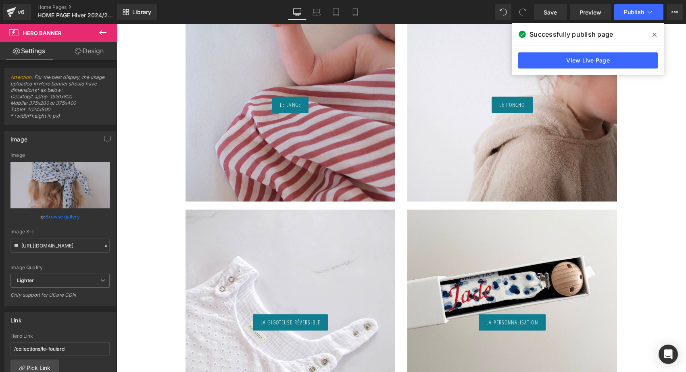
scroll to position [494, 0]
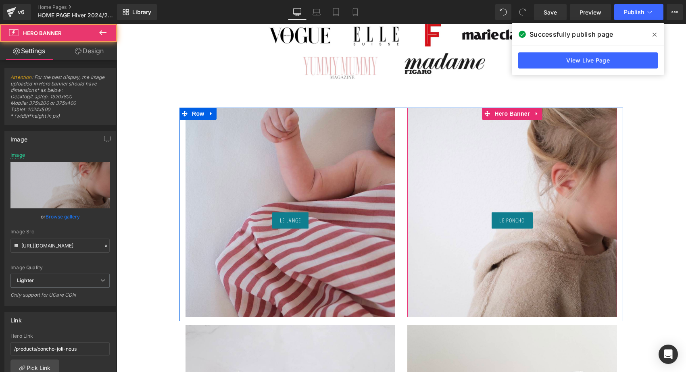
click at [524, 170] on div "Le Poncho Button" at bounding box center [512, 213] width 210 height 210
click at [526, 237] on div "Le Poncho Button" at bounding box center [512, 213] width 210 height 210
click at [507, 257] on div "Le Poncho Button" at bounding box center [512, 213] width 210 height 210
click at [446, 185] on div "Le Poncho Button" at bounding box center [512, 213] width 210 height 210
click at [535, 116] on icon at bounding box center [537, 113] width 6 height 6
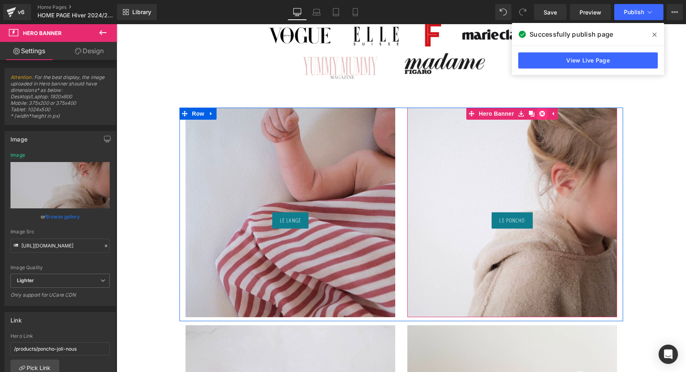
click at [539, 114] on icon at bounding box center [542, 113] width 6 height 6
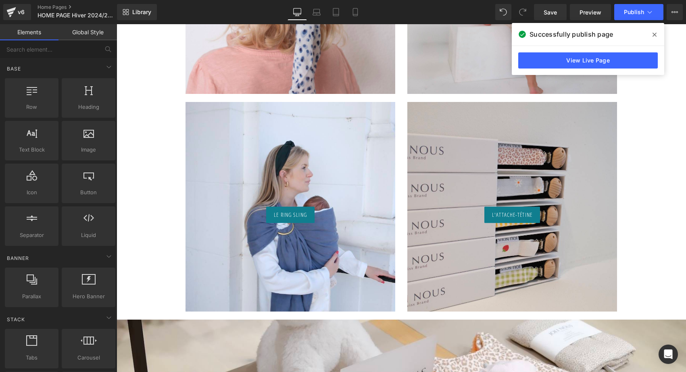
scroll to position [1163, 0]
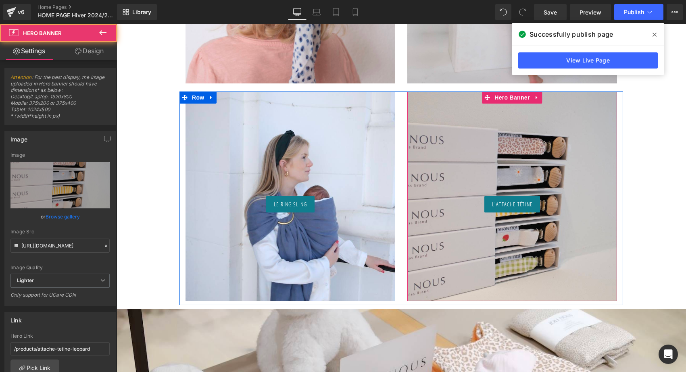
click at [446, 150] on div "L'attache-tétine Button" at bounding box center [512, 196] width 210 height 210
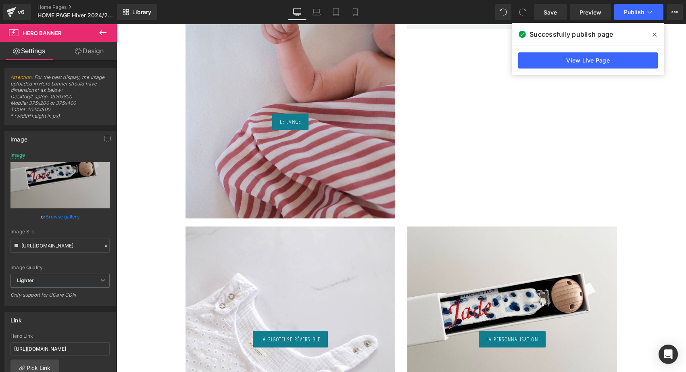
scroll to position [547, 0]
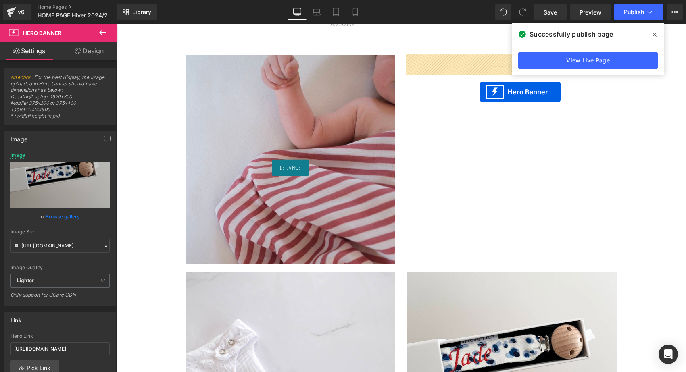
drag, startPoint x: 484, startPoint y: 228, endPoint x: 480, endPoint y: 92, distance: 135.9
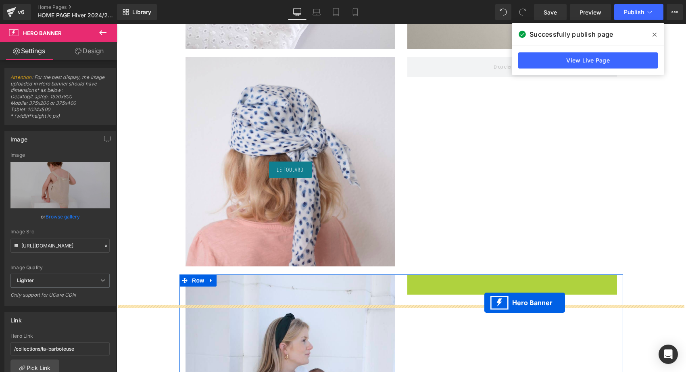
scroll to position [910, 0]
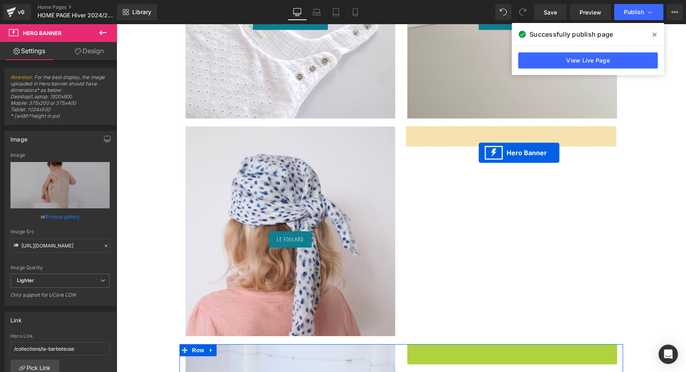
drag, startPoint x: 484, startPoint y: 251, endPoint x: 478, endPoint y: 153, distance: 98.5
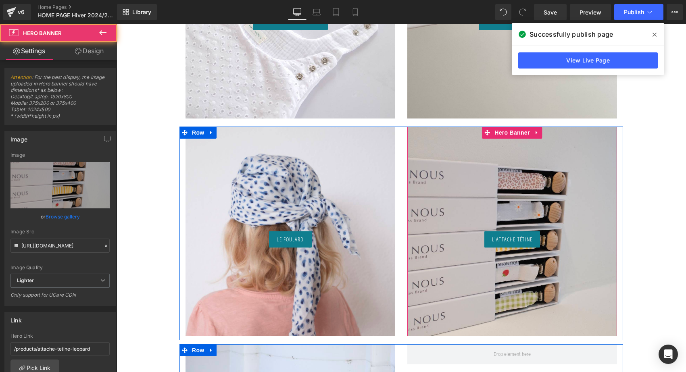
click at [468, 195] on div "L'attache-tétine Button" at bounding box center [512, 232] width 210 height 210
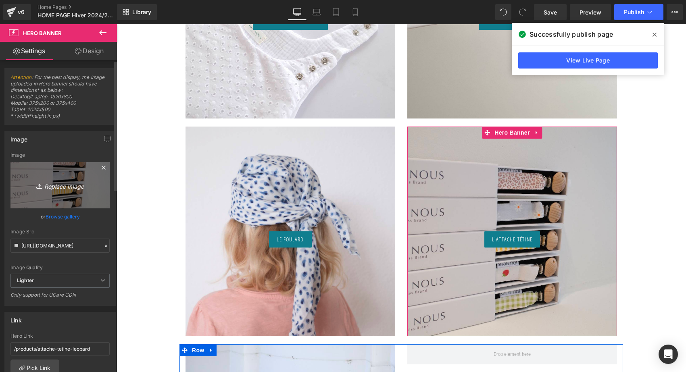
click at [81, 187] on icon "Replace Image" at bounding box center [60, 185] width 64 height 10
type input "C:\fakepath\attache-tétine-ligné-rose-2-joli-nous-doux-fabriqué-[GEOGRAPHIC_…"
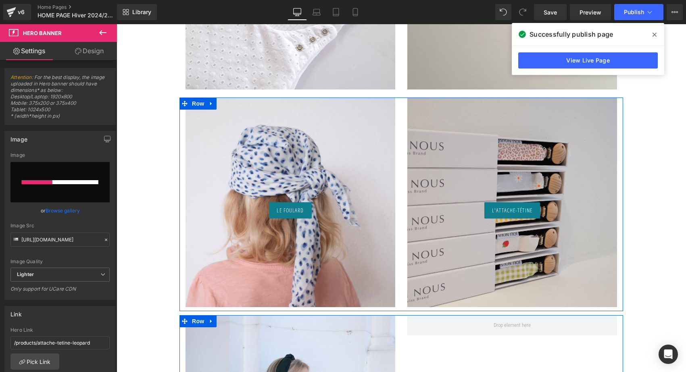
scroll to position [1033, 0]
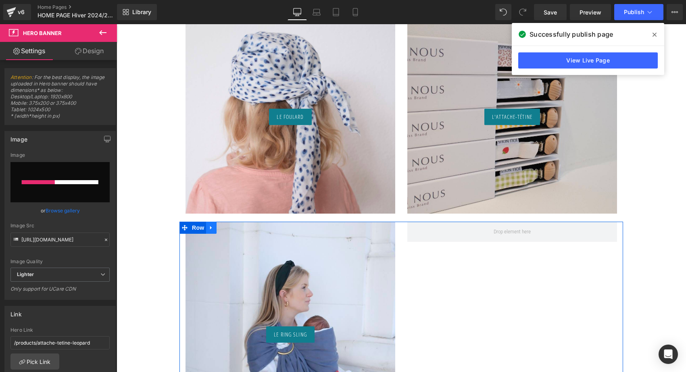
click at [211, 227] on icon at bounding box center [211, 227] width 6 height 6
click at [229, 227] on icon at bounding box center [232, 228] width 6 height 6
type input "[URL][DOMAIN_NAME]"
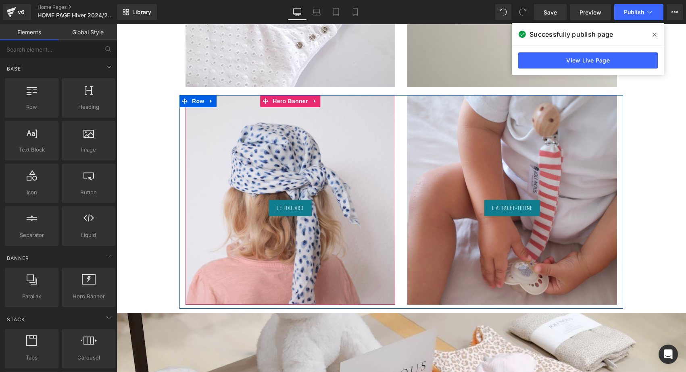
scroll to position [962, 0]
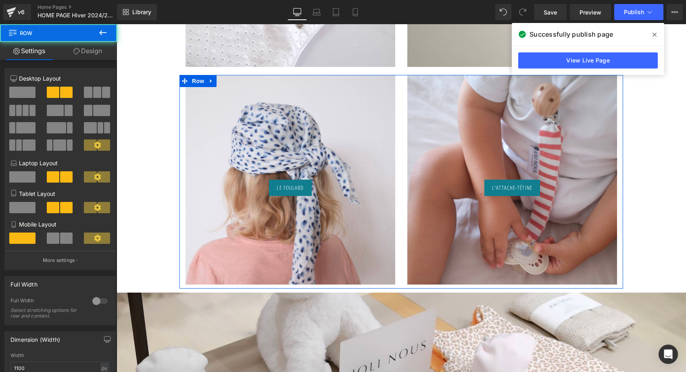
click at [394, 286] on div "Le foulard Button Hero Banner L'attache-tétine Button Hero Banner Row" at bounding box center [400, 182] width 443 height 214
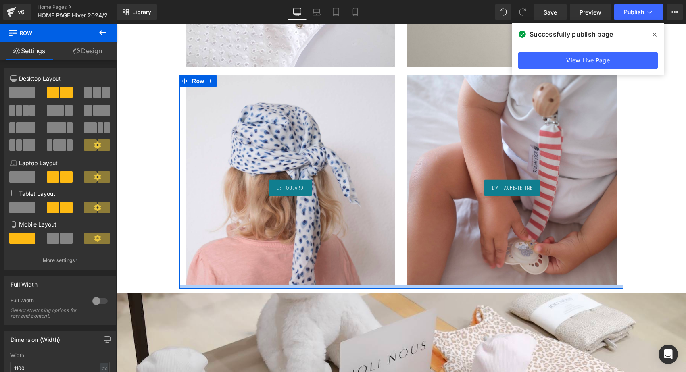
click at [392, 283] on div "Le foulard Button Hero Banner L'attache-tétine Button Hero Banner Row" at bounding box center [400, 182] width 443 height 214
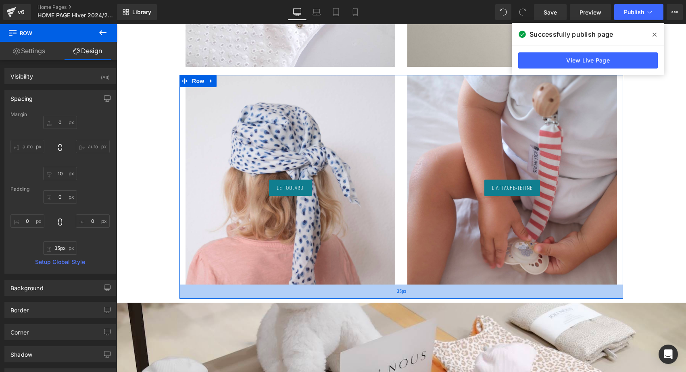
type input "34px"
drag, startPoint x: 388, startPoint y: 285, endPoint x: 387, endPoint y: 296, distance: 10.5
click at [387, 296] on div "35px" at bounding box center [400, 292] width 443 height 14
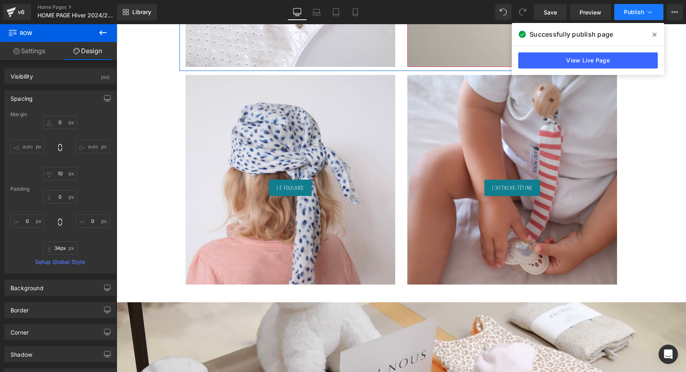
click at [636, 12] on span "Publish" at bounding box center [634, 12] width 20 height 6
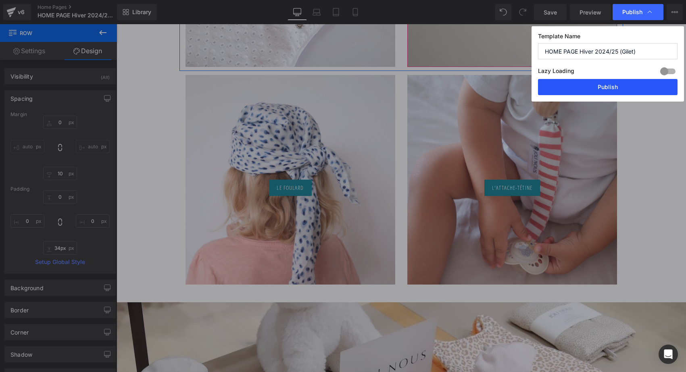
click at [621, 91] on button "Publish" at bounding box center [607, 87] width 139 height 16
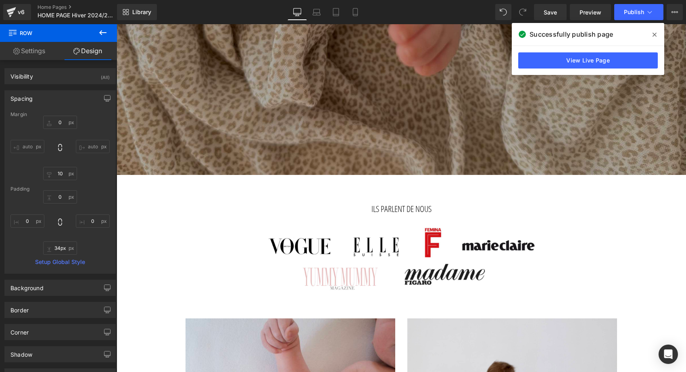
scroll to position [5, 0]
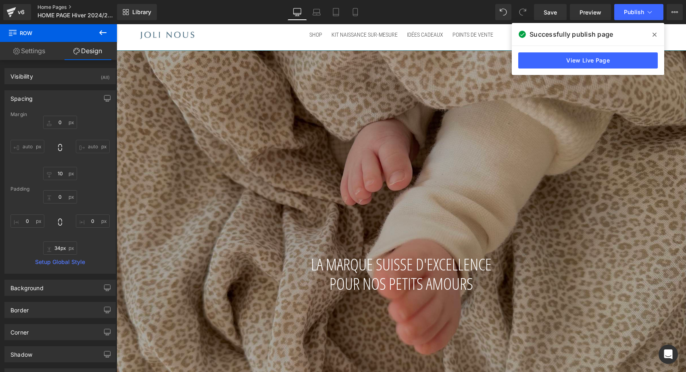
click at [66, 5] on link "Home Pages" at bounding box center [83, 7] width 93 height 6
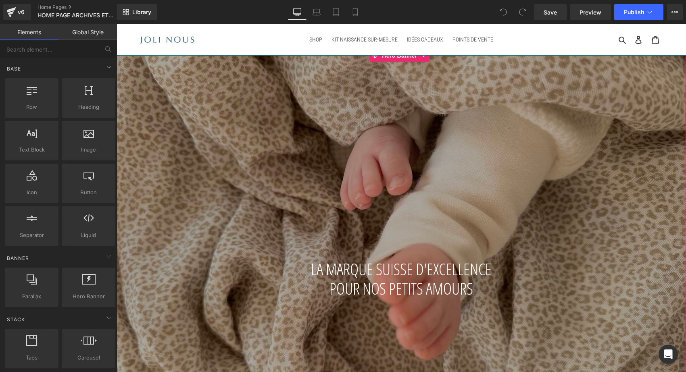
click at [351, 152] on div at bounding box center [400, 254] width 569 height 409
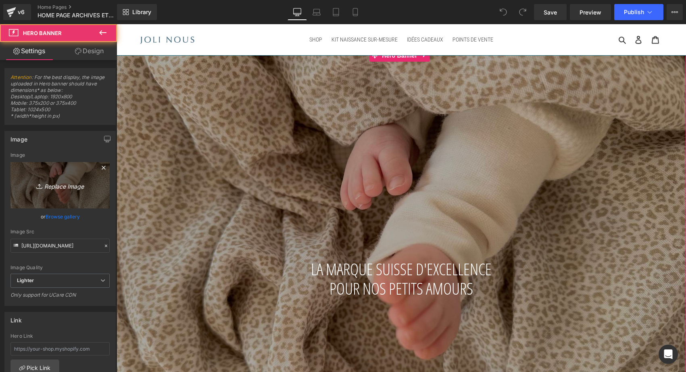
click at [64, 193] on link "Replace Image" at bounding box center [59, 185] width 99 height 46
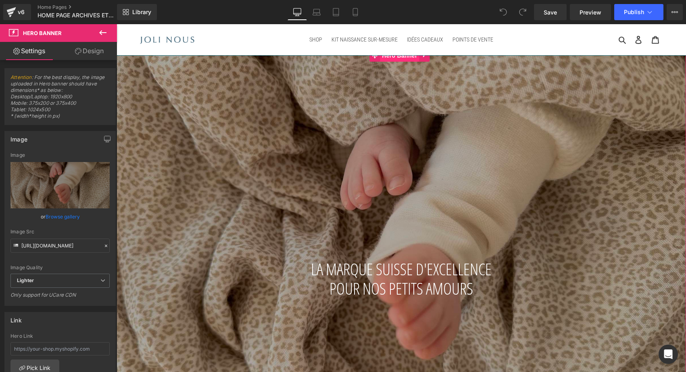
click at [401, 59] on span "Hero Banner" at bounding box center [399, 56] width 39 height 12
click at [107, 30] on icon at bounding box center [103, 33] width 10 height 10
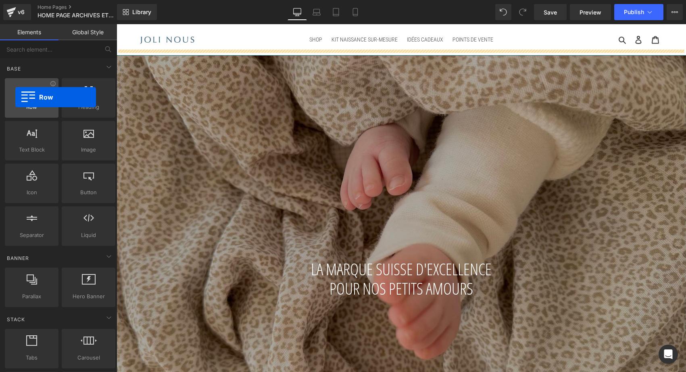
drag, startPoint x: 29, startPoint y: 104, endPoint x: 17, endPoint y: 98, distance: 14.4
click at [17, 98] on div "Row rows, columns, layouts, div" at bounding box center [32, 97] width 54 height 39
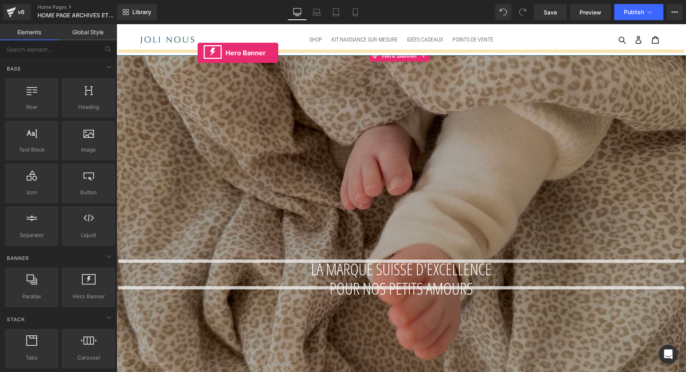
drag, startPoint x: 203, startPoint y: 319, endPoint x: 197, endPoint y: 53, distance: 266.1
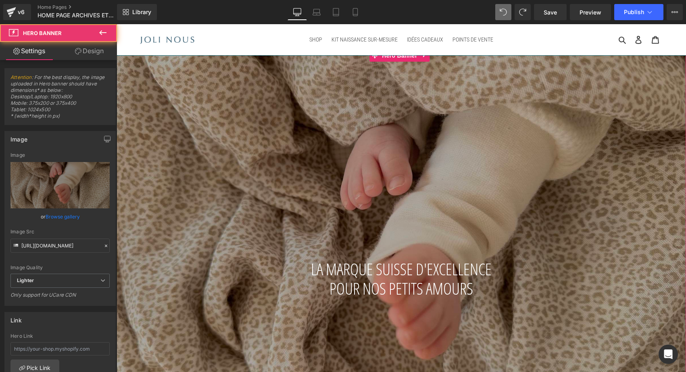
click at [154, 102] on div at bounding box center [400, 254] width 569 height 409
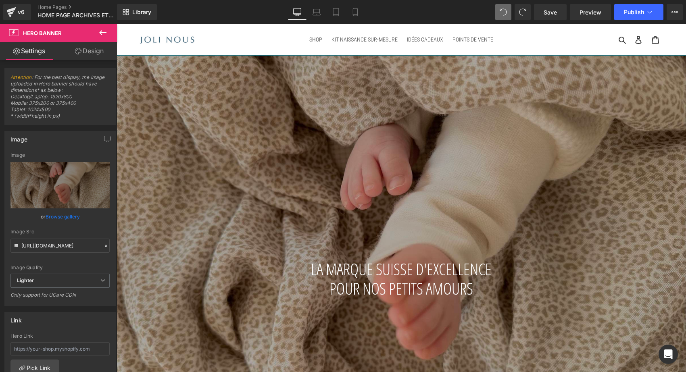
click at [102, 34] on icon at bounding box center [103, 33] width 10 height 10
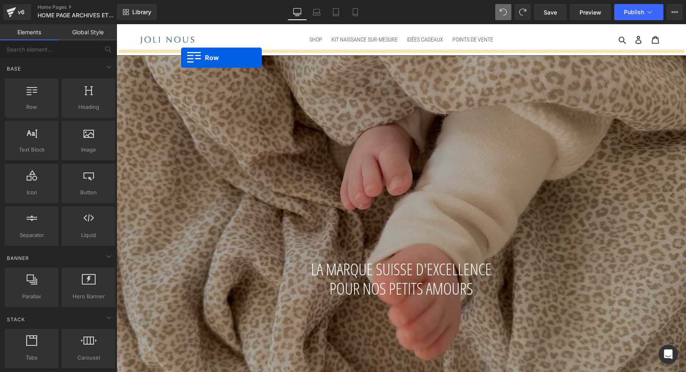
drag, startPoint x: 154, startPoint y: 123, endPoint x: 181, endPoint y: 58, distance: 70.4
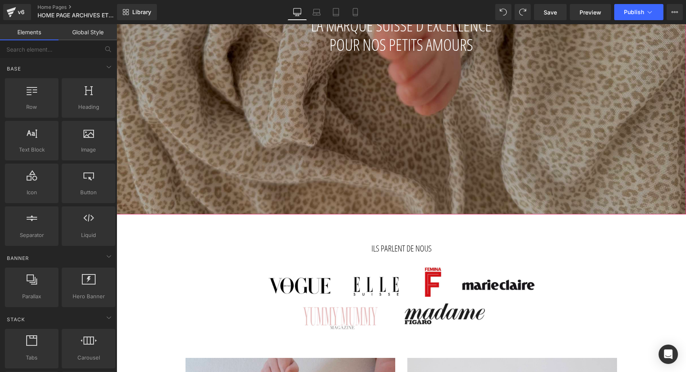
scroll to position [291, 0]
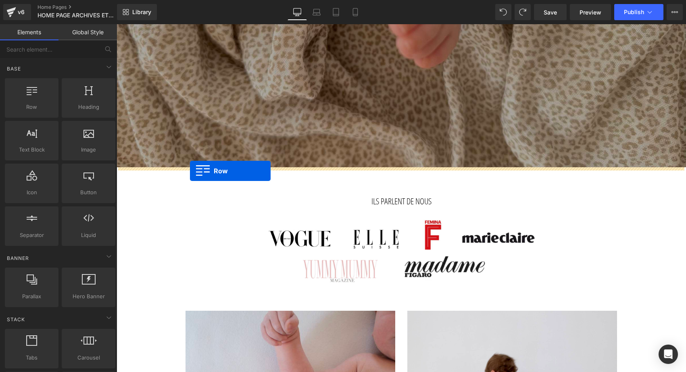
drag, startPoint x: 150, startPoint y: 126, endPoint x: 190, endPoint y: 171, distance: 59.9
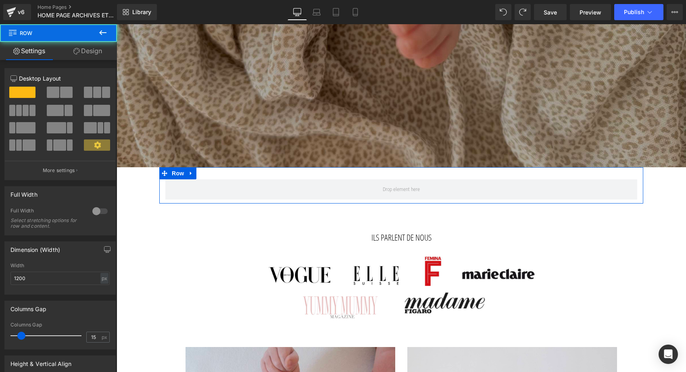
click at [60, 92] on span at bounding box center [66, 92] width 12 height 11
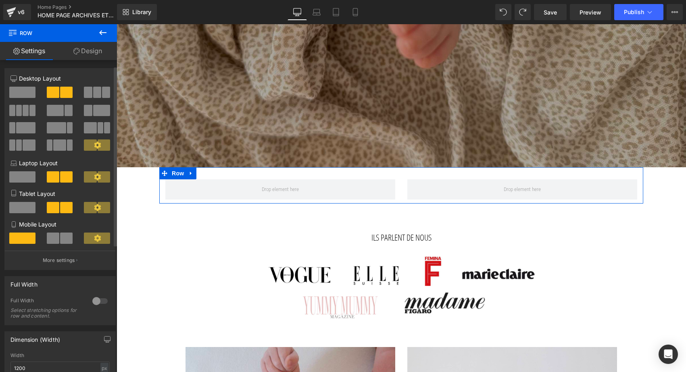
scroll to position [76, 0]
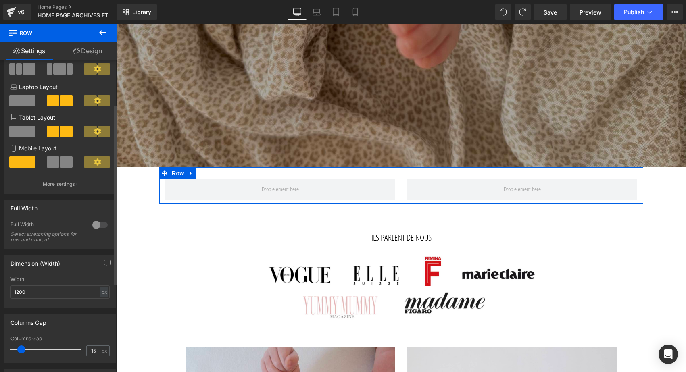
click at [99, 225] on div at bounding box center [99, 224] width 19 height 13
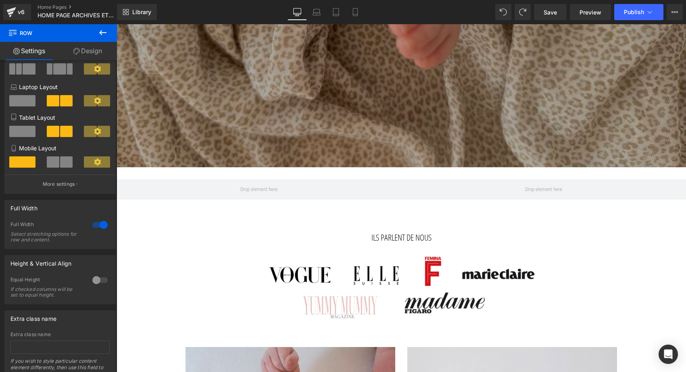
click at [100, 33] on icon at bounding box center [102, 32] width 7 height 5
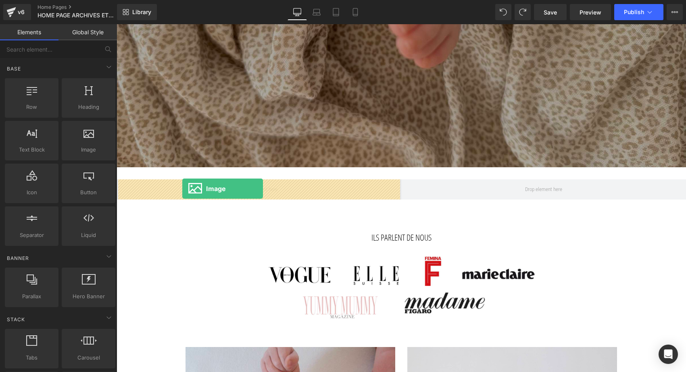
drag, startPoint x: 204, startPoint y: 168, endPoint x: 182, endPoint y: 189, distance: 30.0
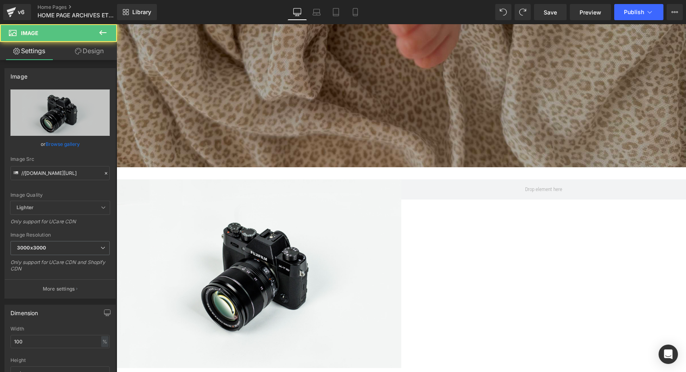
click at [103, 35] on icon at bounding box center [103, 33] width 10 height 10
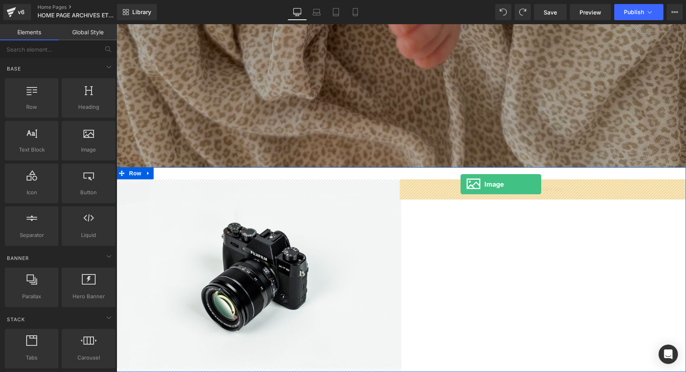
drag, startPoint x: 206, startPoint y: 156, endPoint x: 460, endPoint y: 186, distance: 256.1
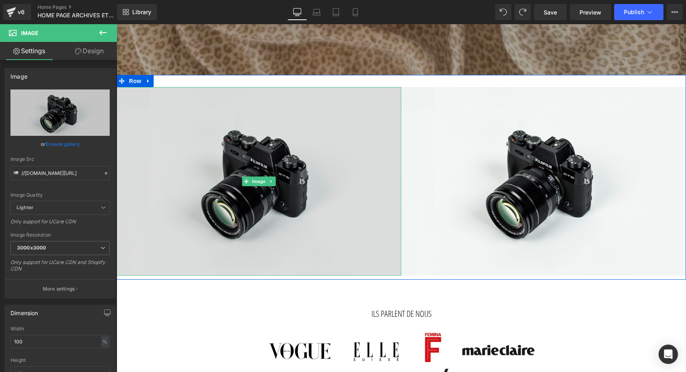
scroll to position [413, 0]
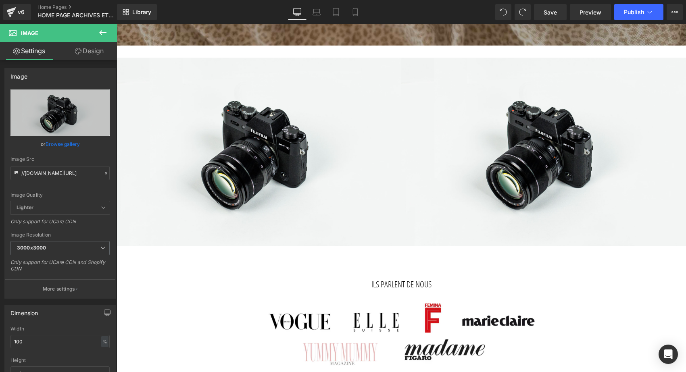
click at [102, 30] on icon at bounding box center [103, 33] width 10 height 10
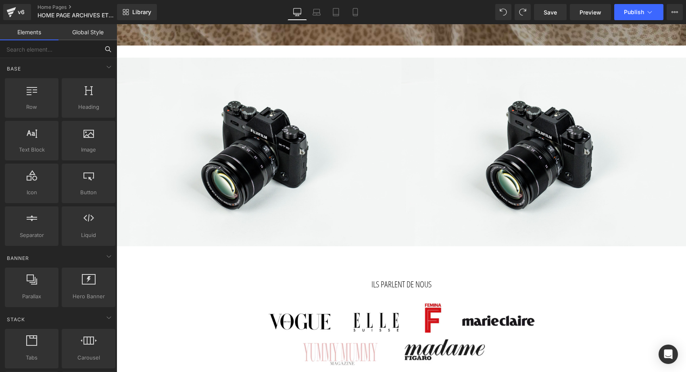
click at [75, 46] on input "text" at bounding box center [49, 49] width 99 height 18
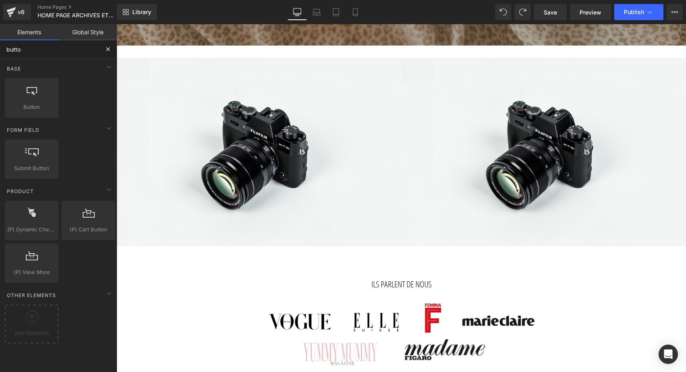
type input "button"
click at [28, 100] on div at bounding box center [31, 94] width 49 height 18
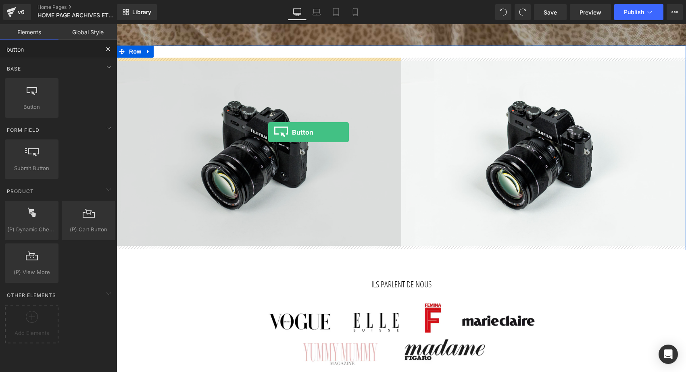
drag, startPoint x: 145, startPoint y: 124, endPoint x: 268, endPoint y: 132, distance: 123.6
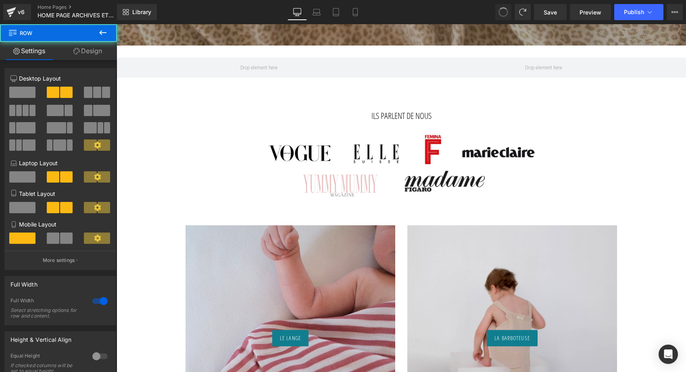
type input "15"
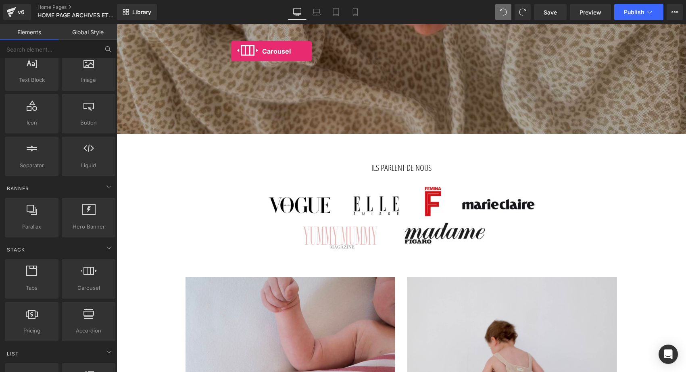
scroll to position [284, 0]
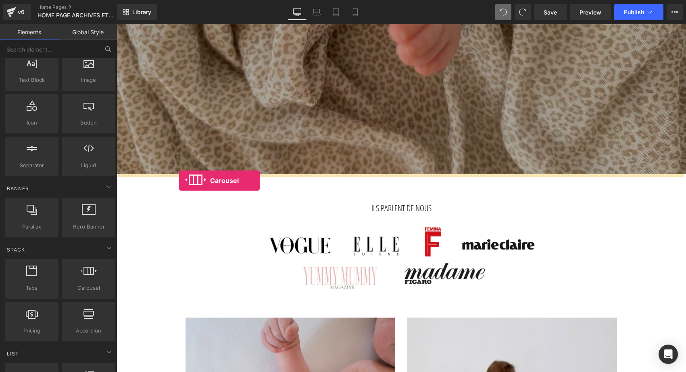
drag, startPoint x: 207, startPoint y: 293, endPoint x: 179, endPoint y: 181, distance: 116.2
drag, startPoint x: 145, startPoint y: 241, endPoint x: 201, endPoint y: 179, distance: 84.2
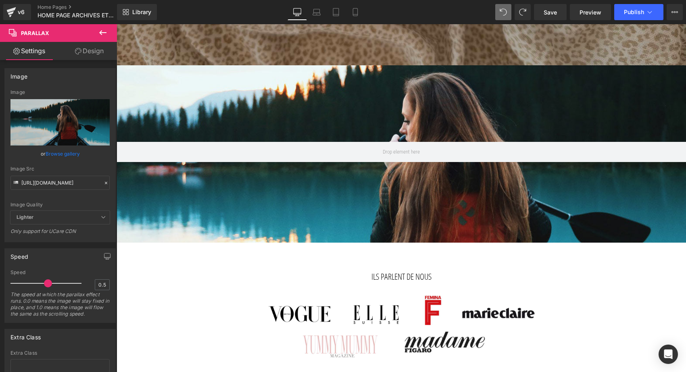
scroll to position [394, 0]
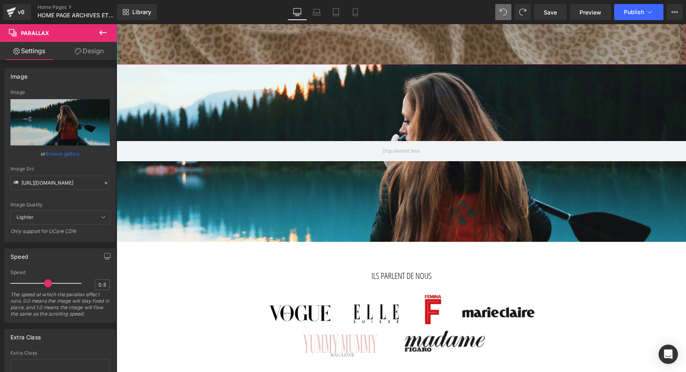
click at [107, 34] on icon at bounding box center [103, 33] width 10 height 10
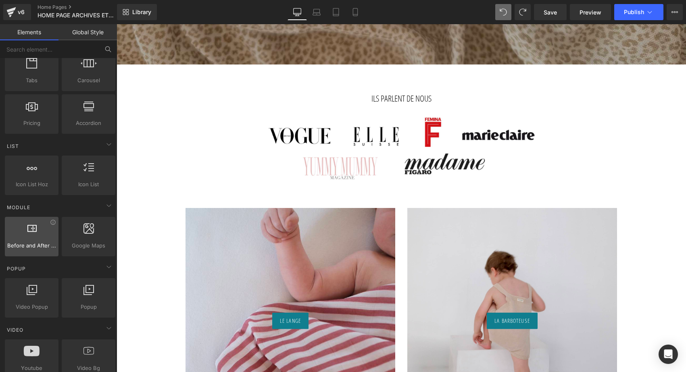
scroll to position [279, 0]
drag, startPoint x: 37, startPoint y: 255, endPoint x: 38, endPoint y: 227, distance: 27.4
click at [38, 227] on div "Before and After Images image,before,after,compare" at bounding box center [31, 235] width 57 height 43
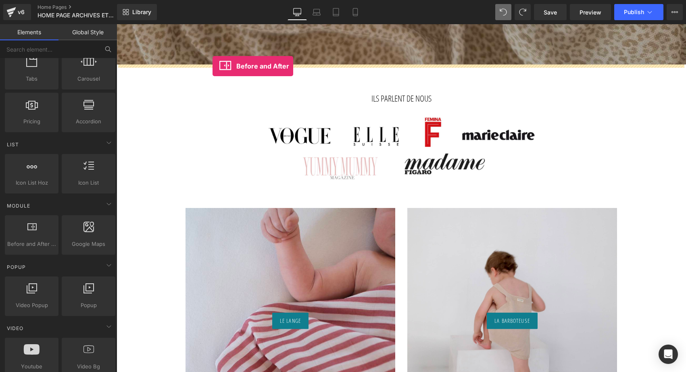
drag, startPoint x: 144, startPoint y: 263, endPoint x: 212, endPoint y: 66, distance: 208.1
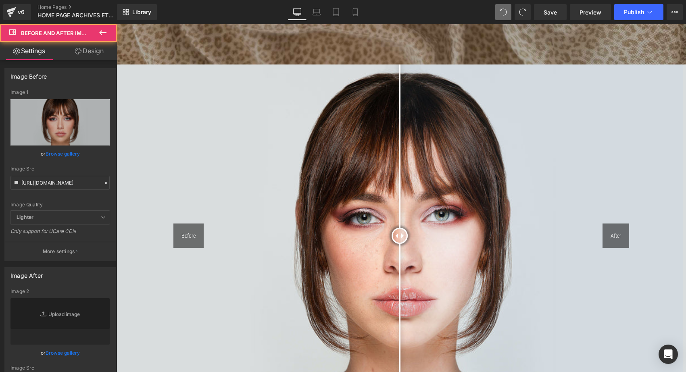
scroll to position [2828, 566]
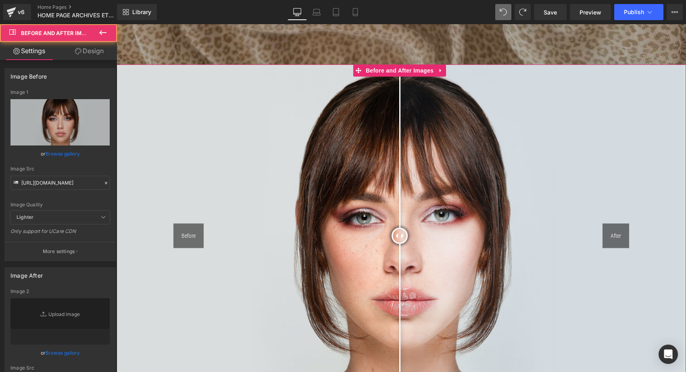
type input "https://cdn.shopify.com/s/files/1/2005/9307/files/After-2_1024x1024.jpg"
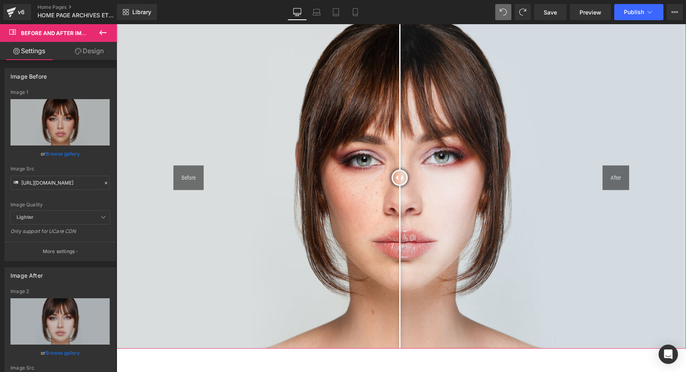
scroll to position [475, 0]
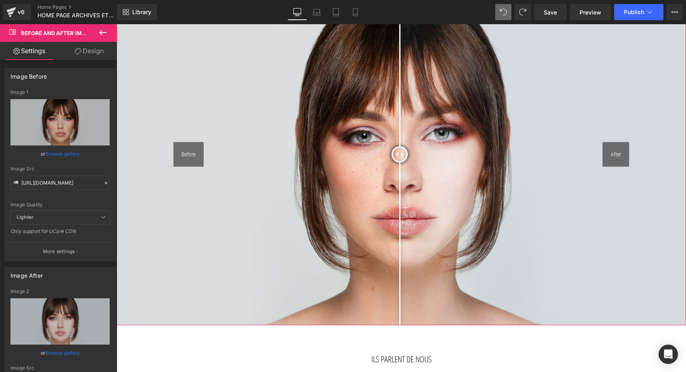
click at [398, 158] on div at bounding box center [399, 154] width 16 height 16
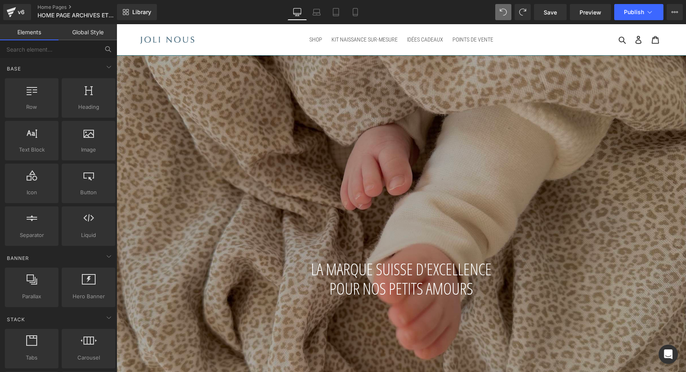
scroll to position [0, 0]
click at [106, 62] on icon at bounding box center [109, 67] width 10 height 10
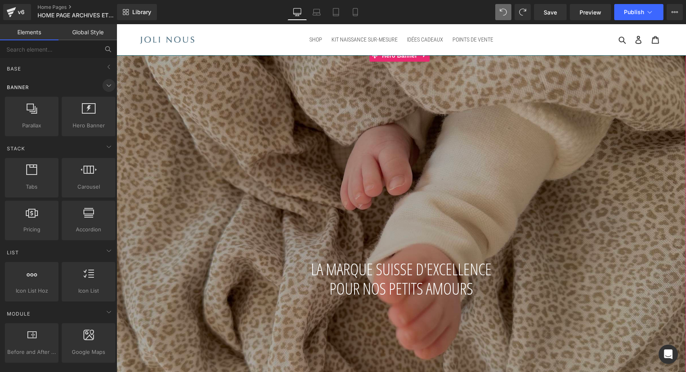
click at [105, 83] on icon at bounding box center [109, 86] width 10 height 10
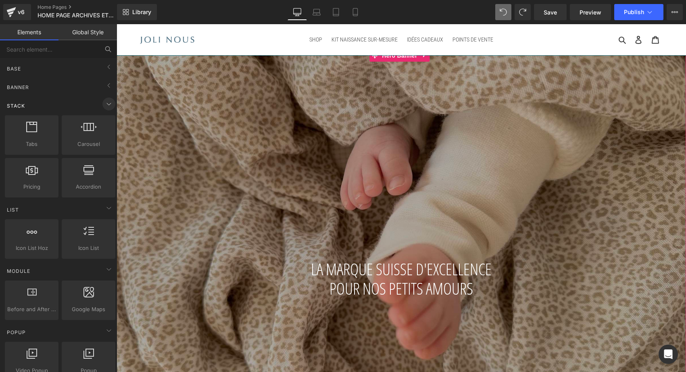
click at [104, 102] on icon at bounding box center [109, 104] width 10 height 10
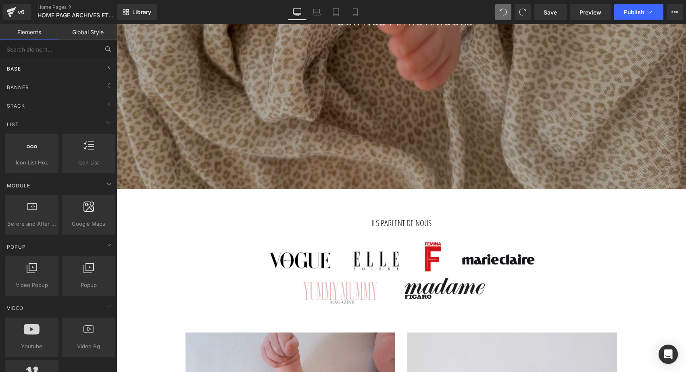
click at [62, 61] on div "Base" at bounding box center [60, 68] width 114 height 16
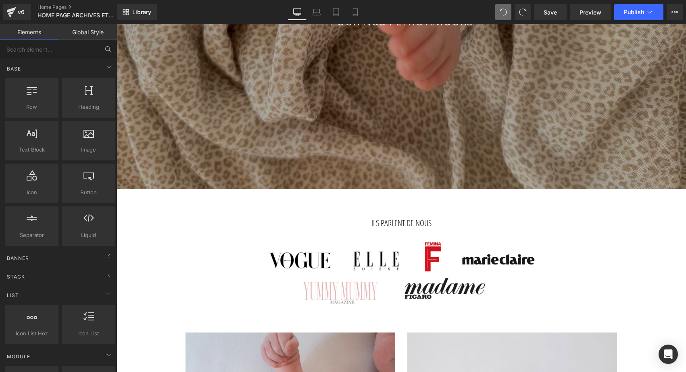
click at [61, 266] on div "Stack Tabs tabs, vertical, horizontal, accordions Carousel carousels, slideshow…" at bounding box center [60, 275] width 114 height 19
click at [58, 256] on div "Banner" at bounding box center [60, 258] width 114 height 16
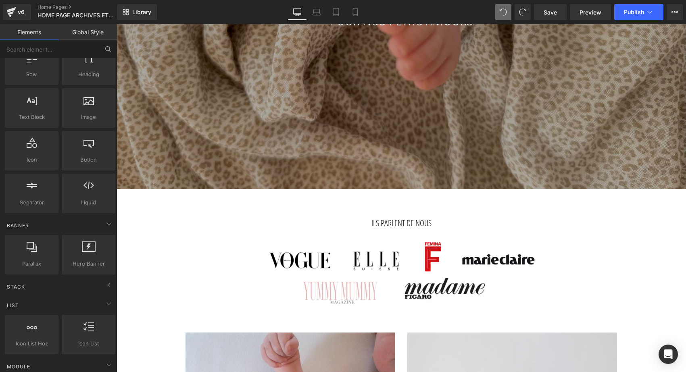
click at [26, 296] on div "List Icon List Hoz horizontal, icons, symbols, listss, stars, ratings Icon List…" at bounding box center [60, 325] width 114 height 61
click at [26, 285] on div "Stack" at bounding box center [60, 286] width 114 height 16
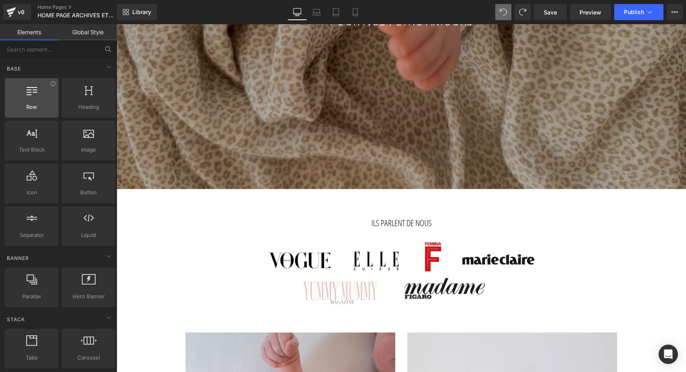
scroll to position [0, 0]
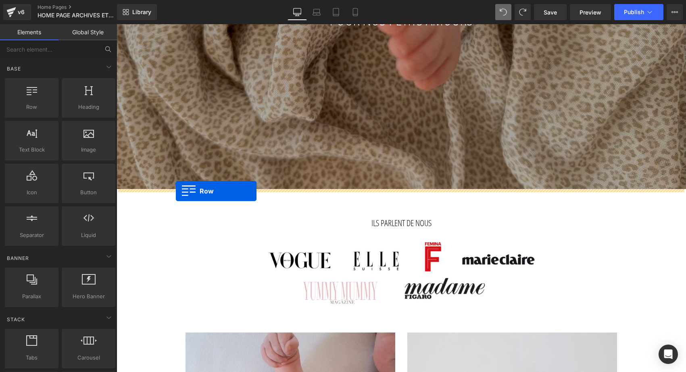
drag, startPoint x: 150, startPoint y: 124, endPoint x: 176, endPoint y: 191, distance: 72.2
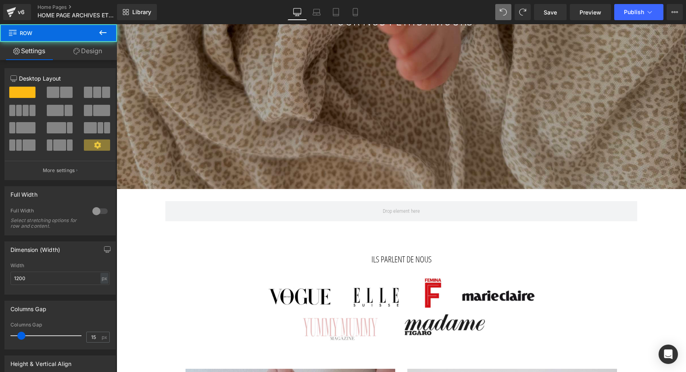
scroll to position [2523, 566]
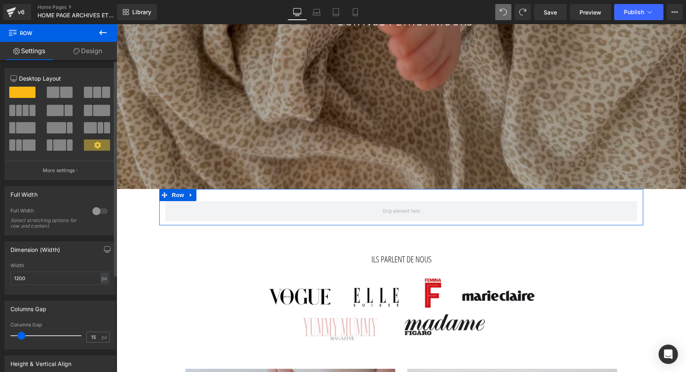
click at [67, 100] on div at bounding box center [60, 95] width 37 height 17
click at [66, 96] on span at bounding box center [66, 92] width 12 height 11
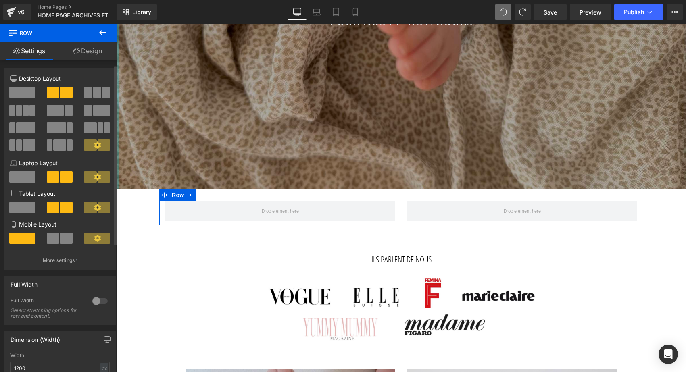
scroll to position [43, 0]
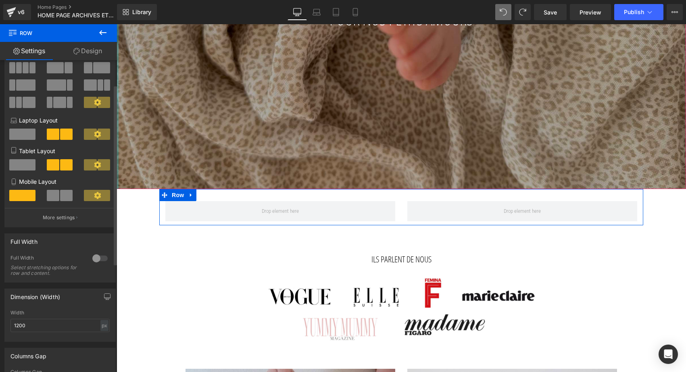
click at [99, 259] on div at bounding box center [99, 258] width 19 height 13
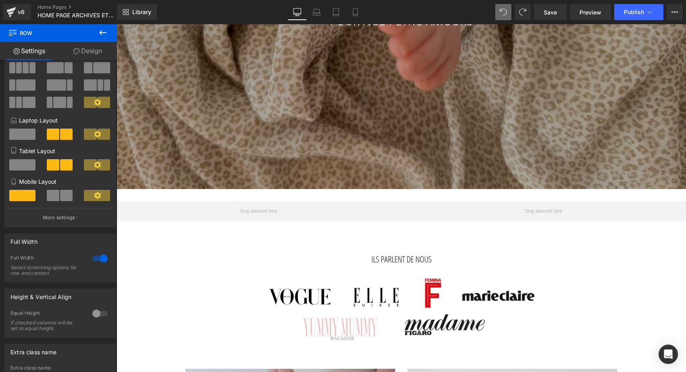
click at [104, 34] on icon at bounding box center [103, 33] width 10 height 10
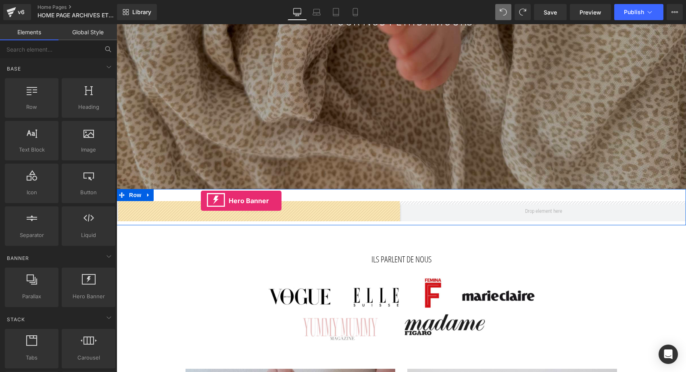
drag, startPoint x: 202, startPoint y: 305, endPoint x: 201, endPoint y: 201, distance: 104.0
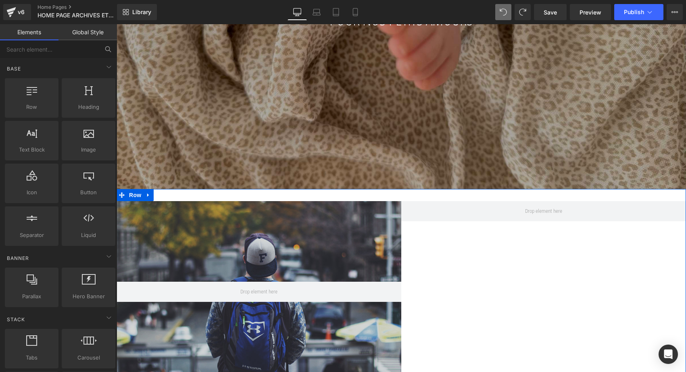
scroll to position [2684, 566]
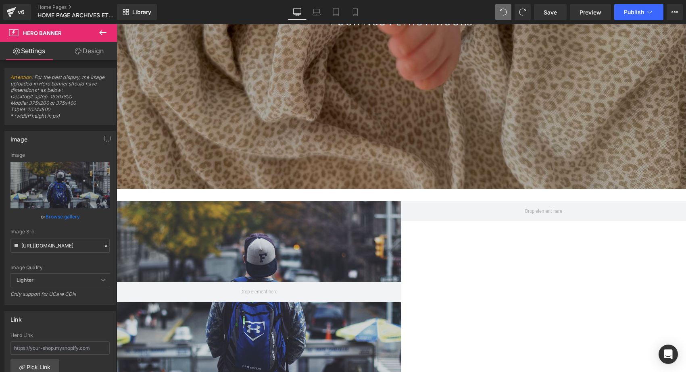
click at [104, 37] on icon at bounding box center [103, 33] width 10 height 10
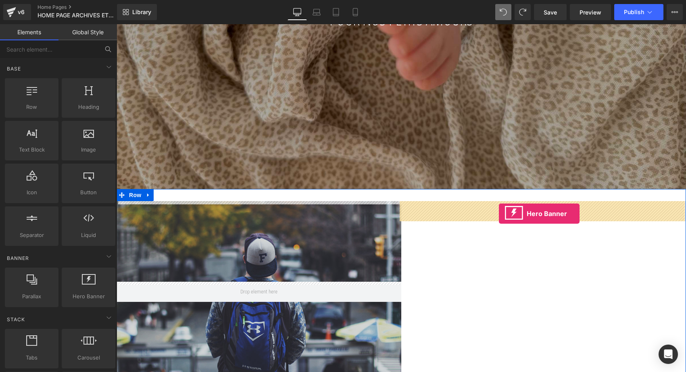
drag, startPoint x: 212, startPoint y: 302, endPoint x: 499, endPoint y: 214, distance: 300.4
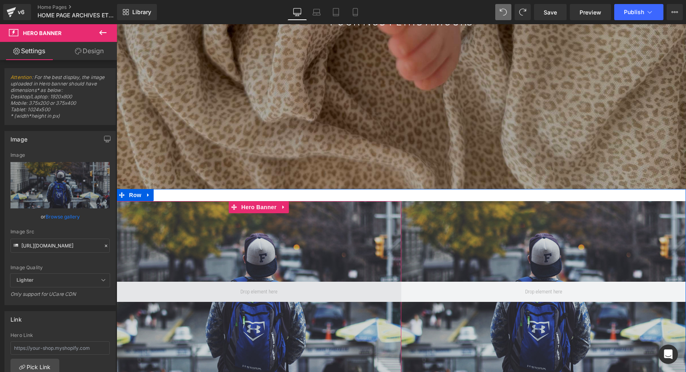
click at [225, 288] on span at bounding box center [258, 292] width 285 height 20
click at [224, 295] on span at bounding box center [258, 292] width 285 height 20
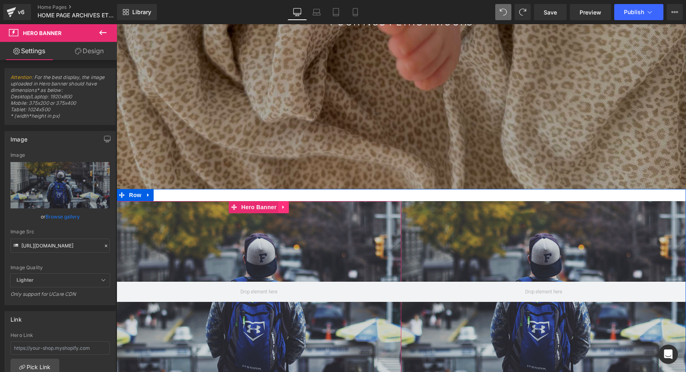
click at [285, 209] on icon at bounding box center [284, 207] width 6 height 6
click at [289, 205] on icon at bounding box center [289, 207] width 6 height 6
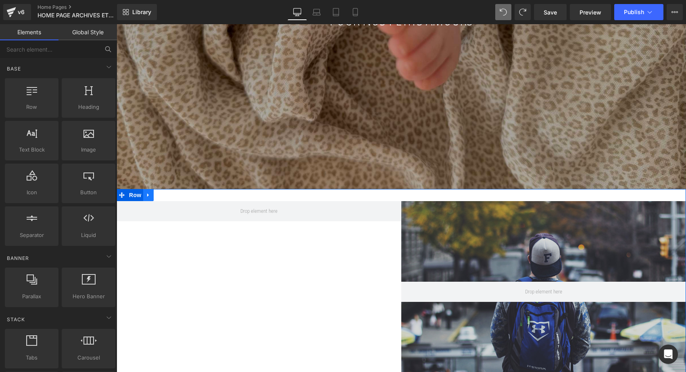
click at [148, 195] on icon at bounding box center [148, 195] width 6 height 6
click at [166, 194] on icon at bounding box center [169, 195] width 6 height 6
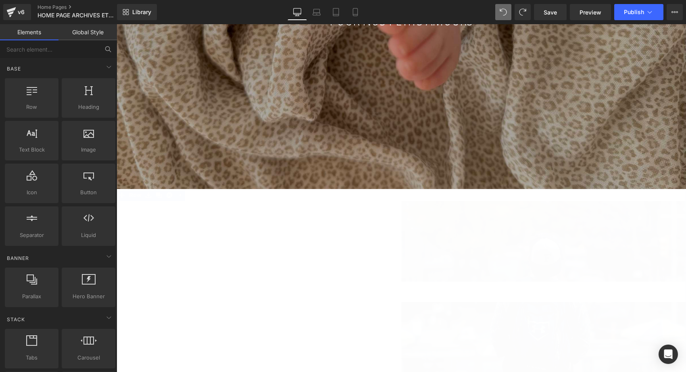
scroll to position [2487, 566]
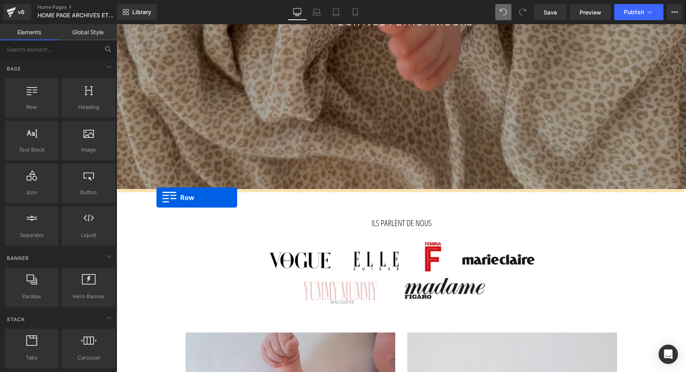
drag, startPoint x: 163, startPoint y: 125, endPoint x: 156, endPoint y: 197, distance: 72.8
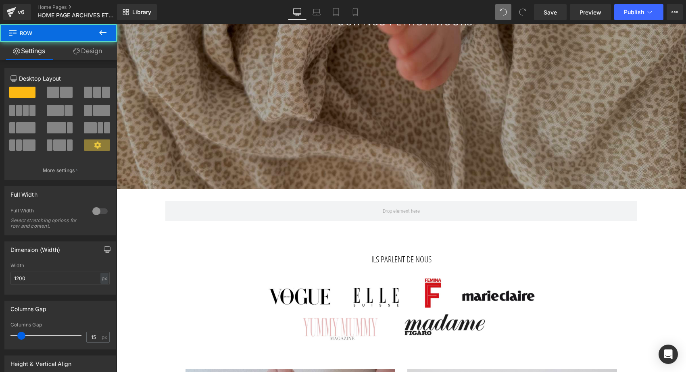
scroll to position [2523, 566]
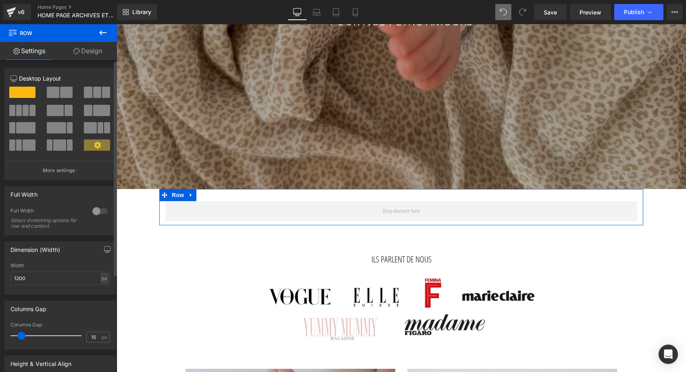
click at [98, 89] on span at bounding box center [97, 92] width 8 height 11
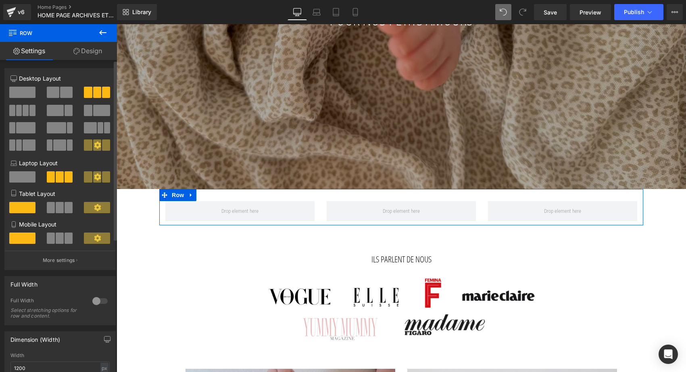
click at [97, 297] on div at bounding box center [99, 301] width 19 height 13
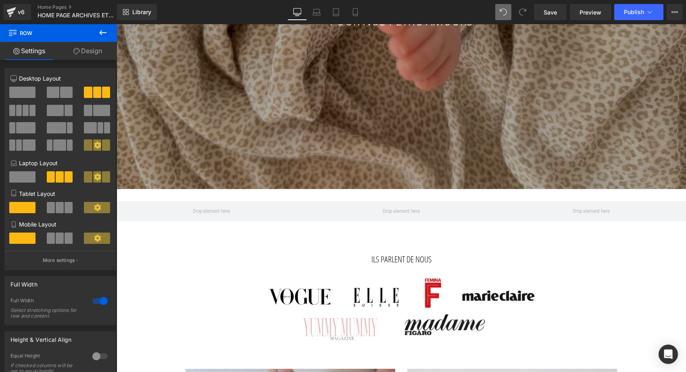
click at [106, 29] on icon at bounding box center [103, 33] width 10 height 10
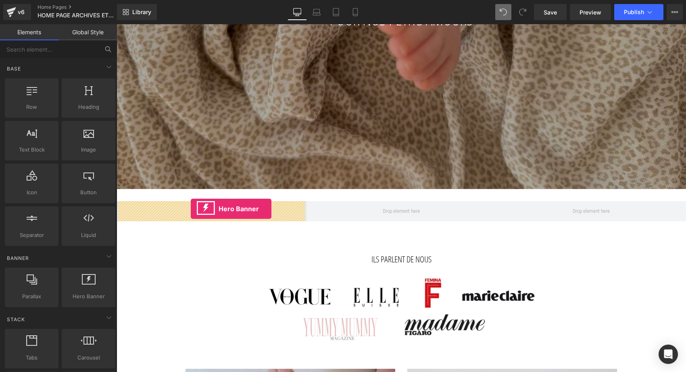
drag, startPoint x: 207, startPoint y: 312, endPoint x: 191, endPoint y: 209, distance: 104.4
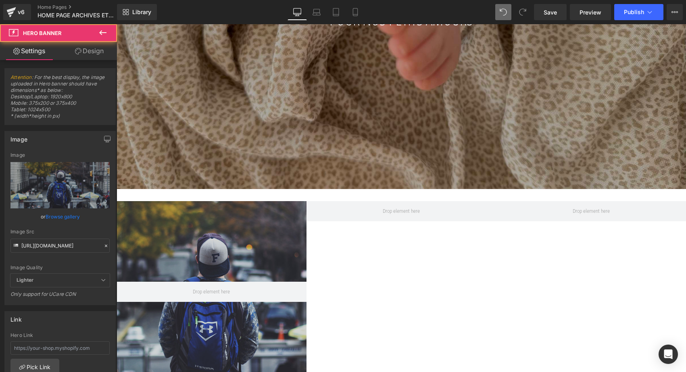
scroll to position [2684, 566]
click at [104, 33] on icon at bounding box center [102, 32] width 7 height 5
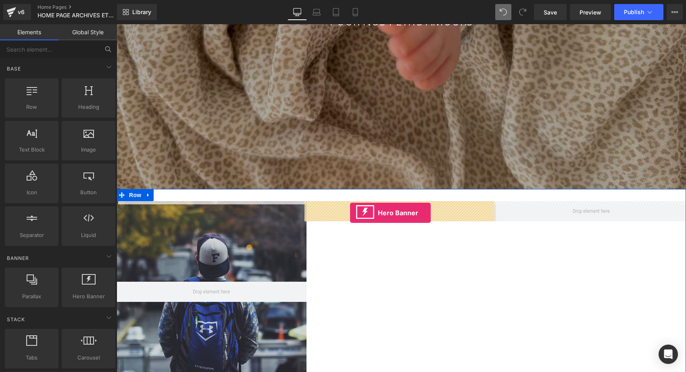
drag, startPoint x: 210, startPoint y: 311, endPoint x: 350, endPoint y: 213, distance: 170.7
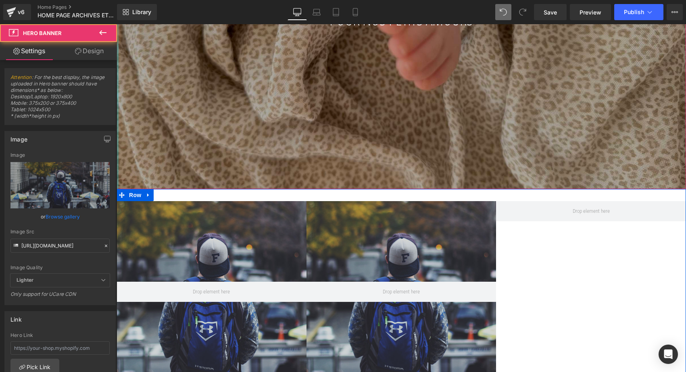
click at [100, 30] on icon at bounding box center [103, 33] width 10 height 10
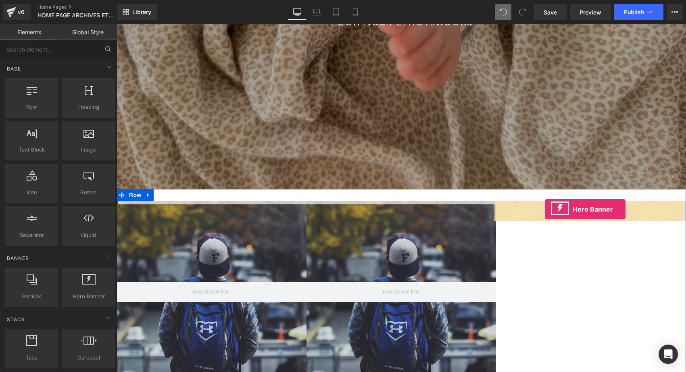
drag, startPoint x: 204, startPoint y: 305, endPoint x: 545, endPoint y: 209, distance: 354.6
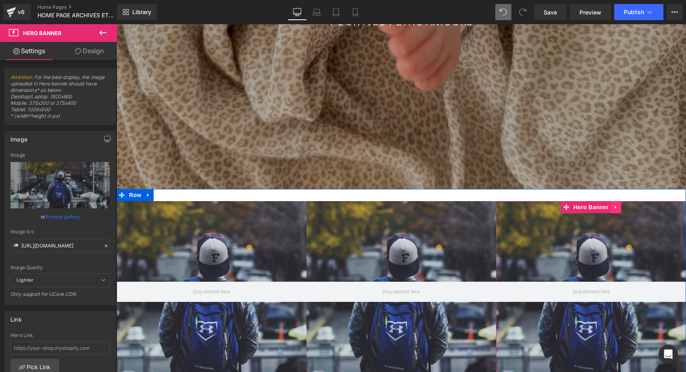
click at [613, 209] on icon at bounding box center [616, 207] width 6 height 6
click at [619, 206] on icon at bounding box center [621, 207] width 6 height 6
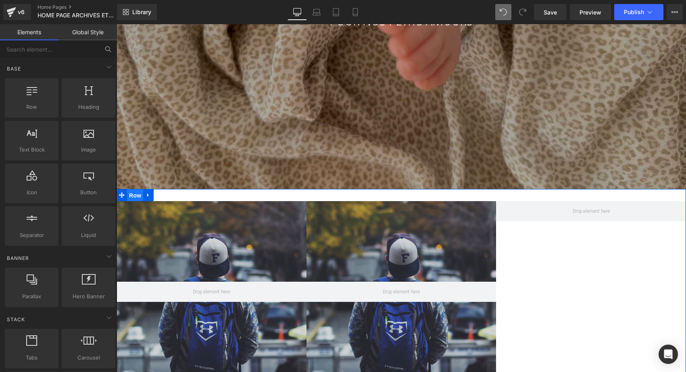
click at [131, 197] on span "Row" at bounding box center [135, 195] width 16 height 12
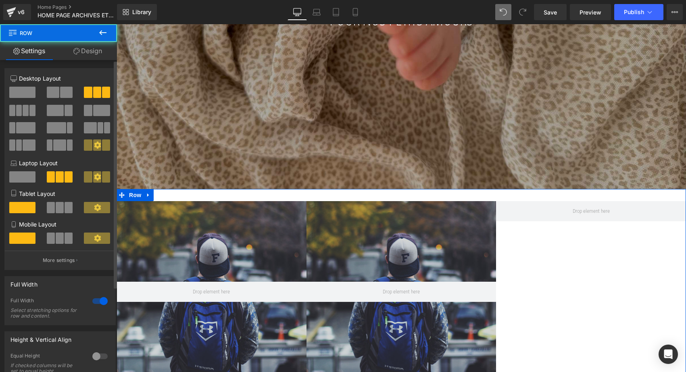
click at [60, 89] on span at bounding box center [66, 92] width 12 height 11
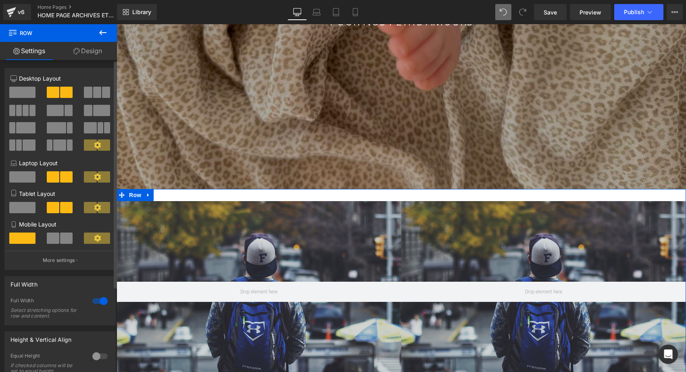
click at [54, 239] on span at bounding box center [53, 238] width 12 height 11
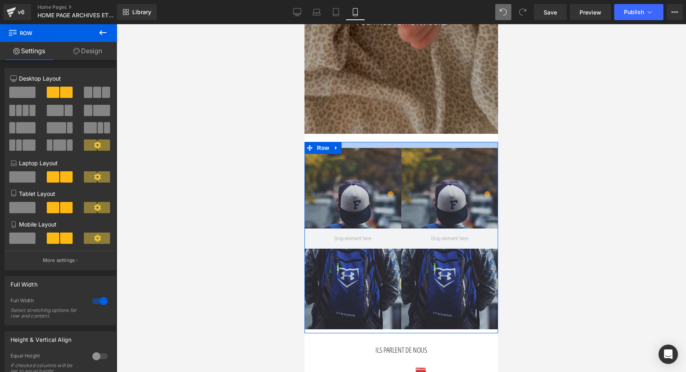
scroll to position [2800, 190]
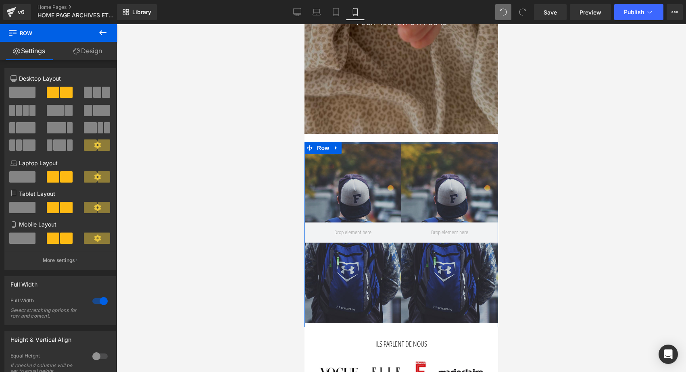
drag, startPoint x: 349, startPoint y: 151, endPoint x: 349, endPoint y: 138, distance: 12.5
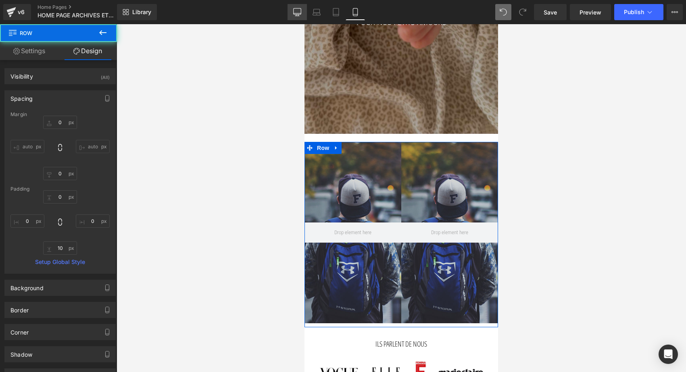
click at [299, 10] on icon at bounding box center [297, 12] width 8 height 8
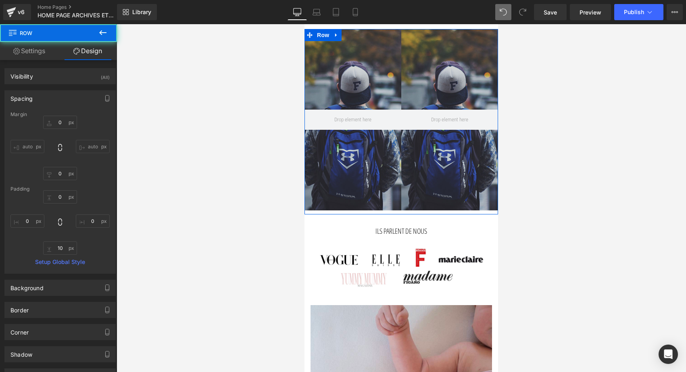
type input "0"
type input "30"
type input "0"
type input "10"
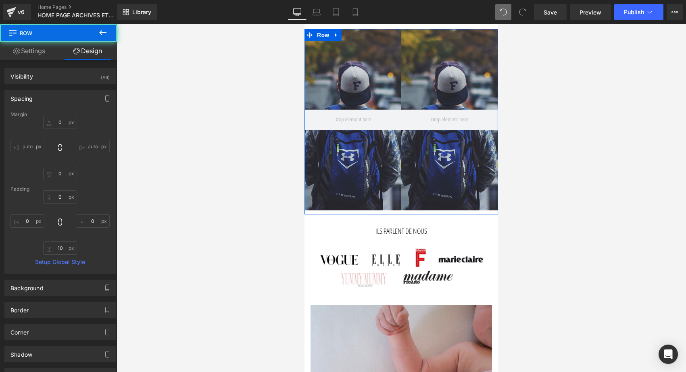
type input "0"
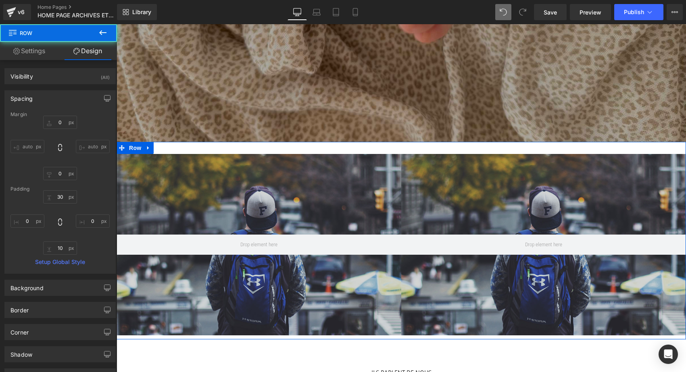
scroll to position [2684, 566]
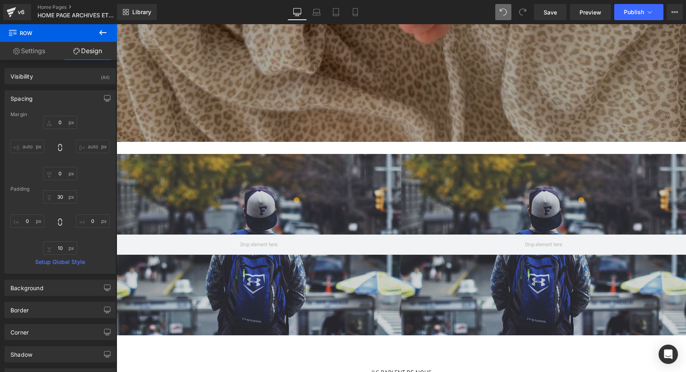
click at [97, 36] on button at bounding box center [103, 33] width 28 height 18
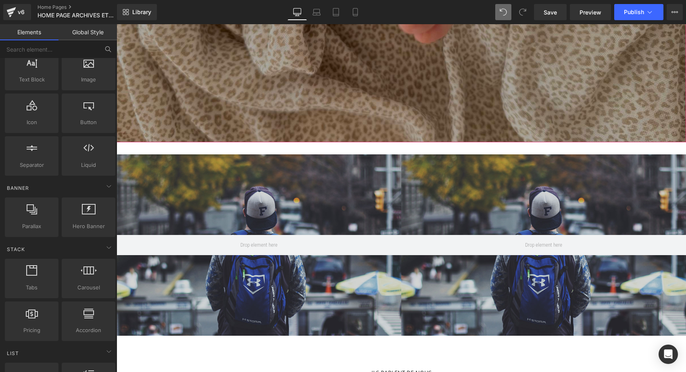
scroll to position [362, 0]
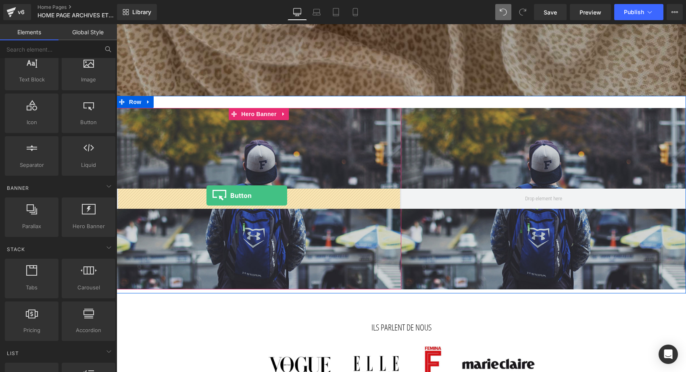
drag, startPoint x: 210, startPoint y: 137, endPoint x: 206, endPoint y: 195, distance: 58.6
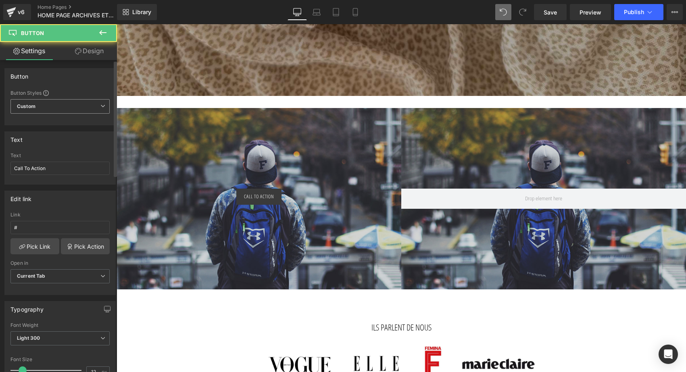
scroll to position [2684, 566]
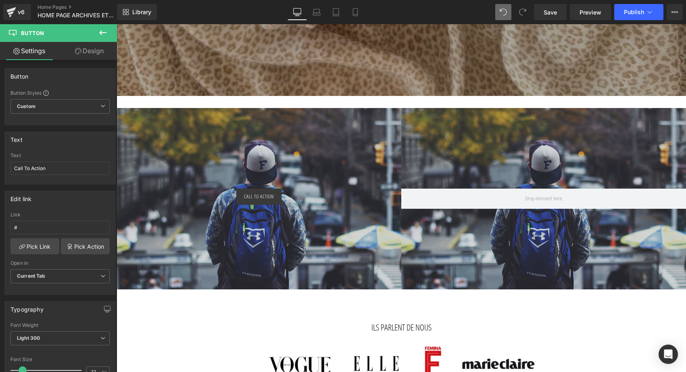
click at [102, 31] on icon at bounding box center [103, 33] width 10 height 10
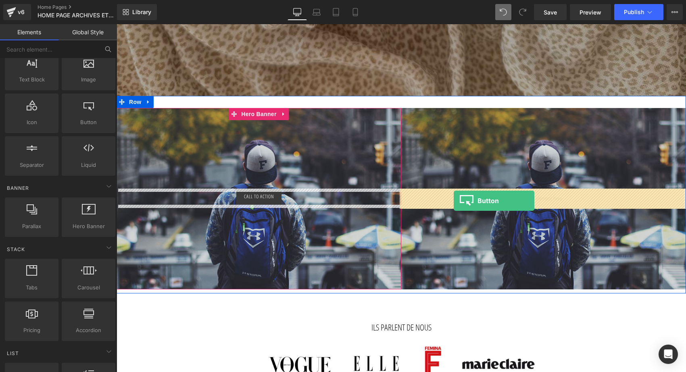
drag, startPoint x: 214, startPoint y: 141, endPoint x: 454, endPoint y: 200, distance: 247.5
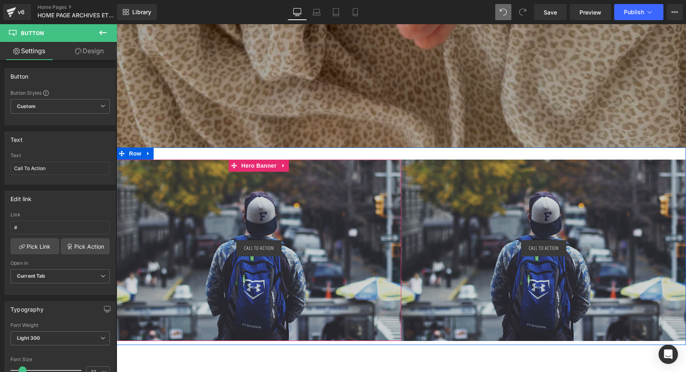
scroll to position [110, 0]
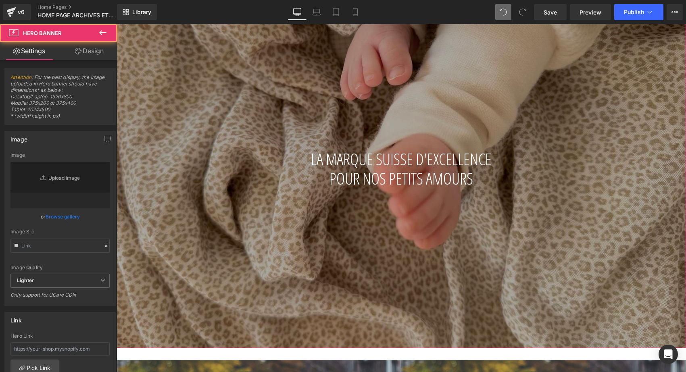
type input "https://ucarecdn.com/605500a3-4623-428d-9ed9-d40e4a3f1905/-/format/auto/-/previ…"
click at [378, 67] on div at bounding box center [400, 144] width 569 height 409
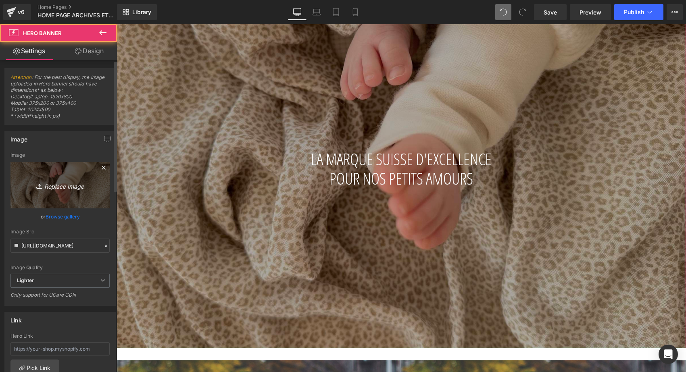
click at [38, 195] on link "Replace Image" at bounding box center [59, 185] width 99 height 46
type input "C:\fakepath\joli-nous-archives-2025.jpg"
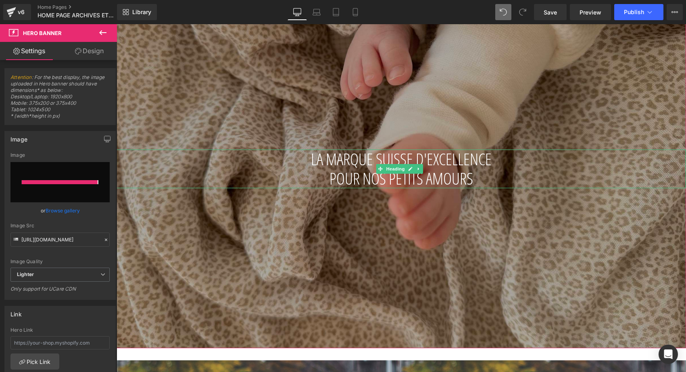
type input "https://ucarecdn.com/2e093881-63de-44e8-b853-4a8a99808110/-/format/auto/-/previ…"
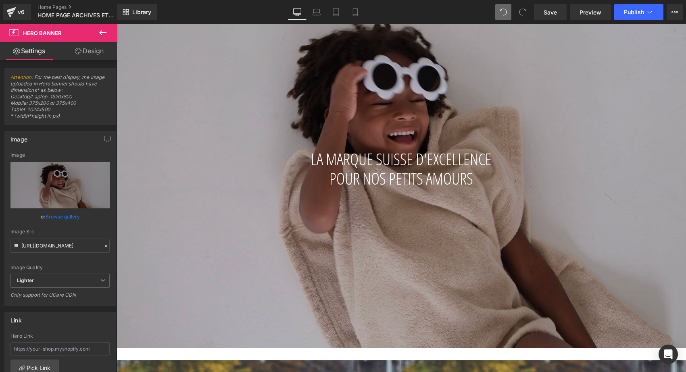
click at [333, 164] on span "LA MARQUE SUISSE D'EXCELLENCE POUR NOS PETITS AMOURS" at bounding box center [401, 169] width 181 height 42
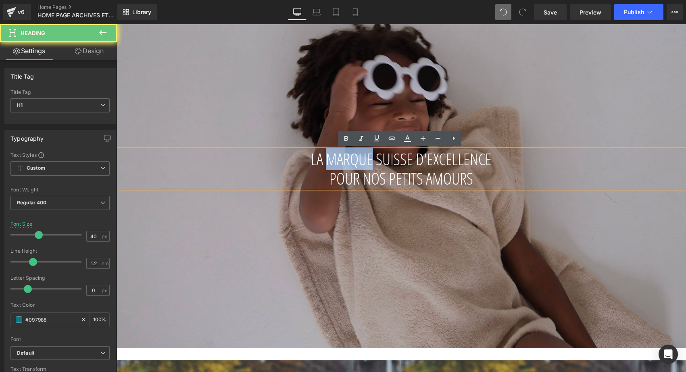
click at [333, 164] on span "LA MARQUE SUISSE D'EXCELLENCE POUR NOS PETITS AMOURS" at bounding box center [401, 169] width 181 height 42
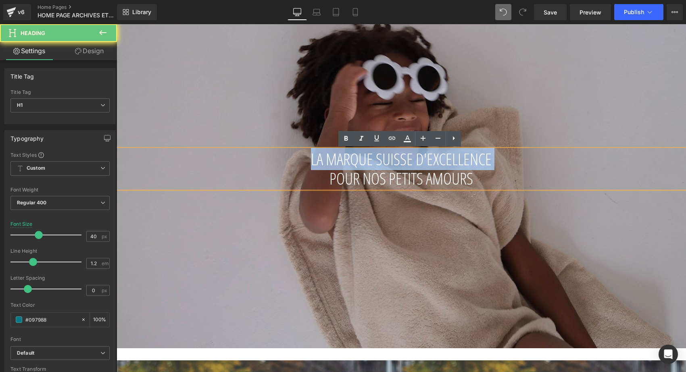
click at [333, 164] on span "LA MARQUE SUISSE D'EXCELLENCE POUR NOS PETITS AMOURS" at bounding box center [401, 169] width 181 height 42
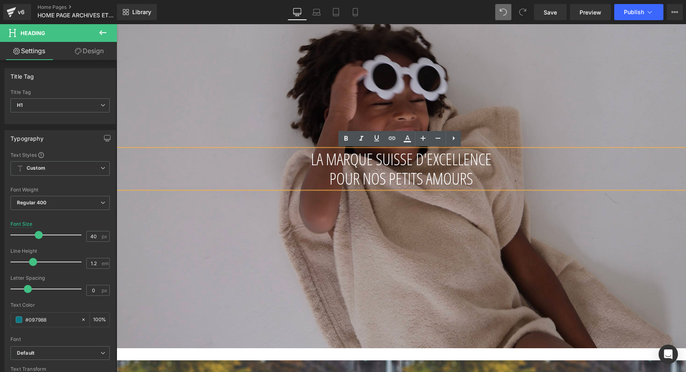
click at [433, 183] on span "LA MARQUE SUISSE D'EXCELLENCE POUR NOS PETITS AMOURS" at bounding box center [401, 169] width 181 height 42
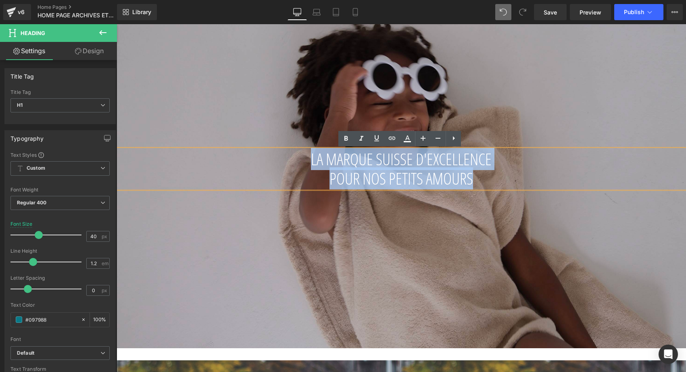
drag, startPoint x: 513, startPoint y: 179, endPoint x: 224, endPoint y: 143, distance: 291.2
click at [224, 143] on div "LA MARQUE SUISSE D'EXCELLENCE POUR NOS PETITS AMOURS Heading Hero Banner 521px …" at bounding box center [400, 144] width 569 height 409
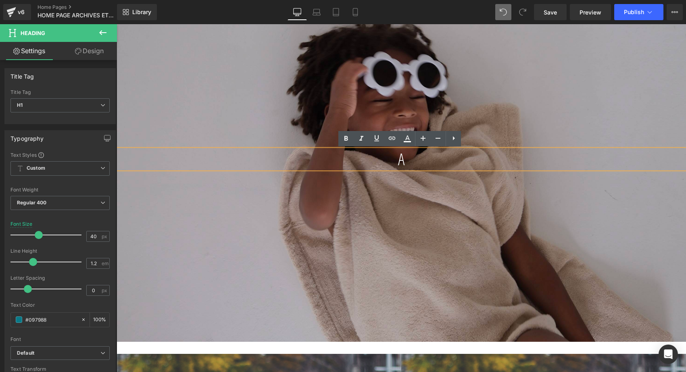
scroll to position [2678, 566]
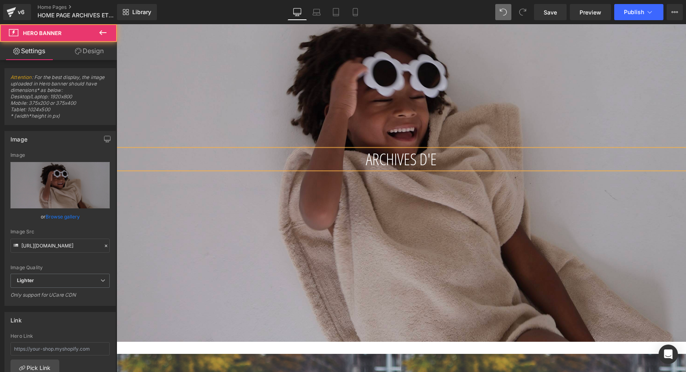
click at [452, 122] on div at bounding box center [400, 141] width 569 height 402
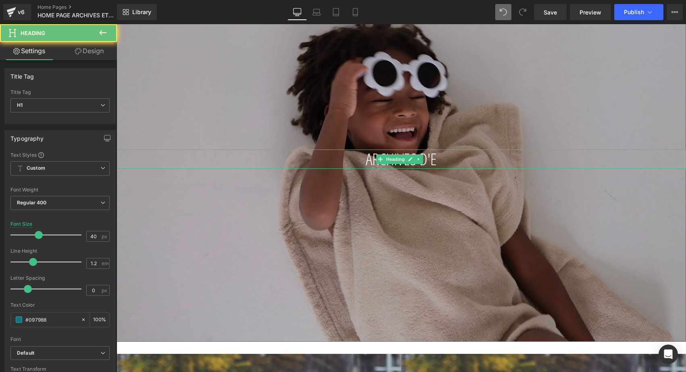
click at [436, 159] on span "ARCHIVES D'E" at bounding box center [401, 159] width 71 height 22
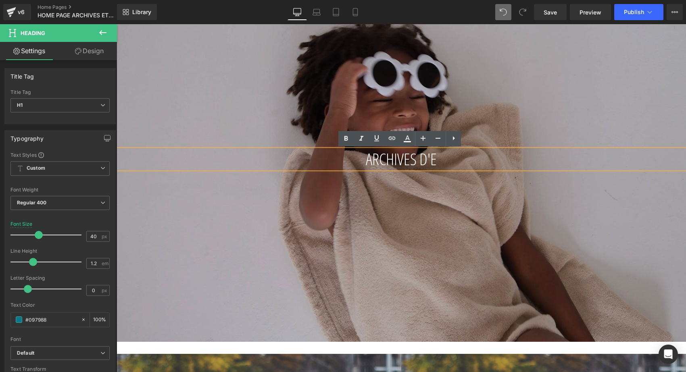
click at [436, 158] on span "ARCHIVES D'E" at bounding box center [401, 159] width 71 height 22
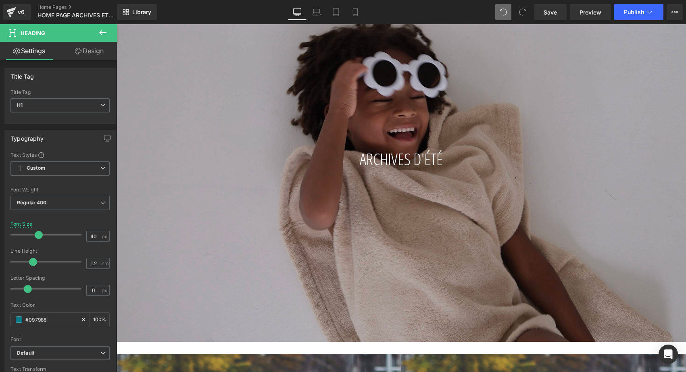
click at [99, 33] on icon at bounding box center [103, 33] width 10 height 10
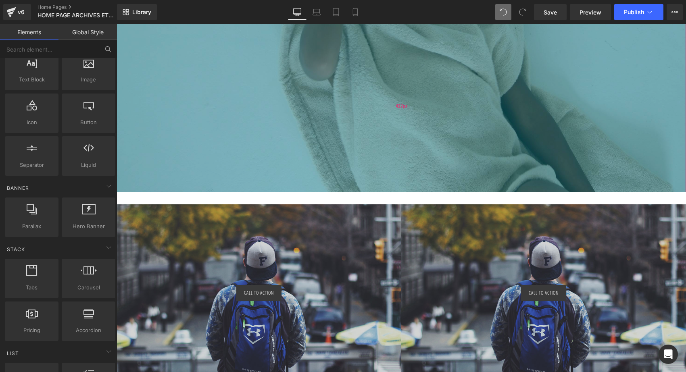
scroll to position [374, 0]
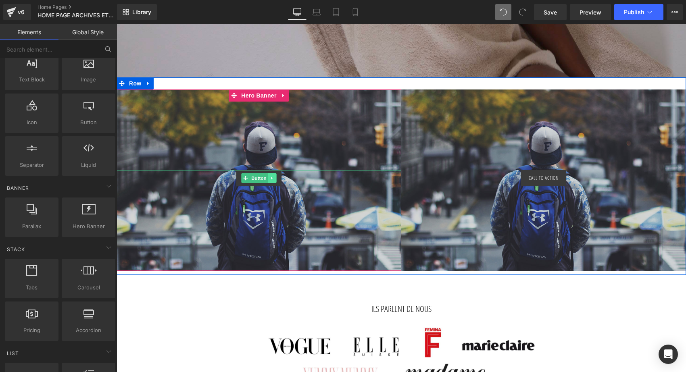
click at [268, 177] on link at bounding box center [272, 178] width 8 height 10
click at [266, 179] on icon at bounding box center [268, 178] width 4 height 4
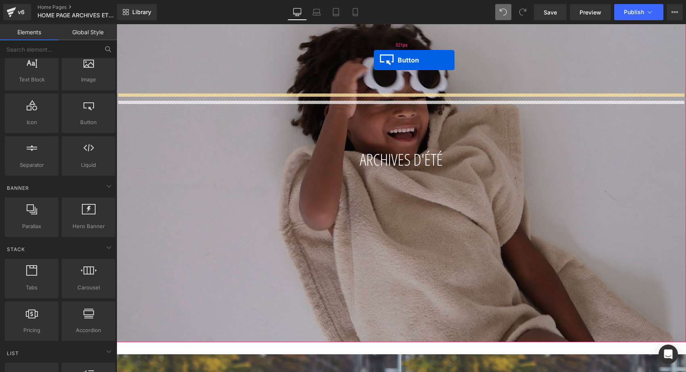
scroll to position [85, 0]
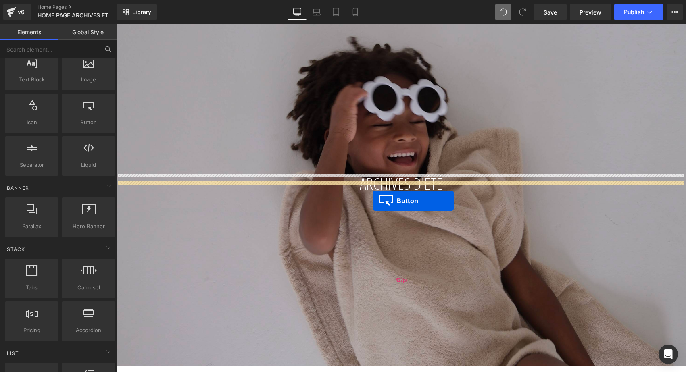
drag, startPoint x: 243, startPoint y: 194, endPoint x: 373, endPoint y: 201, distance: 129.9
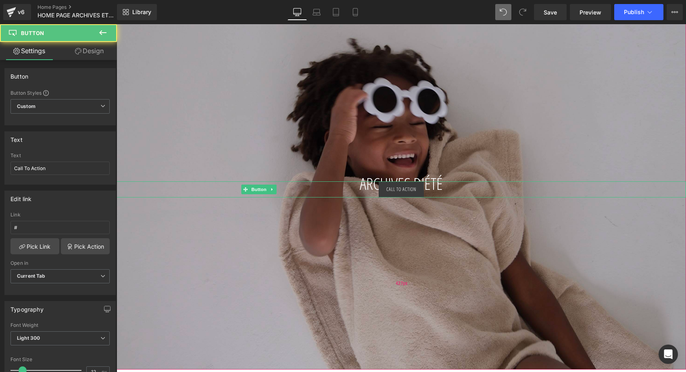
scroll to position [2681, 566]
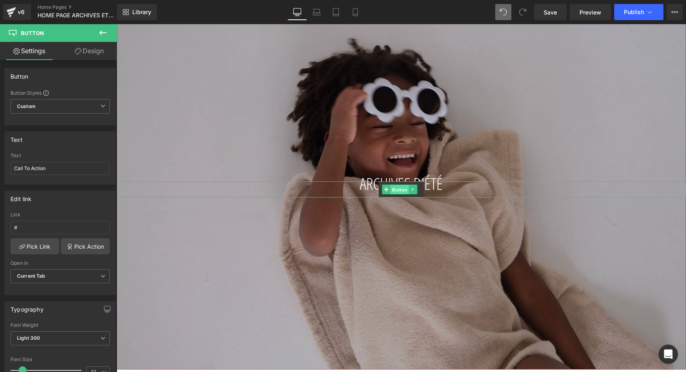
click at [402, 187] on span "Button" at bounding box center [399, 190] width 19 height 10
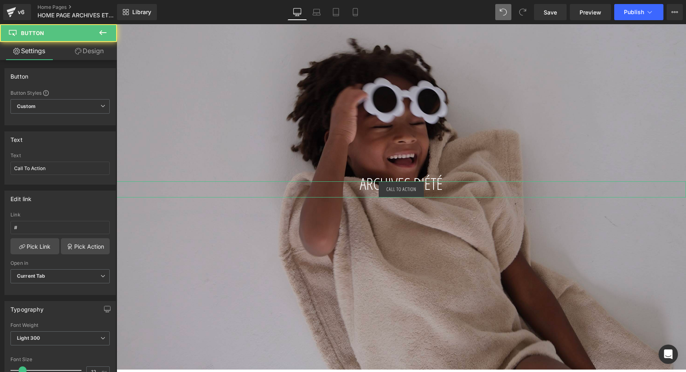
click at [91, 50] on link "Design" at bounding box center [89, 51] width 58 height 18
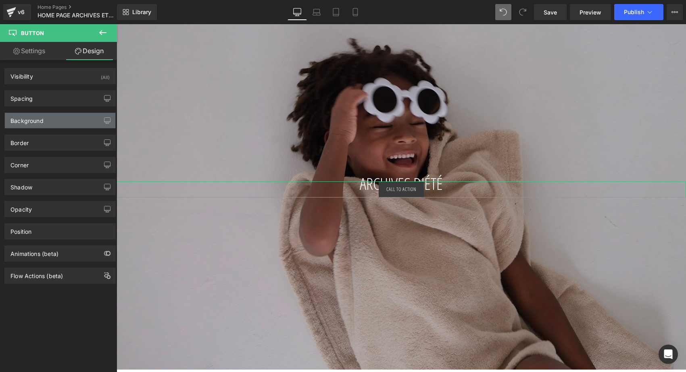
click at [38, 118] on div "Background" at bounding box center [26, 118] width 33 height 11
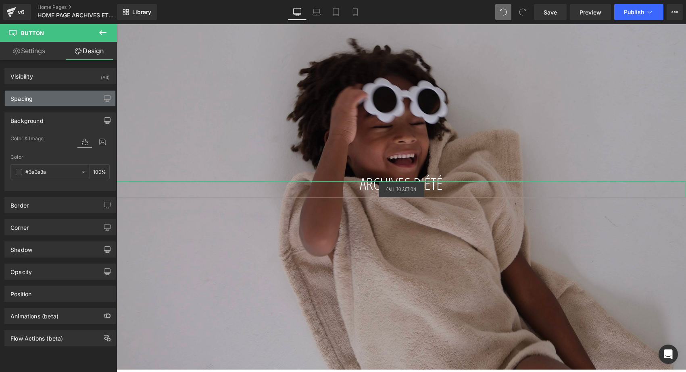
click at [40, 97] on div "Spacing" at bounding box center [60, 98] width 110 height 15
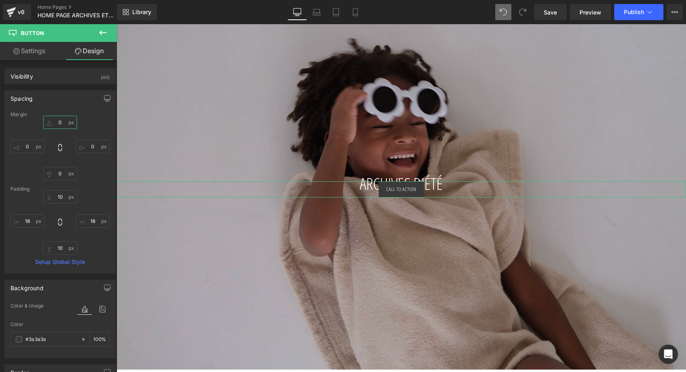
click at [55, 123] on input "0" at bounding box center [60, 122] width 34 height 13
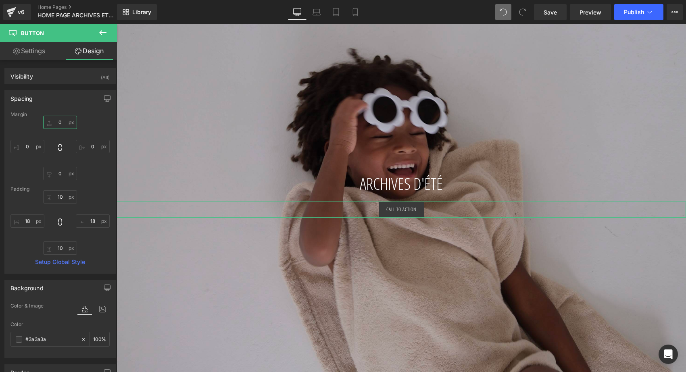
type input "40"
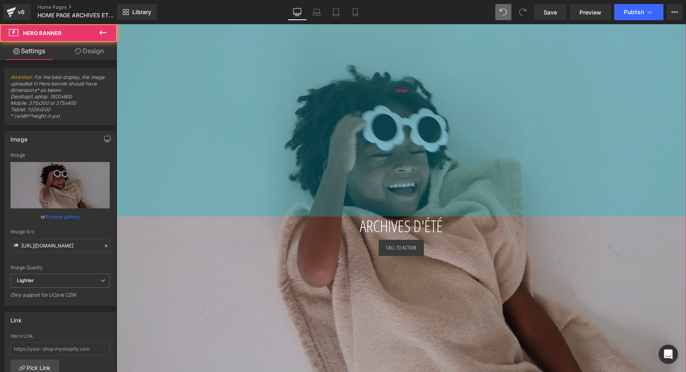
scroll to position [2742, 566]
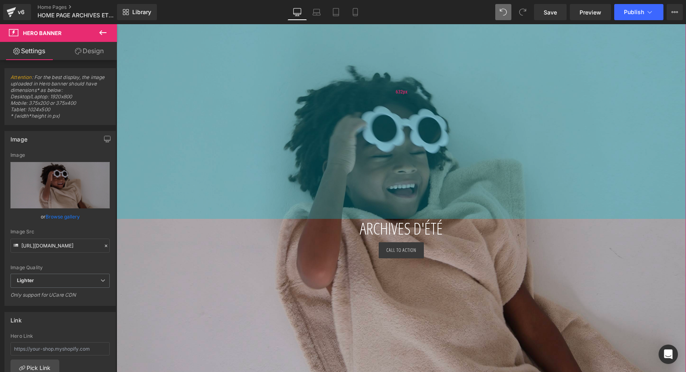
drag, startPoint x: 389, startPoint y: 141, endPoint x: 385, endPoint y: 186, distance: 45.0
click at [385, 186] on div "632px" at bounding box center [400, 91] width 569 height 255
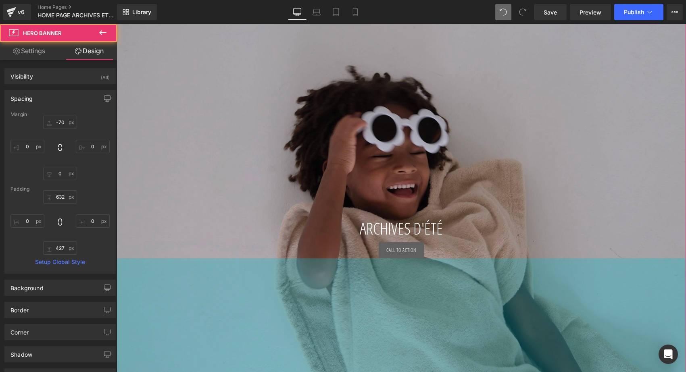
click at [408, 257] on div "Call To Action Button" at bounding box center [400, 250] width 569 height 16
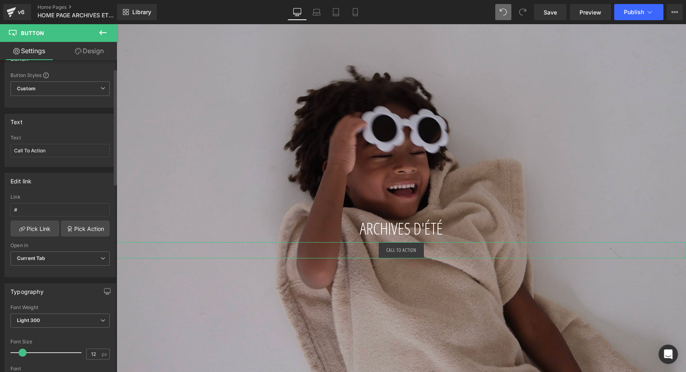
scroll to position [23, 0]
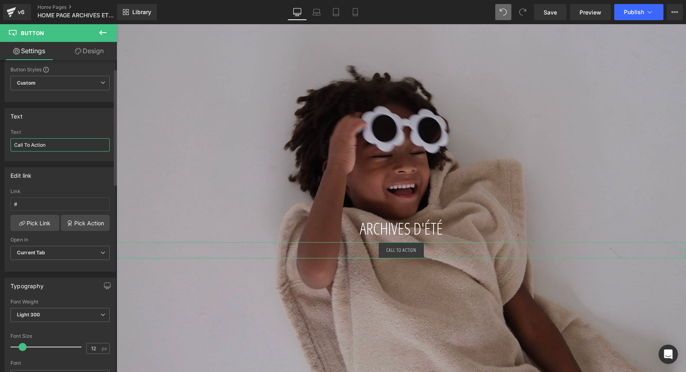
click at [50, 148] on input "Call To Action" at bounding box center [59, 144] width 99 height 13
click at [390, 250] on span at bounding box center [386, 250] width 8 height 10
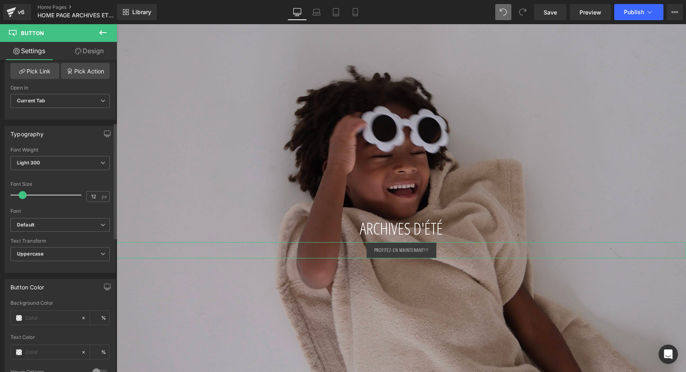
scroll to position [177, 0]
type input "Profitez-en maintenant!!!"
click at [45, 312] on input "text" at bounding box center [51, 316] width 52 height 9
paste input "#097988"
type input "#097988"
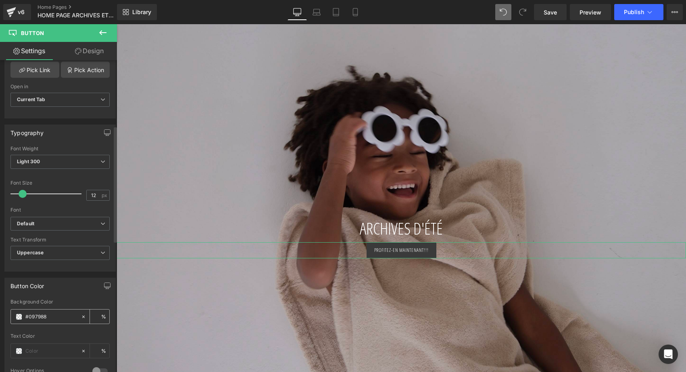
type input "100"
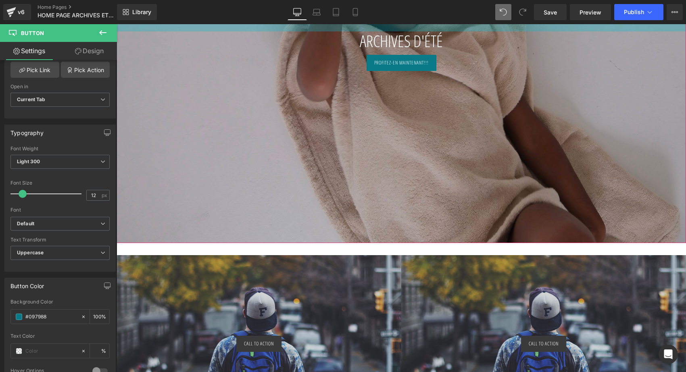
scroll to position [362, 0]
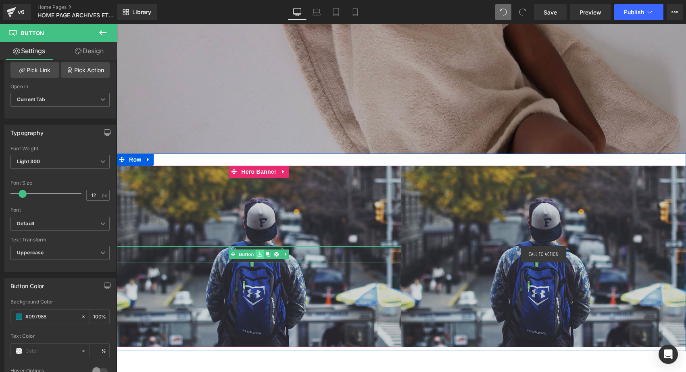
type input "#097988"
click at [257, 255] on icon at bounding box center [259, 254] width 4 height 4
click at [241, 256] on link "Button" at bounding box center [242, 254] width 27 height 10
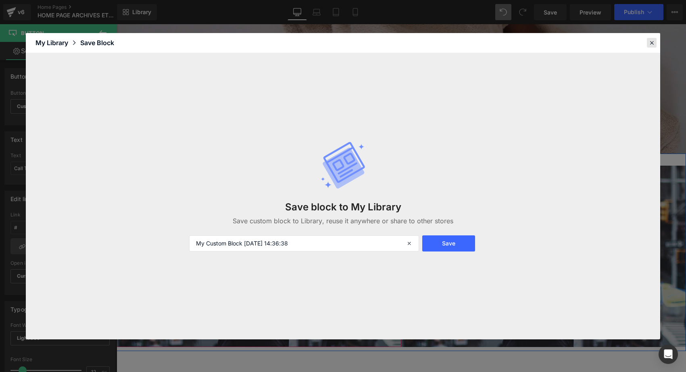
click at [653, 46] on icon at bounding box center [651, 42] width 7 height 7
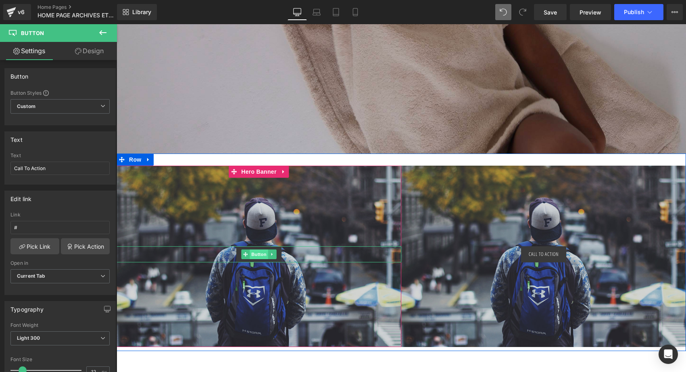
click at [258, 253] on span "Button" at bounding box center [258, 254] width 19 height 10
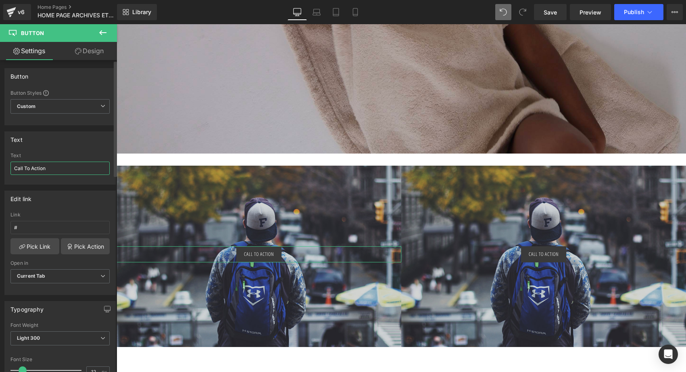
click at [63, 170] on input "Call To Action" at bounding box center [59, 168] width 99 height 13
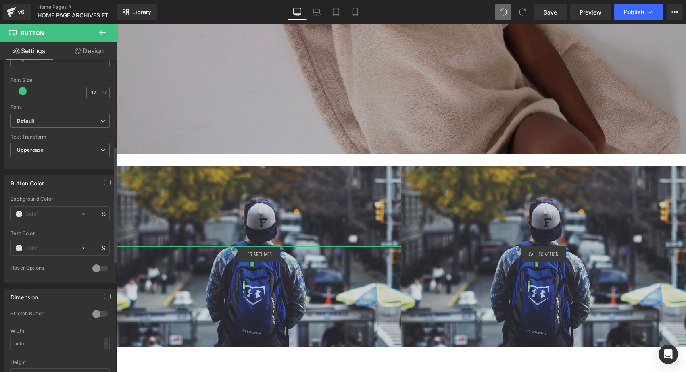
scroll to position [283, 0]
type input "LES ARCHIVES"
click at [41, 214] on div at bounding box center [46, 210] width 70 height 14
click at [39, 209] on input "text" at bounding box center [51, 210] width 52 height 9
paste input "#097988"
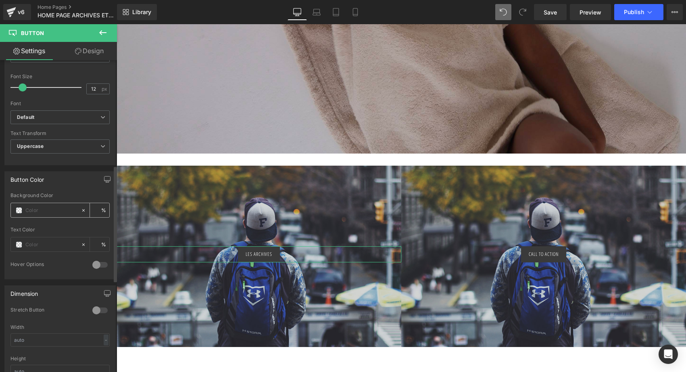
type input "#097988"
type input "100"
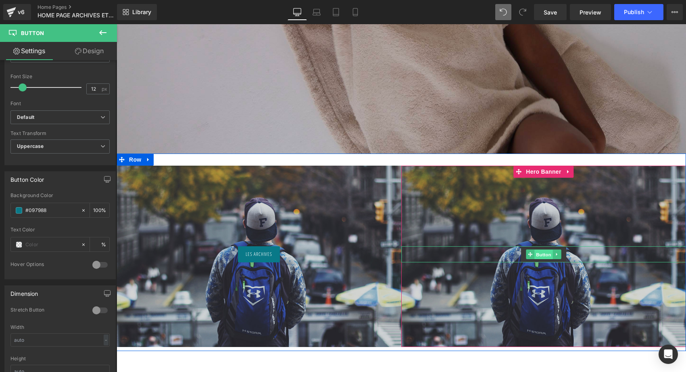
click at [545, 255] on span "Button" at bounding box center [543, 255] width 19 height 10
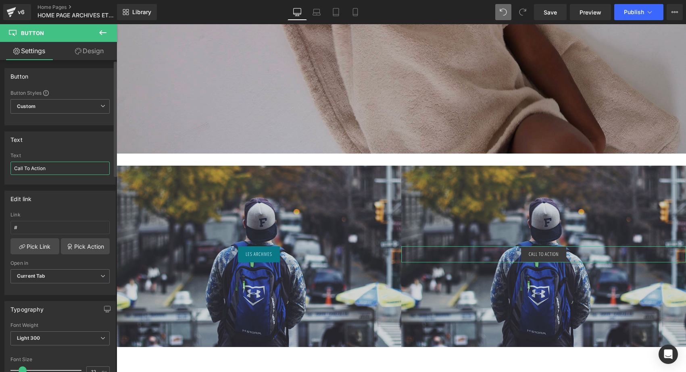
click at [47, 167] on input "Call To Action" at bounding box center [59, 168] width 99 height 13
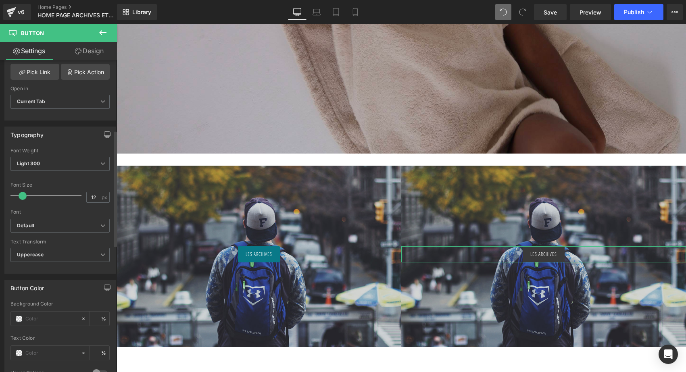
scroll to position [188, 0]
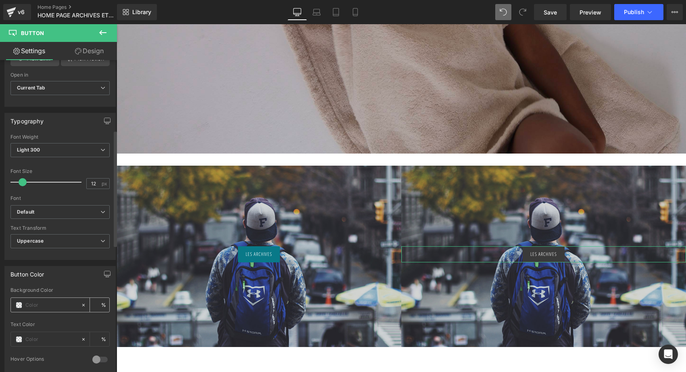
type input "LES ARCHIVES"
click at [43, 304] on input "text" at bounding box center [51, 305] width 52 height 9
paste input "#097988"
type input "#097988"
type input "100"
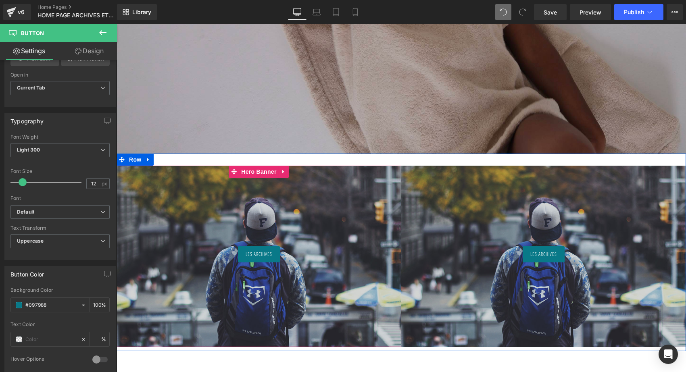
click at [315, 185] on div at bounding box center [258, 256] width 285 height 181
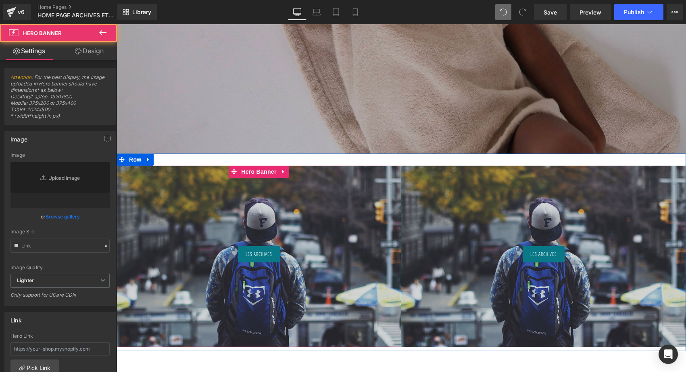
type input "https://d1um8515vdn9kb.cloudfront.net/images/hero.jpg"
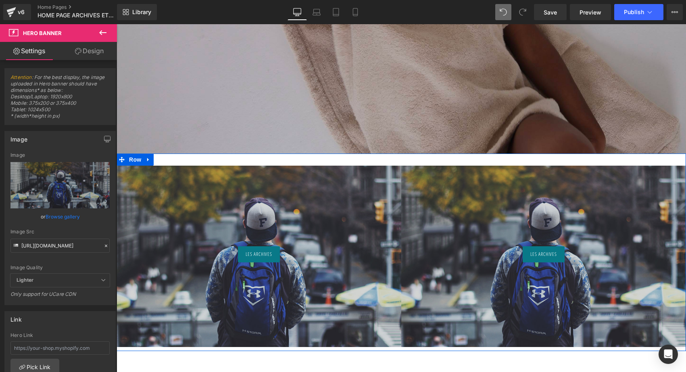
click at [509, 228] on div at bounding box center [543, 256] width 285 height 181
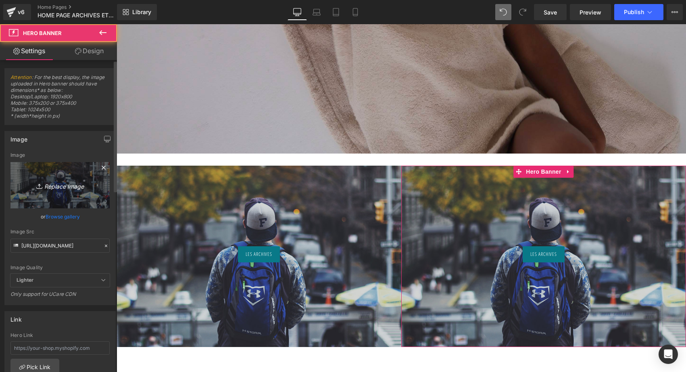
click at [73, 191] on link "Replace Image" at bounding box center [59, 185] width 99 height 46
type input "C:\fakepath\C2AF6E41-0C8C-457F-85F2-2A38D01DF04E.jpg"
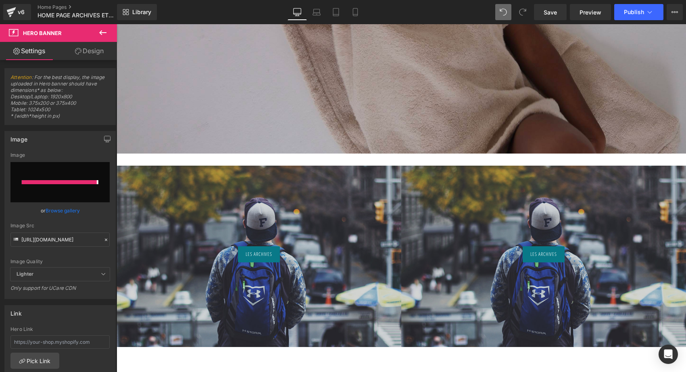
type input "https://ucarecdn.com/29783e0f-b4ed-461e-8165-d2ddb9caf295/-/format/auto/-/previ…"
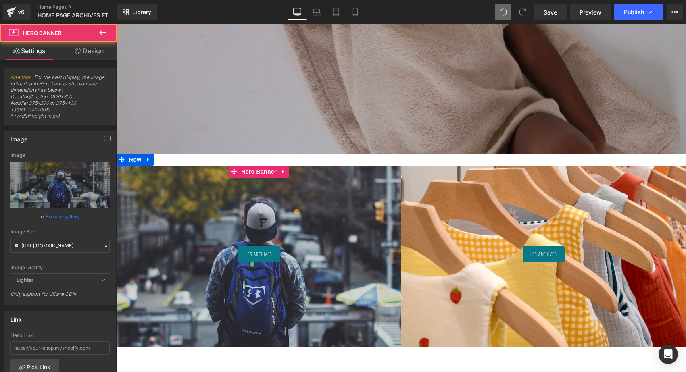
click at [358, 194] on div at bounding box center [258, 256] width 285 height 181
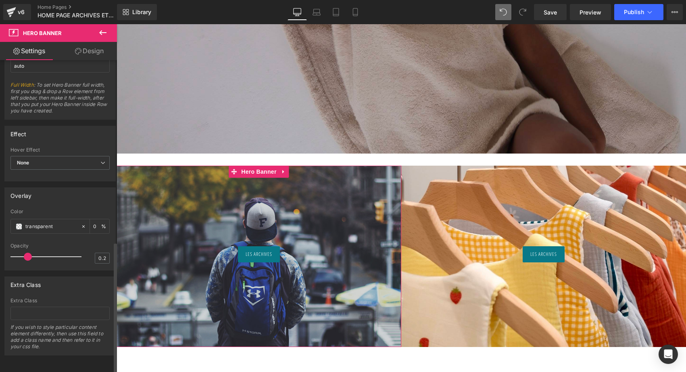
scroll to position [431, 0]
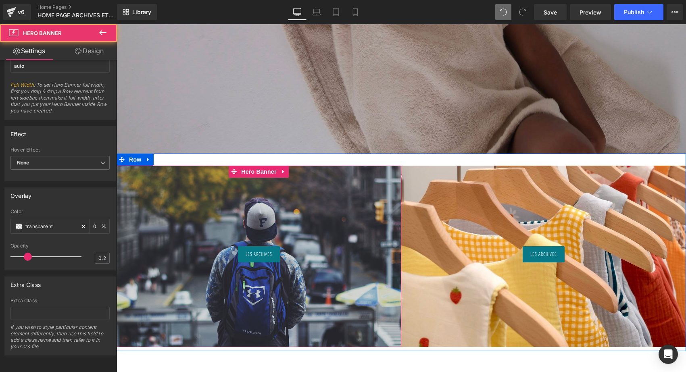
click at [321, 202] on div at bounding box center [258, 256] width 285 height 181
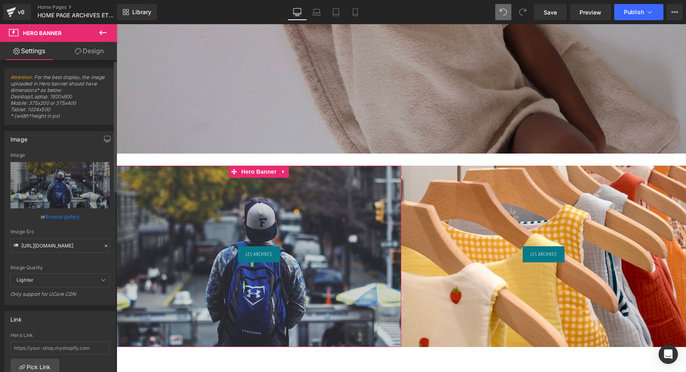
scroll to position [0, 0]
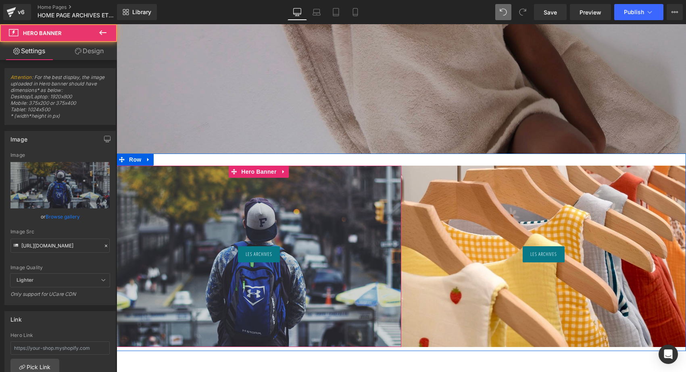
click at [278, 219] on div at bounding box center [258, 256] width 285 height 181
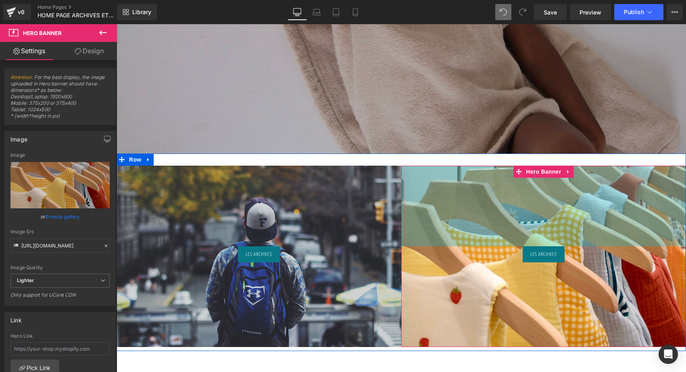
click at [518, 206] on div "200px" at bounding box center [543, 206] width 285 height 81
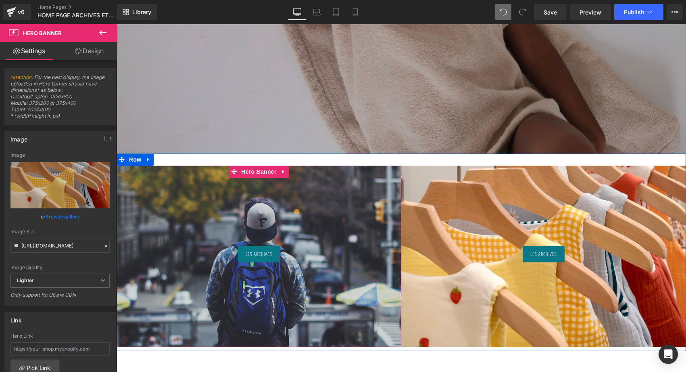
click at [233, 204] on div at bounding box center [258, 256] width 285 height 181
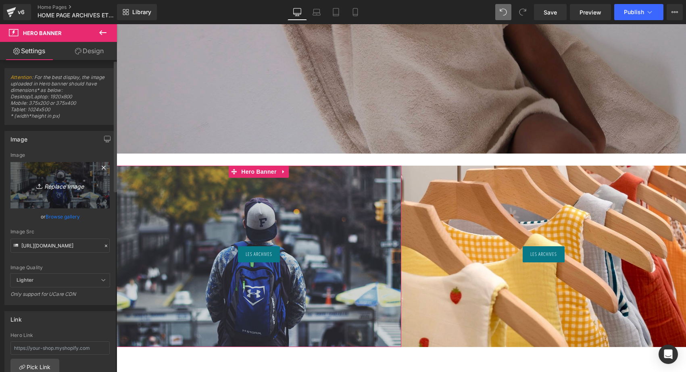
click at [45, 197] on link "Replace Image" at bounding box center [59, 185] width 99 height 46
type input "C:\fakepath\DSCF5187.jpg"
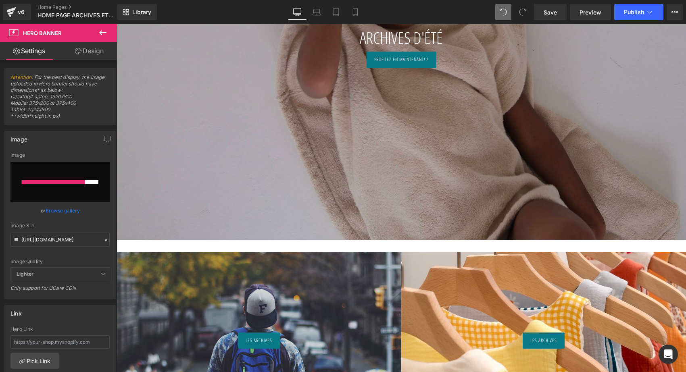
scroll to position [347, 0]
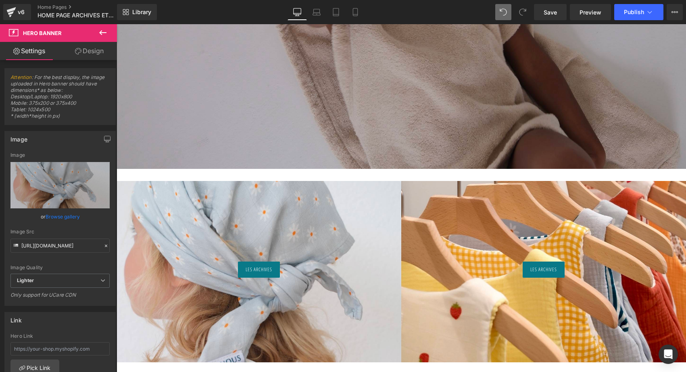
type input "https://ucarecdn.com/5b19f2d3-3655-4da0-baf9-8e33b3eee812/-/format/auto/-/previ…"
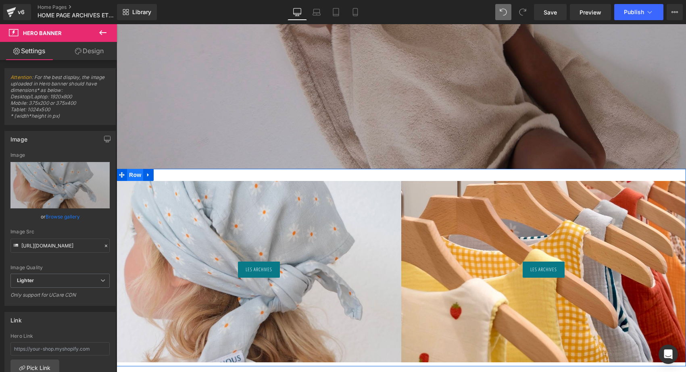
click at [135, 175] on span "Row" at bounding box center [135, 175] width 16 height 12
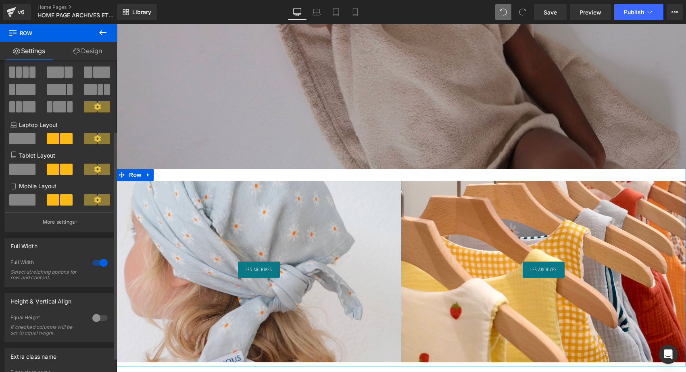
scroll to position [97, 0]
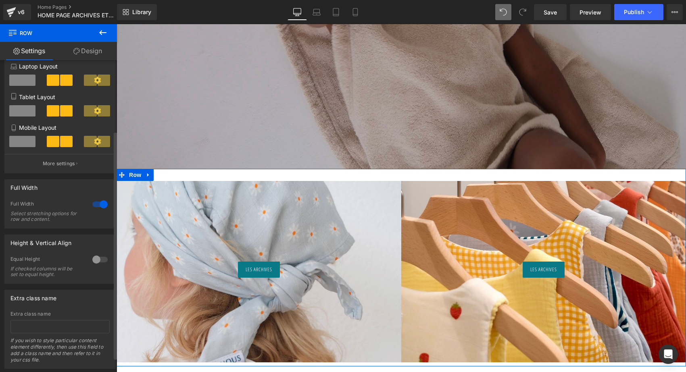
click at [96, 208] on div at bounding box center [99, 204] width 19 height 13
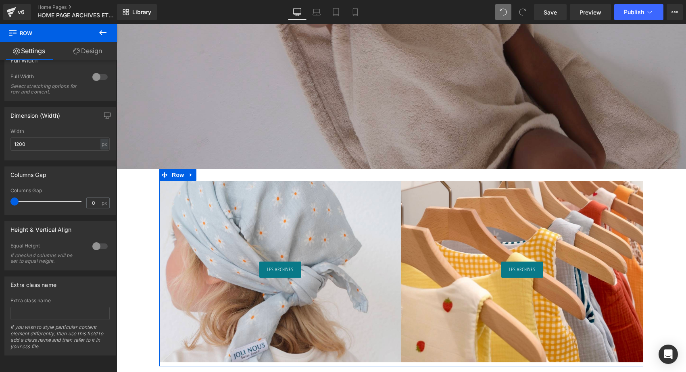
scroll to position [231, 0]
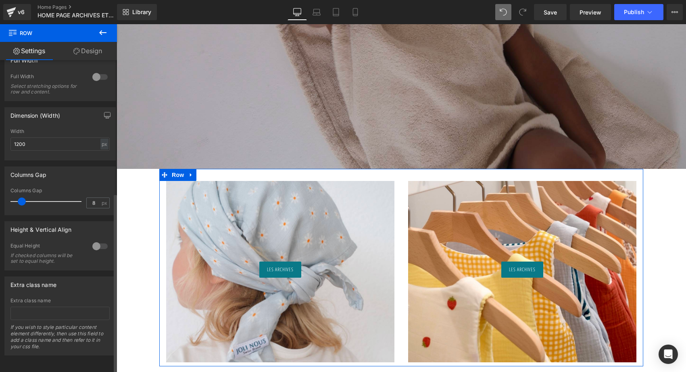
type input "7"
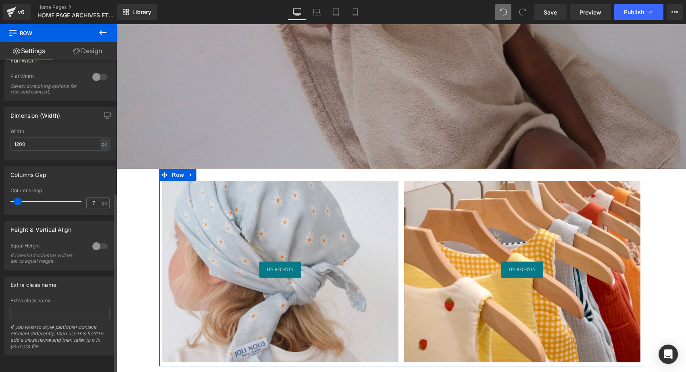
click at [19, 197] on span at bounding box center [18, 201] width 8 height 8
click at [22, 137] on input "1200" at bounding box center [59, 143] width 99 height 13
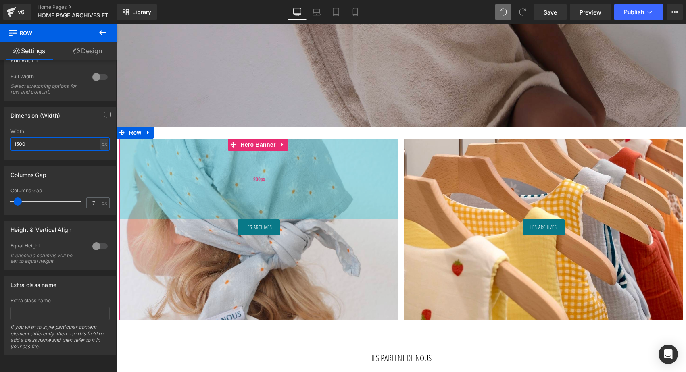
scroll to position [393, 0]
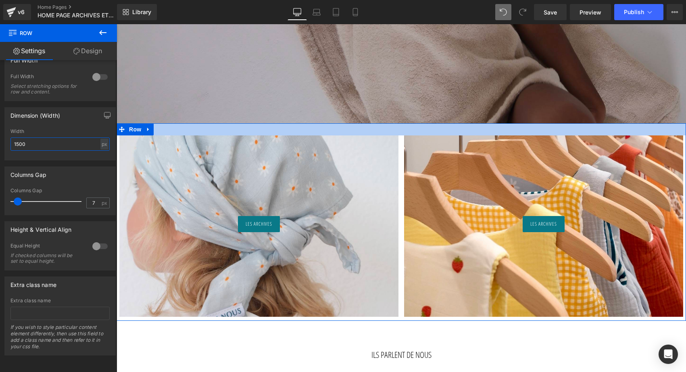
click at [306, 129] on div at bounding box center [400, 129] width 569 height 12
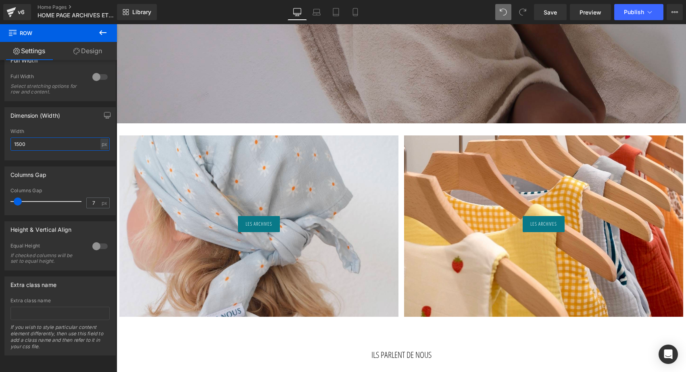
type input "1500"
click at [106, 32] on icon at bounding box center [103, 33] width 10 height 10
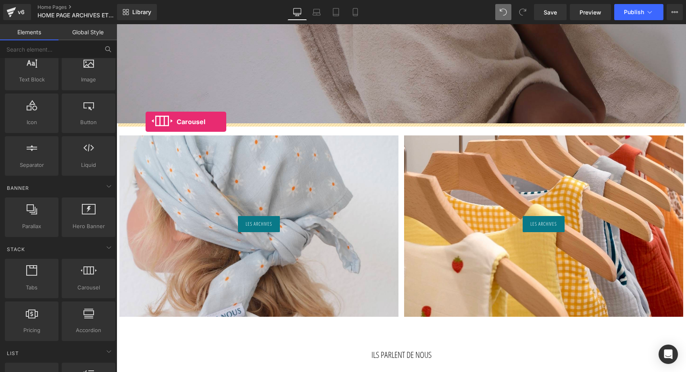
drag, startPoint x: 203, startPoint y: 306, endPoint x: 145, endPoint y: 122, distance: 193.0
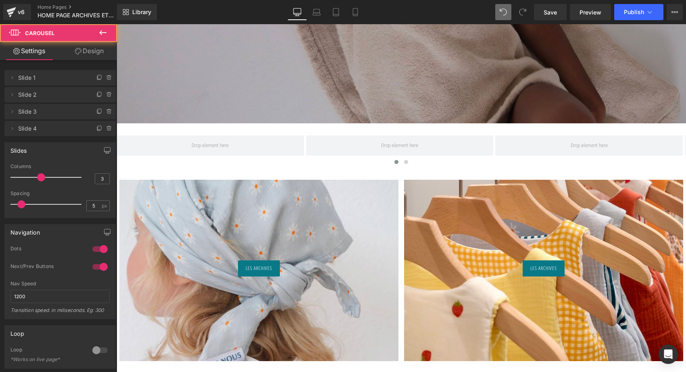
scroll to position [2786, 566]
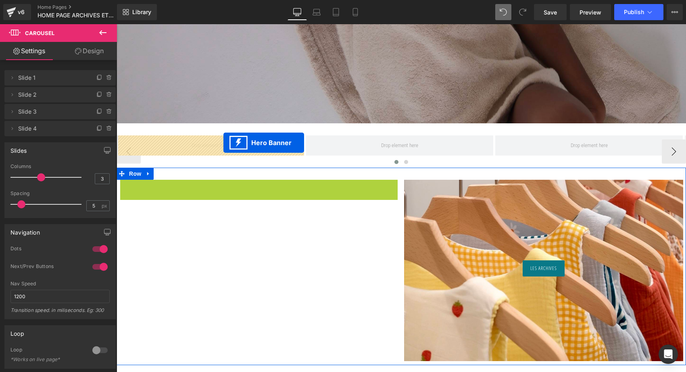
drag, startPoint x: 234, startPoint y: 187, endPoint x: 222, endPoint y: 141, distance: 46.6
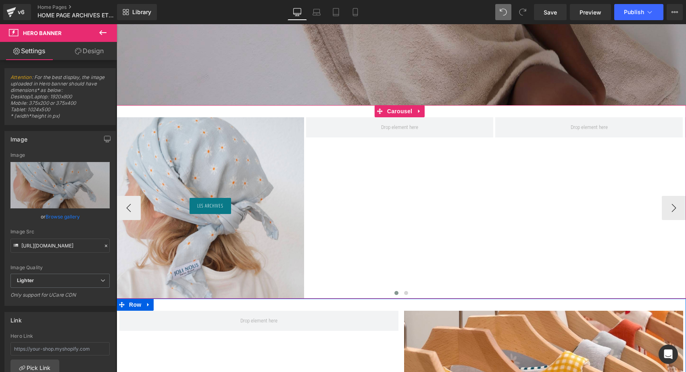
scroll to position [507, 0]
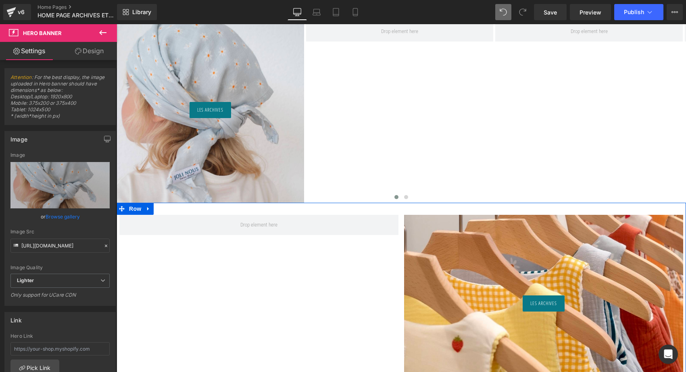
click at [509, 239] on div "LES ARCHIVES Button Hero Banner 200px 200px" at bounding box center [543, 305] width 279 height 181
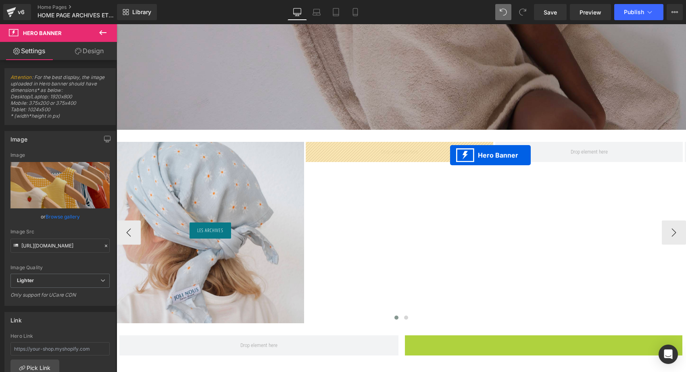
scroll to position [378, 0]
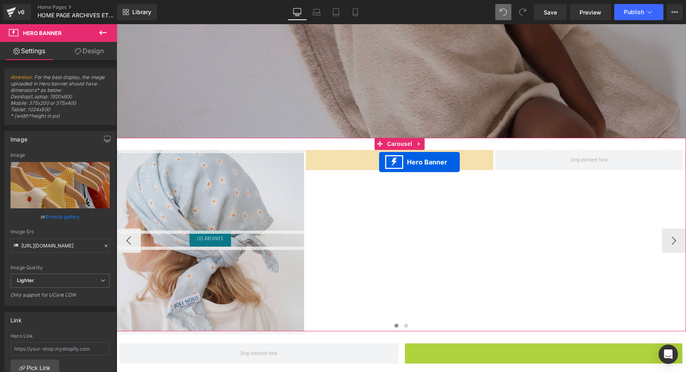
drag, startPoint x: 515, startPoint y: 221, endPoint x: 379, endPoint y: 162, distance: 148.6
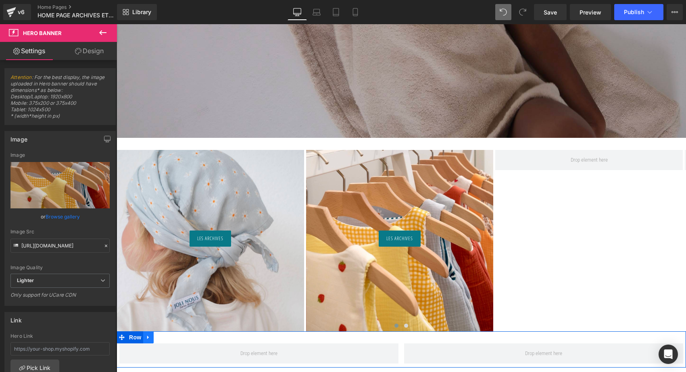
click at [149, 338] on icon at bounding box center [148, 338] width 6 height 6
click at [168, 337] on icon at bounding box center [169, 338] width 6 height 6
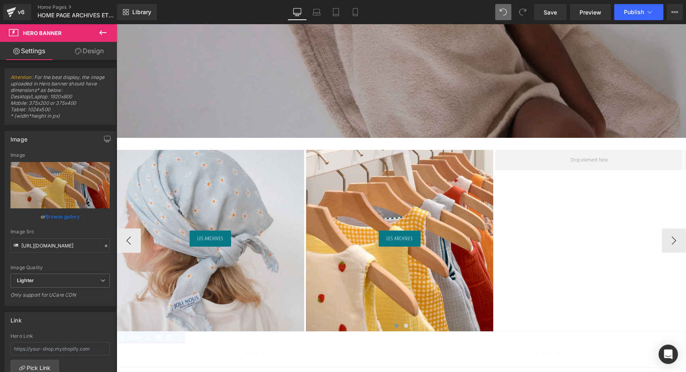
scroll to position [2738, 566]
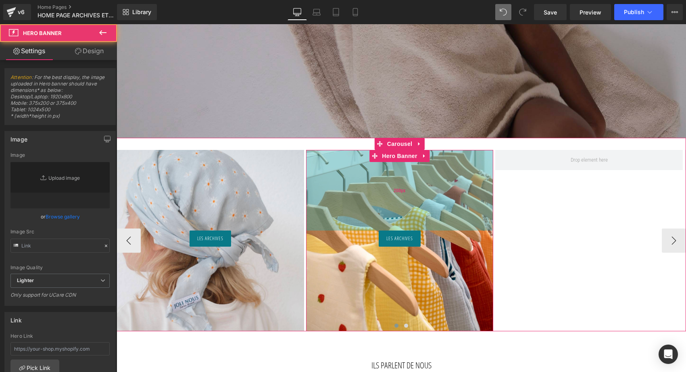
type input "https://ucarecdn.com/29783e0f-b4ed-461e-8165-d2ddb9caf295/-/format/auto/-/previ…"
click at [390, 215] on div "200px" at bounding box center [399, 190] width 187 height 81
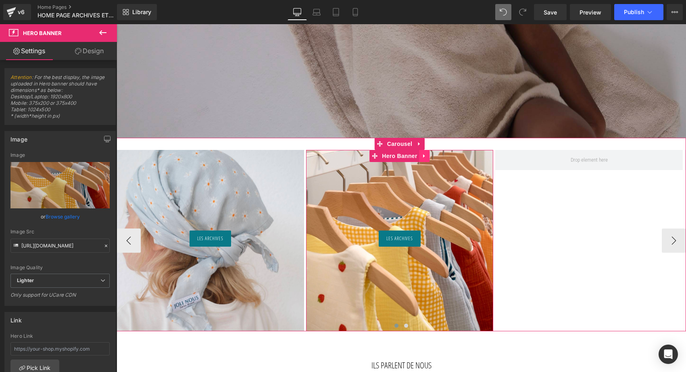
click at [427, 156] on icon at bounding box center [425, 156] width 6 height 6
click at [418, 156] on icon at bounding box center [419, 156] width 6 height 6
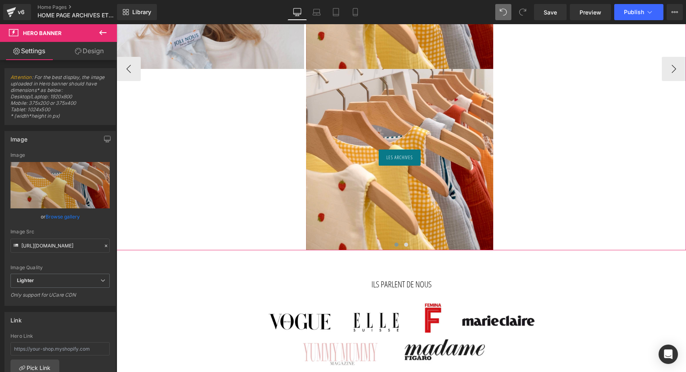
scroll to position [518, 0]
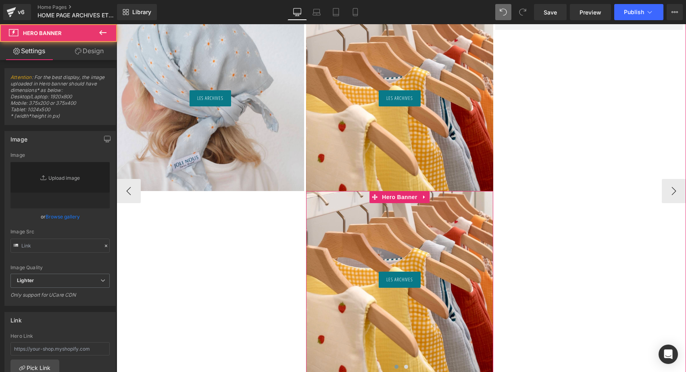
type input "https://ucarecdn.com/29783e0f-b4ed-461e-8165-d2ddb9caf295/-/format/auto/-/previ…"
click at [372, 243] on div at bounding box center [399, 281] width 187 height 181
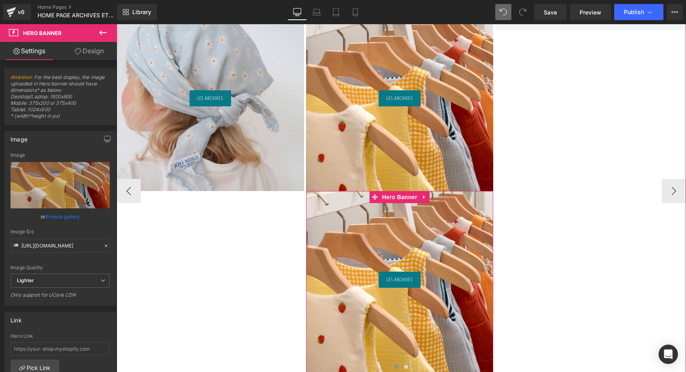
scroll to position [0, 0]
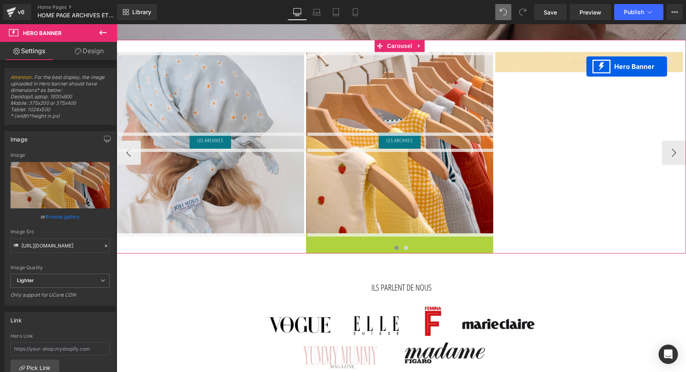
drag, startPoint x: 373, startPoint y: 196, endPoint x: 586, endPoint y: 67, distance: 249.4
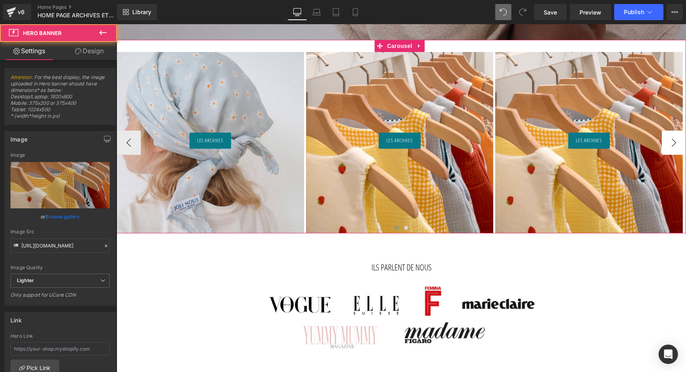
click at [672, 140] on button "›" at bounding box center [673, 143] width 24 height 24
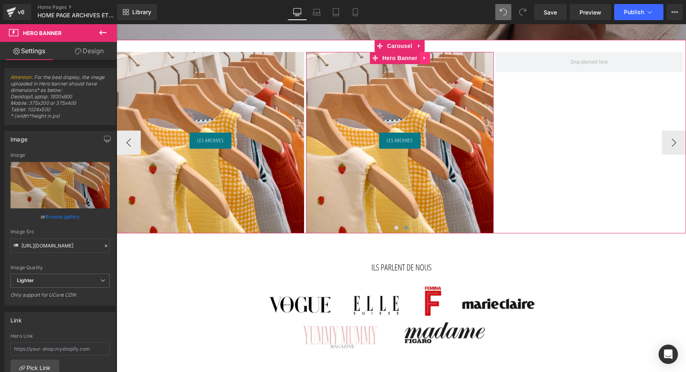
click at [426, 53] on link at bounding box center [424, 58] width 10 height 12
click at [418, 58] on icon at bounding box center [419, 58] width 6 height 6
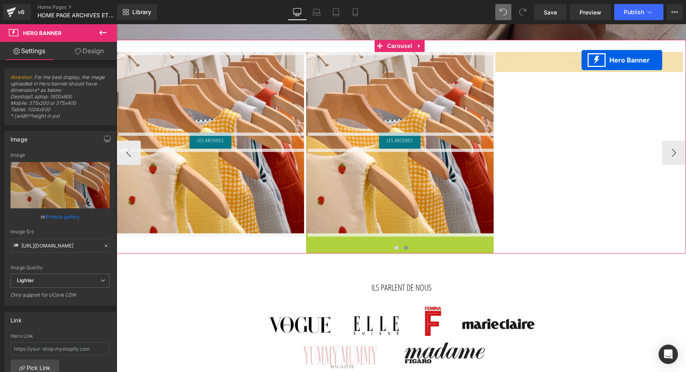
drag, startPoint x: 373, startPoint y: 238, endPoint x: 581, endPoint y: 60, distance: 273.8
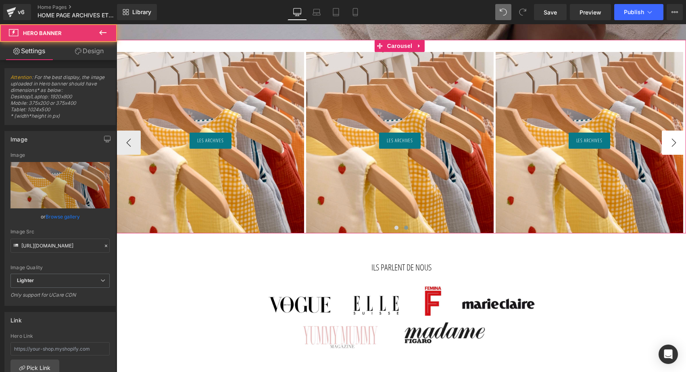
click at [675, 139] on button "›" at bounding box center [673, 143] width 24 height 24
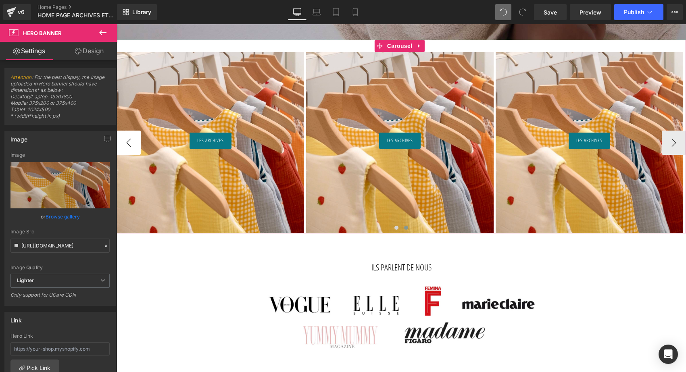
click at [123, 143] on button "‹" at bounding box center [128, 143] width 24 height 24
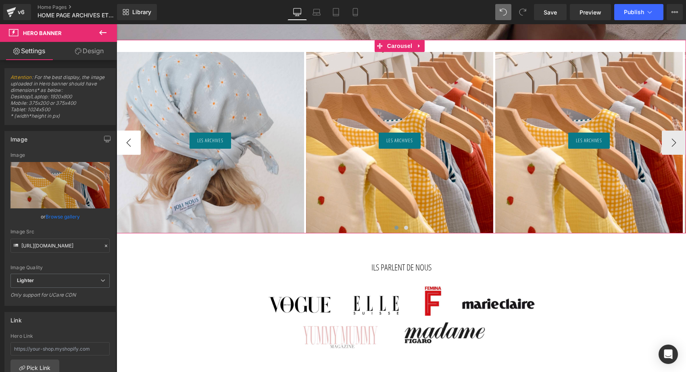
click at [123, 143] on button "‹" at bounding box center [128, 143] width 24 height 24
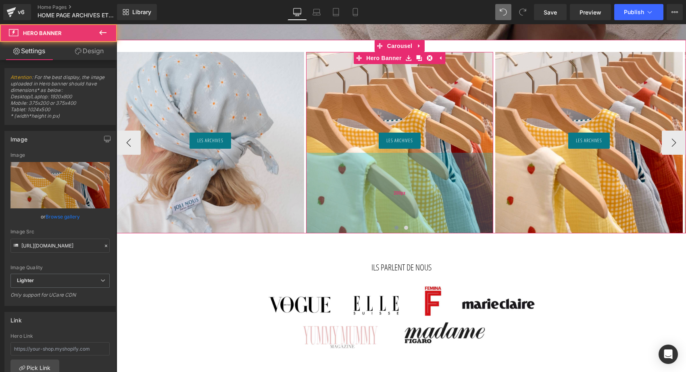
click at [409, 177] on div "200px" at bounding box center [399, 193] width 187 height 81
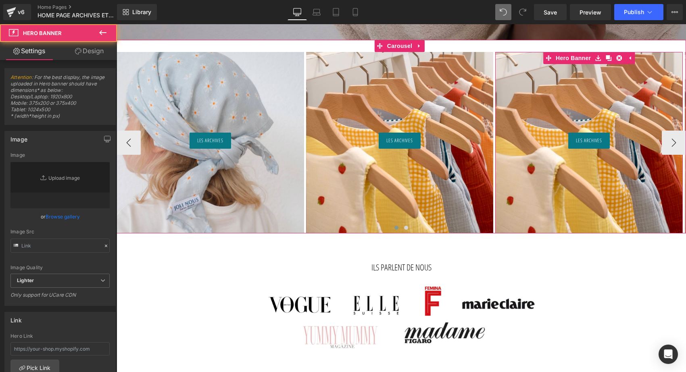
type input "https://ucarecdn.com/29783e0f-b4ed-461e-8165-d2ddb9caf295/-/format/auto/-/previ…"
click at [571, 103] on div at bounding box center [588, 142] width 187 height 181
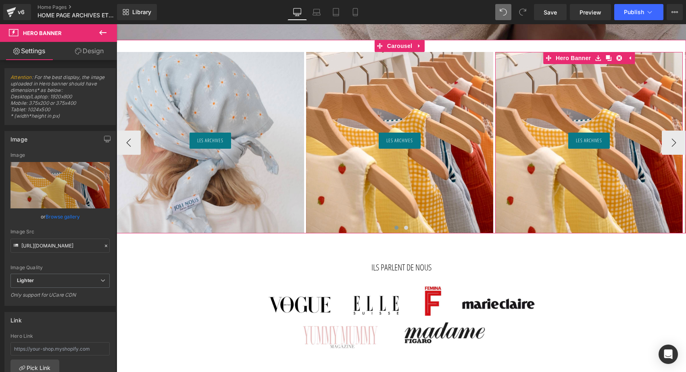
click at [581, 98] on div at bounding box center [588, 142] width 187 height 181
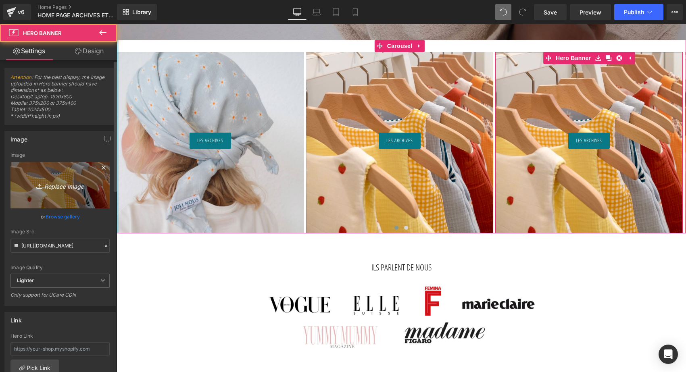
click at [56, 174] on link "Replace Image" at bounding box center [59, 185] width 99 height 46
type input "C:\fakepath\IMG_7550.jpeg"
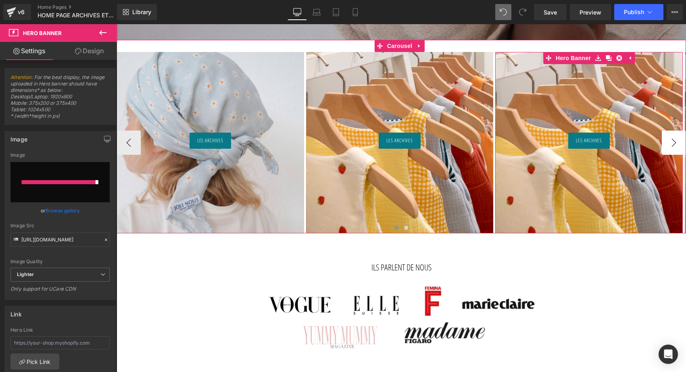
type input "https://ucarecdn.com/874b297a-30bf-4a83-8eeb-6a461ad1793b/-/format/auto/-/previ…"
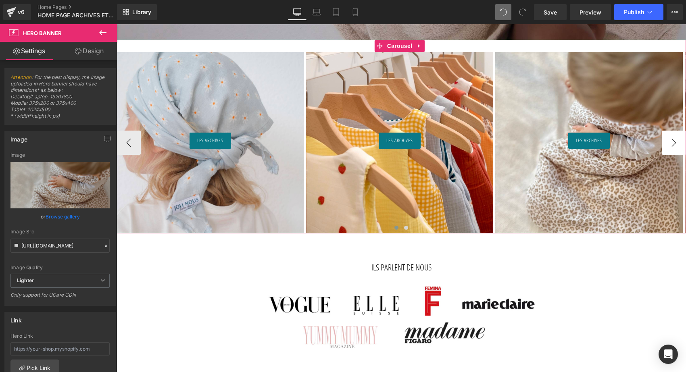
click at [671, 140] on button "›" at bounding box center [673, 143] width 24 height 24
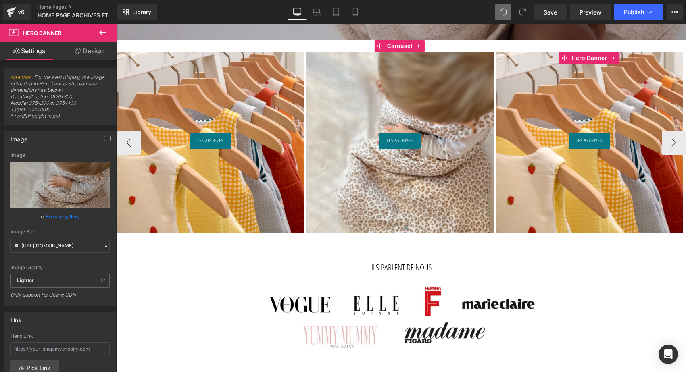
click at [620, 98] on div at bounding box center [588, 142] width 187 height 181
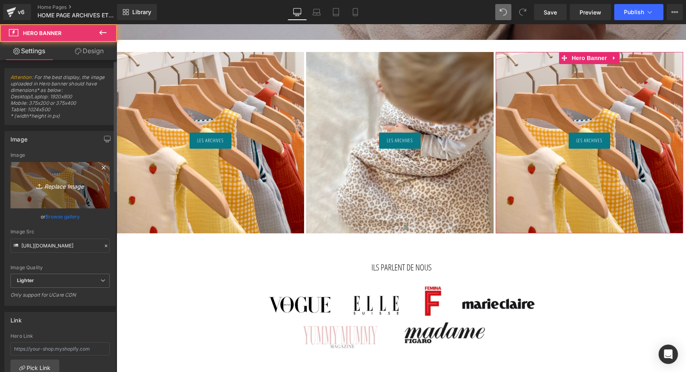
click at [55, 185] on icon "Replace Image" at bounding box center [60, 185] width 64 height 10
type input "C:\fakepath\IMG_8395.jpeg"
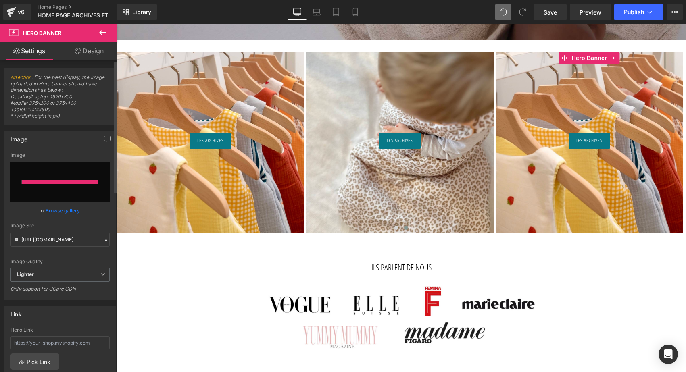
type input "https://ucarecdn.com/d1ce293e-b3b6-4413-bfe8-91f789a4ee0f/-/format/auto/-/previ…"
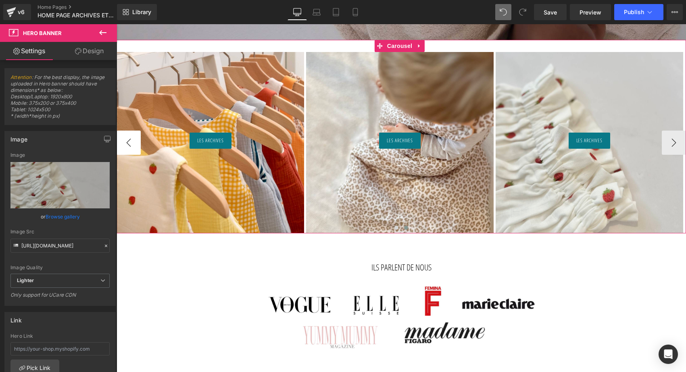
click at [137, 140] on button "‹" at bounding box center [128, 143] width 24 height 24
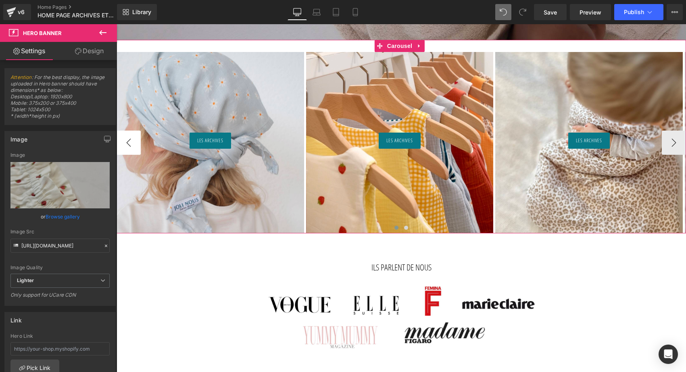
click at [137, 140] on button "‹" at bounding box center [128, 143] width 24 height 24
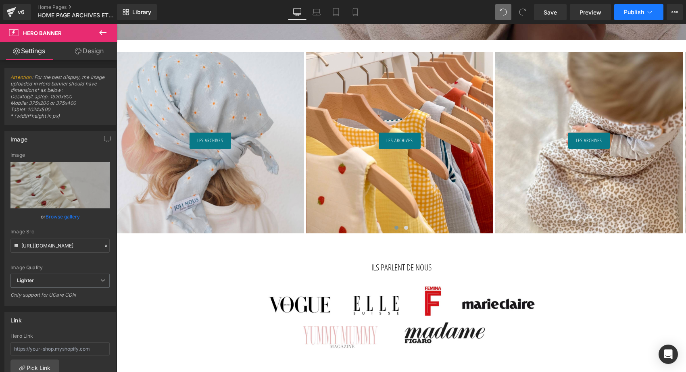
click at [633, 7] on button "Publish" at bounding box center [638, 12] width 49 height 16
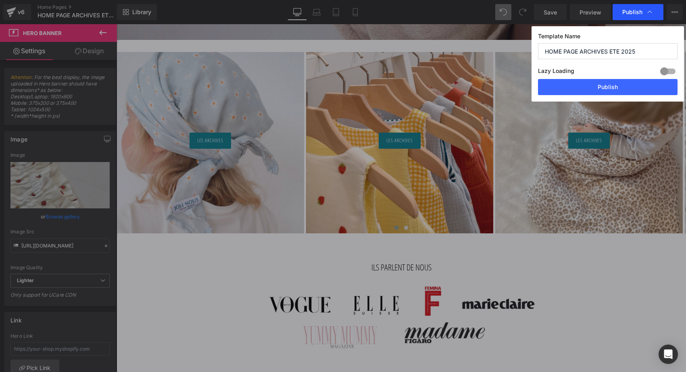
click at [635, 16] on span "Publish" at bounding box center [637, 12] width 31 height 8
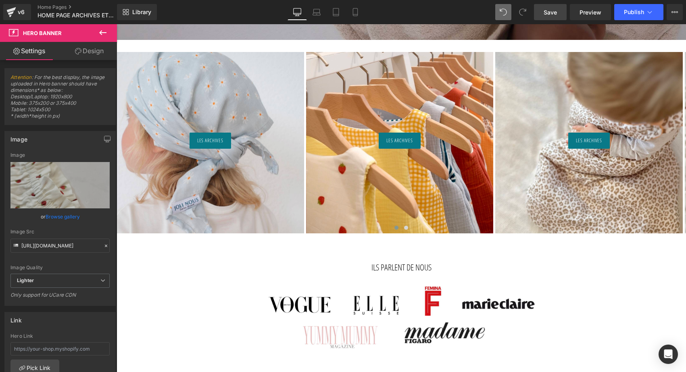
click at [550, 19] on link "Save" at bounding box center [550, 12] width 33 height 16
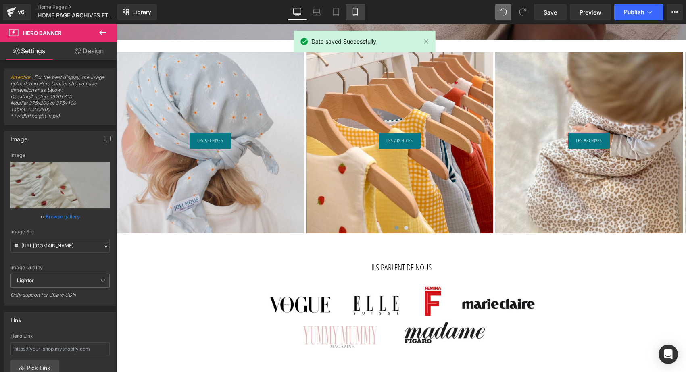
click at [355, 8] on icon at bounding box center [355, 12] width 4 height 8
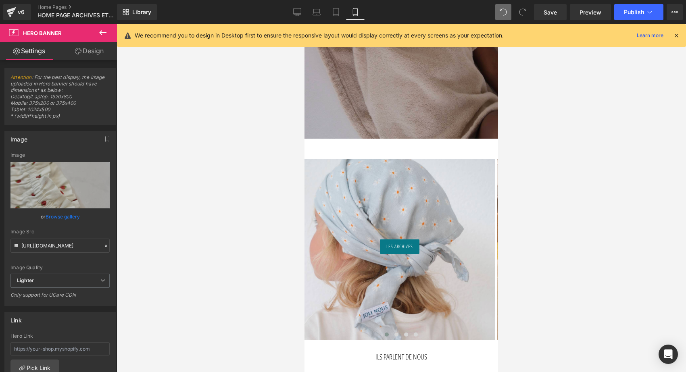
scroll to position [256, 0]
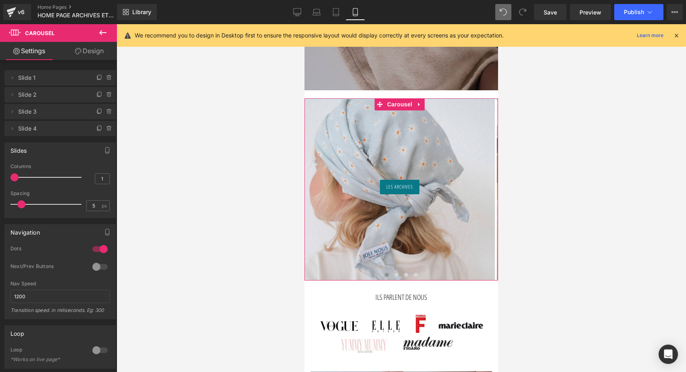
drag, startPoint x: 453, startPoint y: 104, endPoint x: 455, endPoint y: 93, distance: 11.4
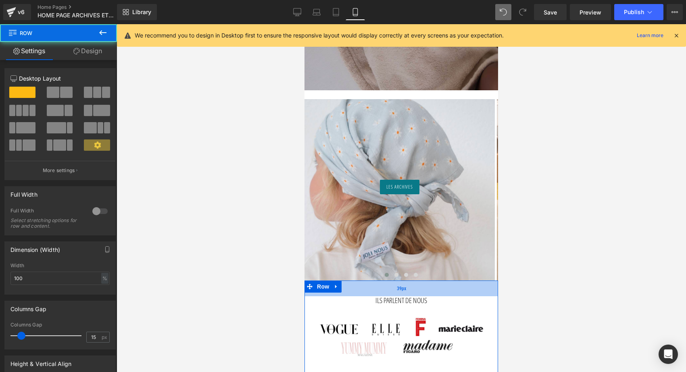
scroll to position [2812, 190]
drag, startPoint x: 415, startPoint y: 286, endPoint x: 415, endPoint y: 293, distance: 6.4
click at [415, 293] on div "39px" at bounding box center [400, 289] width 193 height 16
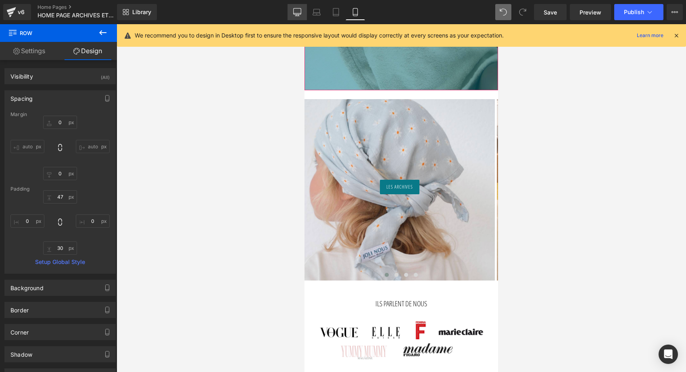
click at [293, 11] on link "Desktop" at bounding box center [296, 12] width 19 height 16
type input "0"
type input "72"
type input "0"
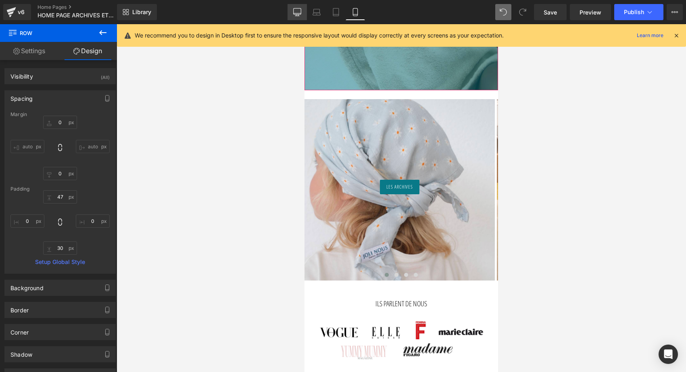
type input "52"
type input "0"
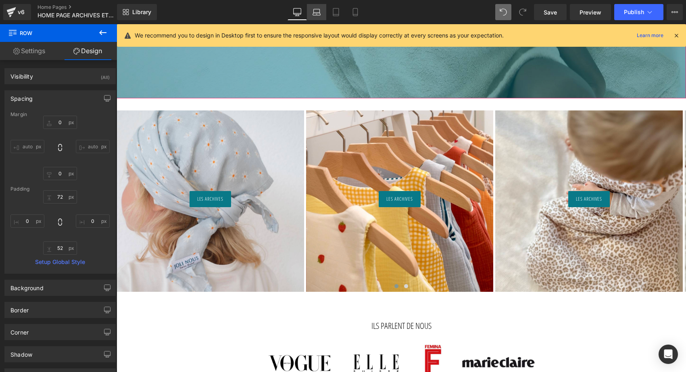
scroll to position [4, 4]
click at [312, 12] on link "Laptop" at bounding box center [316, 12] width 19 height 16
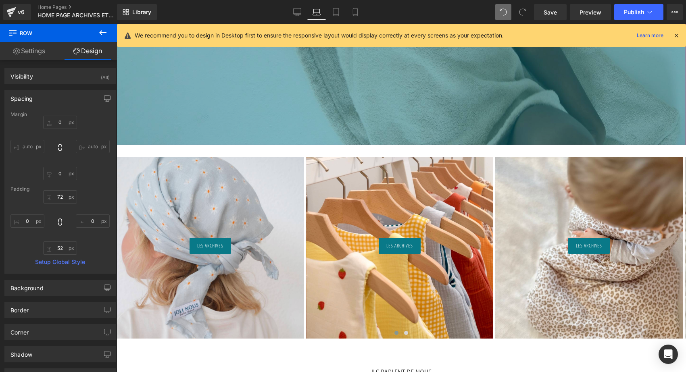
type input "0"
type input "60"
type input "0"
type input "71"
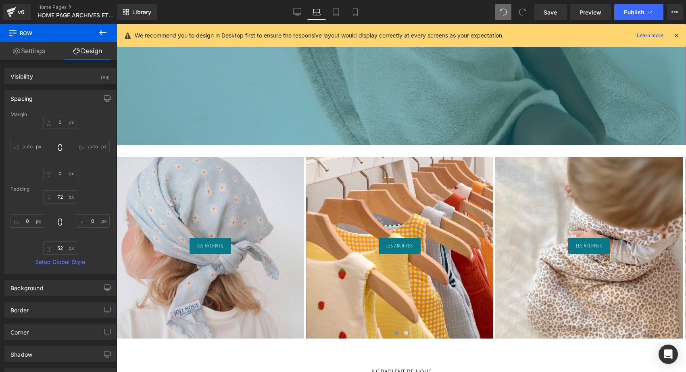
type input "0"
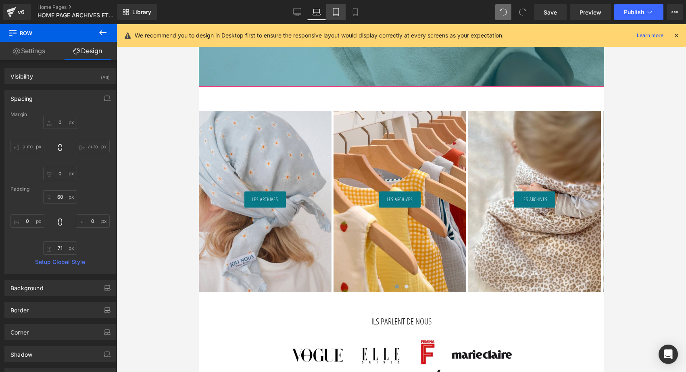
click at [337, 12] on icon at bounding box center [336, 12] width 8 height 8
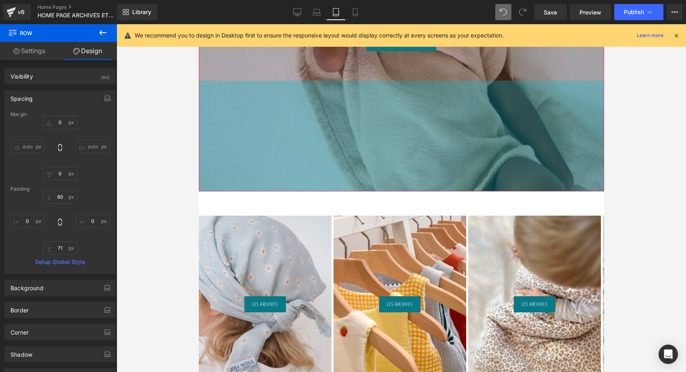
type input "0"
type input "57"
type input "0"
type input "50"
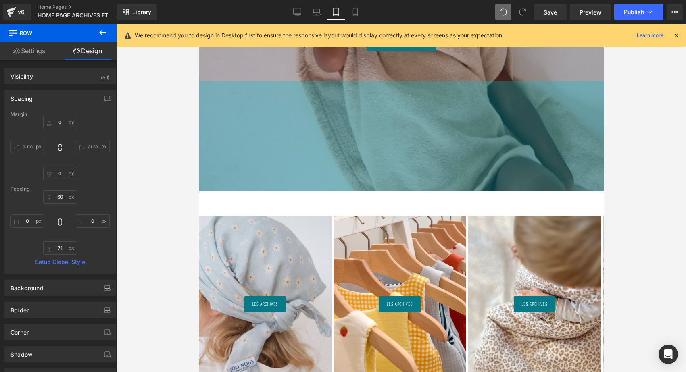
type input "0"
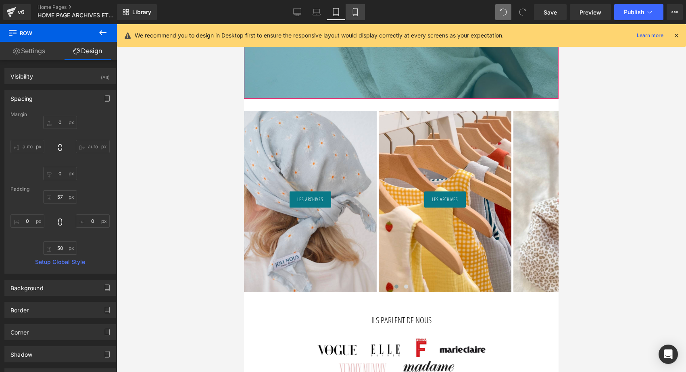
scroll to position [2099, 311]
click at [355, 12] on icon at bounding box center [355, 12] width 8 height 8
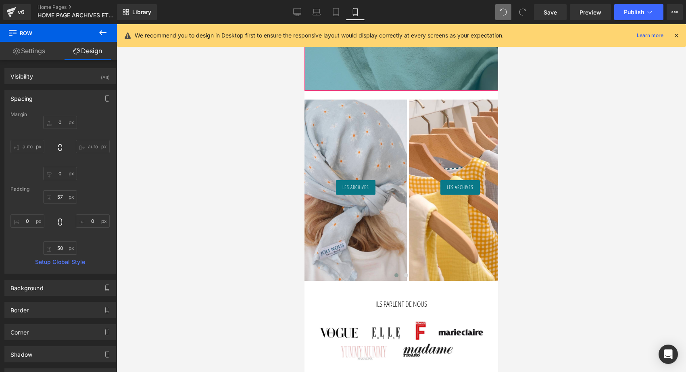
type input "0"
type input "47"
type input "0"
type input "30"
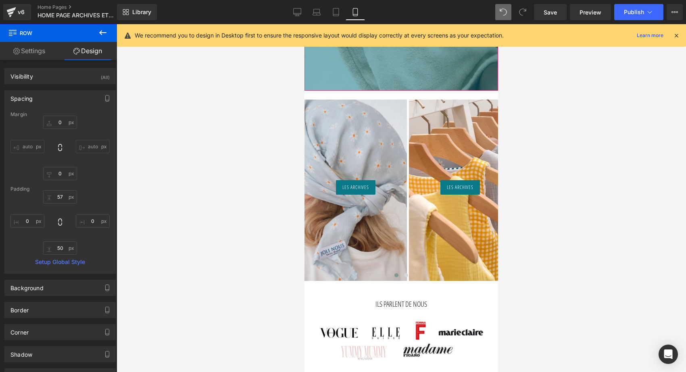
type input "0"
click at [303, 12] on link "Desktop" at bounding box center [296, 12] width 19 height 16
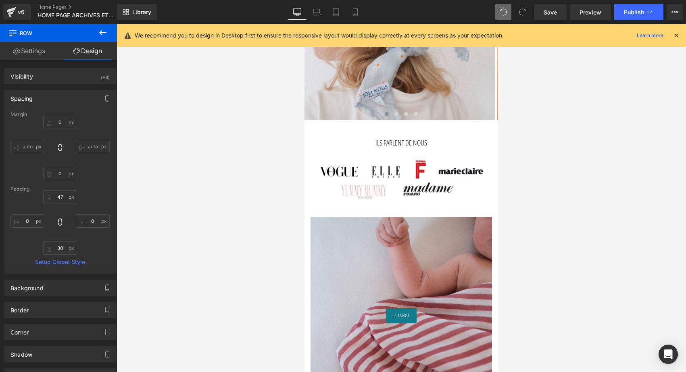
type input "0"
type input "72"
type input "0"
type input "52"
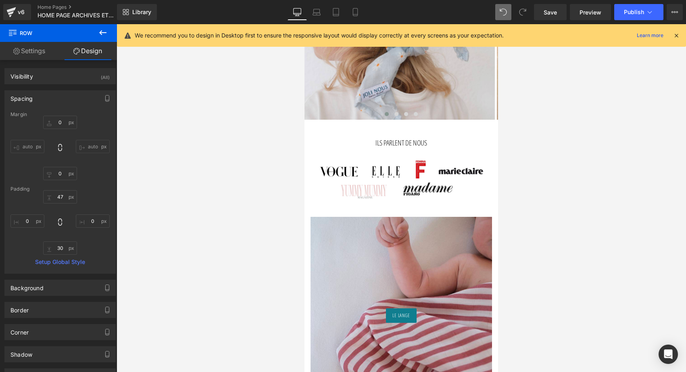
type input "0"
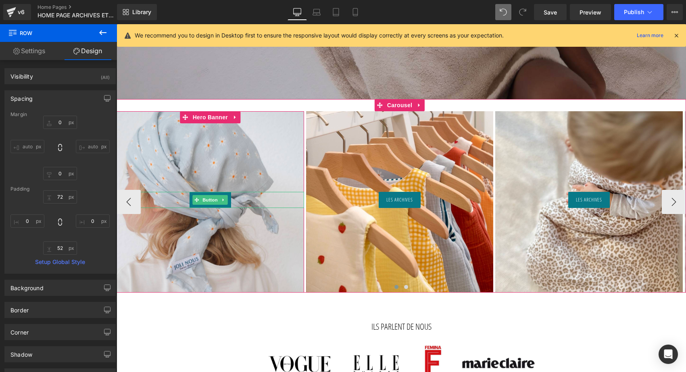
click at [212, 195] on link "Button" at bounding box center [206, 200] width 27 height 10
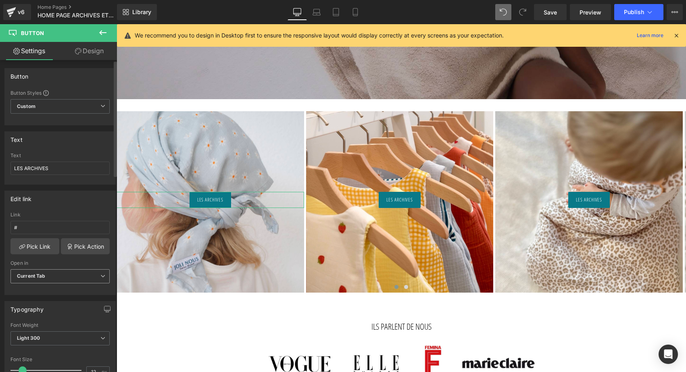
click at [40, 278] on b "Current Tab" at bounding box center [31, 276] width 29 height 6
click at [37, 303] on div "New Tab" at bounding box center [33, 303] width 21 height 6
click at [33, 247] on link "Pick Link" at bounding box center [34, 246] width 49 height 16
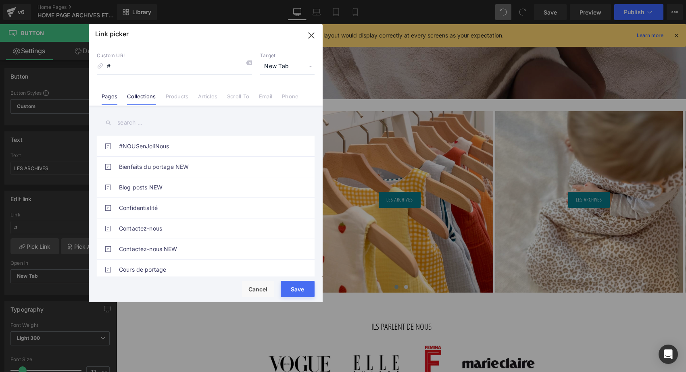
click at [141, 98] on link "Collections" at bounding box center [141, 99] width 29 height 12
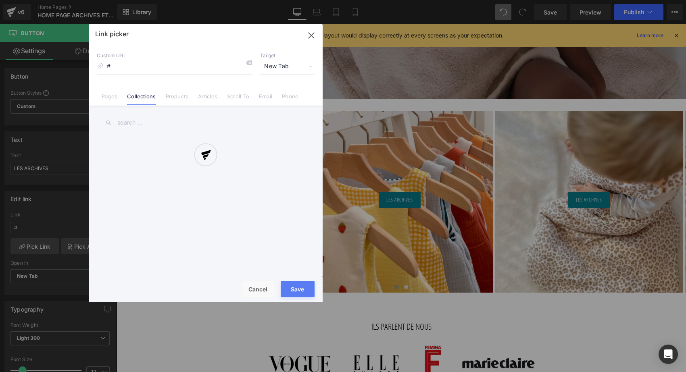
click at [130, 126] on div at bounding box center [206, 163] width 234 height 278
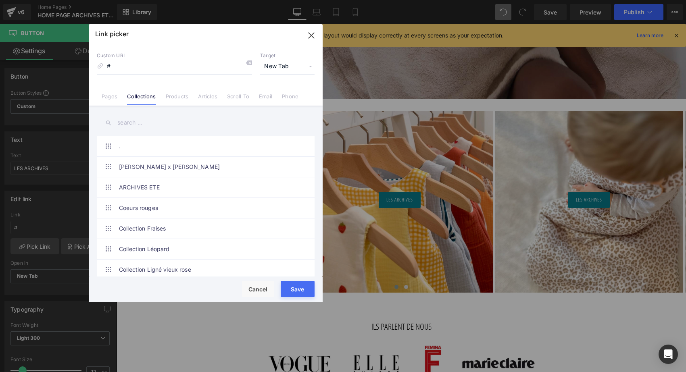
click at [129, 120] on input "text" at bounding box center [206, 123] width 218 height 18
click at [153, 188] on link "ARCHIVES ETE" at bounding box center [207, 187] width 177 height 20
type input "/collections/archives-hiver"
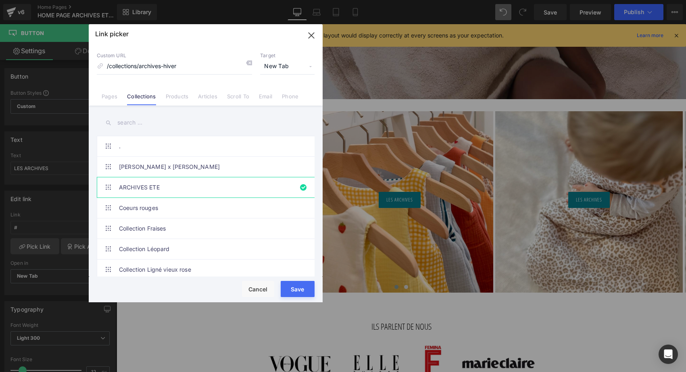
click at [298, 290] on button "Save" at bounding box center [298, 289] width 34 height 16
type input "/collections/archives-hiver"
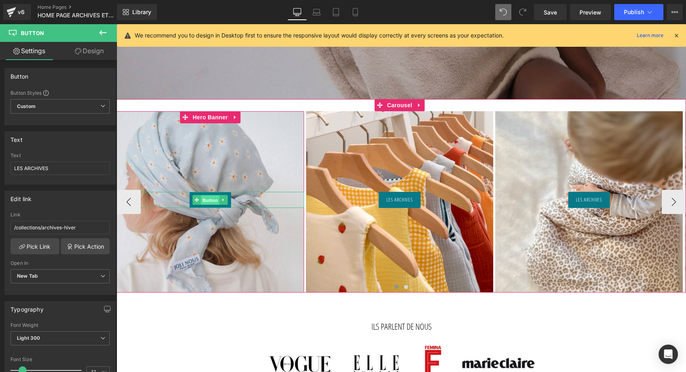
click at [219, 200] on span "Button" at bounding box center [210, 200] width 19 height 10
click at [202, 197] on span "Button" at bounding box center [210, 200] width 19 height 10
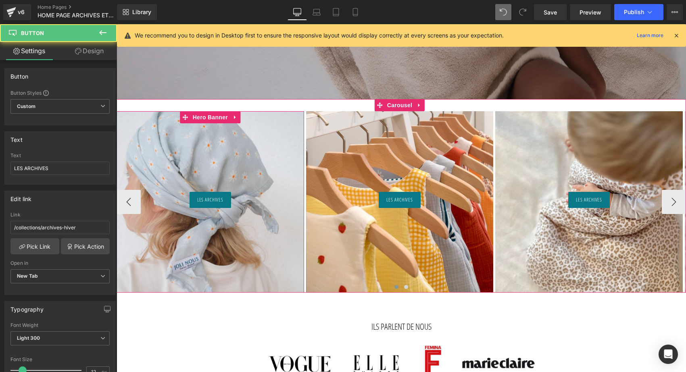
click at [208, 160] on div at bounding box center [209, 201] width 187 height 181
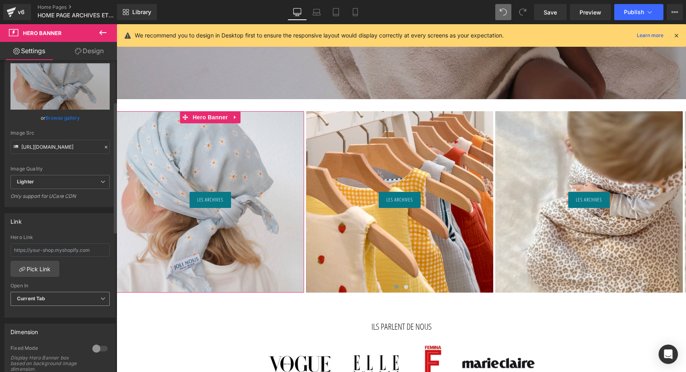
click at [43, 299] on b "Current Tab" at bounding box center [31, 298] width 29 height 6
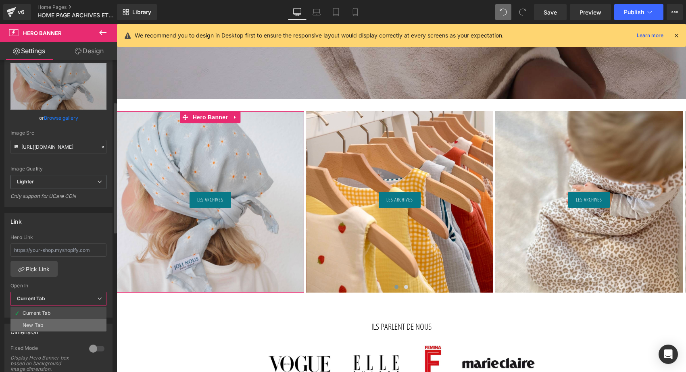
click at [35, 325] on div "New Tab" at bounding box center [33, 325] width 21 height 6
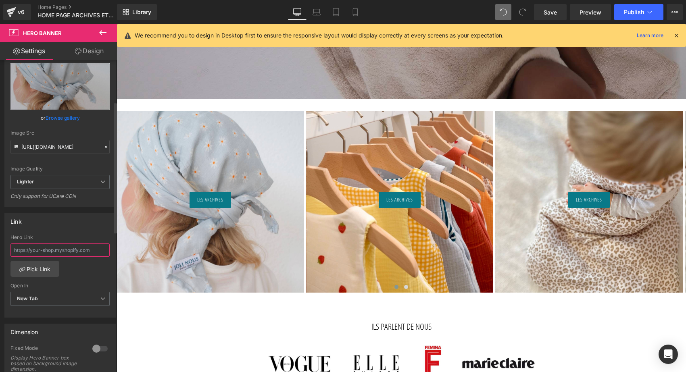
click at [45, 252] on input "text" at bounding box center [59, 249] width 99 height 13
click at [37, 268] on link "Pick Link" at bounding box center [34, 269] width 49 height 16
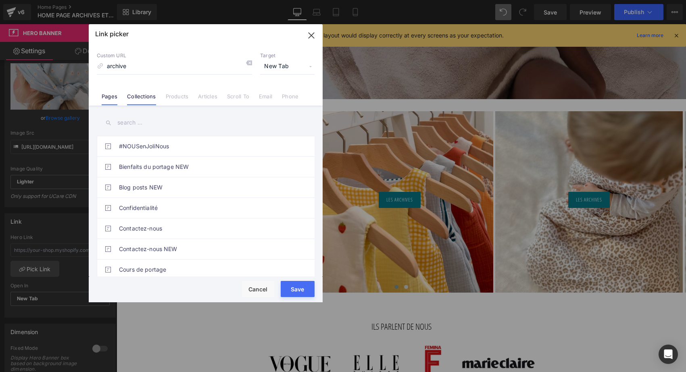
click at [150, 98] on link "Collections" at bounding box center [141, 99] width 29 height 12
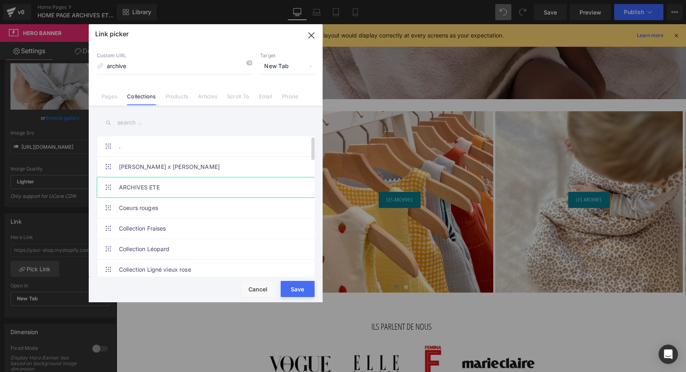
click at [137, 197] on link "ARCHIVES ETE" at bounding box center [207, 187] width 177 height 20
type input "/collections/archives-hiver"
click at [296, 291] on button "Save" at bounding box center [298, 289] width 34 height 16
type input "/collections/archives-hiver"
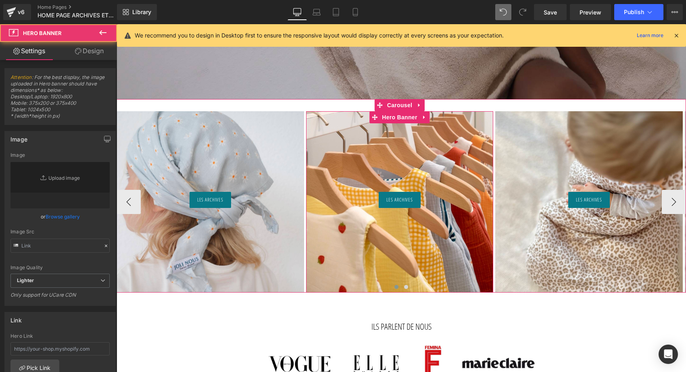
type input "https://ucarecdn.com/29783e0f-b4ed-461e-8165-d2ddb9caf295/-/format/auto/-/previ…"
click at [366, 152] on div at bounding box center [399, 201] width 187 height 181
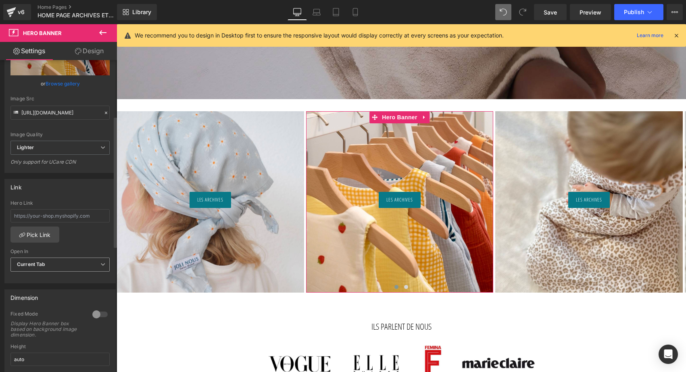
click at [34, 269] on span "Current Tab" at bounding box center [59, 265] width 99 height 14
click at [30, 291] on div "New Tab" at bounding box center [33, 291] width 21 height 6
click at [42, 234] on link "Pick Link" at bounding box center [34, 235] width 49 height 16
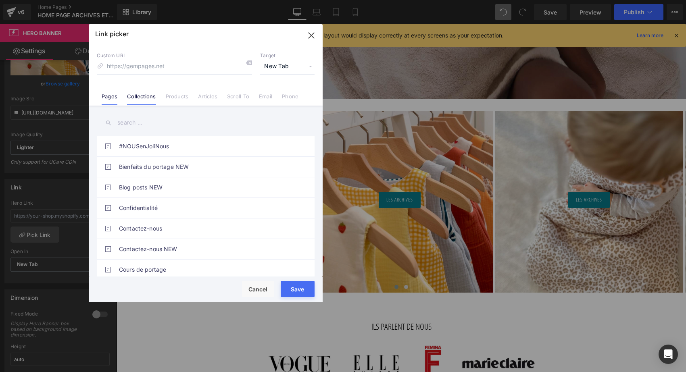
click at [150, 101] on link "Collections" at bounding box center [141, 99] width 29 height 12
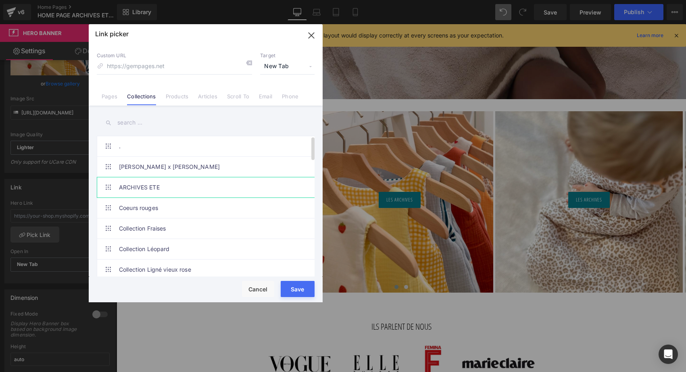
click at [131, 187] on link "ARCHIVES ETE" at bounding box center [207, 187] width 177 height 20
type input "/collections/archives-hiver"
click at [294, 286] on button "Save" at bounding box center [298, 289] width 34 height 16
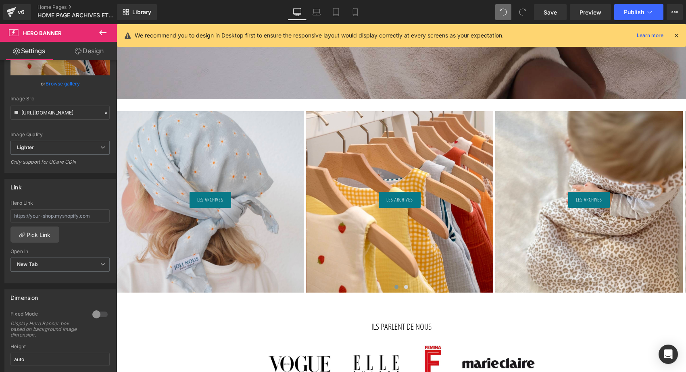
type input "/collections/archives-hiver"
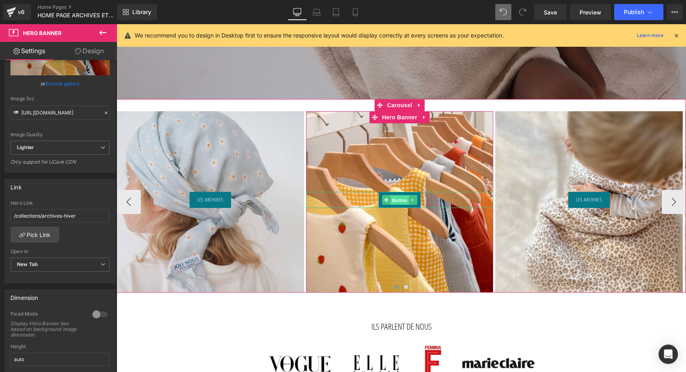
click at [404, 198] on span "Button" at bounding box center [399, 200] width 19 height 10
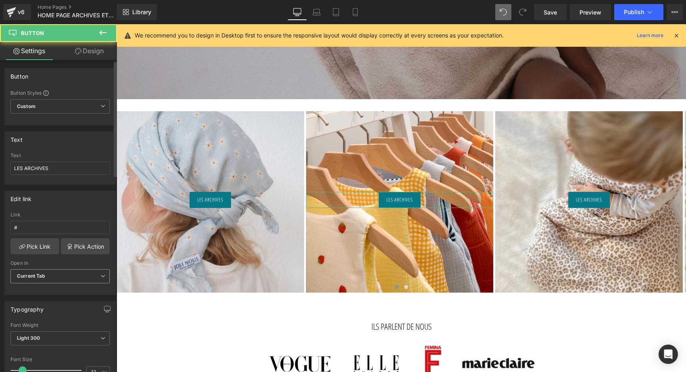
click at [56, 280] on span "Current Tab" at bounding box center [59, 276] width 99 height 14
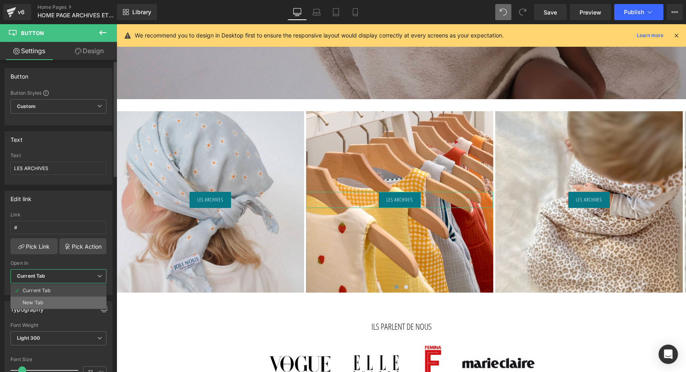
click at [47, 297] on li "New Tab" at bounding box center [58, 303] width 96 height 12
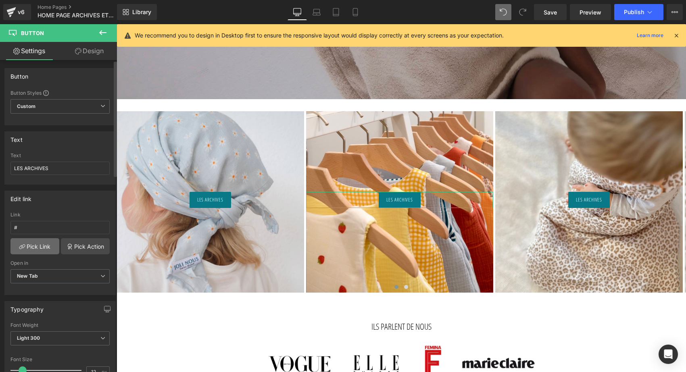
click at [46, 245] on link "Pick Link" at bounding box center [34, 246] width 49 height 16
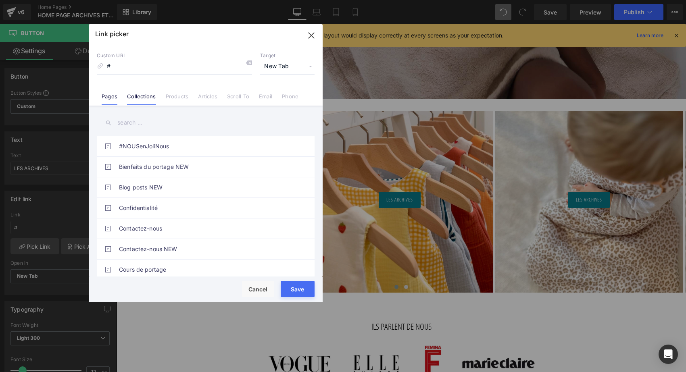
click at [133, 92] on li "Collections" at bounding box center [141, 93] width 38 height 14
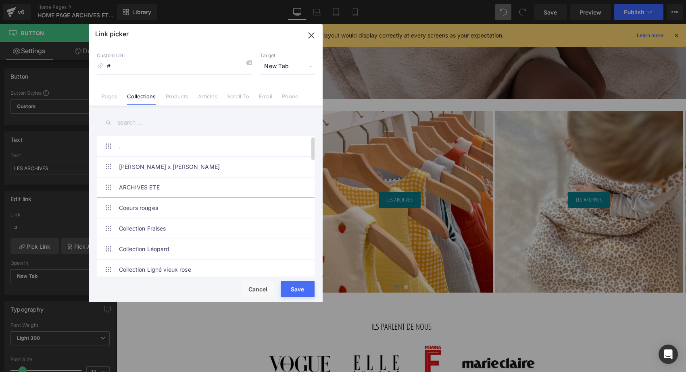
click at [129, 188] on link "ARCHIVES ETE" at bounding box center [207, 187] width 177 height 20
type input "/collections/archives-hiver"
click at [295, 287] on button "Save" at bounding box center [298, 289] width 34 height 16
type input "/collections/archives-hiver"
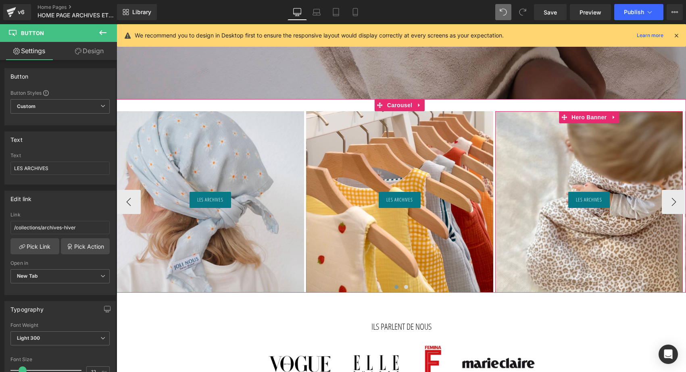
click at [568, 162] on div at bounding box center [588, 201] width 187 height 181
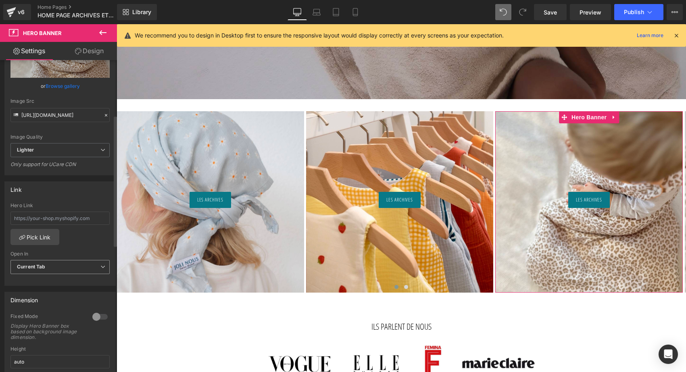
click at [36, 266] on b "Current Tab" at bounding box center [31, 267] width 29 height 6
click at [33, 291] on div "New Tab" at bounding box center [33, 294] width 21 height 6
click at [42, 231] on link "Pick Link" at bounding box center [34, 237] width 49 height 16
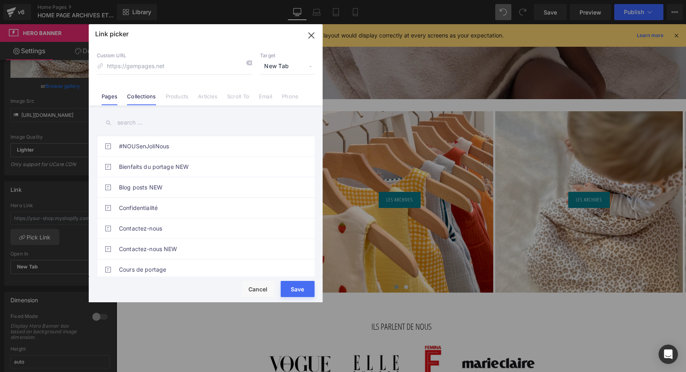
click at [139, 98] on link "Collections" at bounding box center [141, 99] width 29 height 12
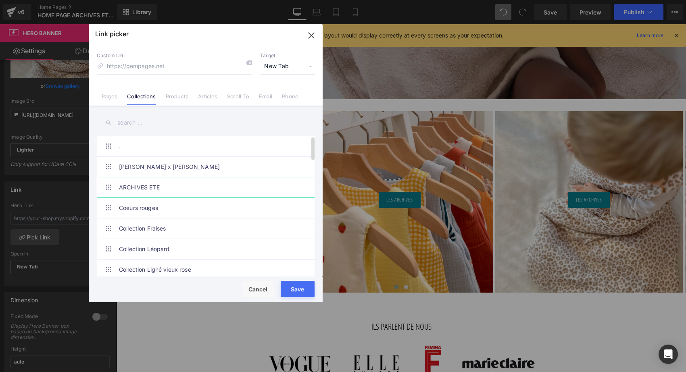
click at [128, 192] on link "ARCHIVES ETE" at bounding box center [207, 187] width 177 height 20
type input "/collections/archives-hiver"
click at [295, 286] on button "Save" at bounding box center [298, 289] width 34 height 16
type input "/collections/archives-hiver"
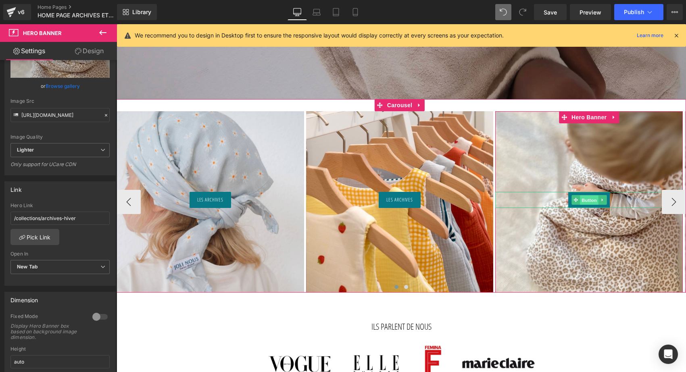
click at [588, 200] on span "Button" at bounding box center [589, 200] width 19 height 10
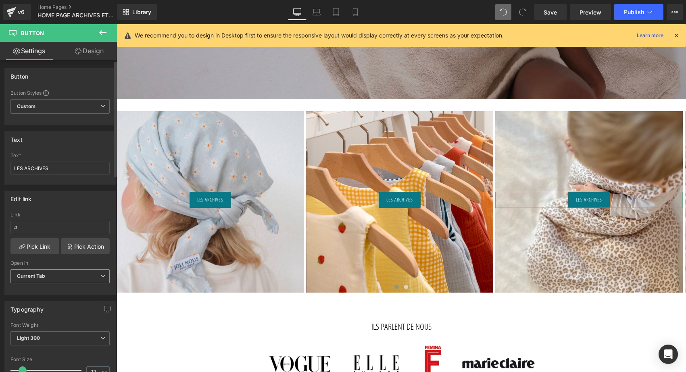
click at [35, 275] on b "Current Tab" at bounding box center [31, 276] width 29 height 6
click at [29, 300] on div "New Tab" at bounding box center [33, 303] width 21 height 6
click at [35, 243] on link "Pick Link" at bounding box center [34, 246] width 49 height 16
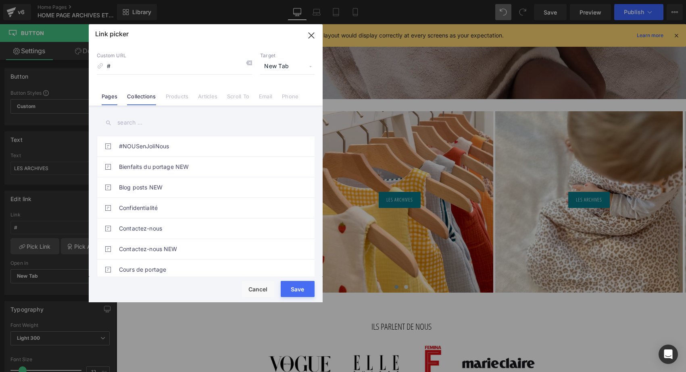
click at [152, 96] on link "Collections" at bounding box center [141, 99] width 29 height 12
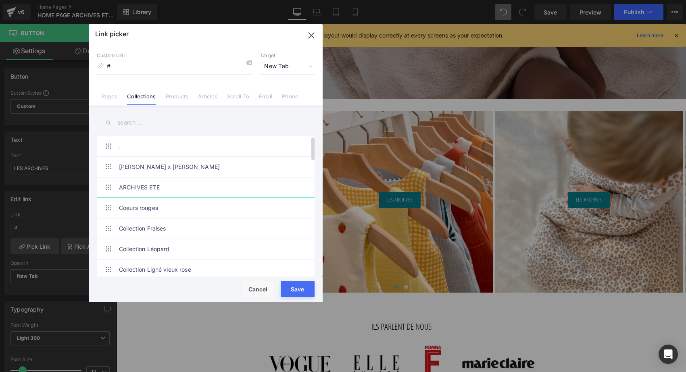
click at [131, 186] on link "ARCHIVES ETE" at bounding box center [207, 187] width 177 height 20
type input "/collections/archives-hiver"
click at [292, 286] on button "Save" at bounding box center [298, 289] width 34 height 16
type input "/collections/archives-hiver"
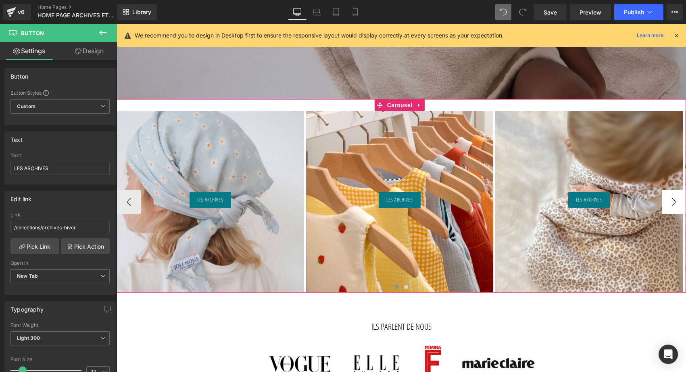
click at [676, 204] on button "›" at bounding box center [673, 202] width 24 height 24
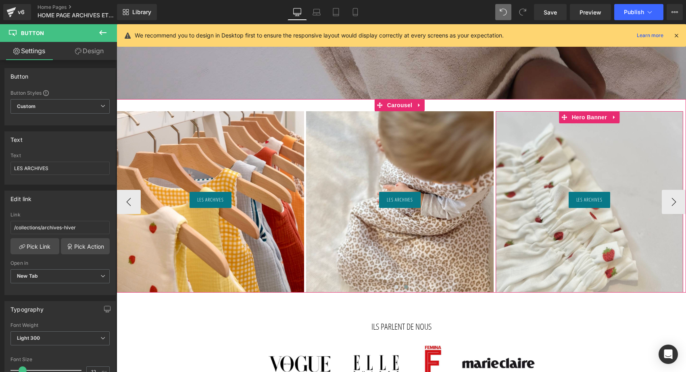
click at [605, 153] on div at bounding box center [588, 201] width 187 height 181
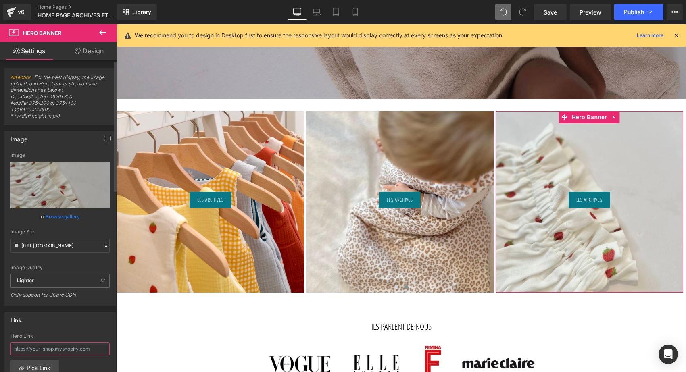
click at [32, 346] on input "text" at bounding box center [59, 348] width 99 height 13
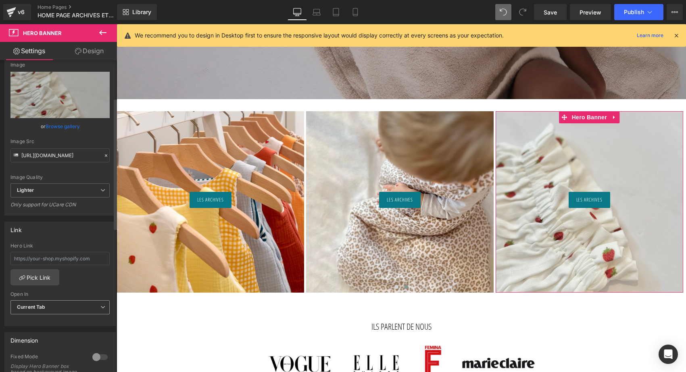
click at [47, 306] on span "Current Tab" at bounding box center [59, 307] width 99 height 14
click at [39, 329] on li "New Tab" at bounding box center [58, 334] width 96 height 12
click at [48, 252] on input "text" at bounding box center [59, 258] width 99 height 13
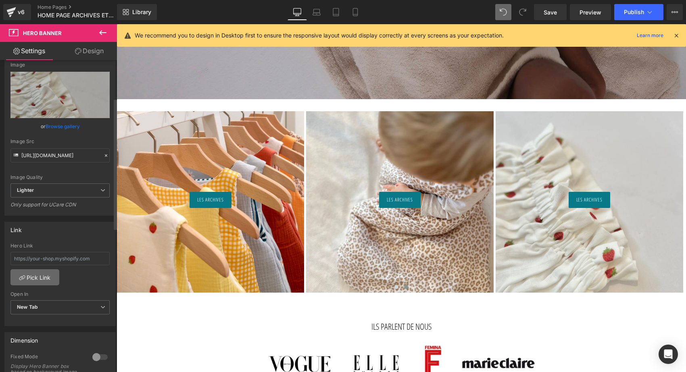
click at [33, 281] on link "Pick Link" at bounding box center [34, 277] width 49 height 16
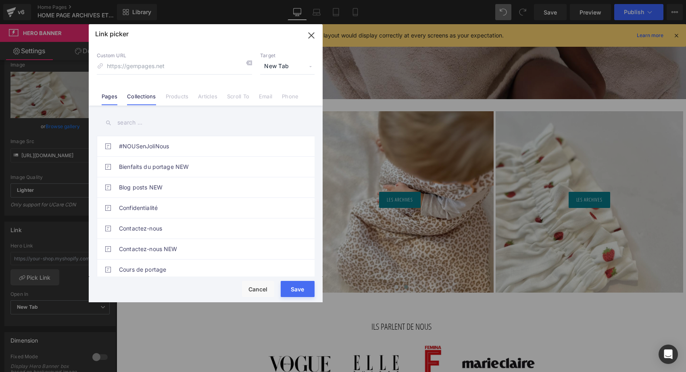
click at [150, 100] on link "Collections" at bounding box center [141, 99] width 29 height 12
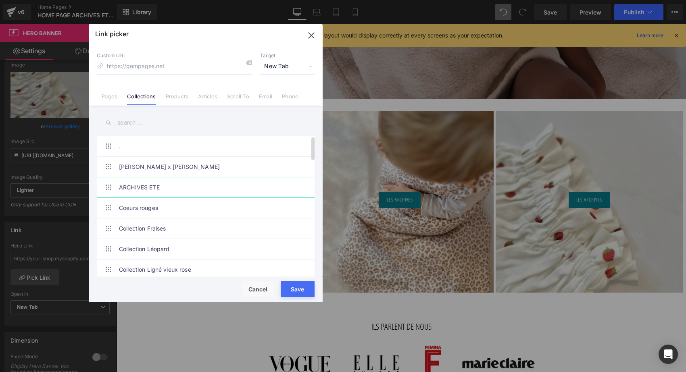
click at [130, 189] on link "ARCHIVES ETE" at bounding box center [207, 187] width 177 height 20
type input "/collections/archives-hiver"
click at [290, 291] on button "Save" at bounding box center [298, 289] width 34 height 16
type input "/collections/archives-hiver"
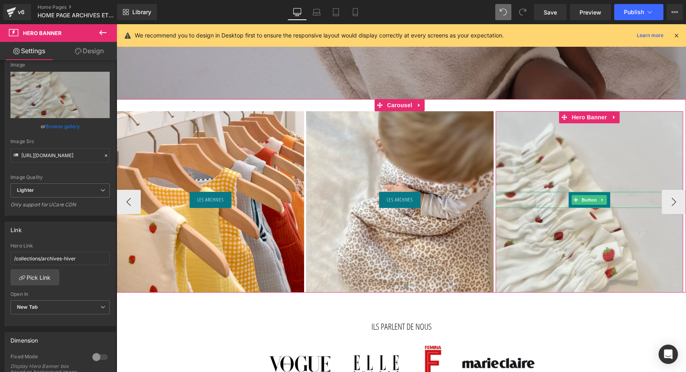
click at [592, 197] on span "Button" at bounding box center [589, 200] width 19 height 10
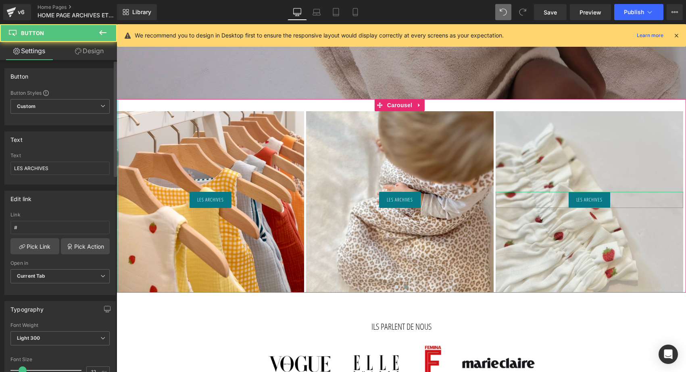
click at [94, 266] on div "Open in Current Tab Current Tab New Tab" at bounding box center [59, 276] width 99 height 32
click at [88, 276] on span "Current Tab" at bounding box center [59, 276] width 99 height 14
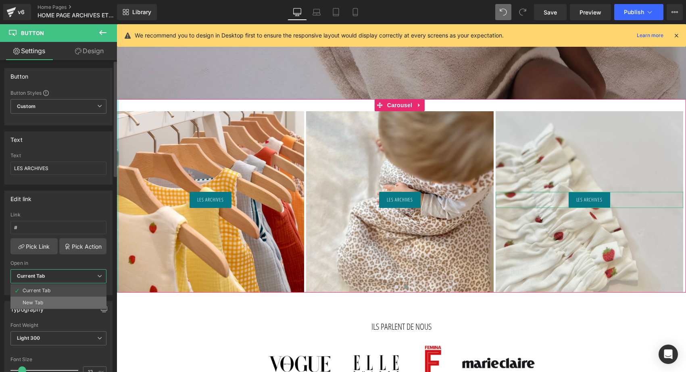
click at [62, 303] on li "New Tab" at bounding box center [58, 303] width 96 height 12
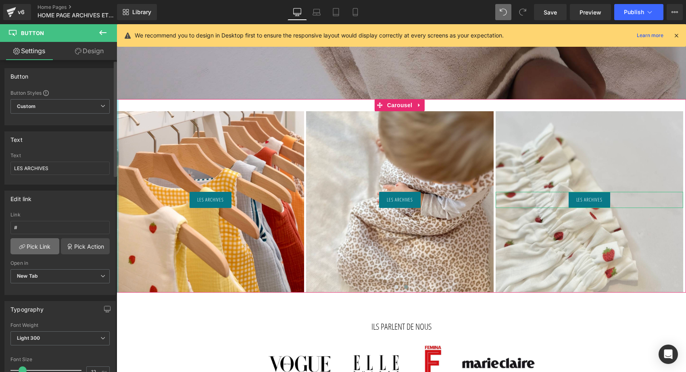
click at [38, 246] on link "Pick Link" at bounding box center [34, 246] width 49 height 16
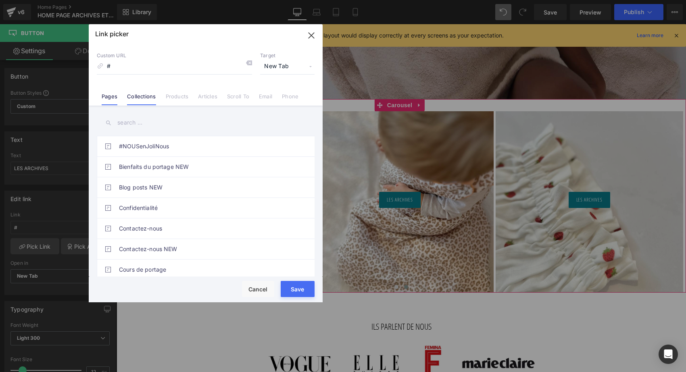
click at [149, 97] on link "Collections" at bounding box center [141, 99] width 29 height 12
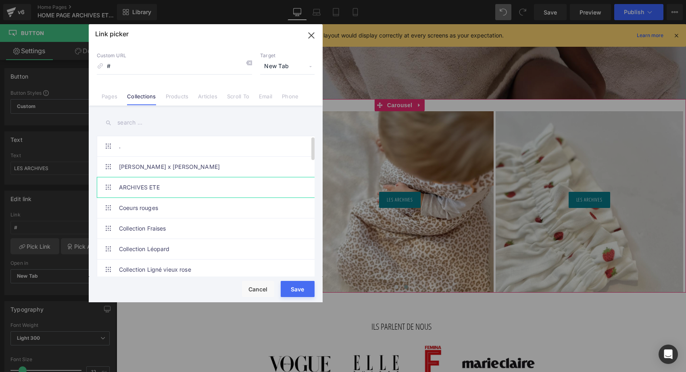
click at [129, 186] on link "ARCHIVES ETE" at bounding box center [207, 187] width 177 height 20
type input "/collections/archives-hiver"
click at [294, 287] on button "Save" at bounding box center [298, 289] width 34 height 16
type input "/collections/archives-hiver"
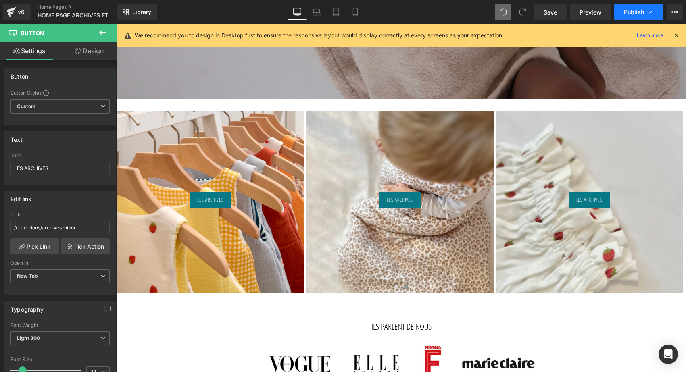
click at [624, 9] on span "Publish" at bounding box center [634, 12] width 20 height 6
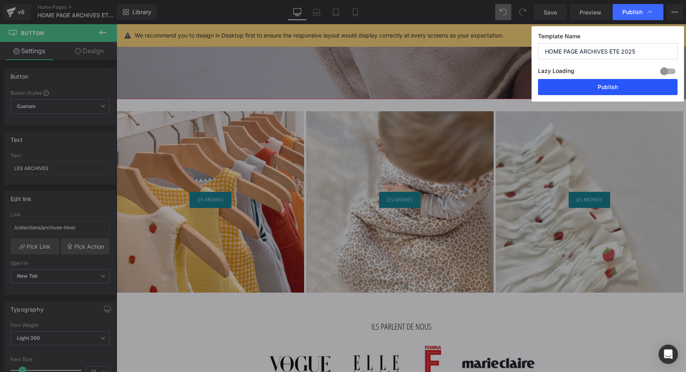
click at [624, 89] on button "Publish" at bounding box center [607, 87] width 139 height 16
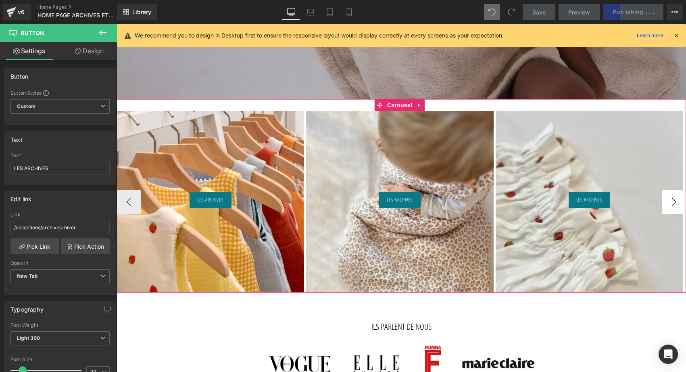
click at [674, 202] on button "›" at bounding box center [673, 202] width 24 height 24
click at [133, 210] on button "‹" at bounding box center [128, 202] width 24 height 24
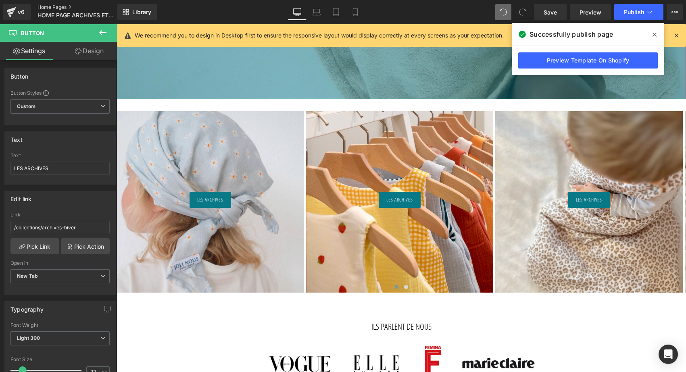
click at [46, 7] on link "Home Pages" at bounding box center [83, 7] width 93 height 6
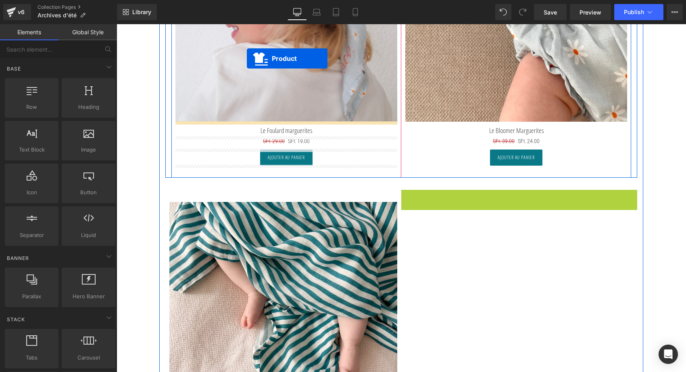
scroll to position [262, 0]
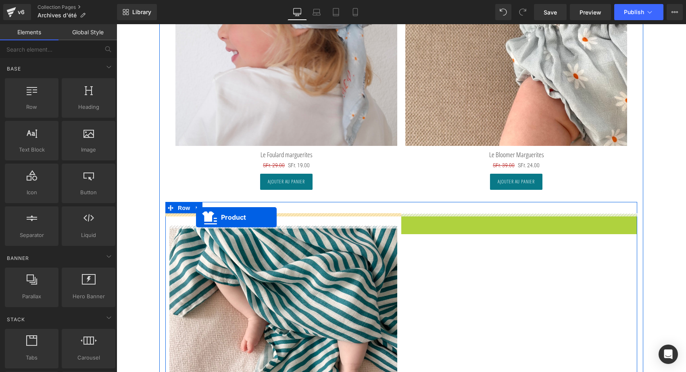
drag, startPoint x: 499, startPoint y: 58, endPoint x: 196, endPoint y: 217, distance: 342.5
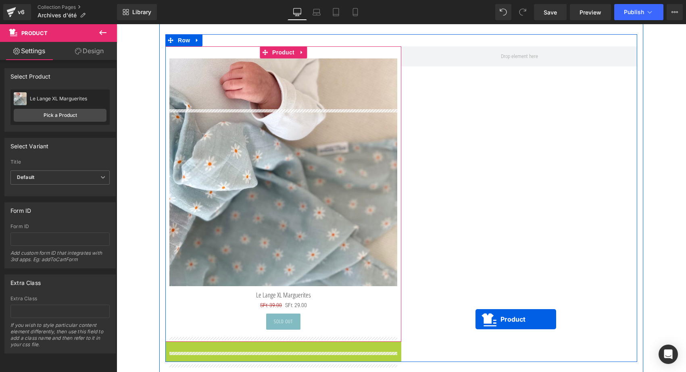
scroll to position [359, 0]
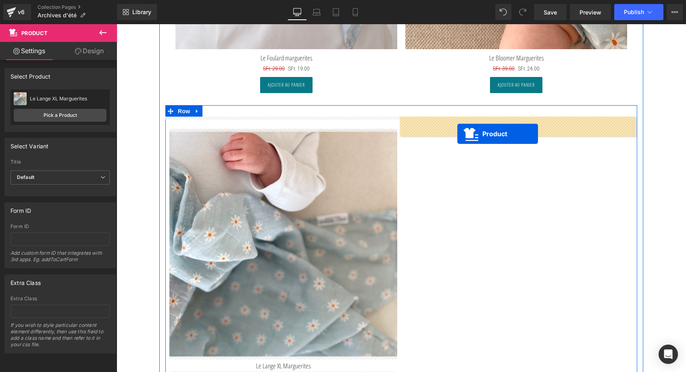
drag, startPoint x: 262, startPoint y: 200, endPoint x: 457, endPoint y: 134, distance: 206.2
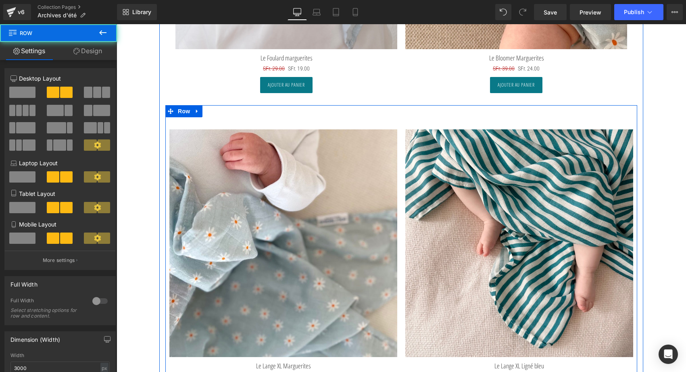
click at [388, 114] on div "Sale Off (P) Image Le Lange XL Marguerites (P) Title SFr. 39.00 SFr. 29.00 (P) …" at bounding box center [401, 259] width 472 height 308
click at [199, 109] on link at bounding box center [197, 111] width 10 height 12
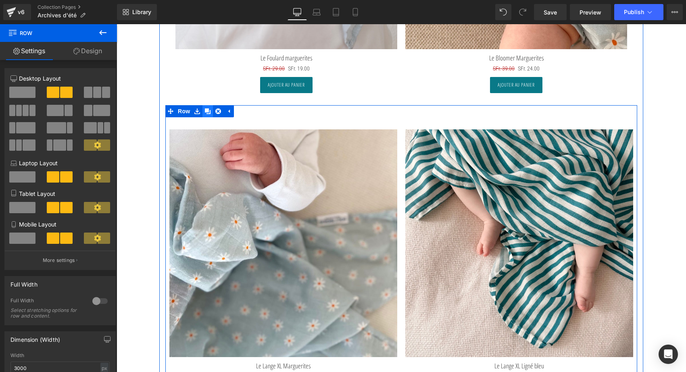
click at [206, 109] on icon at bounding box center [208, 111] width 6 height 6
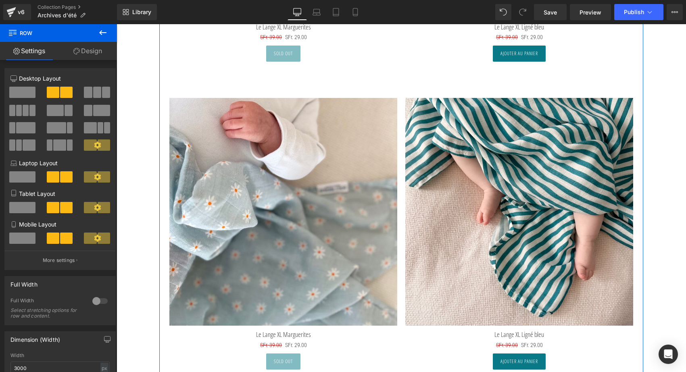
scroll to position [714, 0]
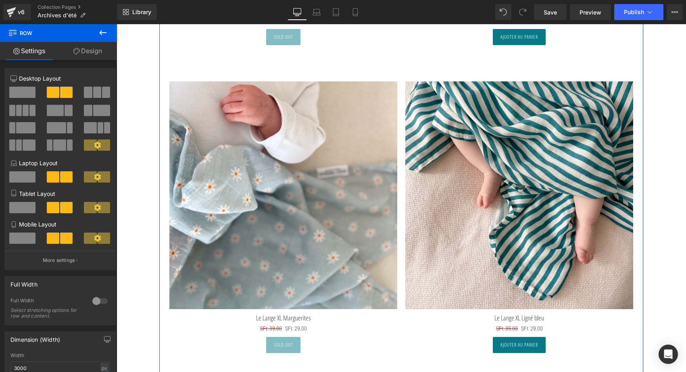
click at [480, 204] on img at bounding box center [519, 195] width 228 height 228
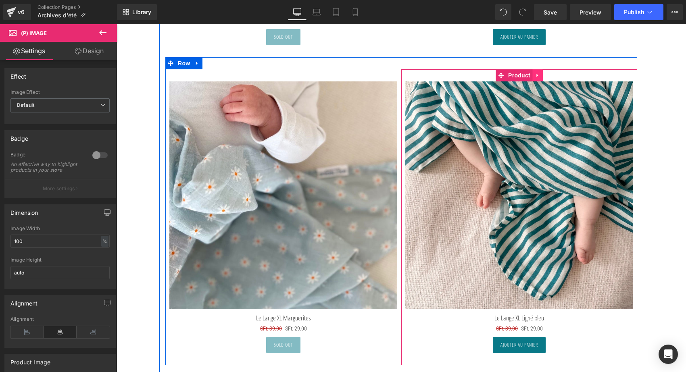
click at [536, 77] on icon at bounding box center [537, 76] width 6 height 6
click at [537, 76] on link at bounding box center [542, 75] width 10 height 12
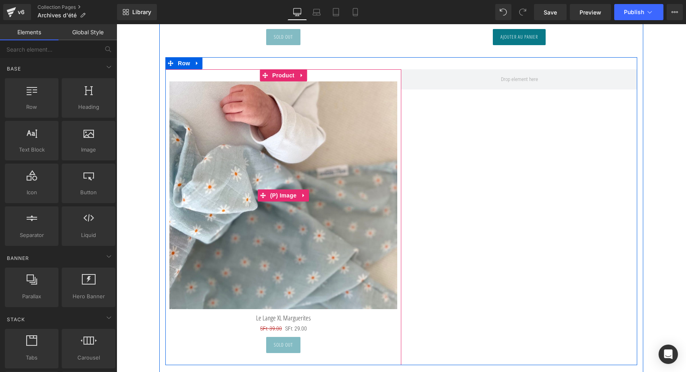
click at [324, 132] on img at bounding box center [283, 195] width 228 height 228
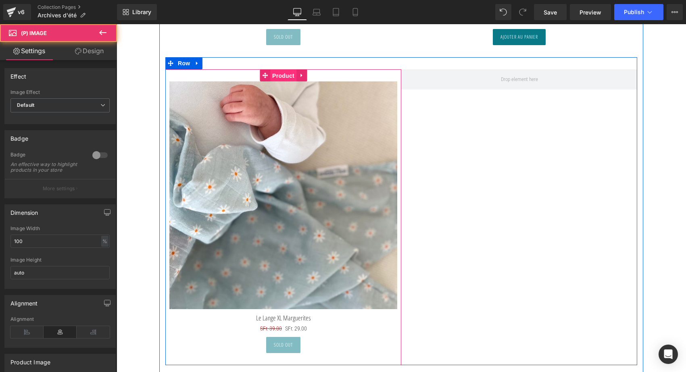
click at [283, 74] on span "Product" at bounding box center [283, 76] width 26 height 12
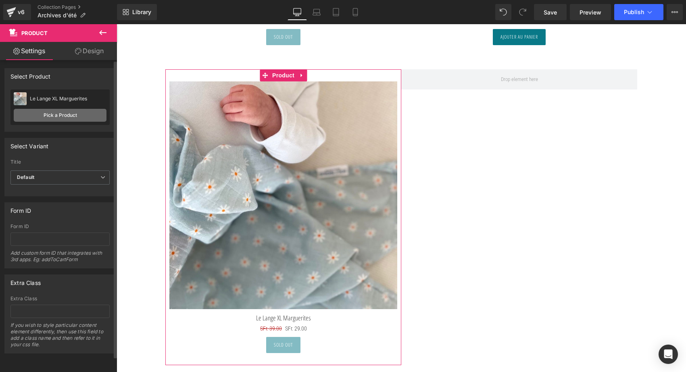
click at [51, 117] on link "Pick a Product" at bounding box center [60, 115] width 93 height 13
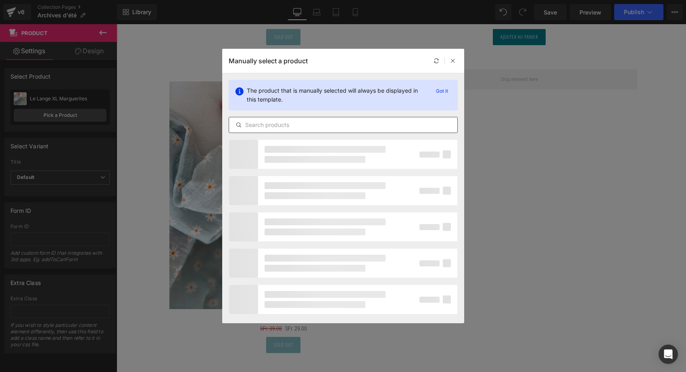
click at [256, 133] on div at bounding box center [343, 125] width 229 height 16
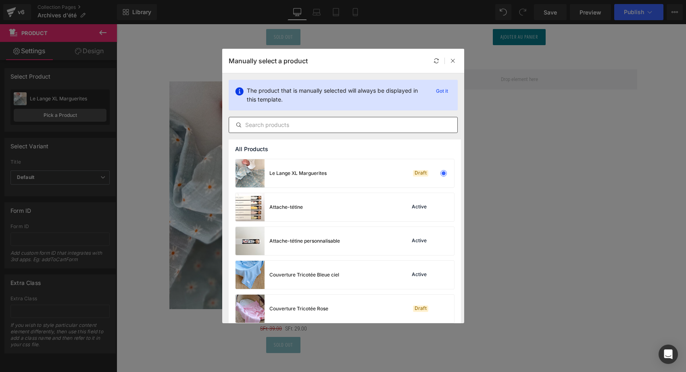
click at [254, 127] on input "text" at bounding box center [343, 125] width 228 height 10
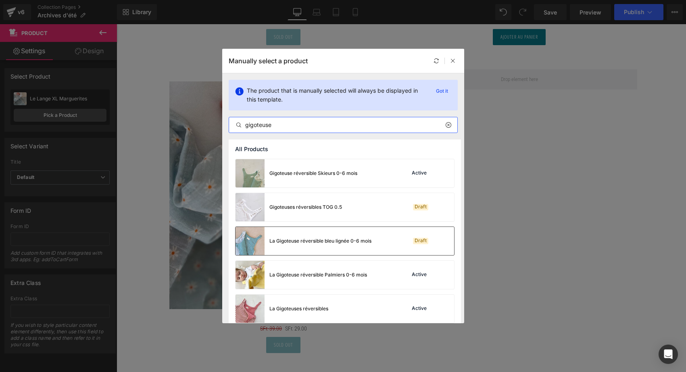
type input "gigoteuse"
click at [323, 237] on div "La Gigoteuse réversible bleu lignée 0-6 mois" at bounding box center [303, 241] width 136 height 28
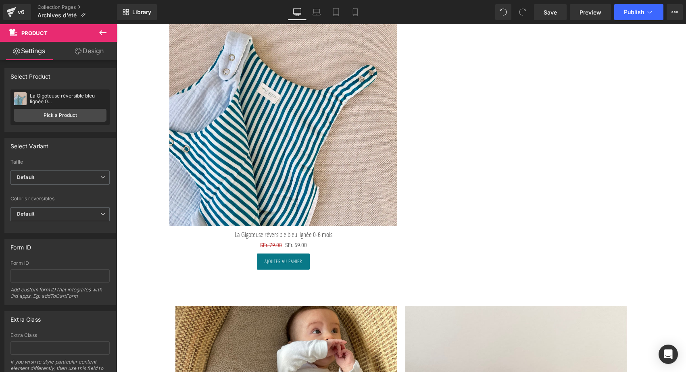
scroll to position [780, 0]
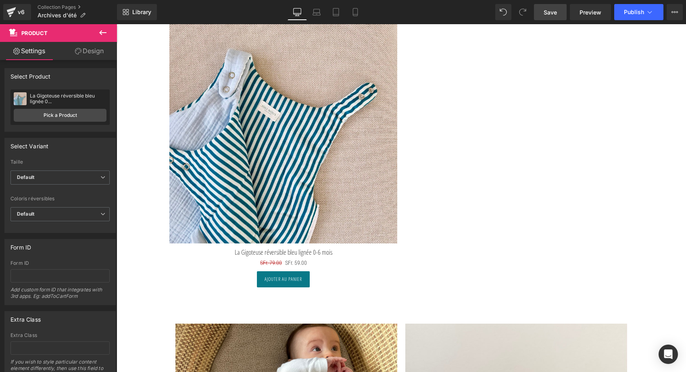
click at [560, 16] on link "Save" at bounding box center [550, 12] width 33 height 16
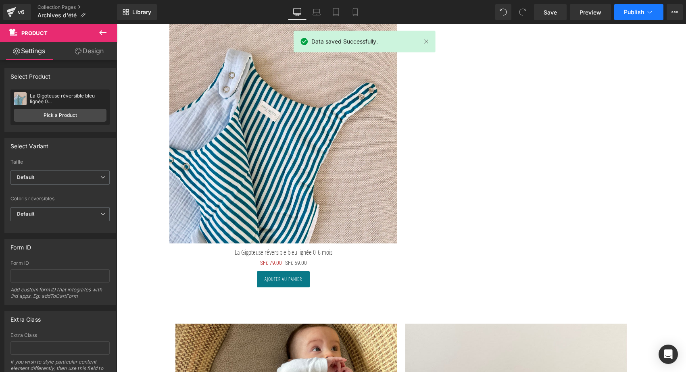
click at [639, 9] on span "Publish" at bounding box center [634, 12] width 20 height 6
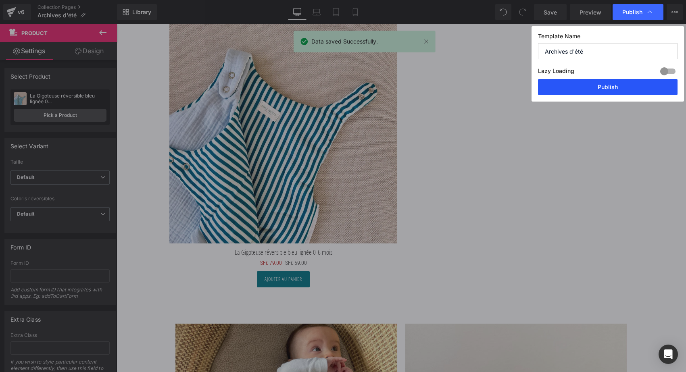
click at [611, 88] on button "Publish" at bounding box center [607, 87] width 139 height 16
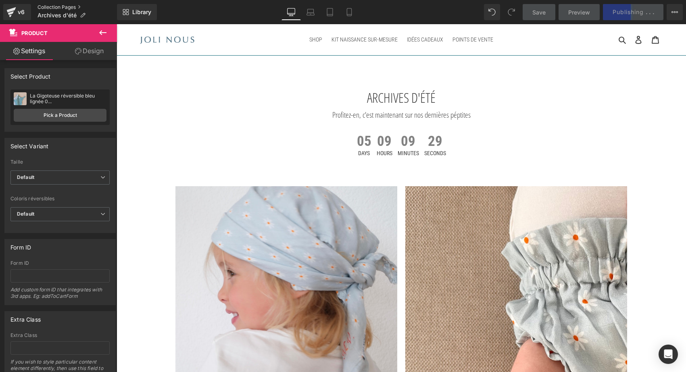
scroll to position [0, 0]
click at [55, 4] on link "Collection Pages" at bounding box center [76, 7] width 79 height 6
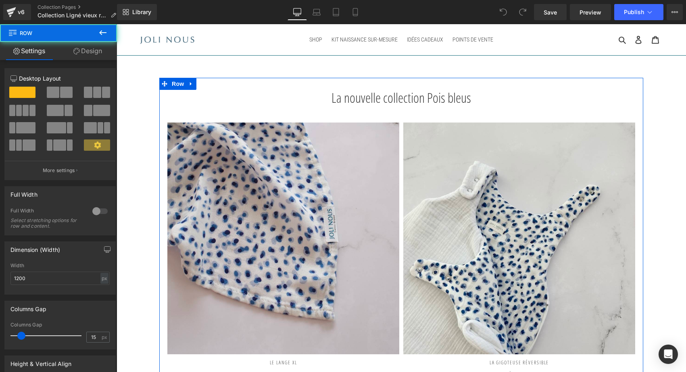
click at [351, 98] on h1 "La nouvelle collection Pois bleus" at bounding box center [401, 98] width 472 height 16
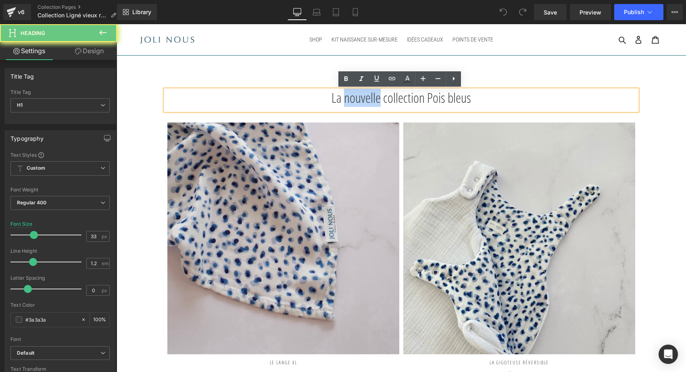
click at [351, 98] on h1 "La nouvelle collection Pois bleus" at bounding box center [401, 98] width 472 height 16
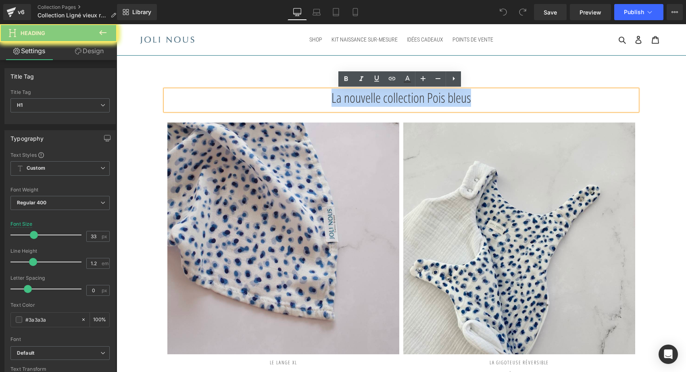
click at [351, 98] on h1 "La nouvelle collection Pois bleus" at bounding box center [401, 98] width 472 height 16
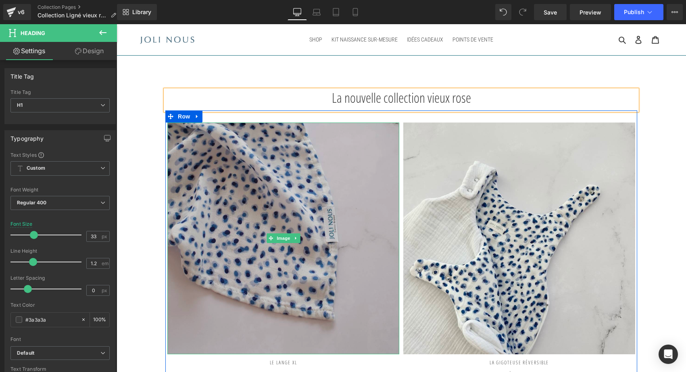
click at [231, 202] on img at bounding box center [283, 239] width 232 height 232
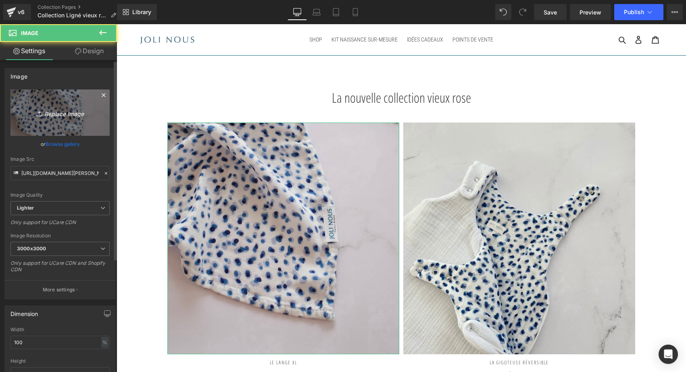
click at [64, 100] on link "Replace Image" at bounding box center [59, 112] width 99 height 46
type input "C:\fakepath\lange-xl-ligné-vieux-rose-joli-nous-doux-confortable-cocoon-élég…"
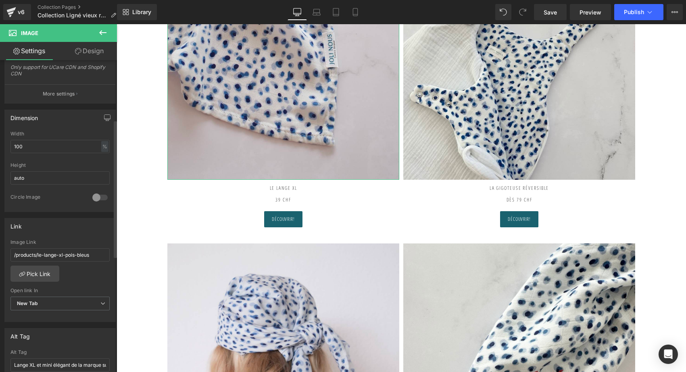
scroll to position [256, 0]
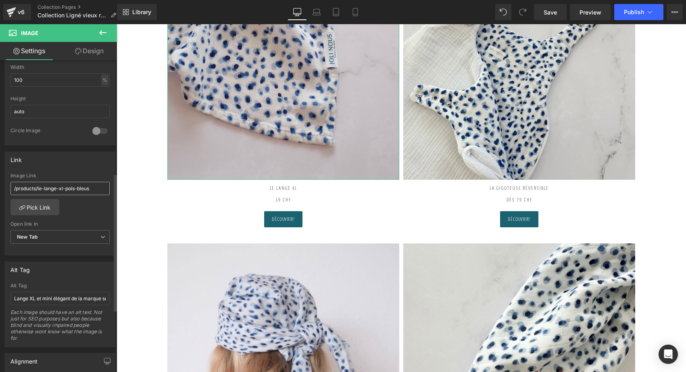
type input "https://ucarecdn.com/a5c9cfb1-4ac9-46e6-92bc-dbe5139c74c8/-/format/auto/-/previ…"
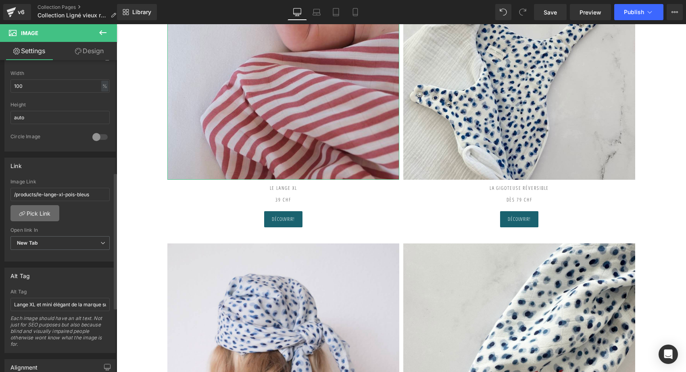
click at [36, 213] on link "Pick Link" at bounding box center [34, 213] width 49 height 16
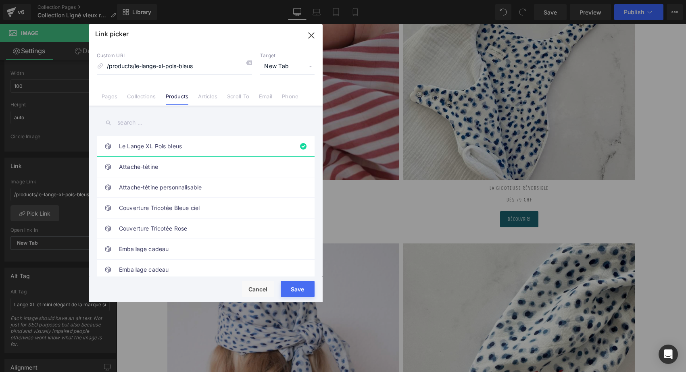
click at [139, 128] on input "text" at bounding box center [206, 123] width 218 height 18
type input "l"
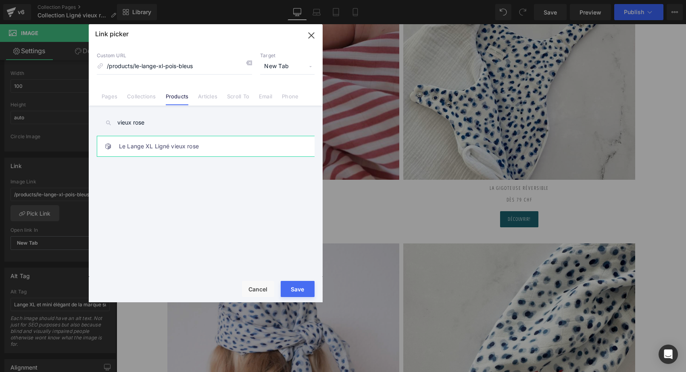
type input "vieux rose"
click at [163, 149] on link "Le Lange XL Ligné vieux rose" at bounding box center [207, 146] width 177 height 20
type input "/products/le-lange-xl-ligne-vieux-rose"
click at [296, 289] on button "Save" at bounding box center [298, 289] width 34 height 16
type input "/products/le-lange-xl-ligne-vieux-rose"
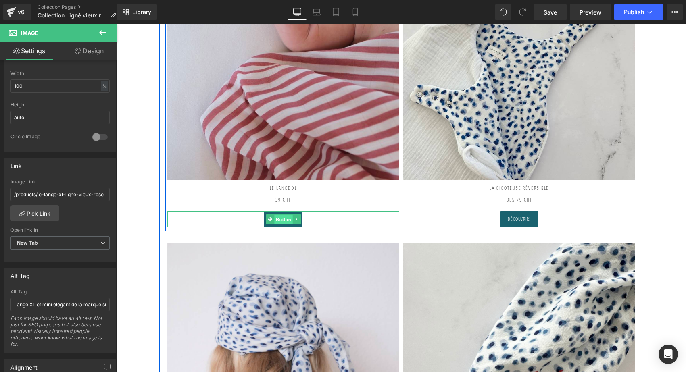
click at [275, 220] on span "Button" at bounding box center [283, 220] width 19 height 10
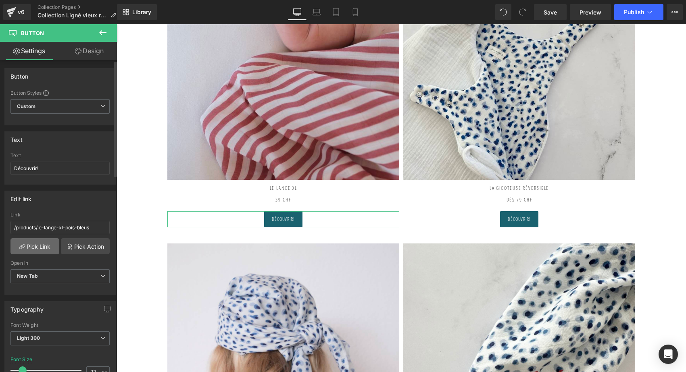
click at [44, 241] on link "Pick Link" at bounding box center [34, 246] width 49 height 16
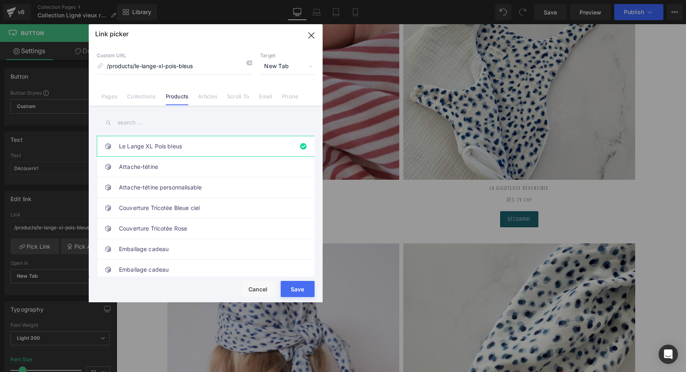
click at [137, 122] on input "text" at bounding box center [206, 123] width 218 height 18
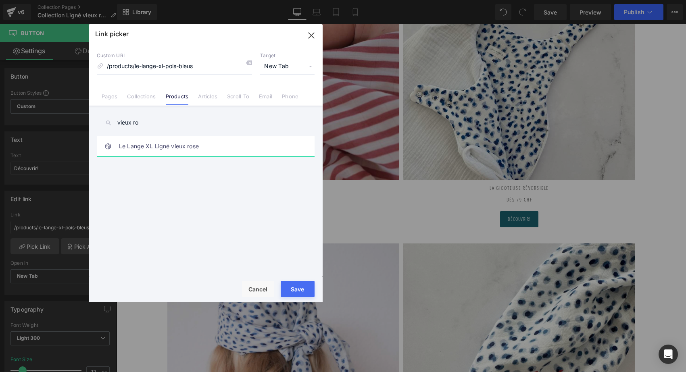
type input "vieux ro"
click at [180, 144] on link "Le Lange XL Ligné vieux rose" at bounding box center [207, 146] width 177 height 20
type input "/products/le-lange-xl-ligne-vieux-rose"
click at [297, 289] on button "Save" at bounding box center [298, 289] width 34 height 16
type input "/products/le-lange-xl-ligne-vieux-rose"
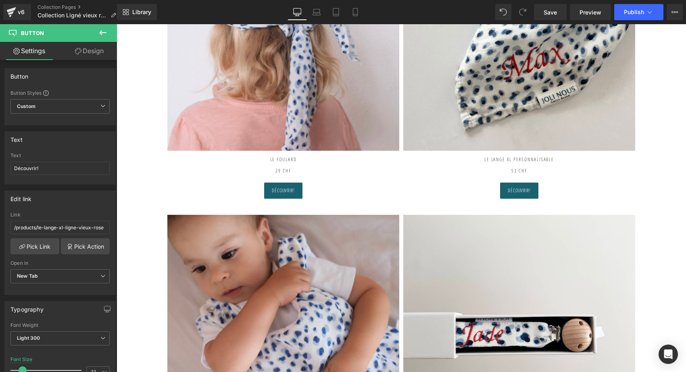
scroll to position [482, 0]
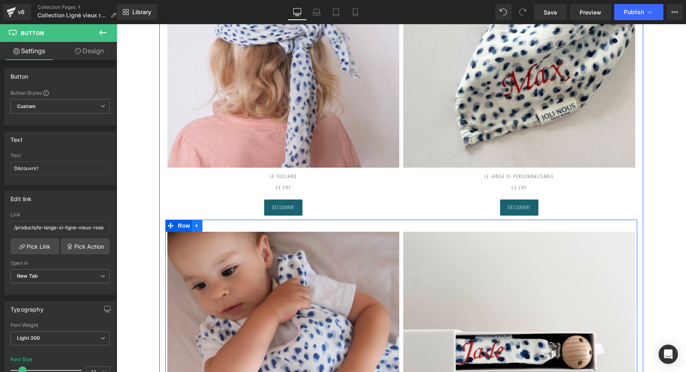
click at [194, 223] on icon at bounding box center [197, 225] width 6 height 6
click at [216, 224] on icon at bounding box center [218, 226] width 6 height 6
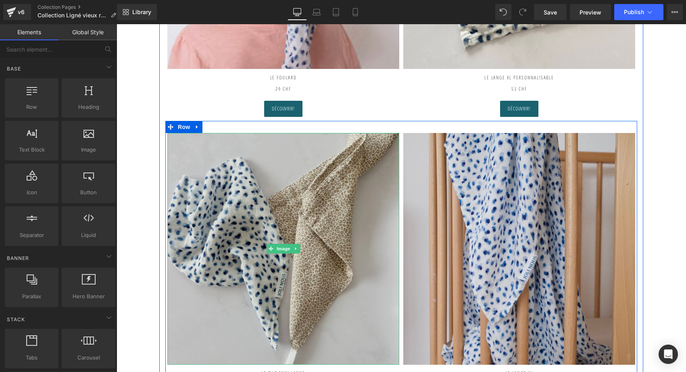
scroll to position [642, 0]
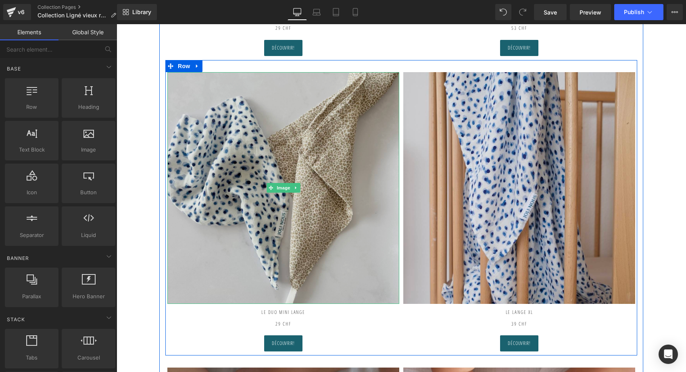
click at [267, 163] on img at bounding box center [283, 188] width 232 height 232
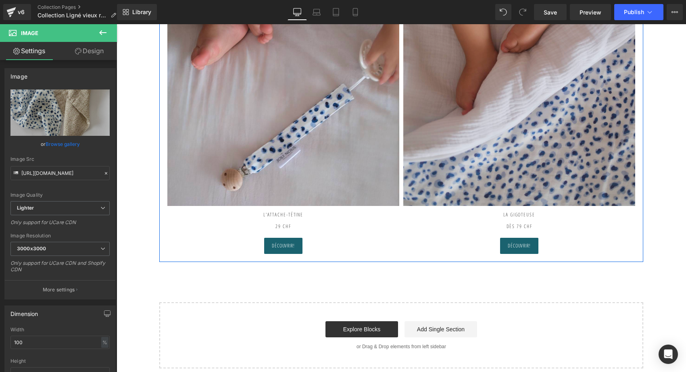
scroll to position [1064, 0]
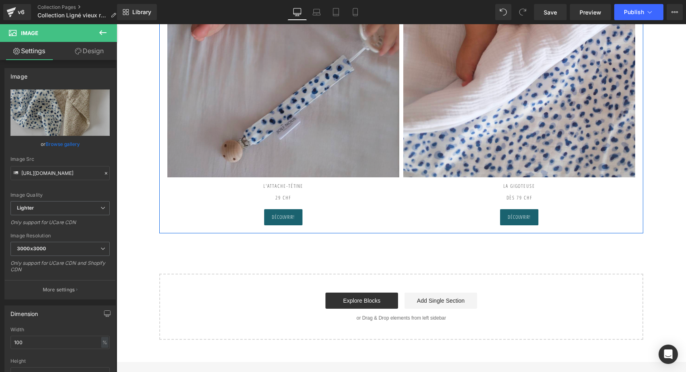
click at [353, 100] on img at bounding box center [283, 62] width 232 height 232
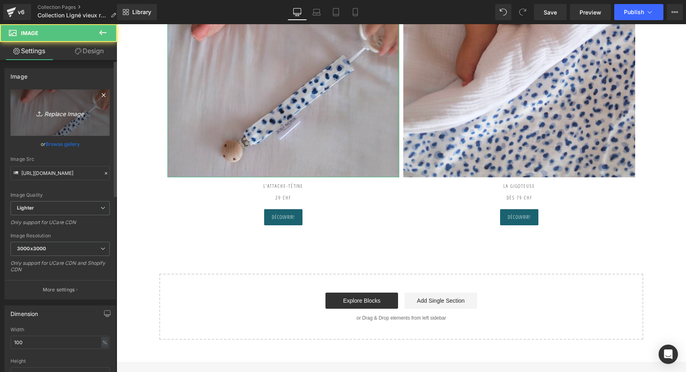
click at [65, 111] on icon "Replace Image" at bounding box center [60, 113] width 64 height 10
type input "C:\fakepath\attache-tétine-ligné-vieux-rose-joli-nous-doux-fabriqué-portugal…"
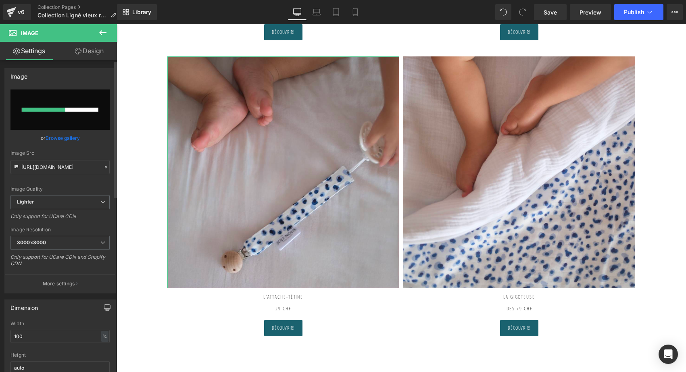
scroll to position [934, 0]
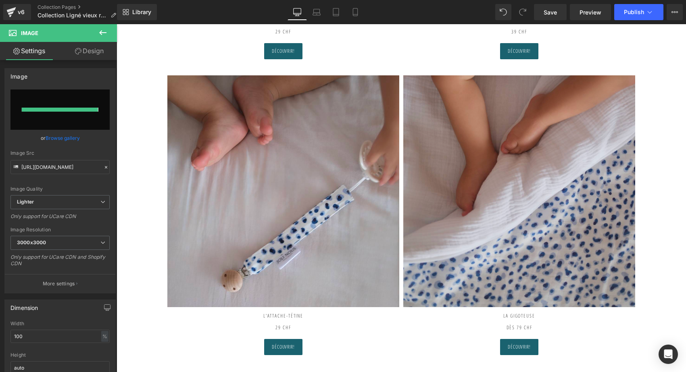
type input "https://ucarecdn.com/e1882cdf-60b5-4200-9820-78d977bbfec7/-/format/auto/-/previ…"
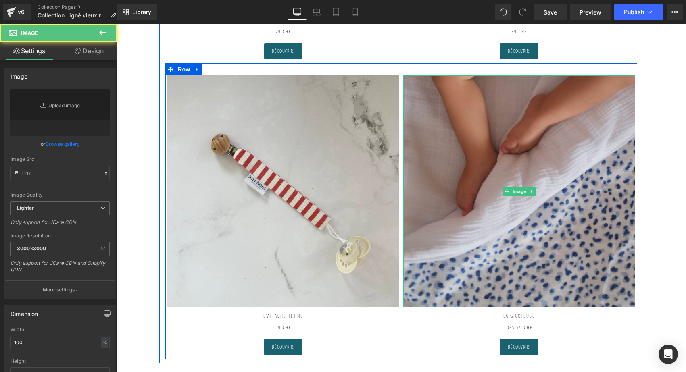
type input "https://ucarecdn.com/10420607-0d39-4e39-8b46-58a27c469335/-/format/auto/-/previ…"
click at [490, 137] on img at bounding box center [519, 191] width 232 height 232
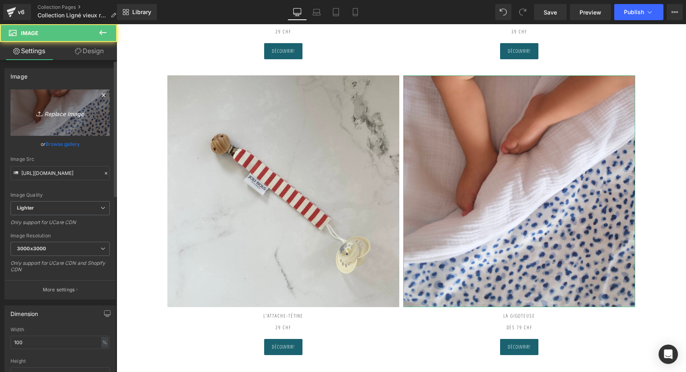
click at [74, 109] on icon "Replace Image" at bounding box center [60, 113] width 64 height 10
type input "C:\fakepath\gigoteuse-réversible-tog2-ligné-vieux-rose-blanc-oeko-tex-gots-co…"
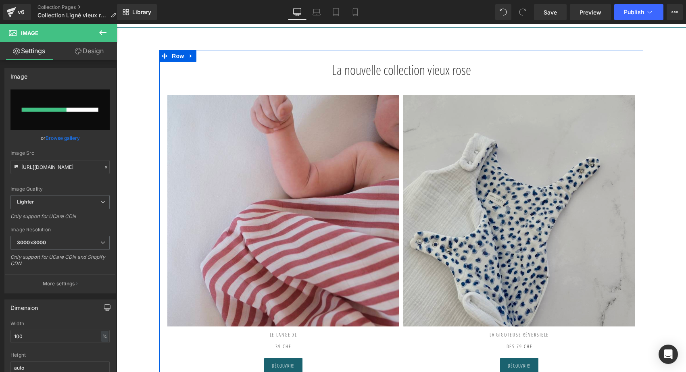
scroll to position [27, 0]
type input "https://ucarecdn.com/5fd8d4db-5037-4bf1-a0ca-96657bae8828/-/format/auto/-/previ…"
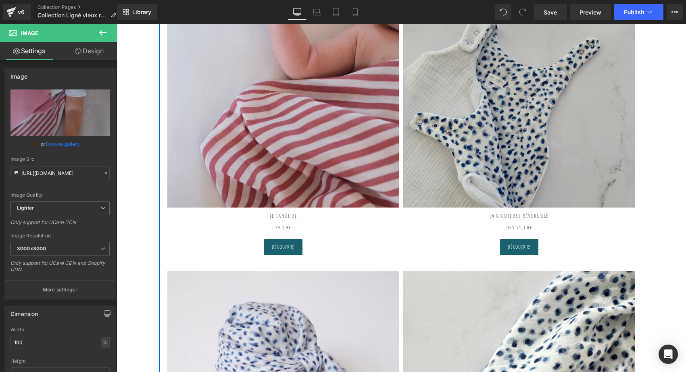
scroll to position [56, 0]
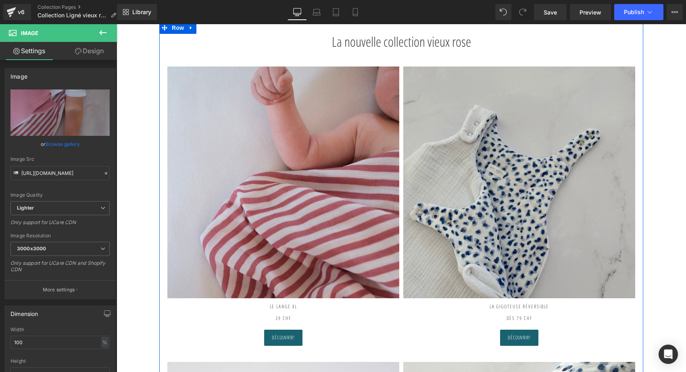
click at [491, 180] on img at bounding box center [519, 183] width 232 height 232
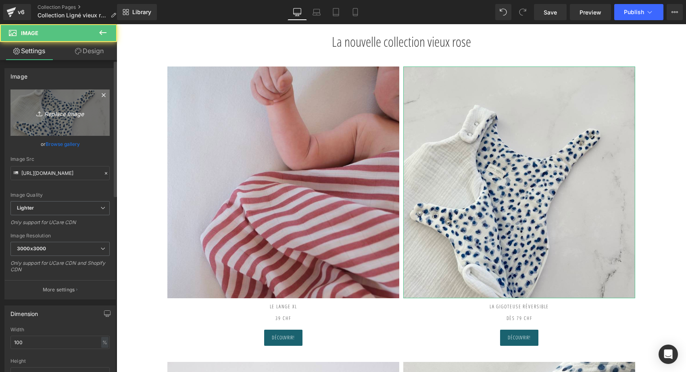
click at [73, 115] on icon "Replace Image" at bounding box center [60, 113] width 64 height 10
type input "C:\fakepath\gigoteuse-réversible-tog2-ligné-vieux-rose-blanc-oeko-tex-gots-co…"
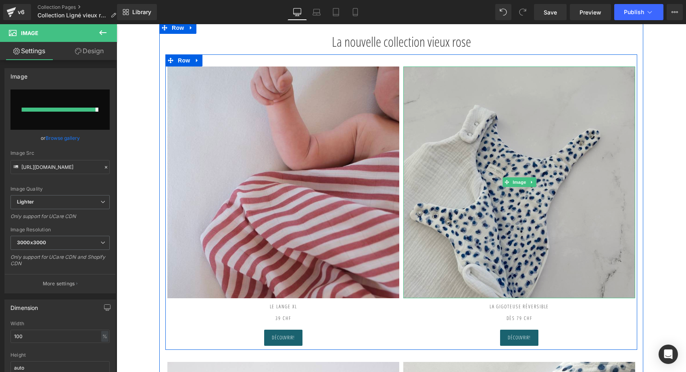
type input "https://ucarecdn.com/89b281c4-e107-4f91-ba17-b17ef99ac4c6/-/format/auto/-/previ…"
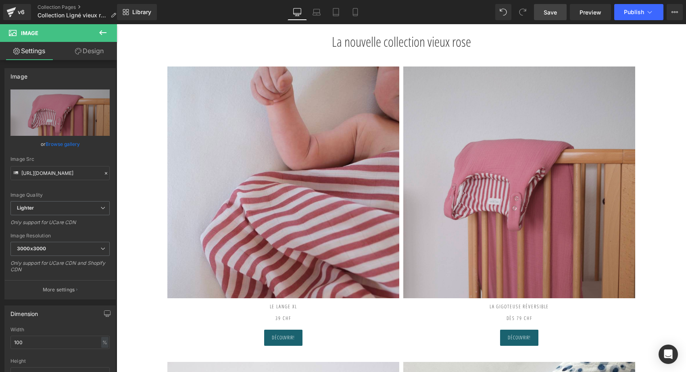
click at [545, 10] on span "Save" at bounding box center [549, 12] width 13 height 8
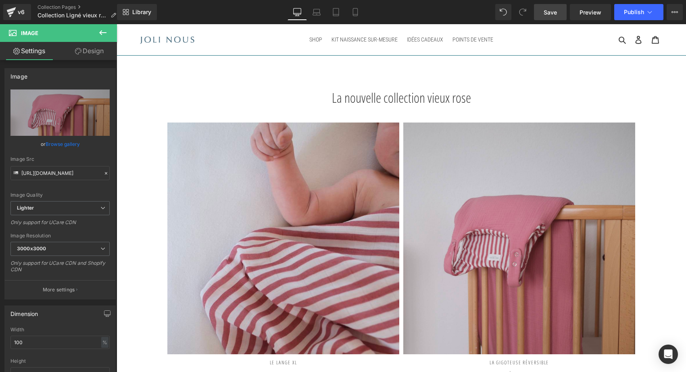
scroll to position [0, 0]
click at [21, 11] on div "v6" at bounding box center [21, 12] width 10 height 10
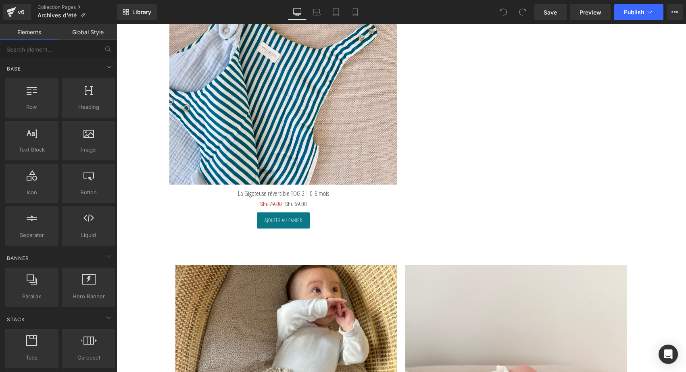
scroll to position [711, 0]
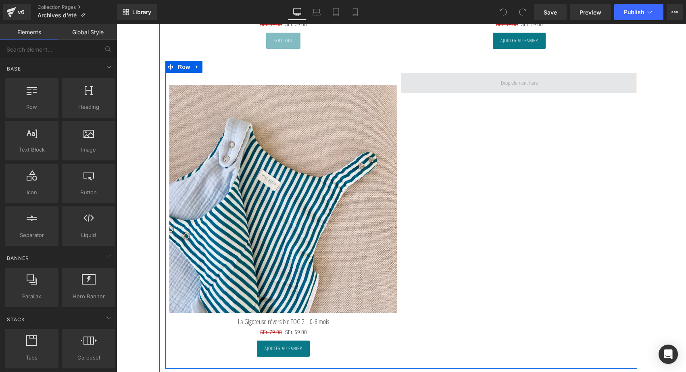
click at [524, 80] on span at bounding box center [519, 83] width 43 height 12
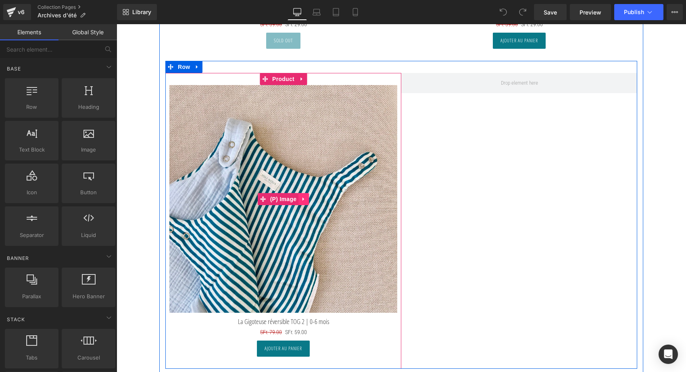
click at [303, 198] on icon at bounding box center [304, 199] width 6 height 6
click at [299, 197] on icon at bounding box center [298, 199] width 6 height 6
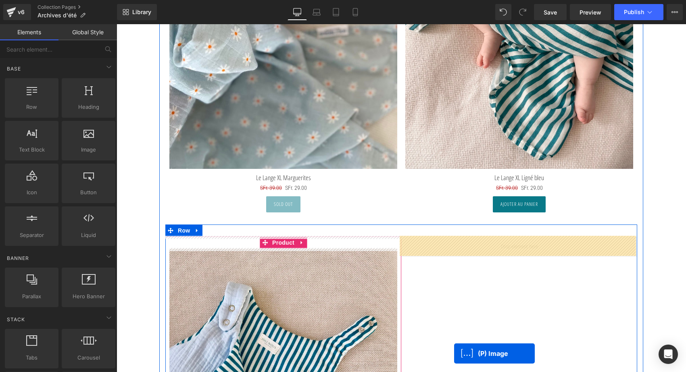
scroll to position [595, 0]
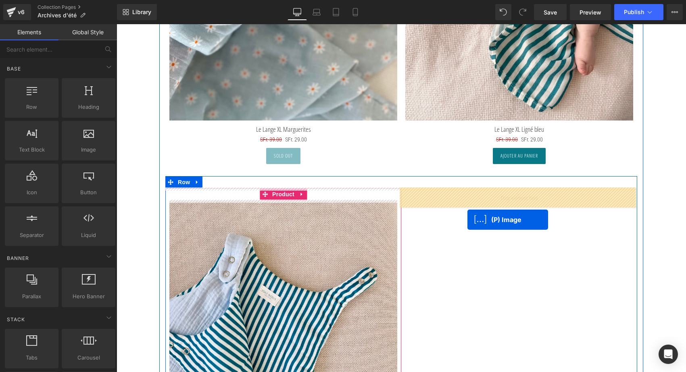
drag, startPoint x: 260, startPoint y: 181, endPoint x: 470, endPoint y: 213, distance: 212.4
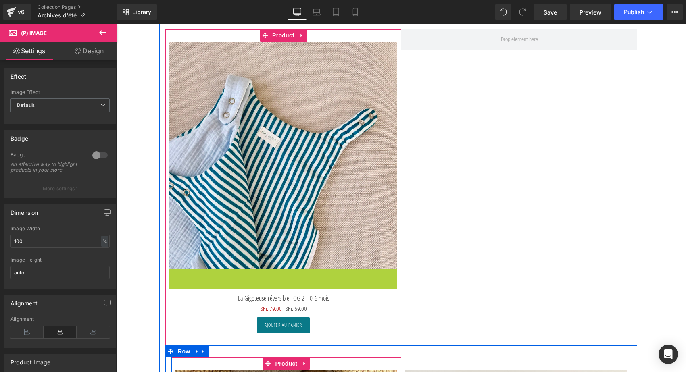
scroll to position [746, 0]
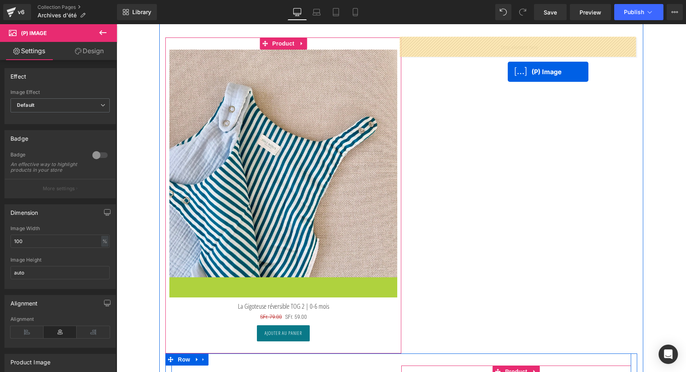
drag, startPoint x: 261, startPoint y: 165, endPoint x: 507, endPoint y: 72, distance: 263.4
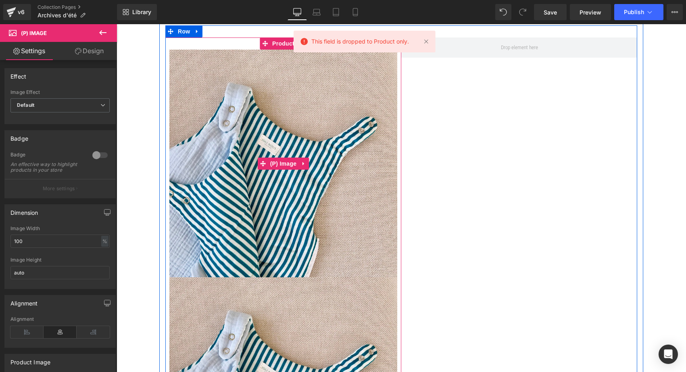
click at [244, 159] on div "Sale Off (P) Image" at bounding box center [283, 164] width 228 height 228
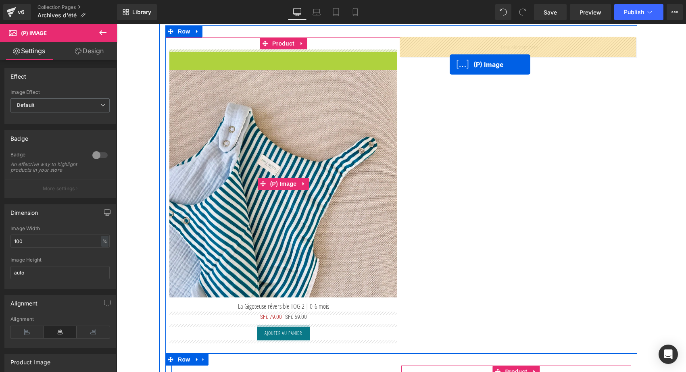
scroll to position [706, 0]
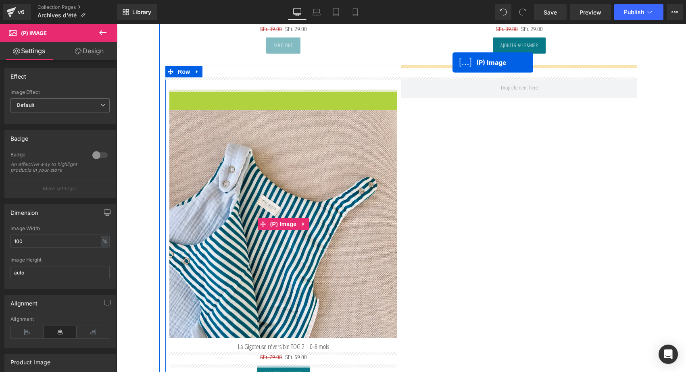
drag, startPoint x: 260, startPoint y: 162, endPoint x: 452, endPoint y: 54, distance: 220.0
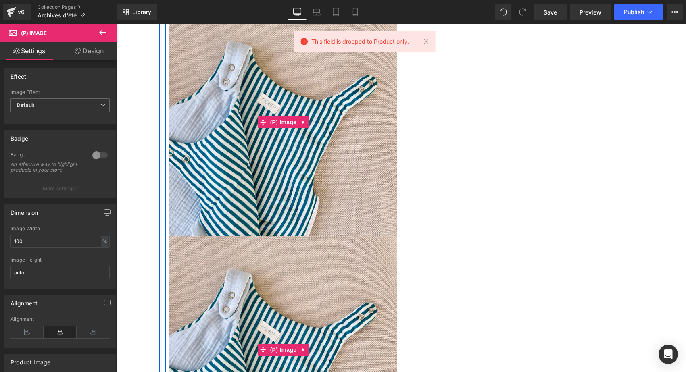
scroll to position [829, 0]
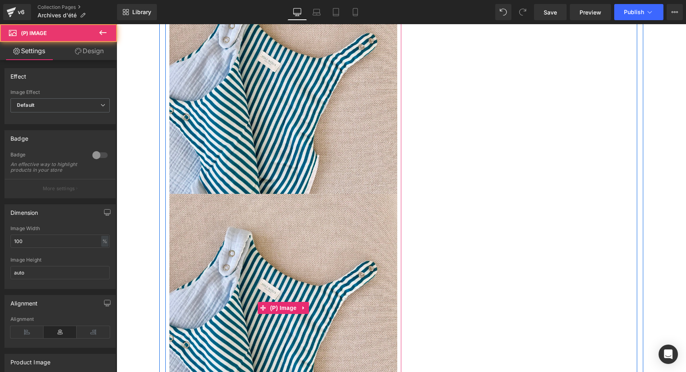
click at [290, 225] on img at bounding box center [283, 308] width 228 height 228
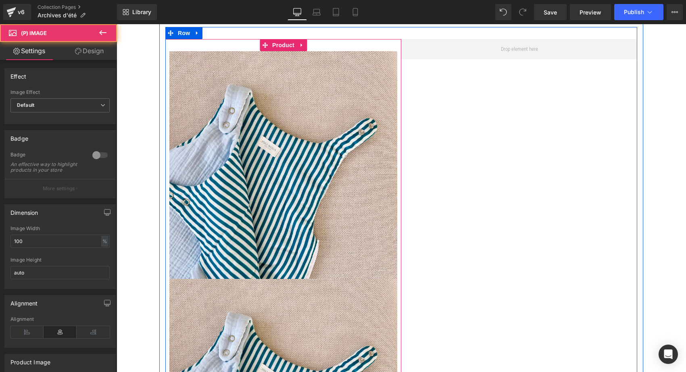
scroll to position [634, 0]
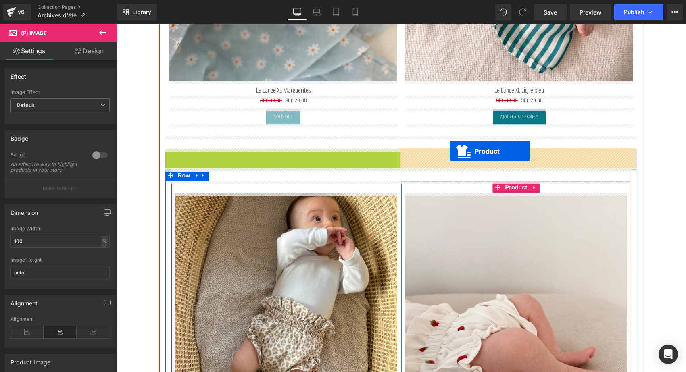
drag, startPoint x: 262, startPoint y: 154, endPoint x: 449, endPoint y: 151, distance: 187.0
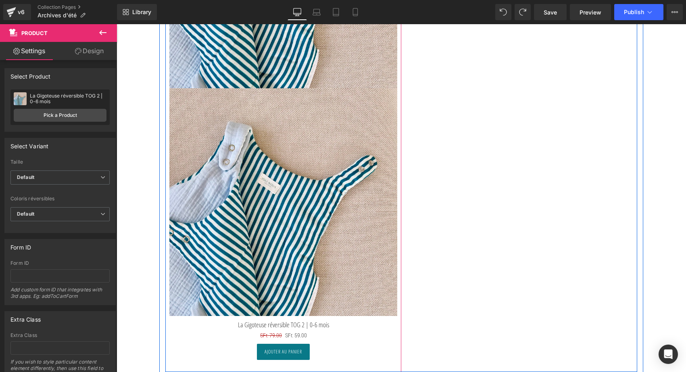
scroll to position [961, 0]
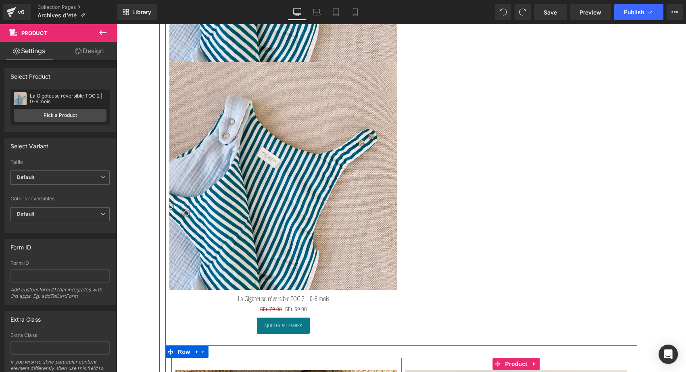
click at [323, 148] on img at bounding box center [283, 176] width 228 height 228
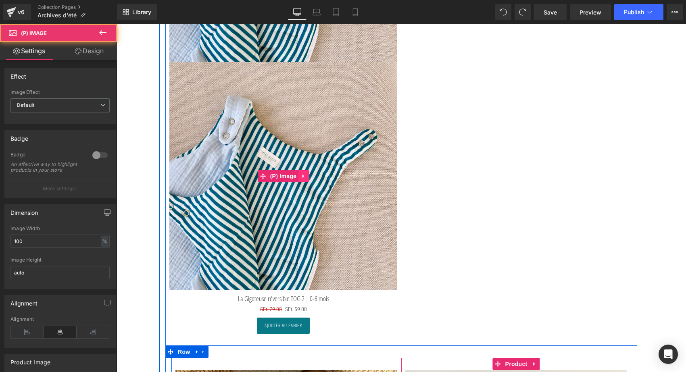
click at [301, 175] on icon at bounding box center [304, 176] width 6 height 6
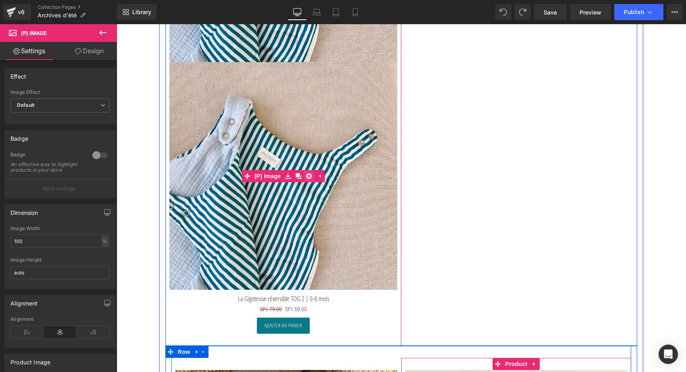
click at [306, 175] on icon at bounding box center [309, 176] width 6 height 6
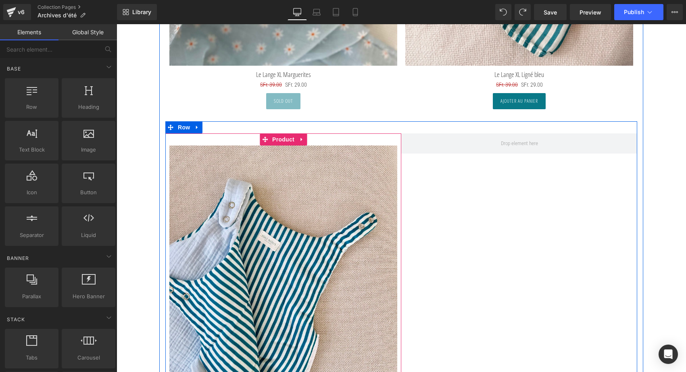
scroll to position [606, 0]
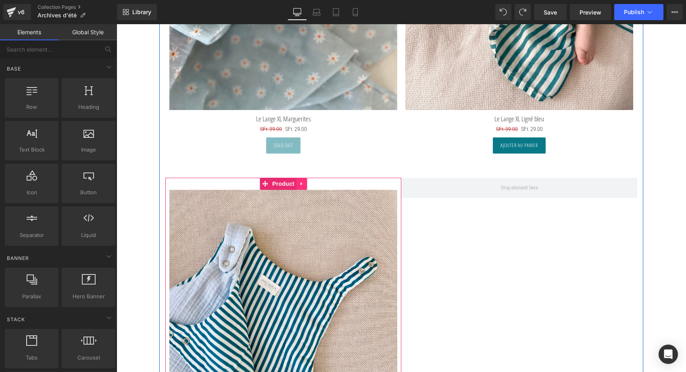
click at [300, 180] on link at bounding box center [301, 184] width 10 height 12
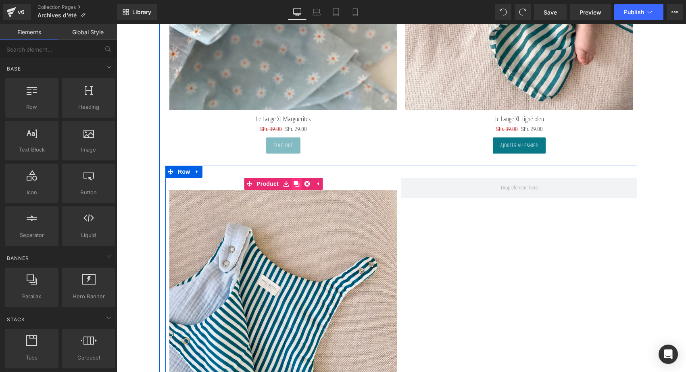
click at [291, 181] on link at bounding box center [296, 184] width 10 height 12
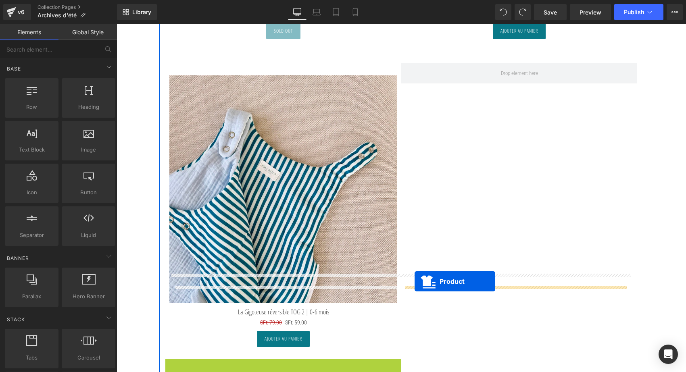
scroll to position [607, 0]
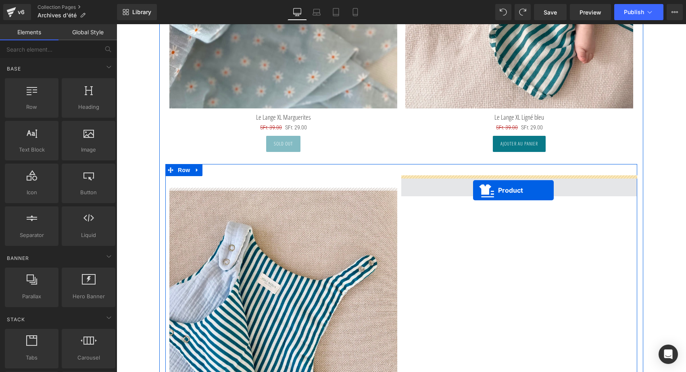
drag, startPoint x: 263, startPoint y: 79, endPoint x: 473, endPoint y: 189, distance: 237.1
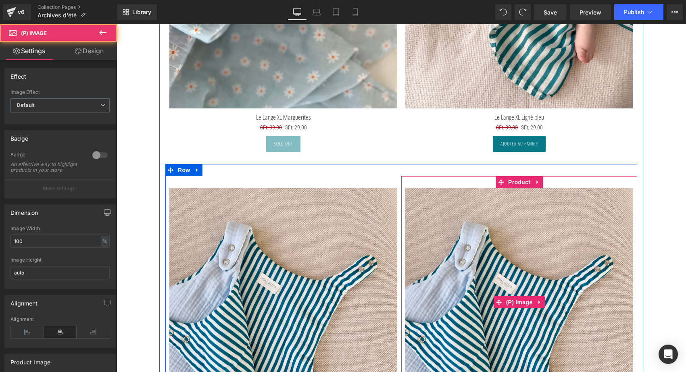
click at [557, 260] on img at bounding box center [519, 302] width 228 height 228
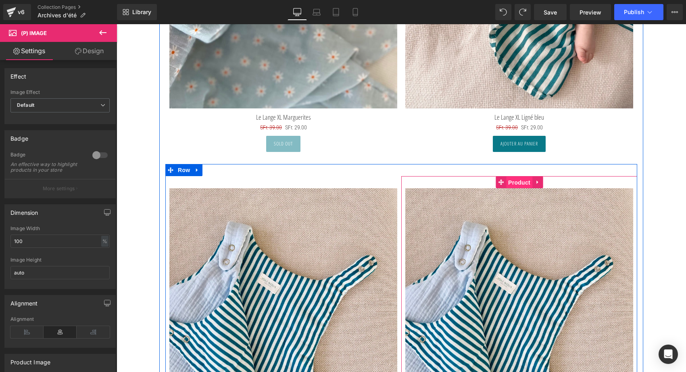
click at [518, 179] on span "Product" at bounding box center [519, 183] width 26 height 12
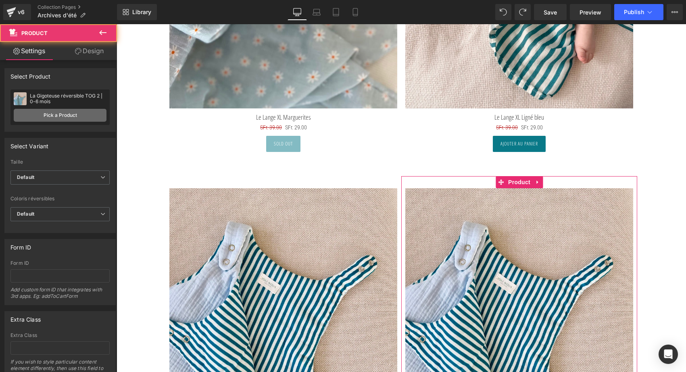
click at [60, 114] on link "Pick a Product" at bounding box center [60, 115] width 93 height 13
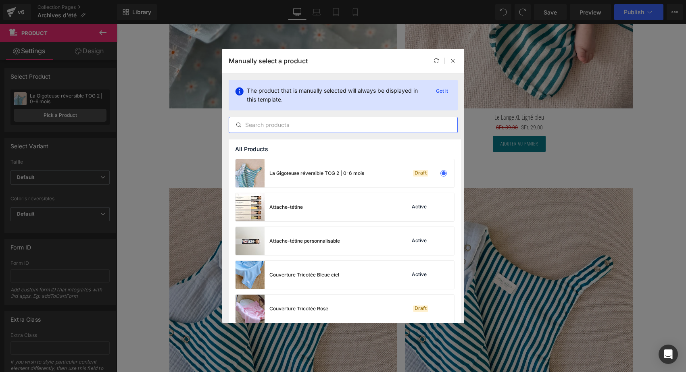
click at [274, 123] on input "text" at bounding box center [343, 125] width 228 height 10
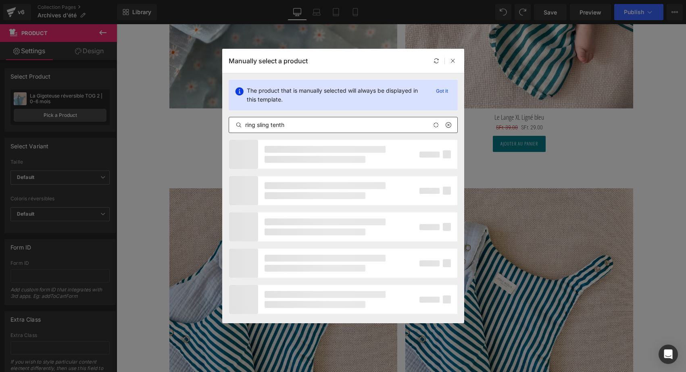
click at [267, 177] on div at bounding box center [307, 190] width 156 height 29
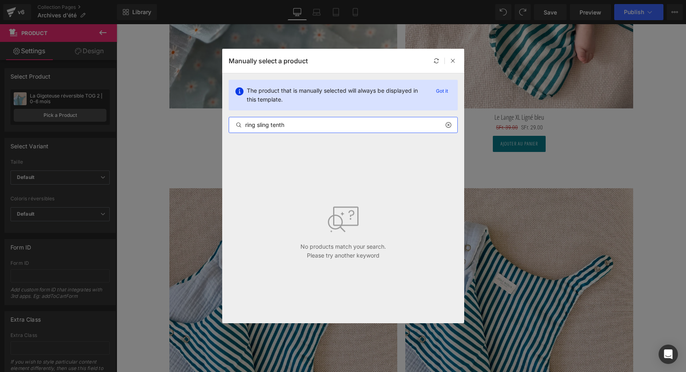
click at [295, 123] on input "ring sling tenth" at bounding box center [343, 125] width 228 height 10
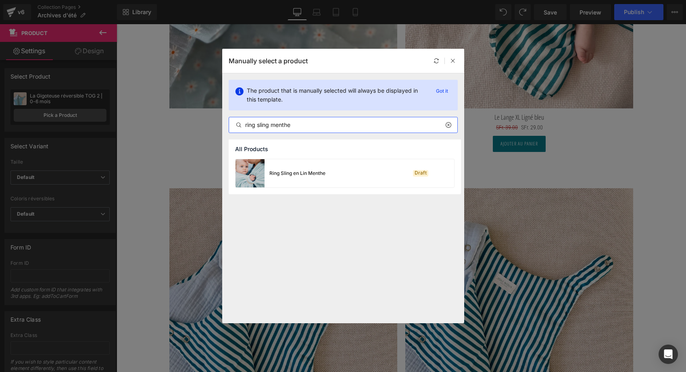
type input "ring sling menthe"
click at [253, 183] on img at bounding box center [249, 173] width 29 height 28
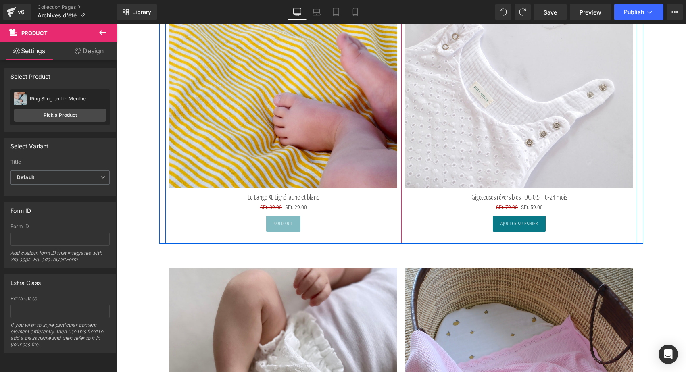
scroll to position [1759, 0]
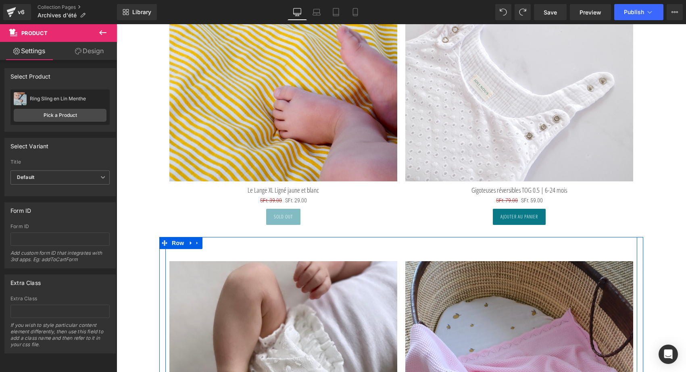
click at [196, 242] on icon at bounding box center [197, 243] width 2 height 4
click at [206, 241] on icon at bounding box center [208, 243] width 6 height 6
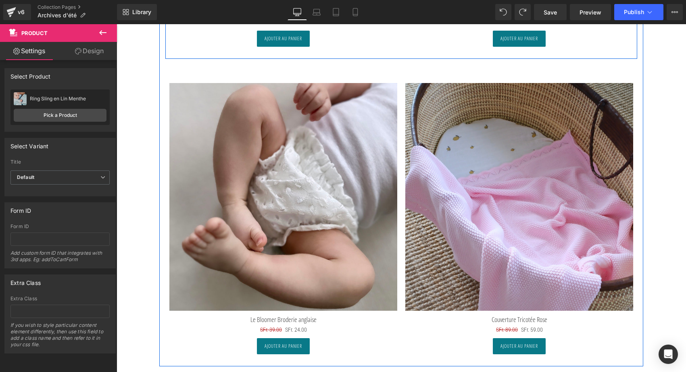
scroll to position [2246, 0]
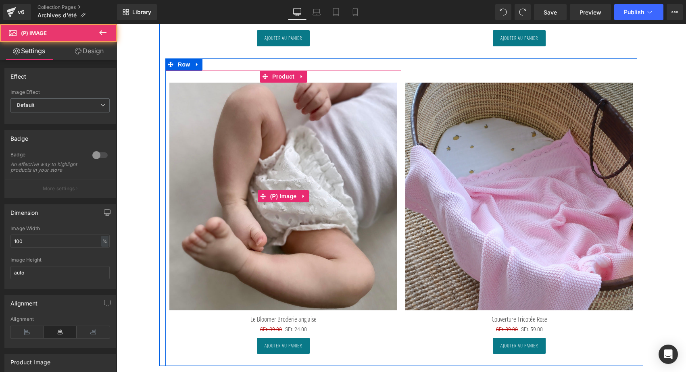
click at [332, 172] on img at bounding box center [283, 197] width 228 height 228
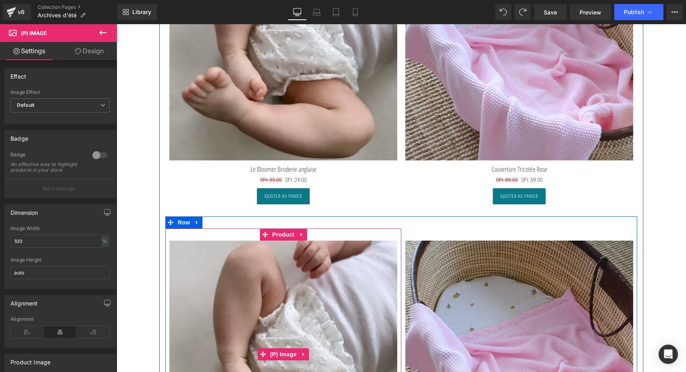
scroll to position [1835, 0]
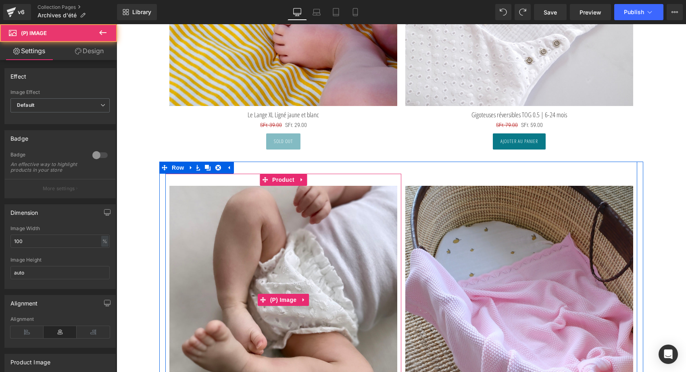
click at [287, 224] on img at bounding box center [283, 300] width 228 height 228
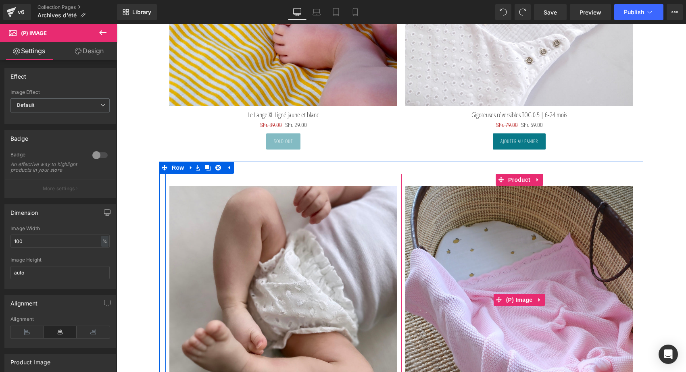
click at [497, 231] on img at bounding box center [519, 300] width 228 height 228
click at [513, 183] on span "Product" at bounding box center [519, 180] width 26 height 12
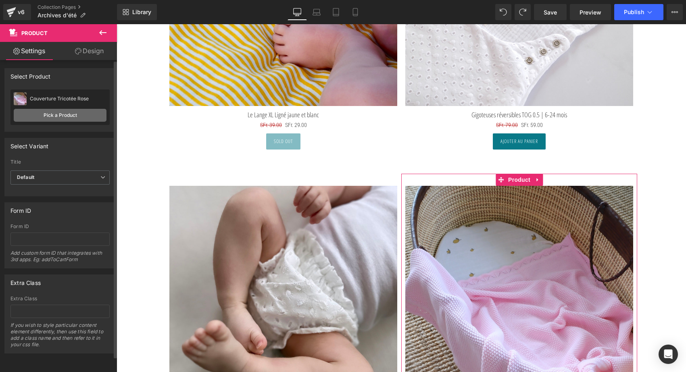
click at [61, 121] on link "Pick a Product" at bounding box center [60, 115] width 93 height 13
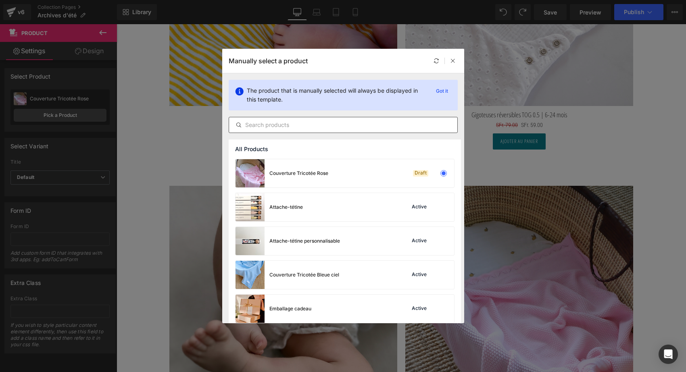
click at [278, 126] on input "text" at bounding box center [343, 125] width 228 height 10
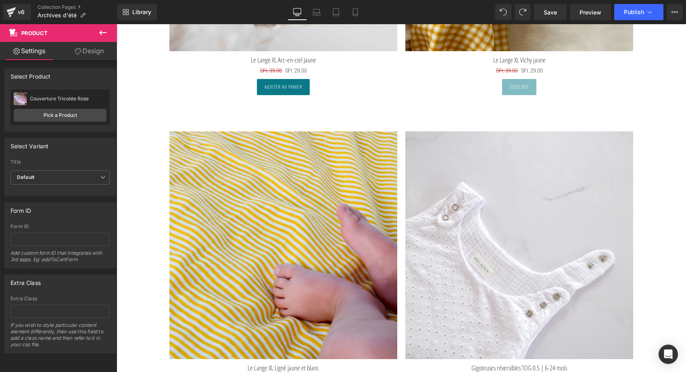
scroll to position [1773, 0]
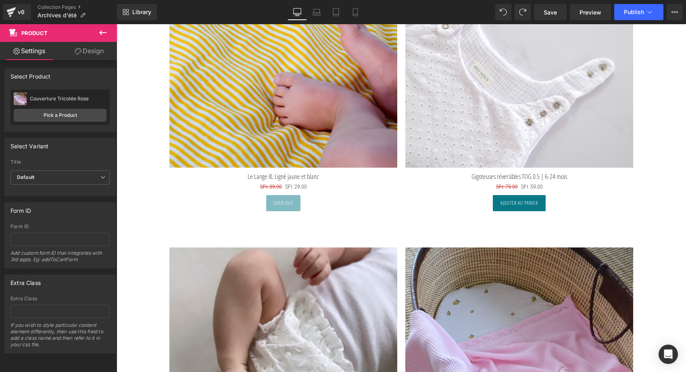
click at [533, 98] on img at bounding box center [519, 54] width 228 height 228
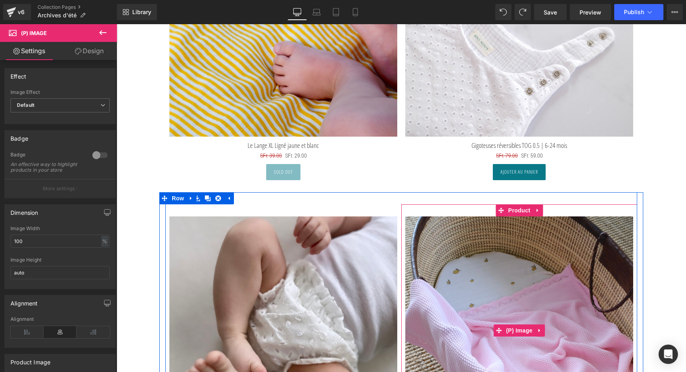
scroll to position [1818, 0]
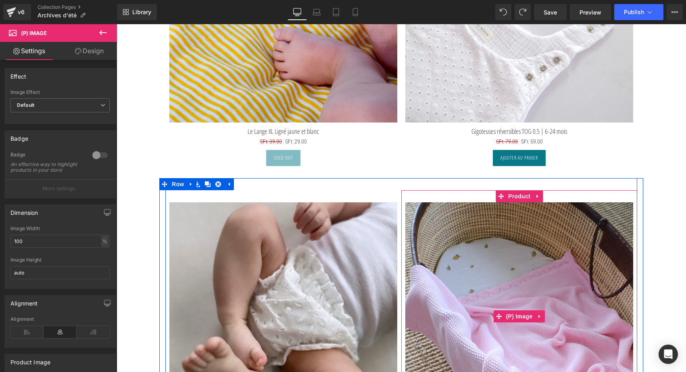
click at [509, 233] on img at bounding box center [519, 316] width 228 height 228
click at [517, 197] on span "Product" at bounding box center [519, 196] width 26 height 12
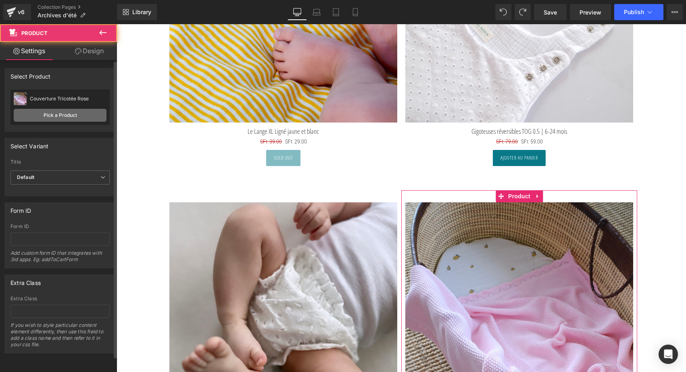
click at [71, 113] on link "Pick a Product" at bounding box center [60, 115] width 93 height 13
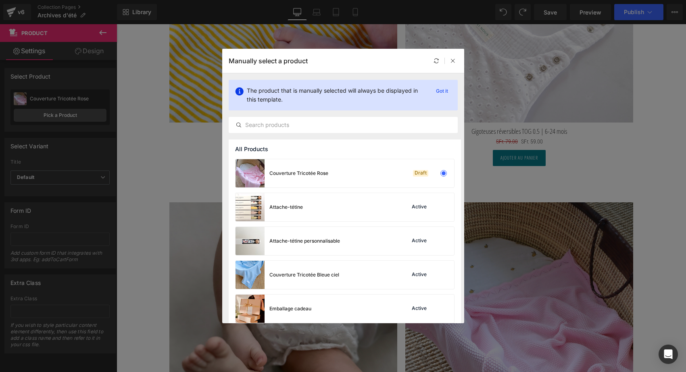
click at [258, 116] on div "The product that is manually selected will always be displayed in this template…" at bounding box center [343, 106] width 242 height 66
click at [254, 123] on input "text" at bounding box center [343, 125] width 228 height 10
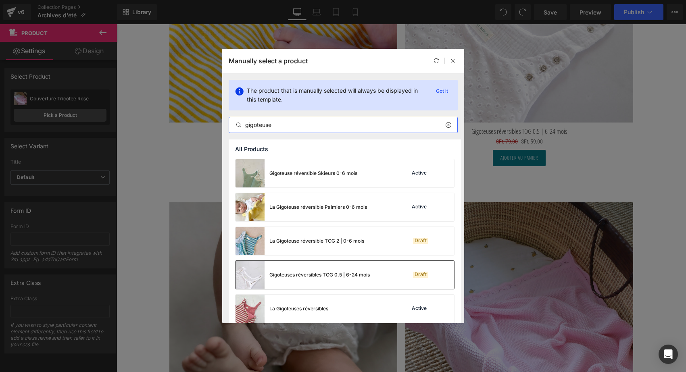
type input "gigoteuse"
click at [319, 274] on div "Gigoteuses réversibles TOG 0.5 | 6-24 mois" at bounding box center [319, 274] width 100 height 7
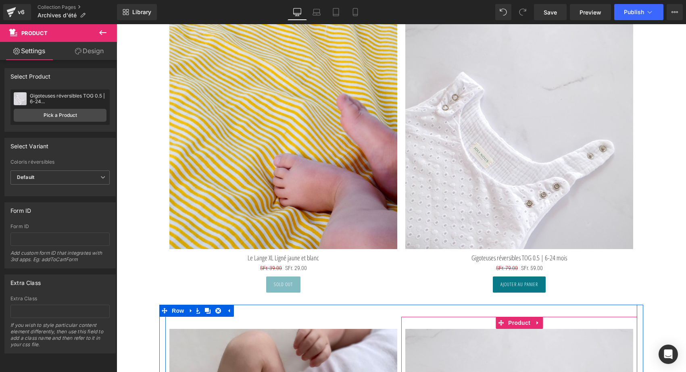
scroll to position [1619, 0]
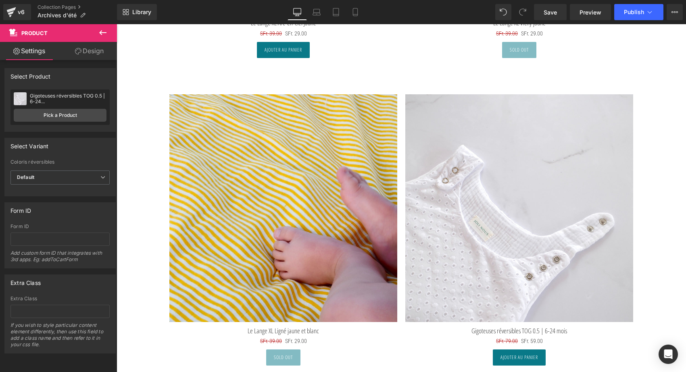
click at [528, 199] on img at bounding box center [519, 208] width 228 height 228
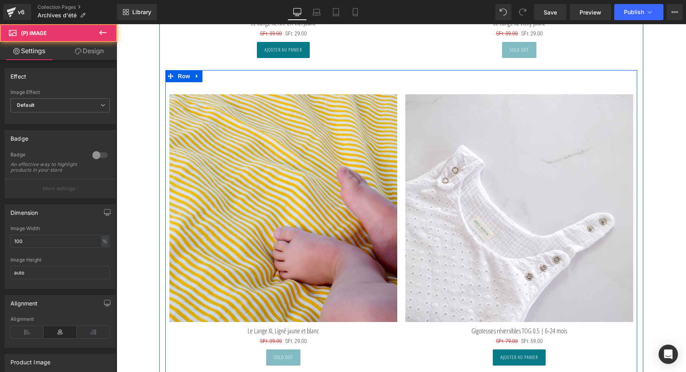
click at [509, 87] on span "Product" at bounding box center [519, 88] width 21 height 10
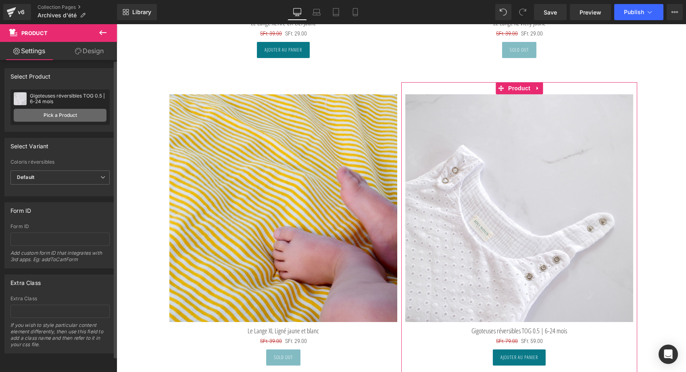
click at [67, 121] on link "Pick a Product" at bounding box center [60, 115] width 93 height 13
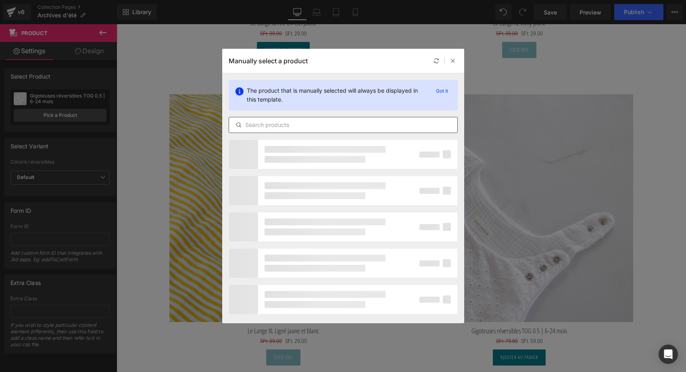
click at [283, 129] on input "text" at bounding box center [343, 125] width 228 height 10
type input "t"
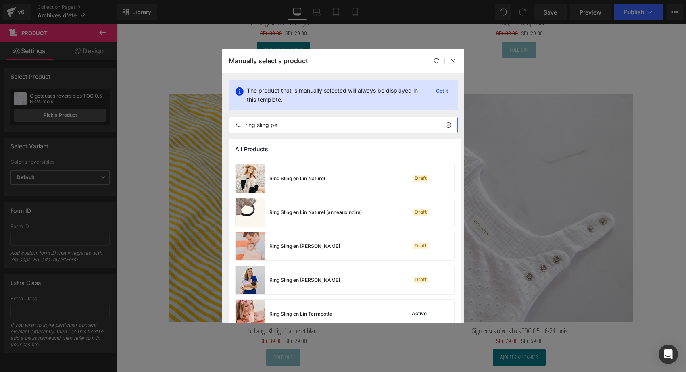
scroll to position [469, 0]
type input "ring sling pe"
click at [262, 250] on img at bounding box center [249, 246] width 29 height 28
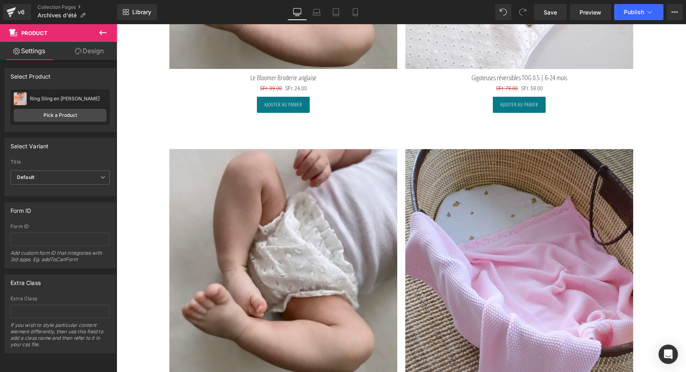
scroll to position [2178, 0]
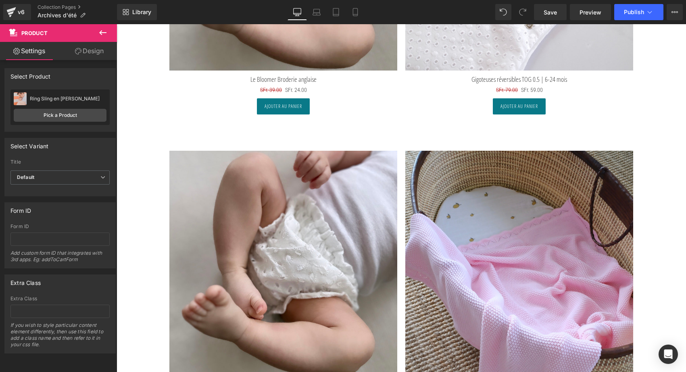
click at [340, 203] on img at bounding box center [283, 265] width 228 height 228
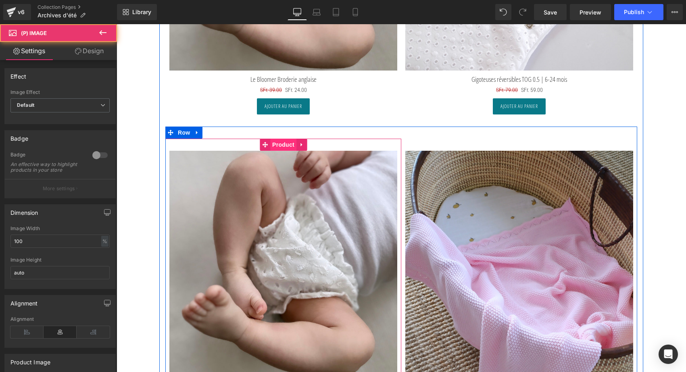
click at [285, 143] on span "Product" at bounding box center [283, 145] width 26 height 12
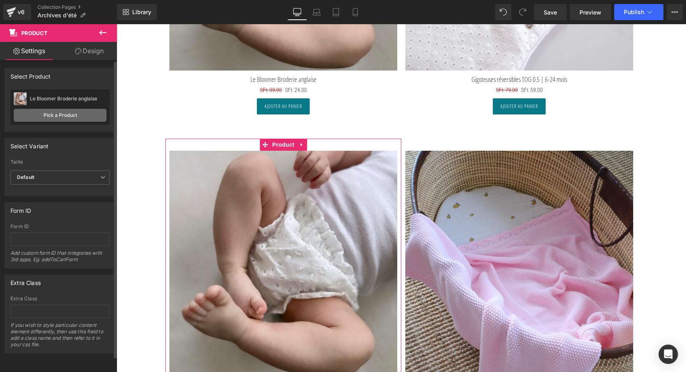
click at [53, 115] on link "Pick a Product" at bounding box center [60, 115] width 93 height 13
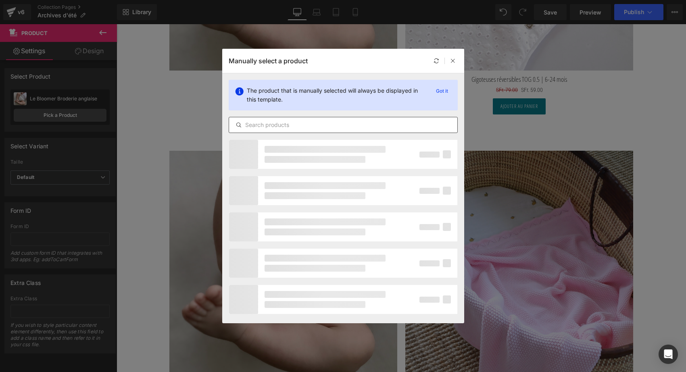
click at [283, 127] on input "text" at bounding box center [343, 125] width 228 height 10
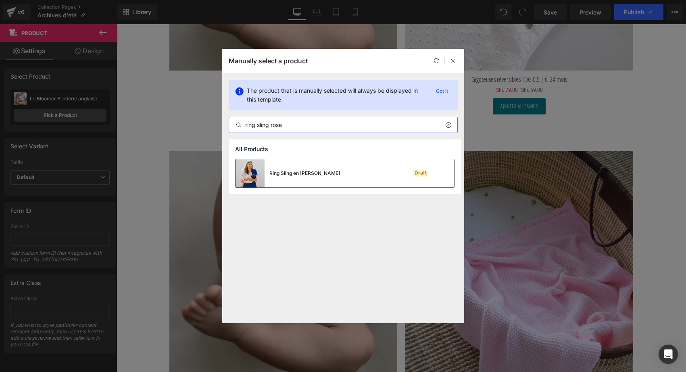
type input "ring sling rose"
click at [287, 181] on div "Ring Sling en Lin Rose clair" at bounding box center [287, 173] width 104 height 28
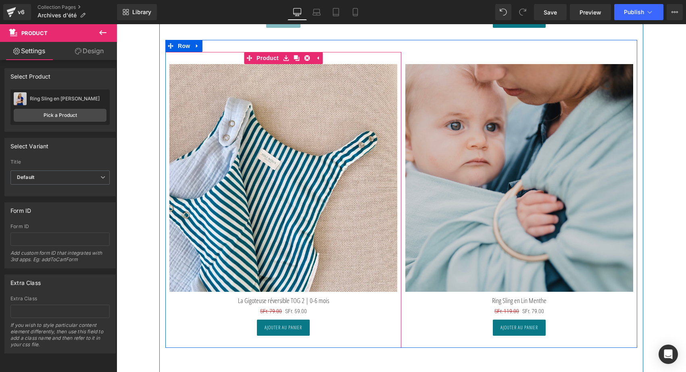
scroll to position [652, 0]
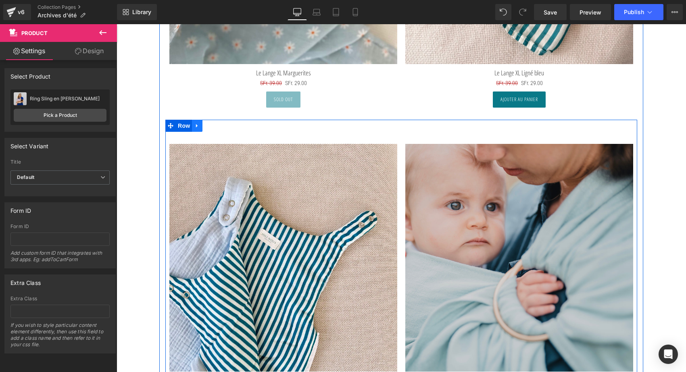
click at [197, 126] on icon at bounding box center [197, 126] width 6 height 6
click at [205, 124] on icon at bounding box center [208, 126] width 6 height 6
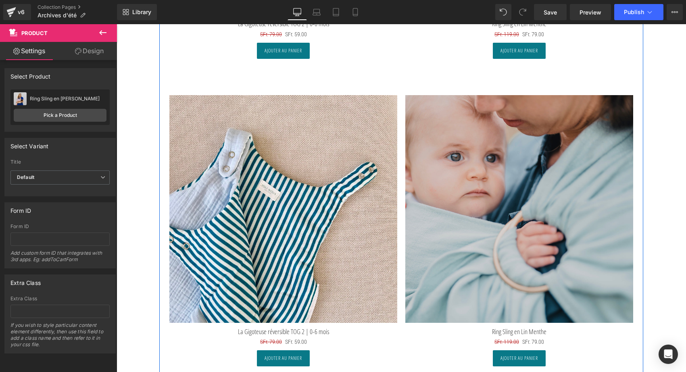
scroll to position [1022, 0]
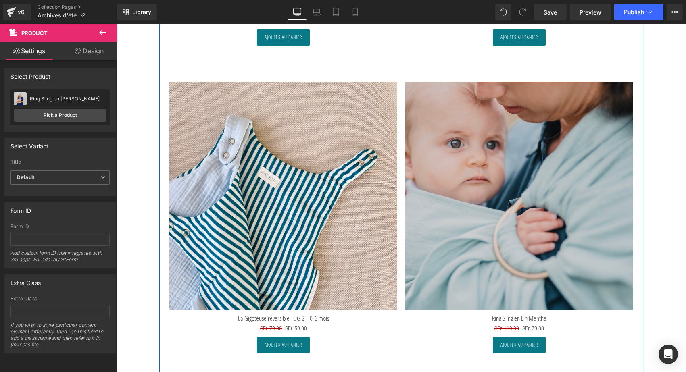
click at [292, 184] on img at bounding box center [283, 196] width 228 height 228
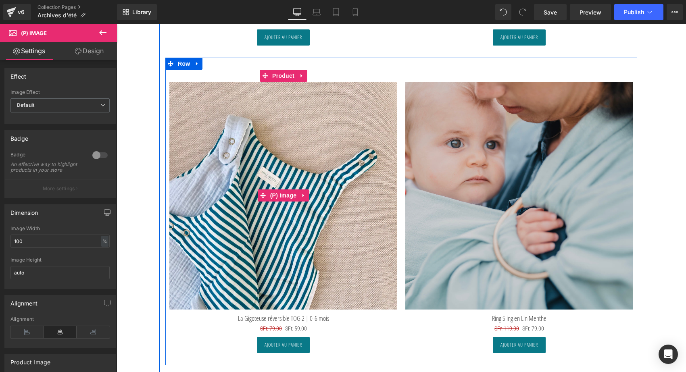
click at [276, 82] on img at bounding box center [283, 196] width 228 height 228
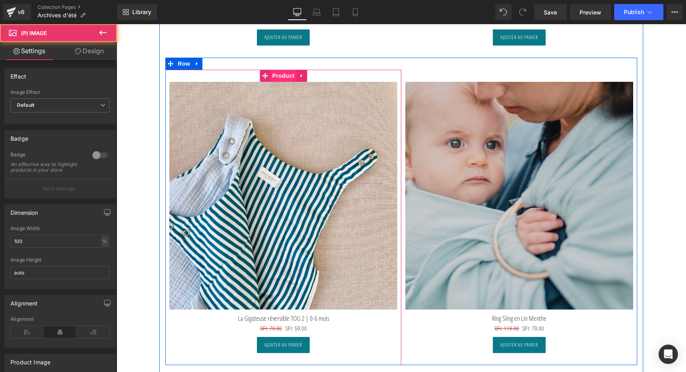
click at [276, 75] on span "Product" at bounding box center [283, 76] width 26 height 12
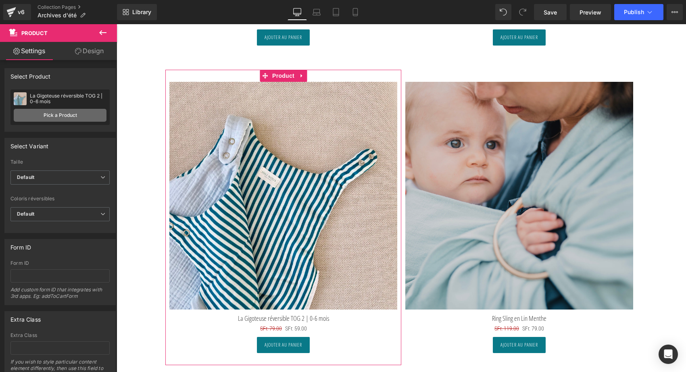
click at [44, 120] on link "Pick a Product" at bounding box center [60, 115] width 93 height 13
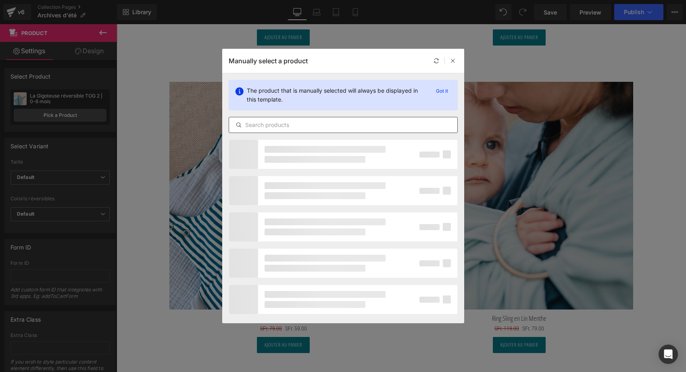
click at [288, 126] on input "text" at bounding box center [343, 125] width 228 height 10
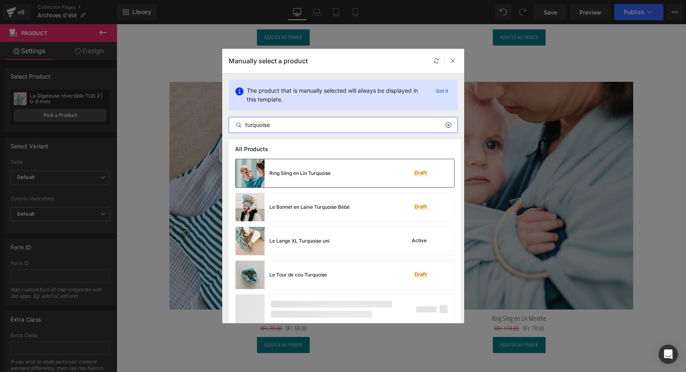
type input "turquoise"
click at [293, 175] on div "Ring Sling en Lin Turquoise" at bounding box center [299, 173] width 61 height 7
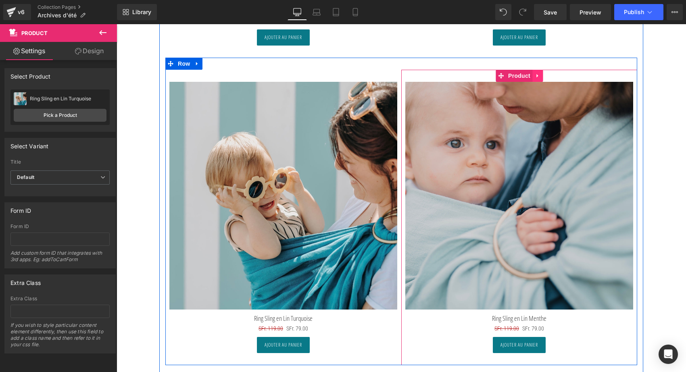
click at [537, 73] on icon at bounding box center [537, 76] width 6 height 6
click at [541, 73] on icon at bounding box center [543, 76] width 6 height 6
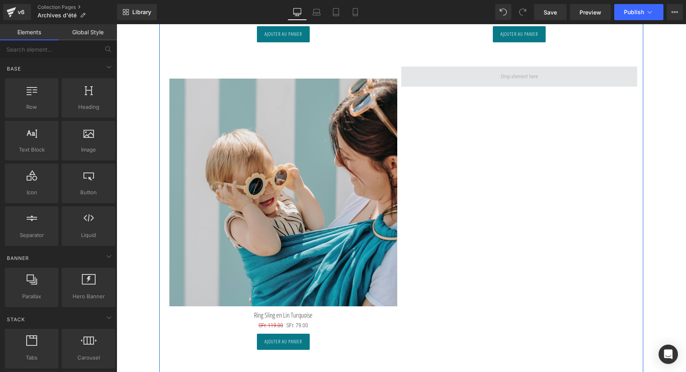
scroll to position [929, 0]
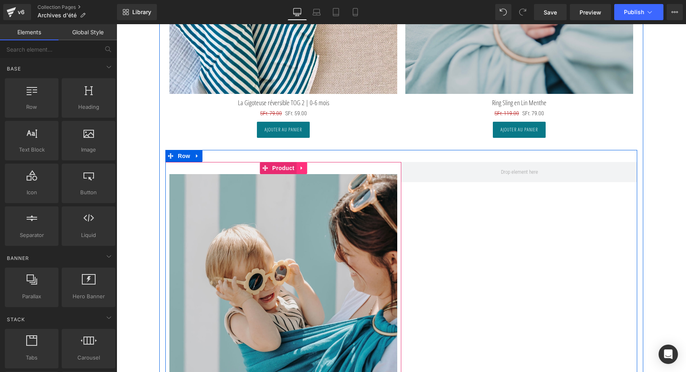
click at [300, 166] on icon at bounding box center [301, 168] width 2 height 4
click at [294, 166] on icon at bounding box center [296, 168] width 6 height 6
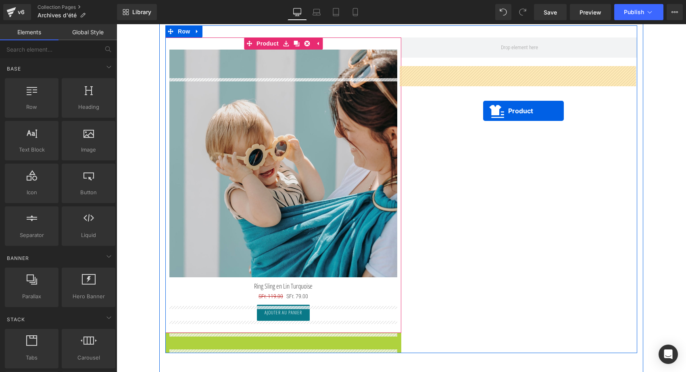
scroll to position [1016, 0]
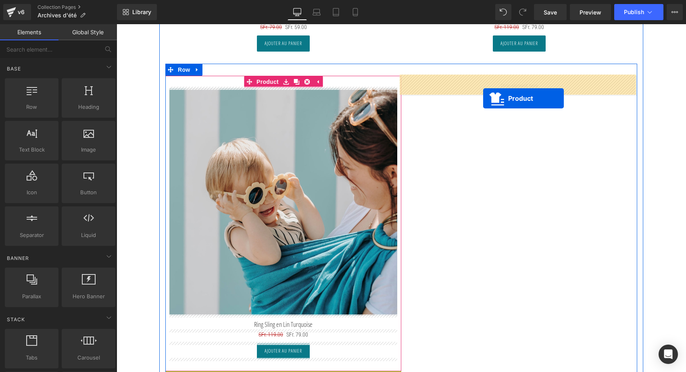
drag, startPoint x: 262, startPoint y: 116, endPoint x: 483, endPoint y: 98, distance: 221.2
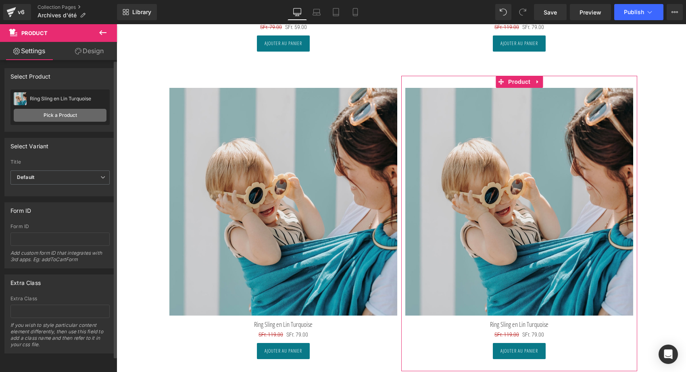
click at [58, 115] on link "Pick a Product" at bounding box center [60, 115] width 93 height 13
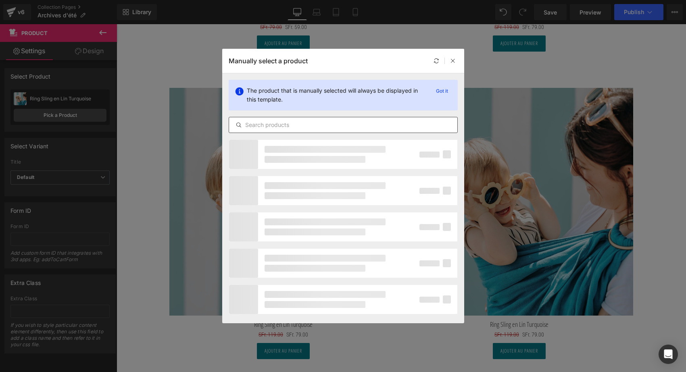
click at [284, 125] on input "text" at bounding box center [343, 125] width 228 height 10
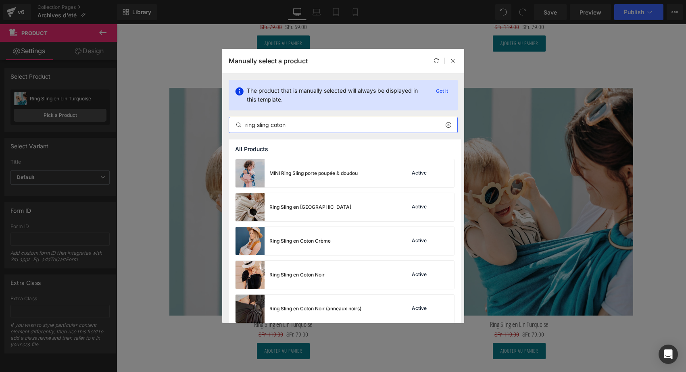
scroll to position [0, 0]
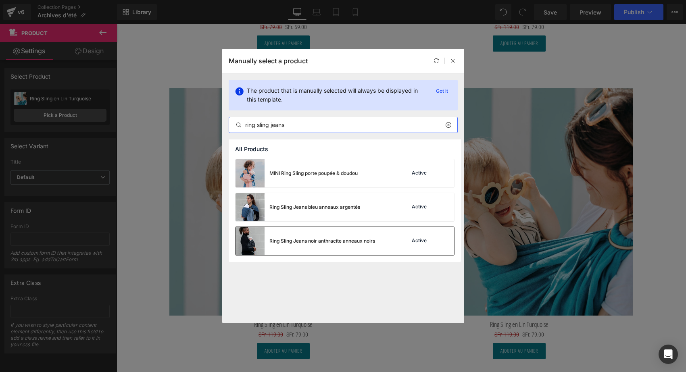
type input "ring sling jeans"
click at [269, 243] on div "Ring Sling Jeans noir anthracite anneaux noirs" at bounding box center [322, 240] width 106 height 7
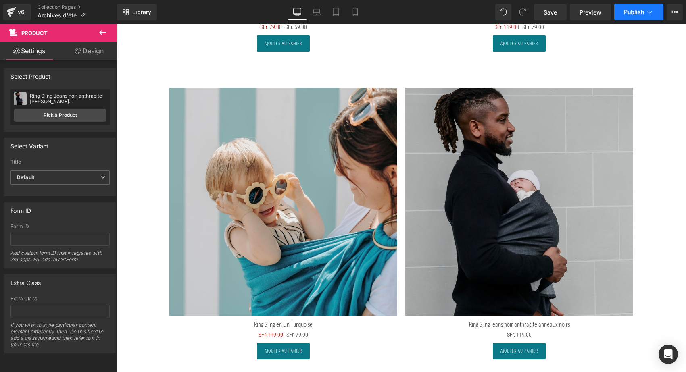
click at [638, 12] on span "Publish" at bounding box center [634, 12] width 20 height 6
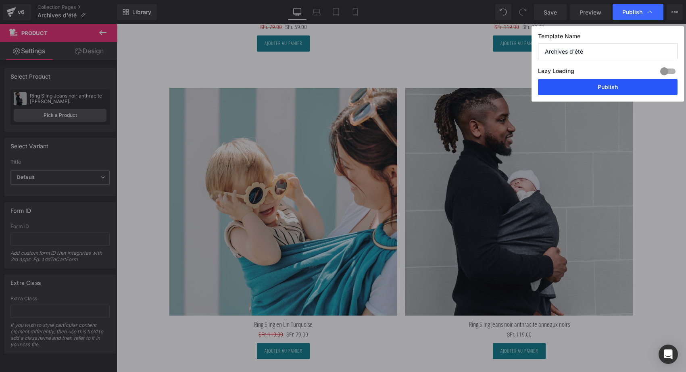
click at [613, 89] on button "Publish" at bounding box center [607, 87] width 139 height 16
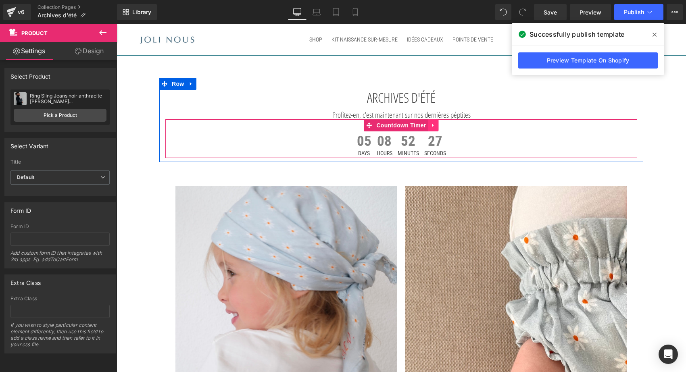
click at [430, 128] on link at bounding box center [433, 125] width 10 height 12
click at [436, 123] on icon at bounding box center [439, 126] width 6 height 6
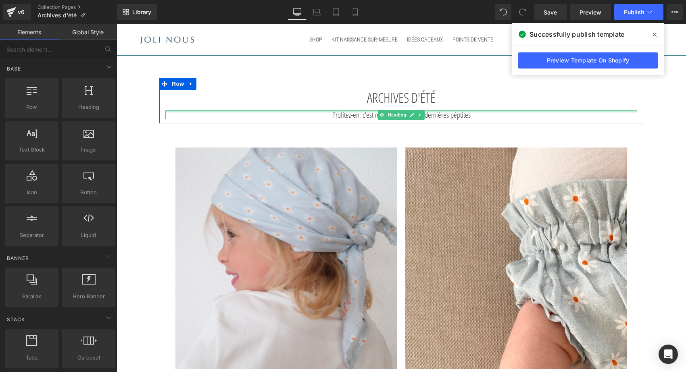
click at [493, 112] on div at bounding box center [401, 111] width 472 height 2
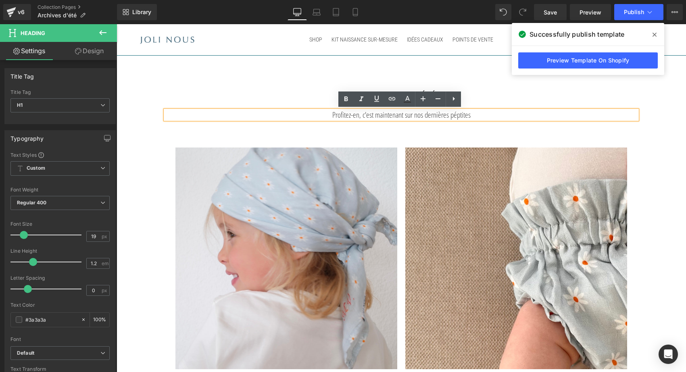
click at [655, 39] on span at bounding box center [654, 34] width 13 height 13
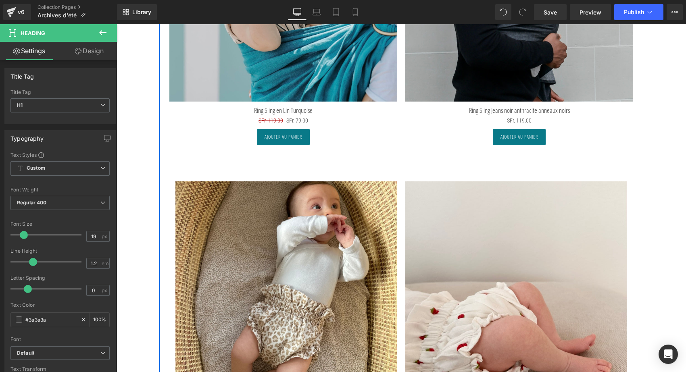
scroll to position [1191, 0]
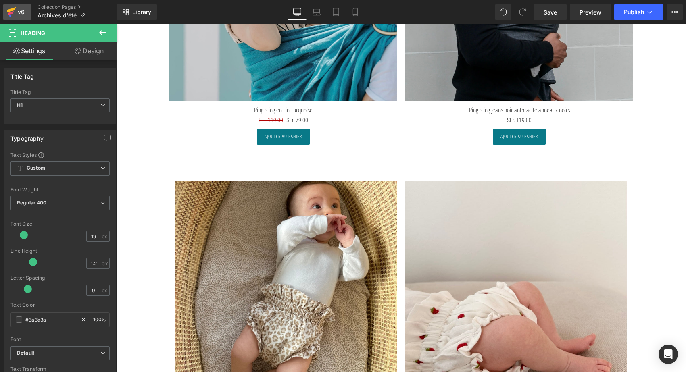
click at [17, 8] on div "v6" at bounding box center [21, 12] width 10 height 10
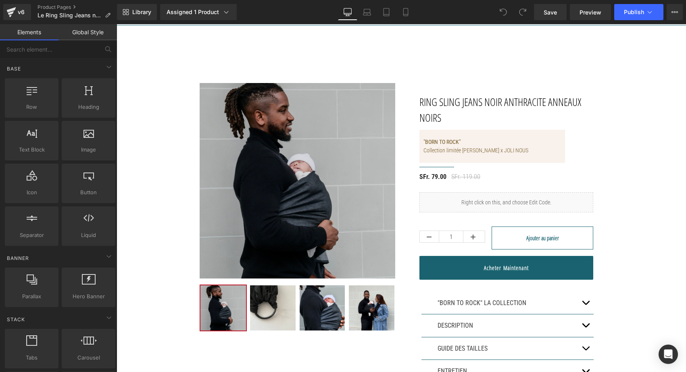
scroll to position [33, 0]
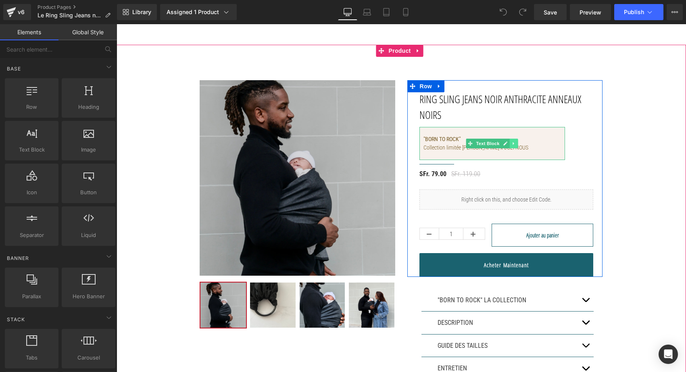
click at [511, 144] on icon at bounding box center [513, 143] width 4 height 5
click at [515, 143] on icon at bounding box center [517, 143] width 4 height 4
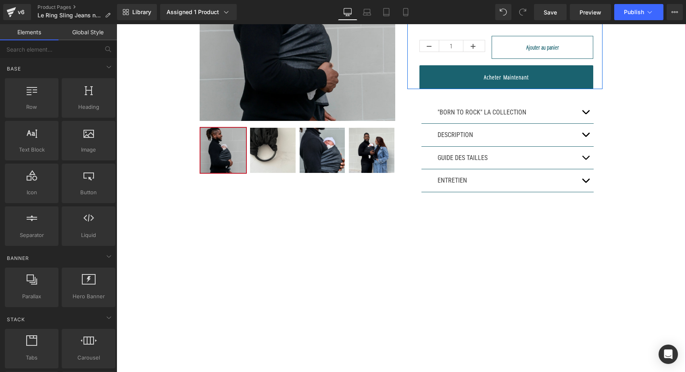
scroll to position [173, 0]
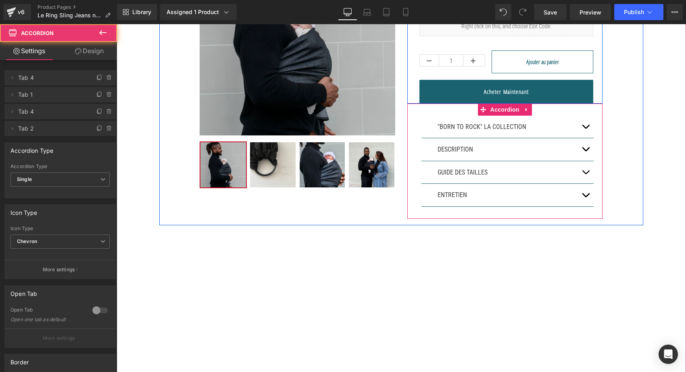
click at [582, 125] on button "button" at bounding box center [585, 127] width 16 height 23
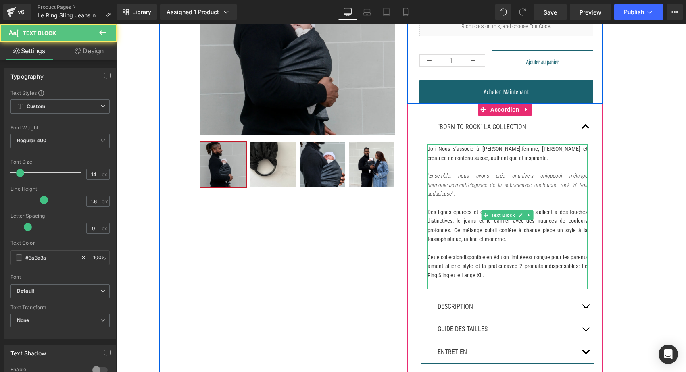
click at [525, 256] on strong "disponible en édition limitée" at bounding box center [493, 257] width 63 height 6
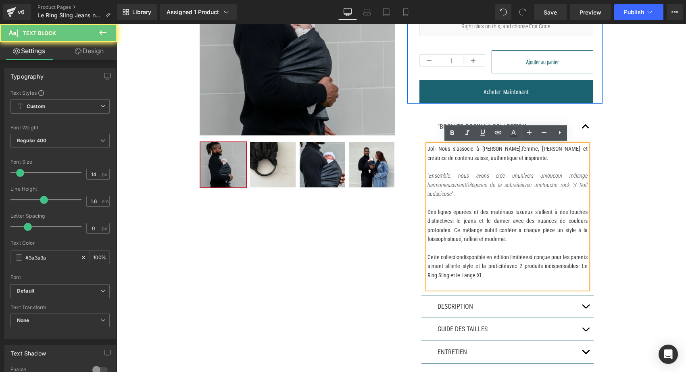
click at [536, 255] on p "Cette collection disponible en édition limitée est conçue pour les parents aima…" at bounding box center [507, 266] width 160 height 27
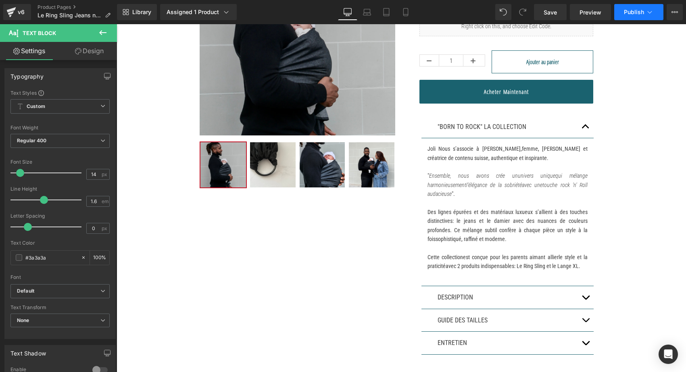
click at [634, 9] on span "Publish" at bounding box center [634, 12] width 20 height 6
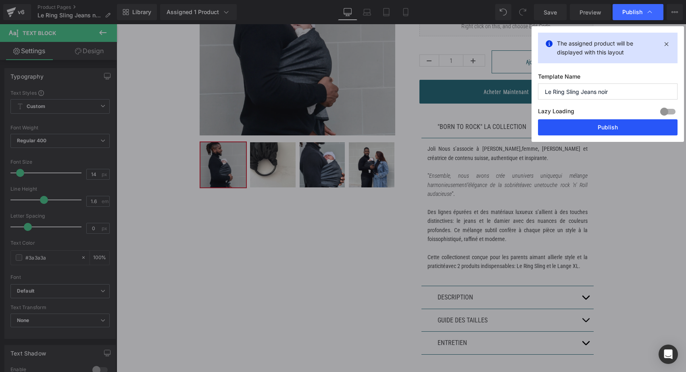
click at [595, 130] on button "Publish" at bounding box center [607, 127] width 139 height 16
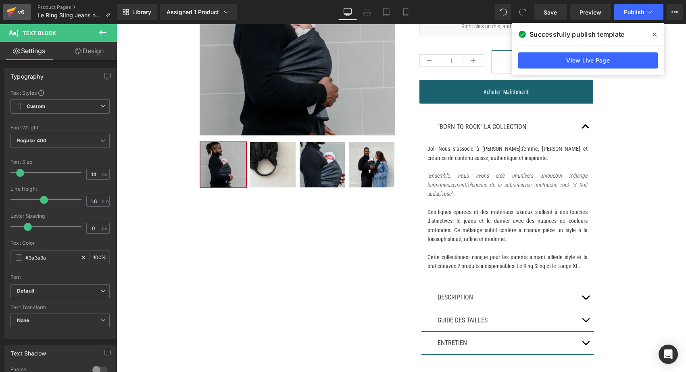
click at [25, 13] on div "v6" at bounding box center [21, 12] width 10 height 10
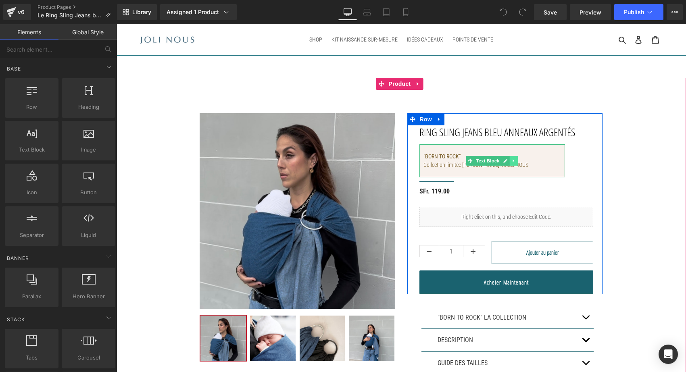
click at [512, 163] on icon at bounding box center [513, 160] width 4 height 5
click at [515, 163] on icon at bounding box center [517, 160] width 4 height 5
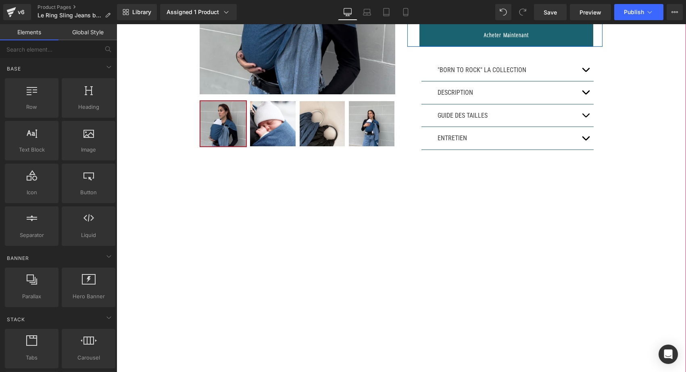
scroll to position [227, 0]
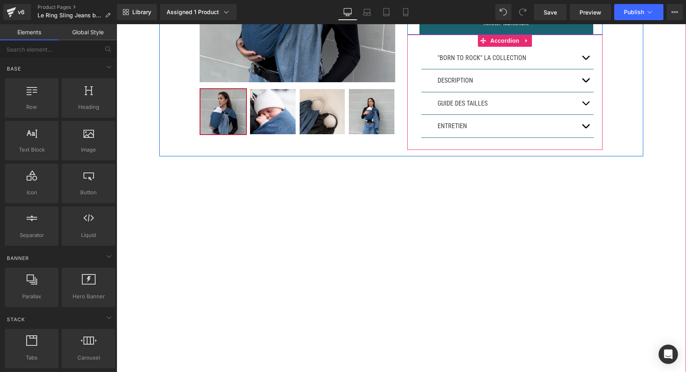
click at [116, 24] on div at bounding box center [116, 24] width 0 height 0
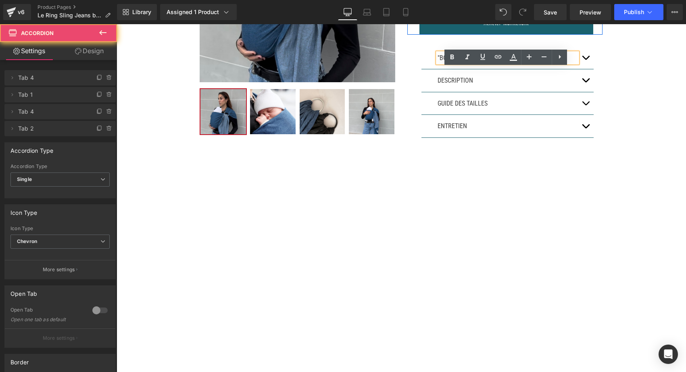
click at [586, 69] on button "button" at bounding box center [585, 58] width 16 height 23
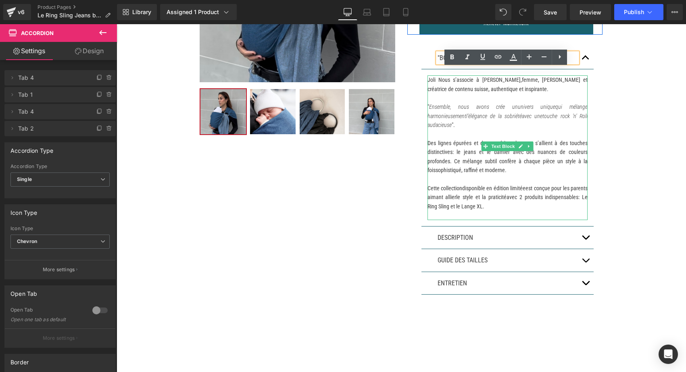
click at [465, 206] on p "Cette collection disponible en édition limitée est conçue pour les parents aima…" at bounding box center [507, 197] width 160 height 27
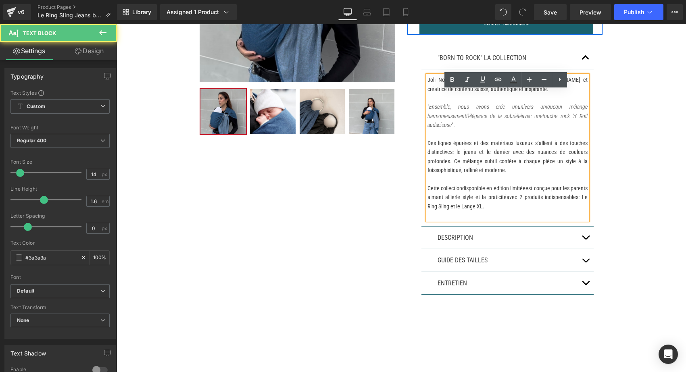
click at [465, 206] on p "Cette collection disponible en édition limitée est conçue pour les parents aima…" at bounding box center [507, 197] width 160 height 27
click at [450, 211] on p "Cette collection disponible en édition limitée est conçue pour les parents aima…" at bounding box center [507, 197] width 160 height 27
drag, startPoint x: 535, startPoint y: 201, endPoint x: 465, endPoint y: 202, distance: 70.1
click at [465, 202] on p "Cette collection disponible en édition limitée est conçue pour les parents aima…" at bounding box center [507, 197] width 160 height 27
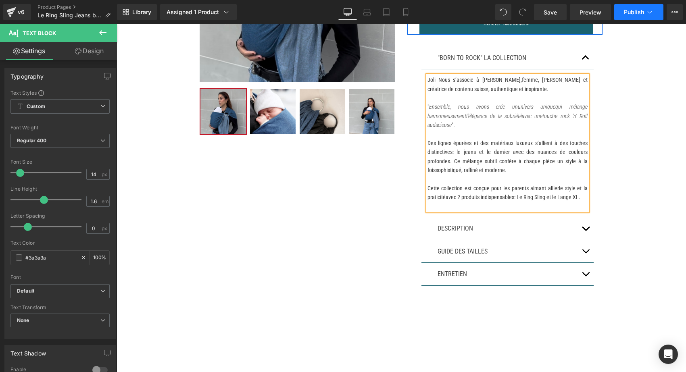
click at [634, 9] on span "Publish" at bounding box center [634, 12] width 20 height 6
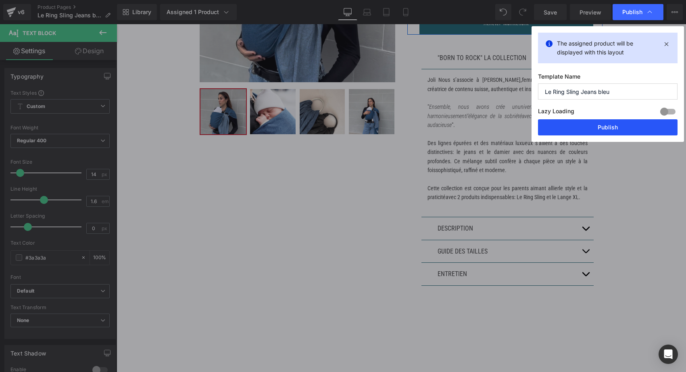
click at [590, 131] on button "Publish" at bounding box center [607, 127] width 139 height 16
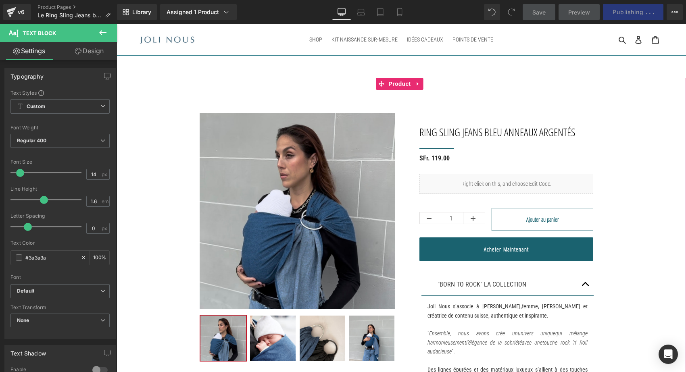
scroll to position [0, 0]
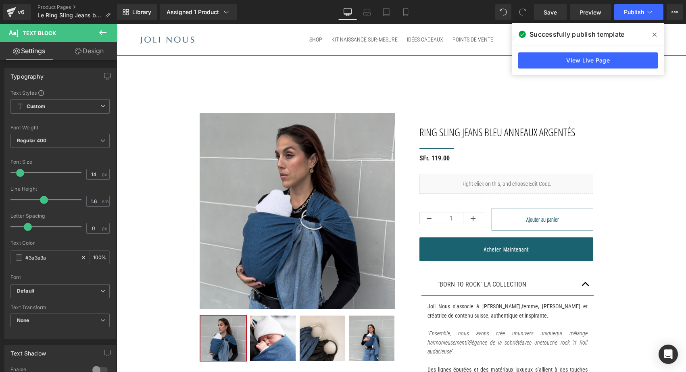
click at [35, 7] on div "v6 Product Pages Le Ring Sling Jeans bleu" at bounding box center [58, 12] width 117 height 24
click at [49, 7] on link "Product Pages" at bounding box center [76, 7] width 79 height 6
